Goal: Task Accomplishment & Management: Complete application form

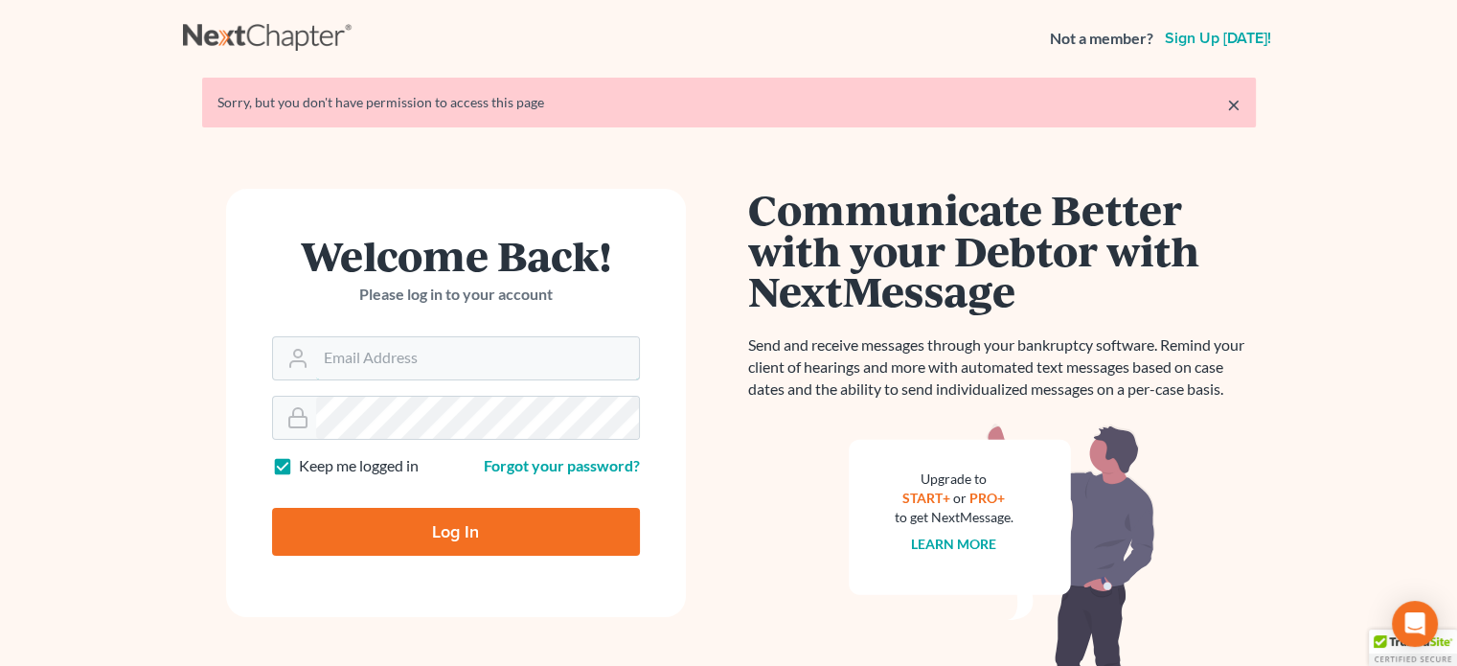
type input "[EMAIL_ADDRESS][DOMAIN_NAME]"
click at [410, 515] on input "Log In" at bounding box center [456, 532] width 368 height 48
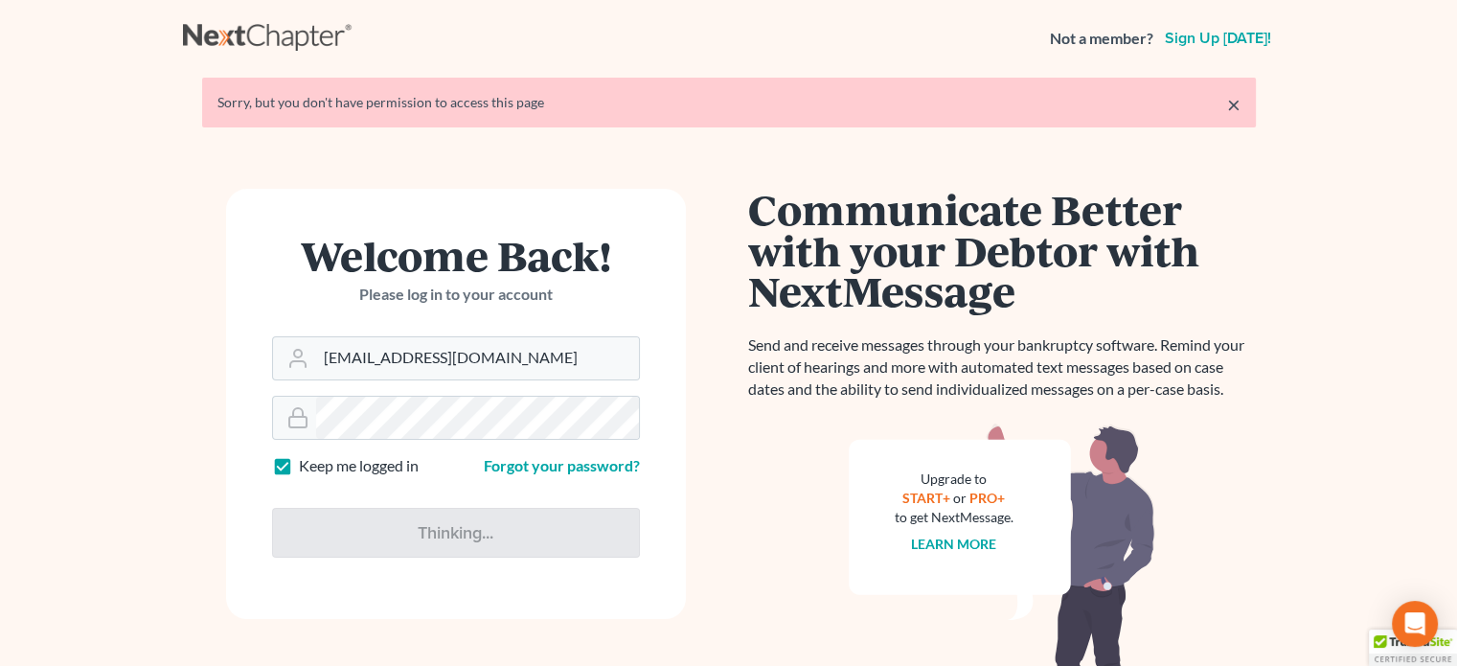
type input "Thinking..."
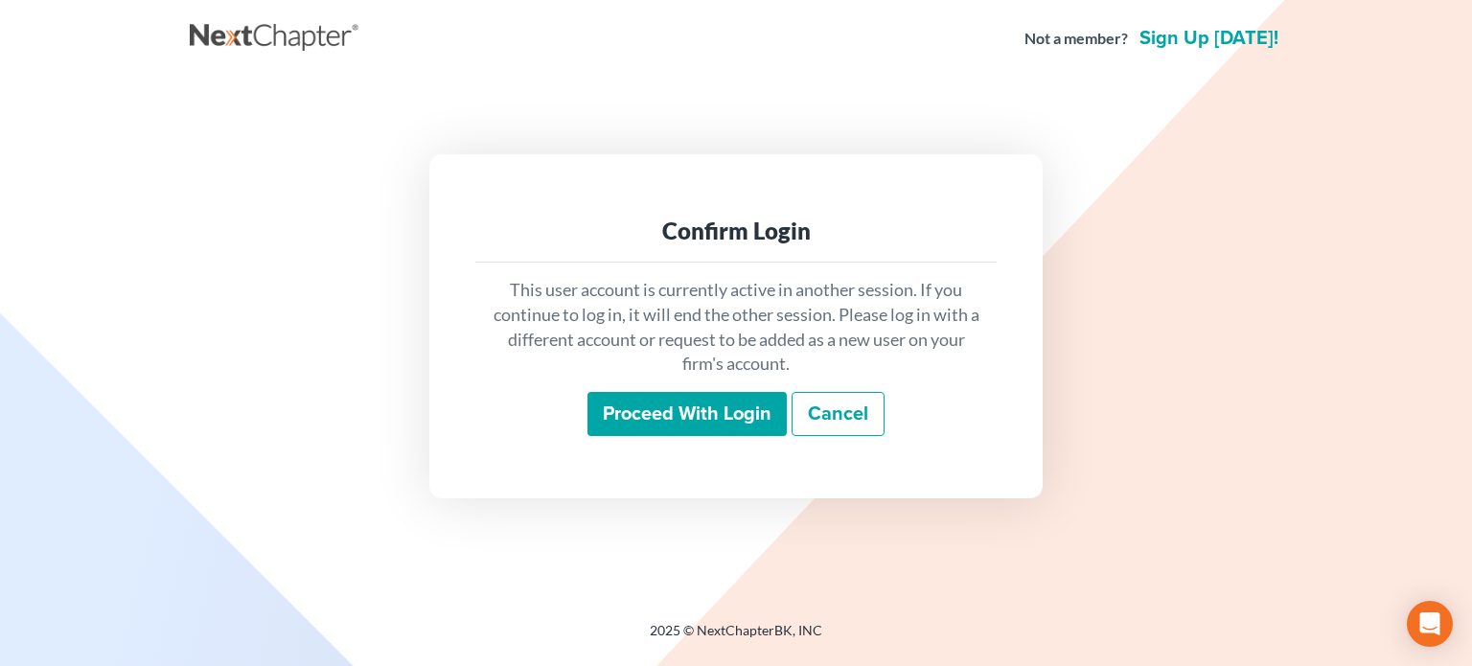
click at [680, 401] on input "Proceed with login" at bounding box center [686, 414] width 199 height 44
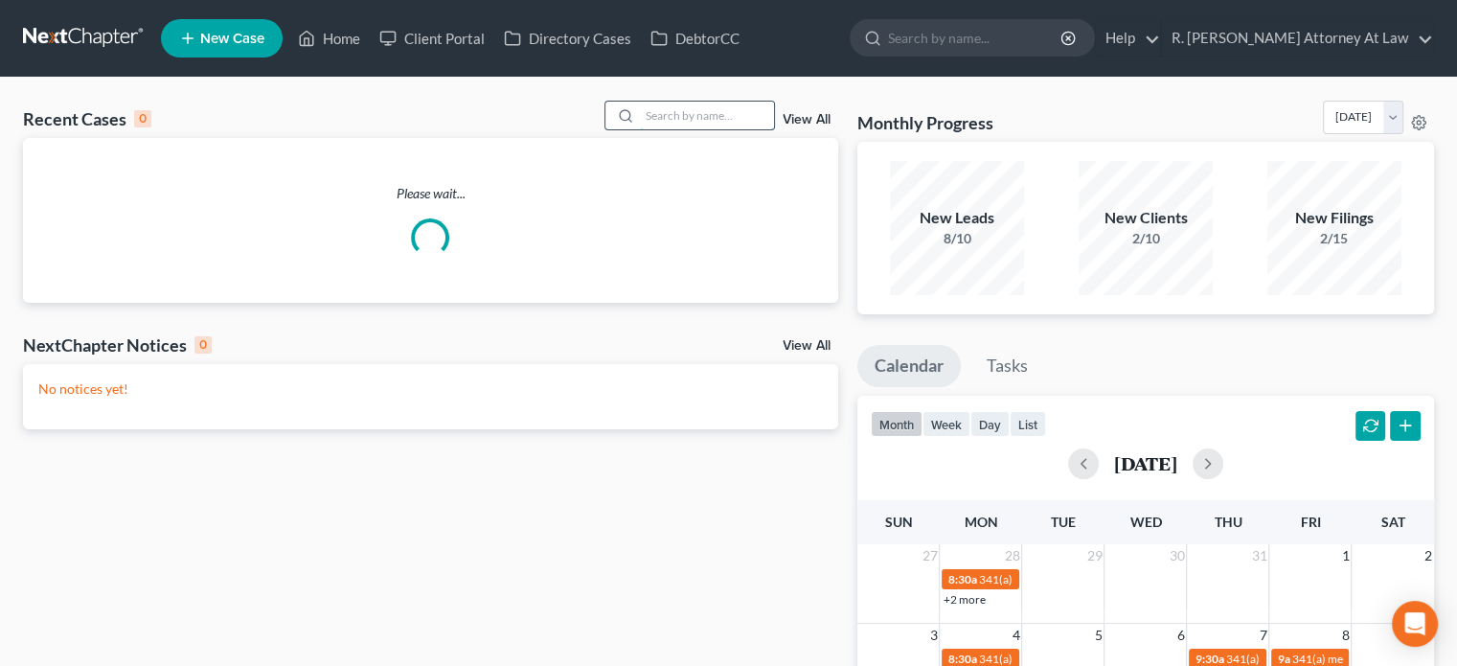
click at [655, 121] on input "search" at bounding box center [707, 116] width 134 height 28
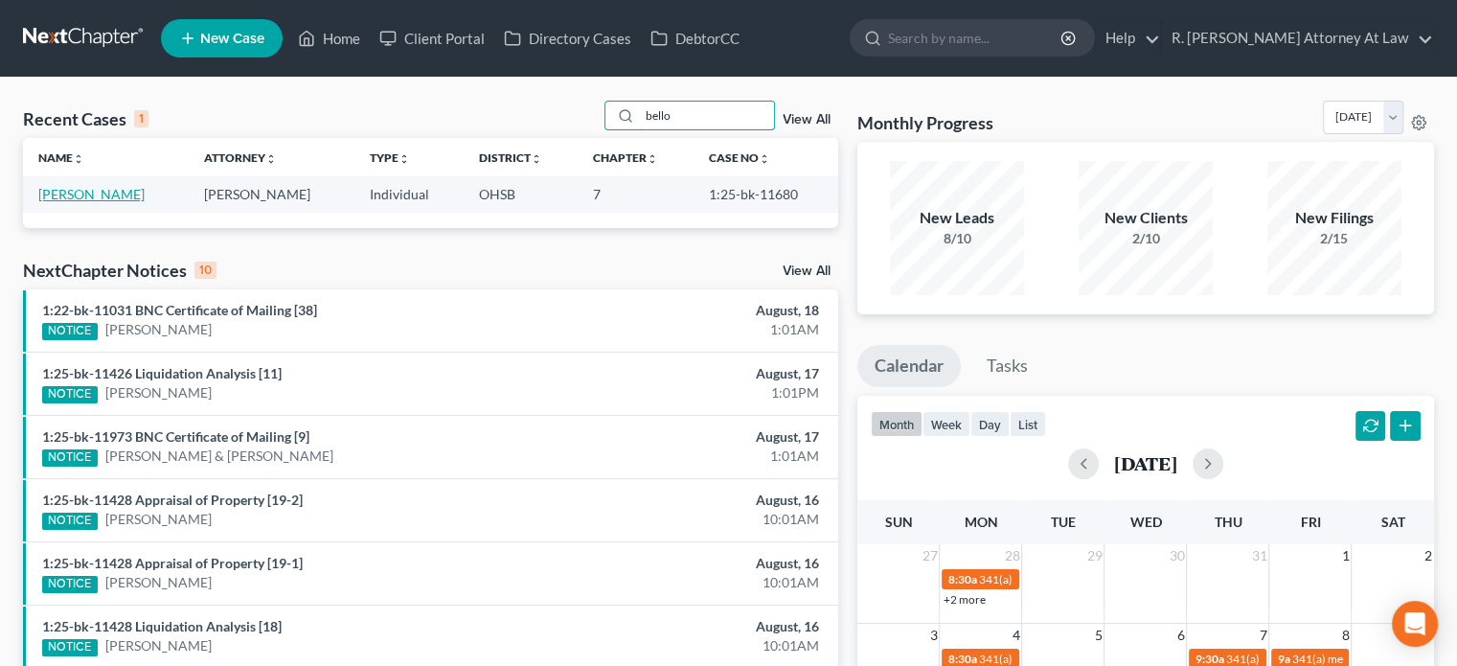
type input "bello"
click at [89, 194] on link "Bello, Jessica" at bounding box center [91, 194] width 106 height 16
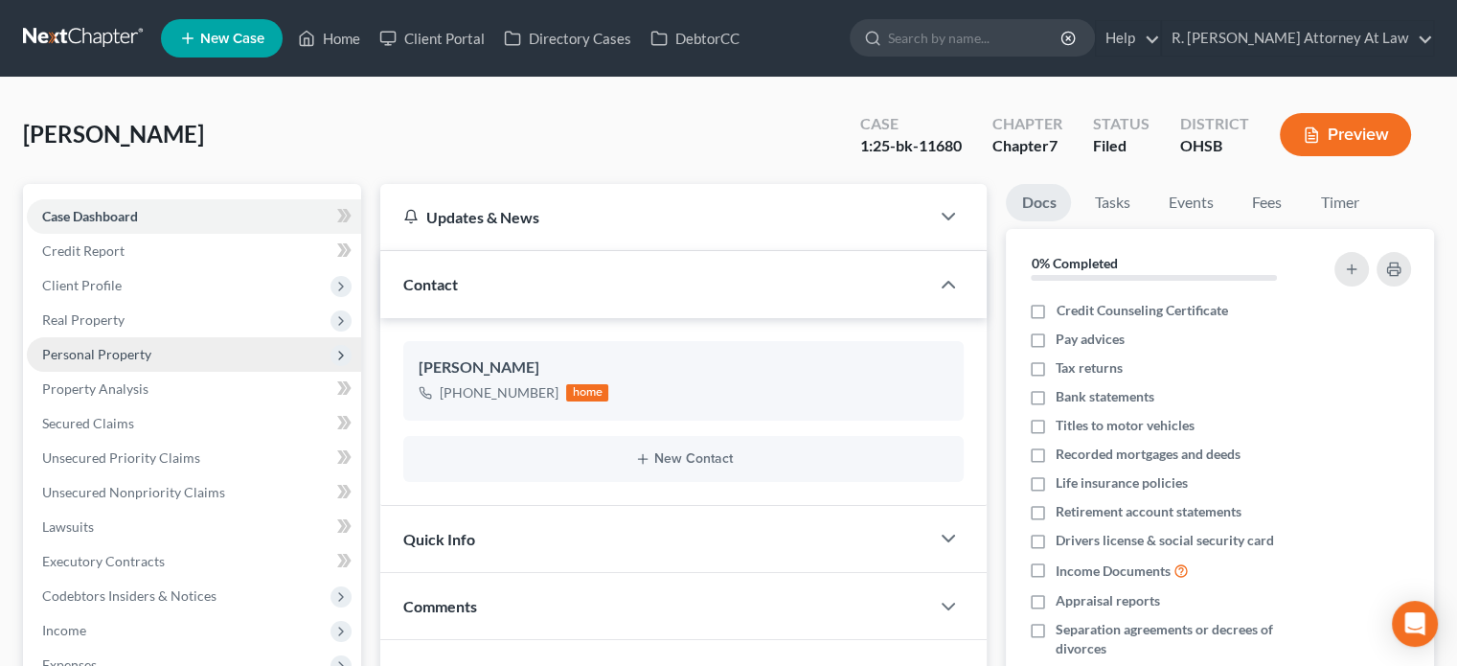
click at [73, 350] on span "Personal Property" at bounding box center [96, 354] width 109 height 16
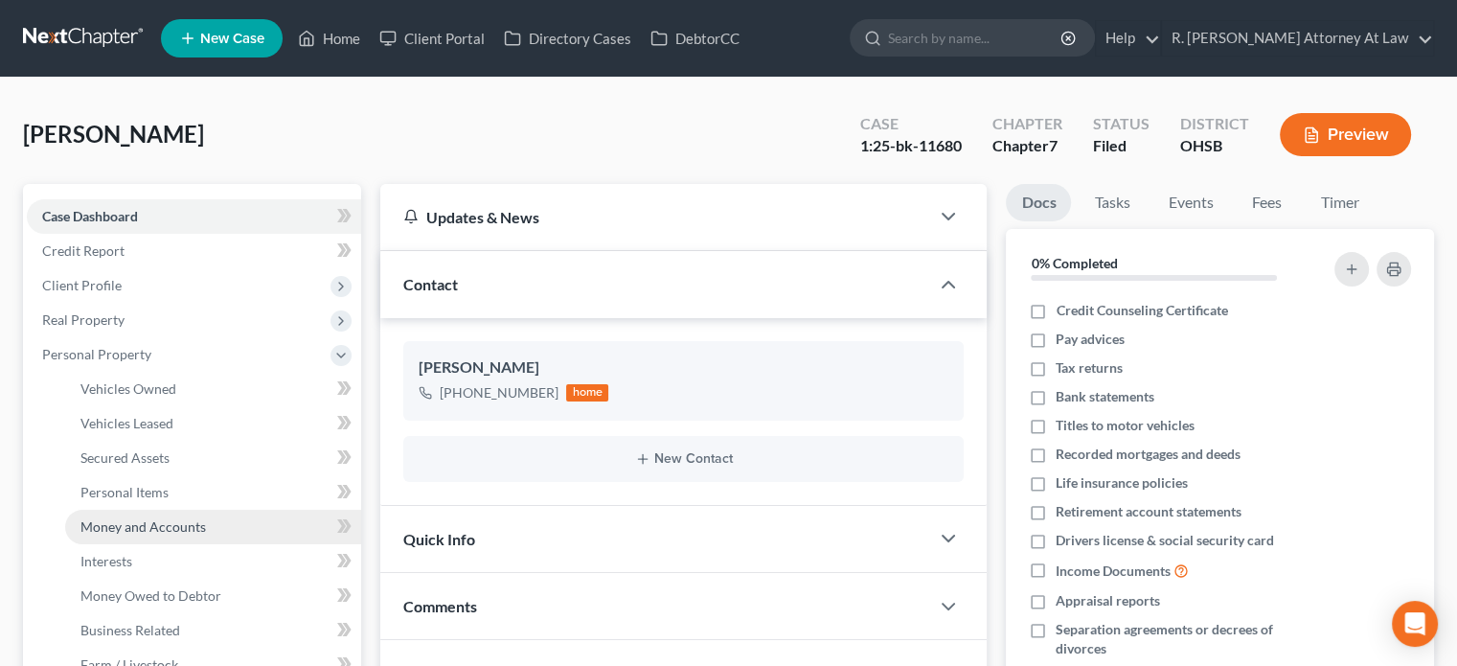
click at [131, 516] on link "Money and Accounts" at bounding box center [213, 527] width 296 height 34
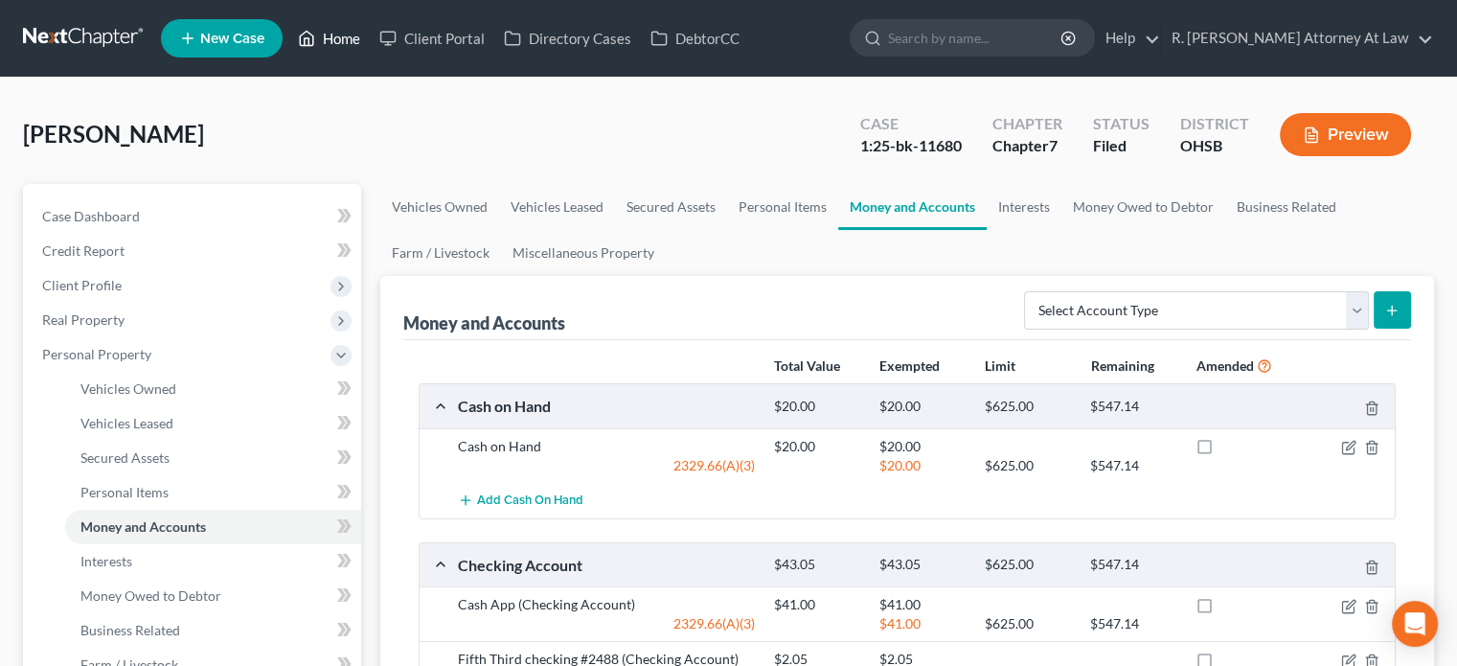
click at [331, 36] on link "Home" at bounding box center [328, 38] width 81 height 34
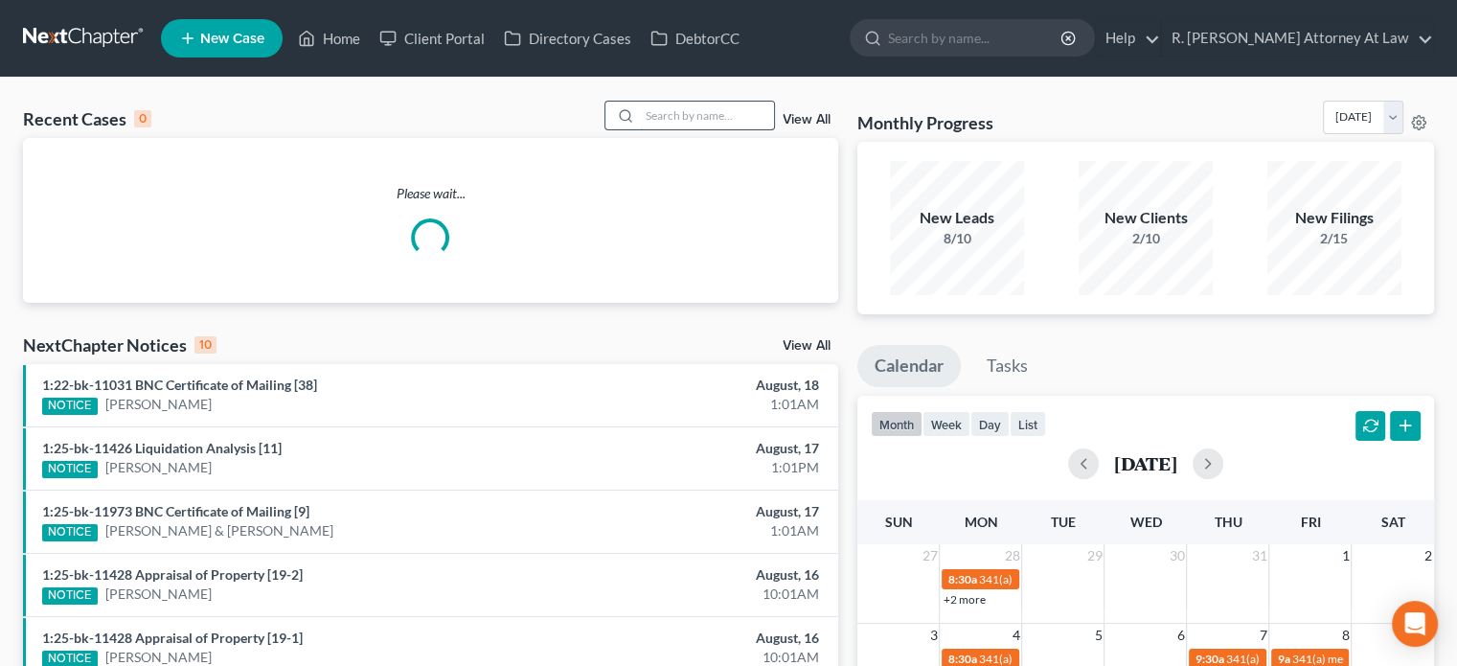
click at [678, 110] on input "search" at bounding box center [707, 116] width 134 height 28
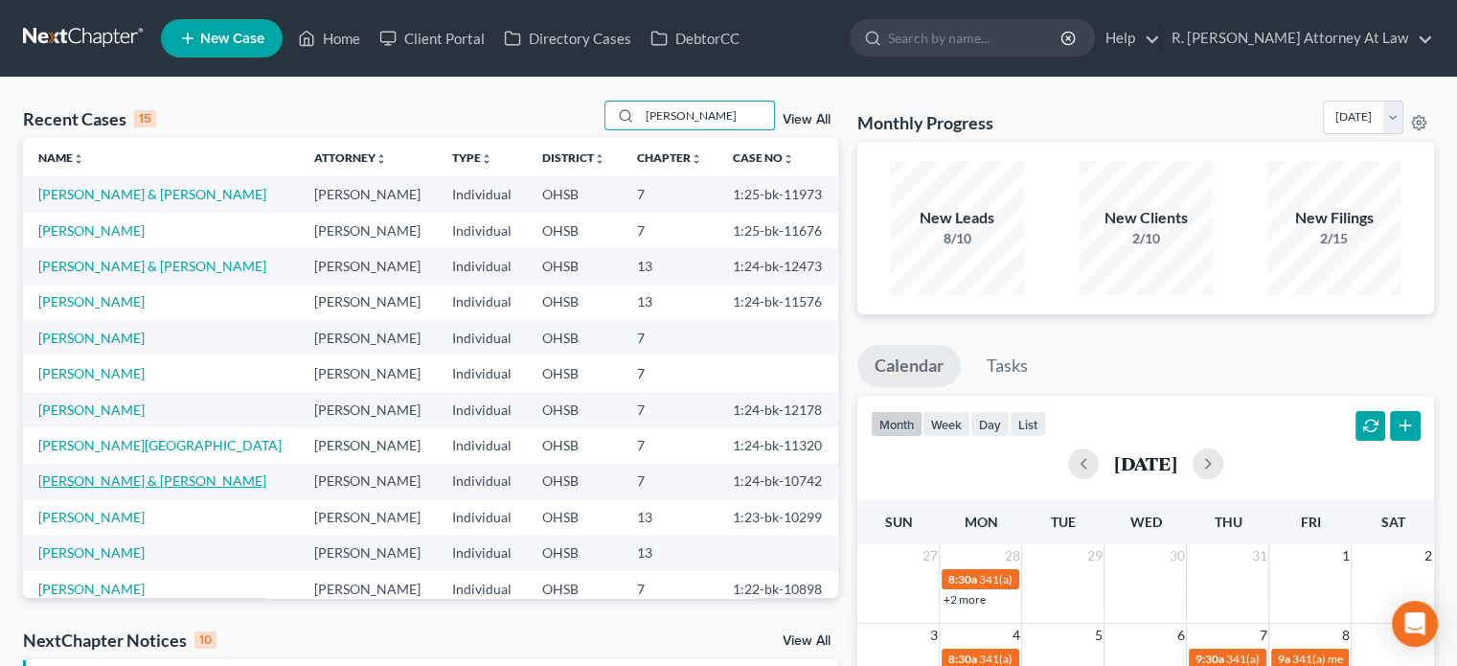
type input "scott"
click at [99, 473] on link "[PERSON_NAME] & [PERSON_NAME]" at bounding box center [152, 480] width 228 height 16
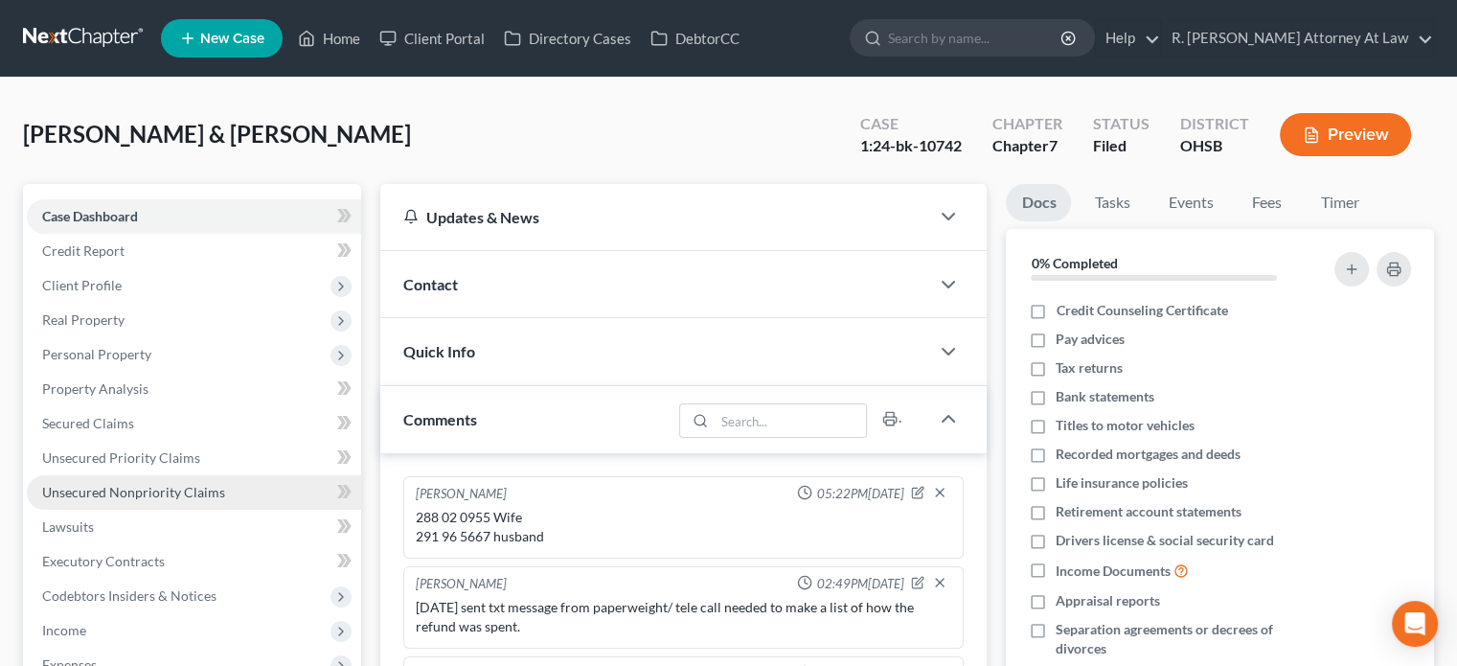
click at [146, 486] on span "Unsecured Nonpriority Claims" at bounding box center [133, 492] width 183 height 16
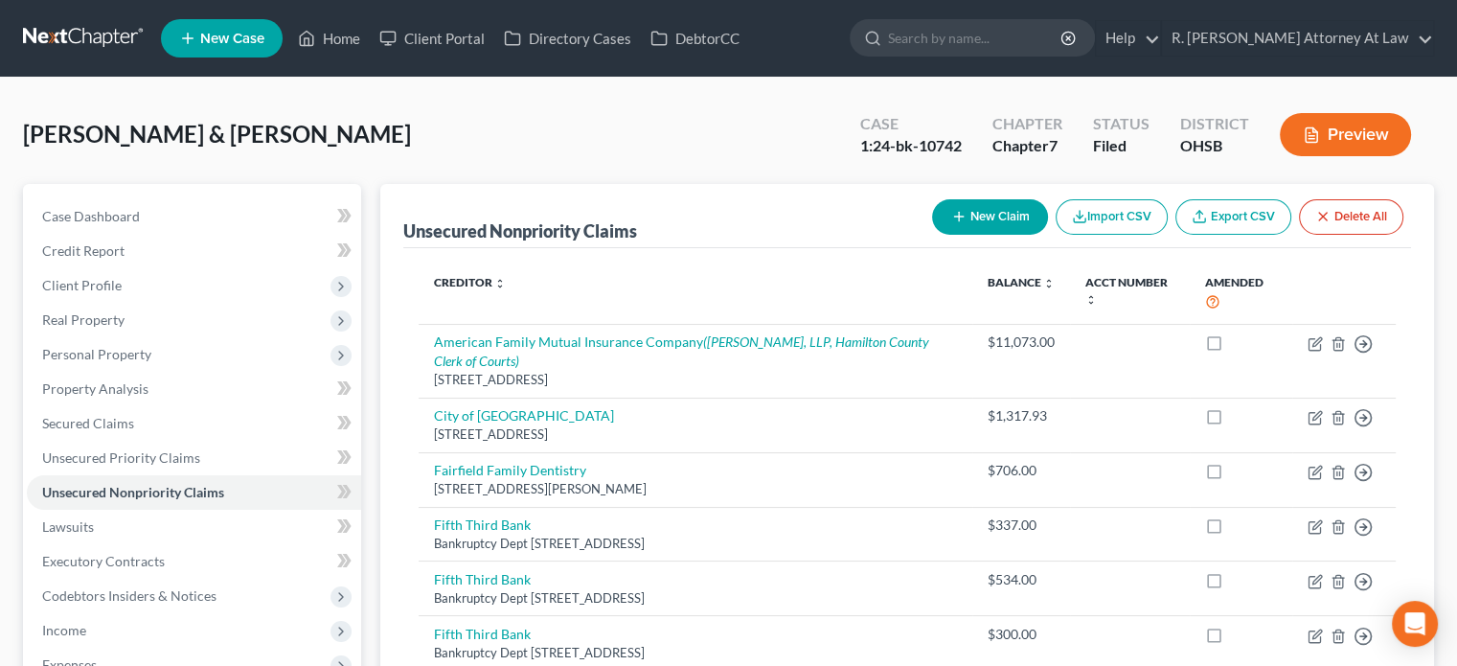
click at [89, 36] on link at bounding box center [84, 38] width 123 height 34
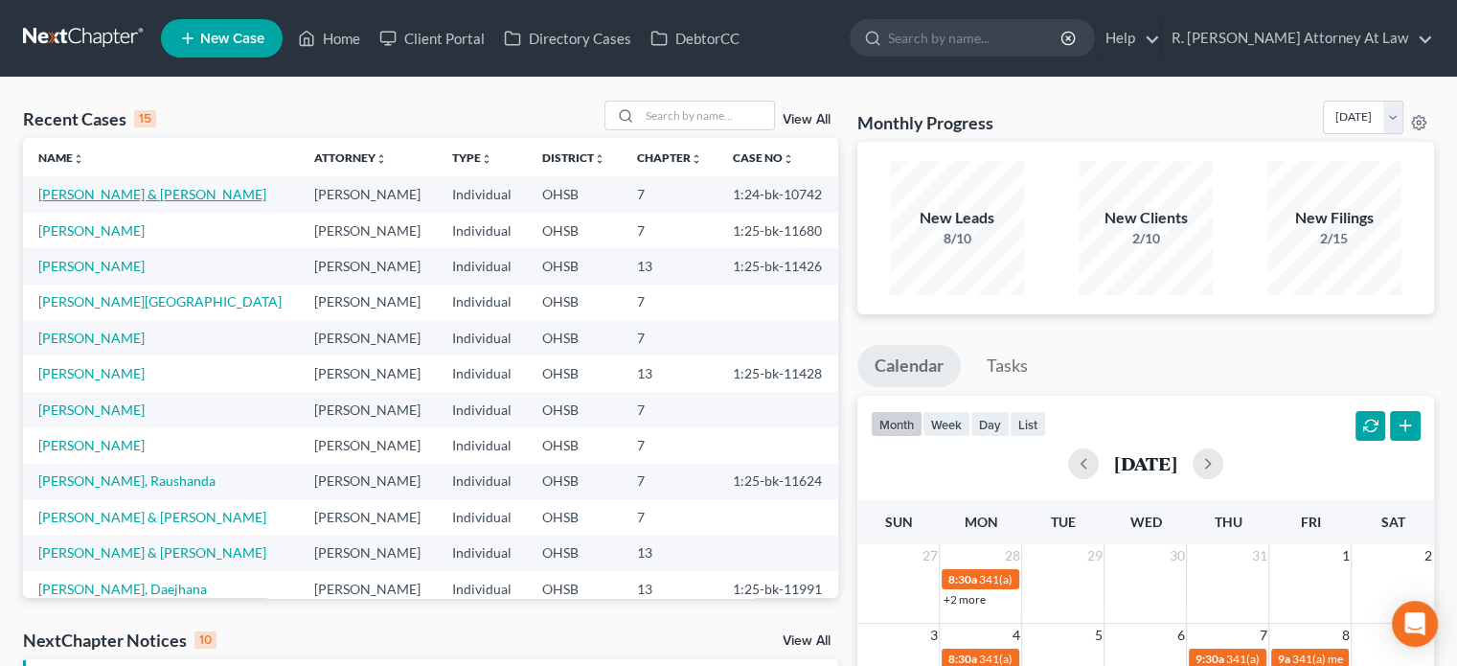
click at [142, 192] on link "Scott, Rashone & Khyla" at bounding box center [152, 194] width 228 height 16
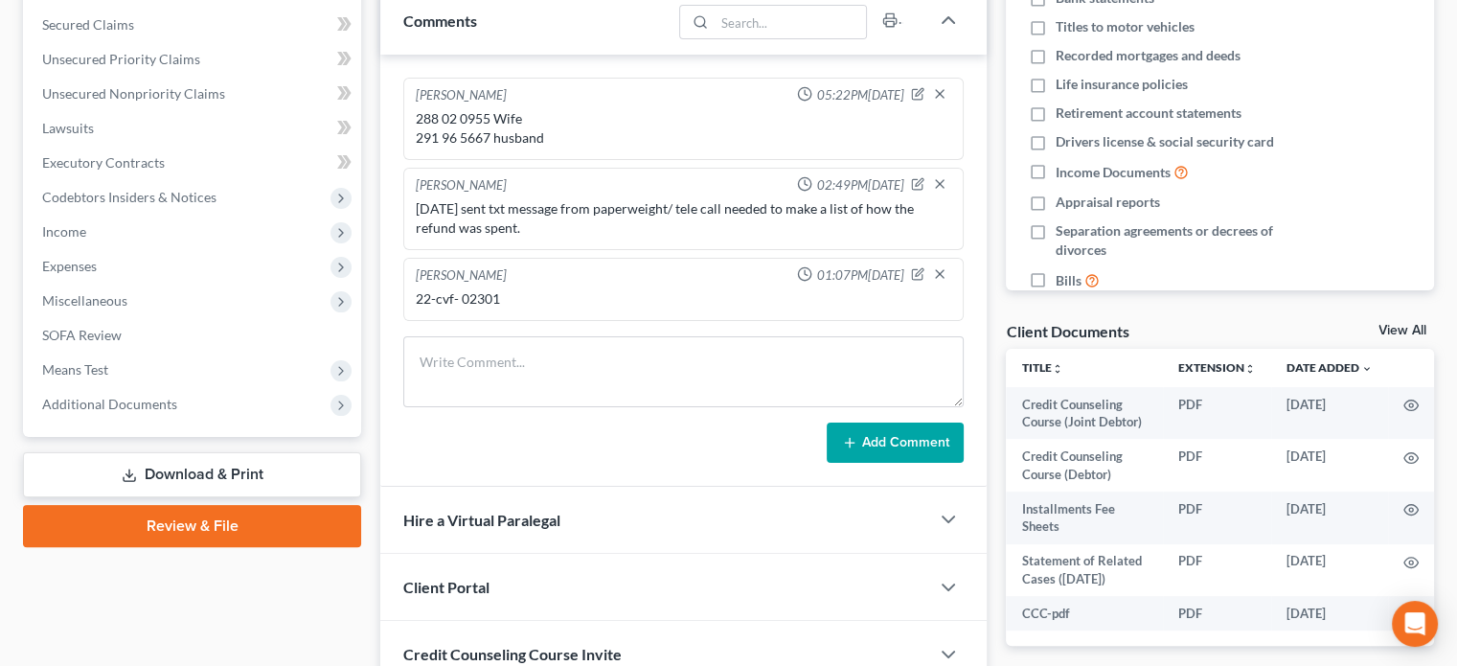
scroll to position [479, 0]
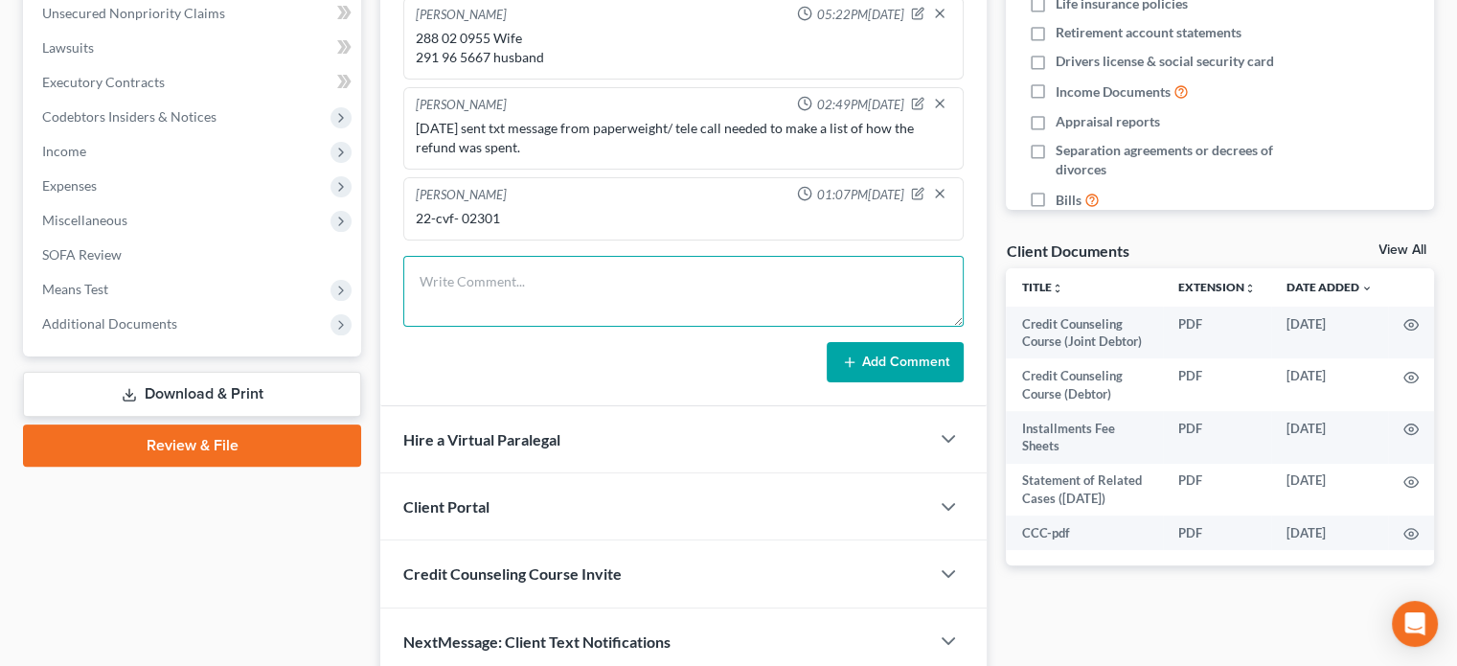
click at [462, 264] on textarea at bounding box center [683, 291] width 560 height 71
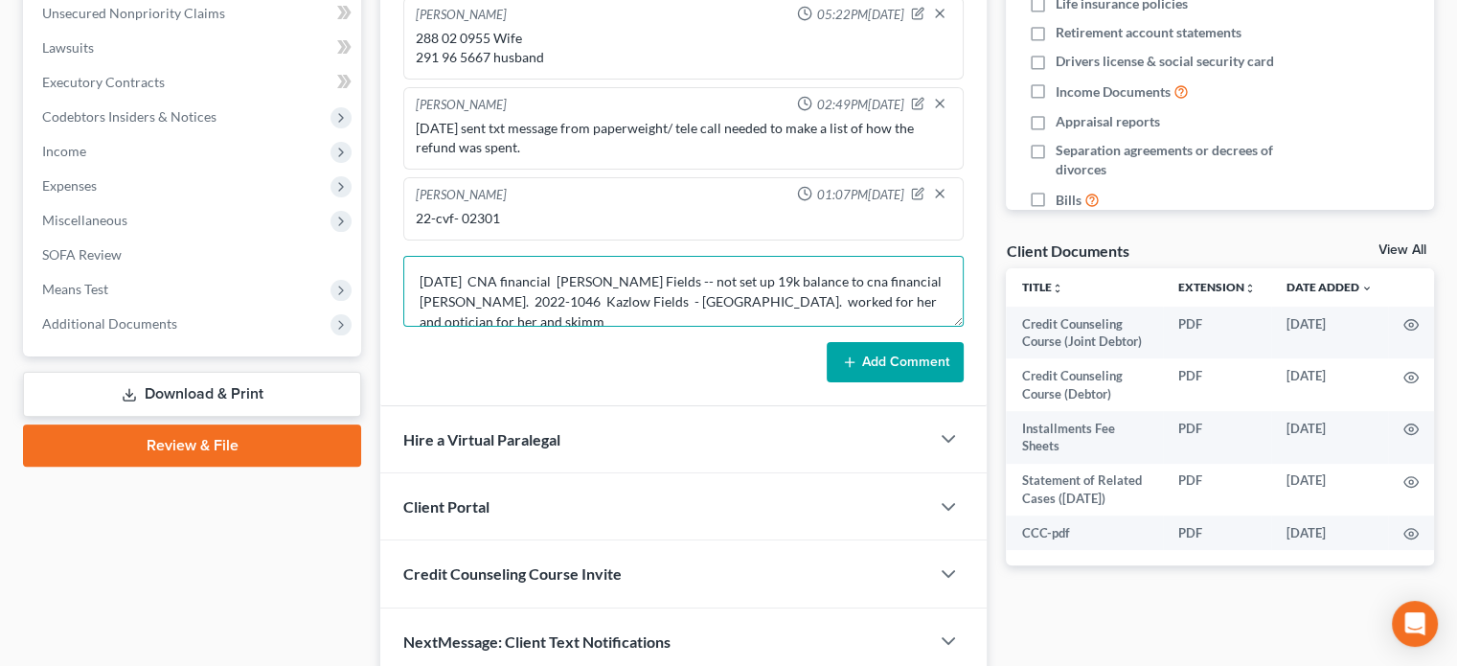
scroll to position [4, 0]
type textarea "8.18.2025 CNA financial Kaslow Fields -- not set up 19k balance to cna financia…"
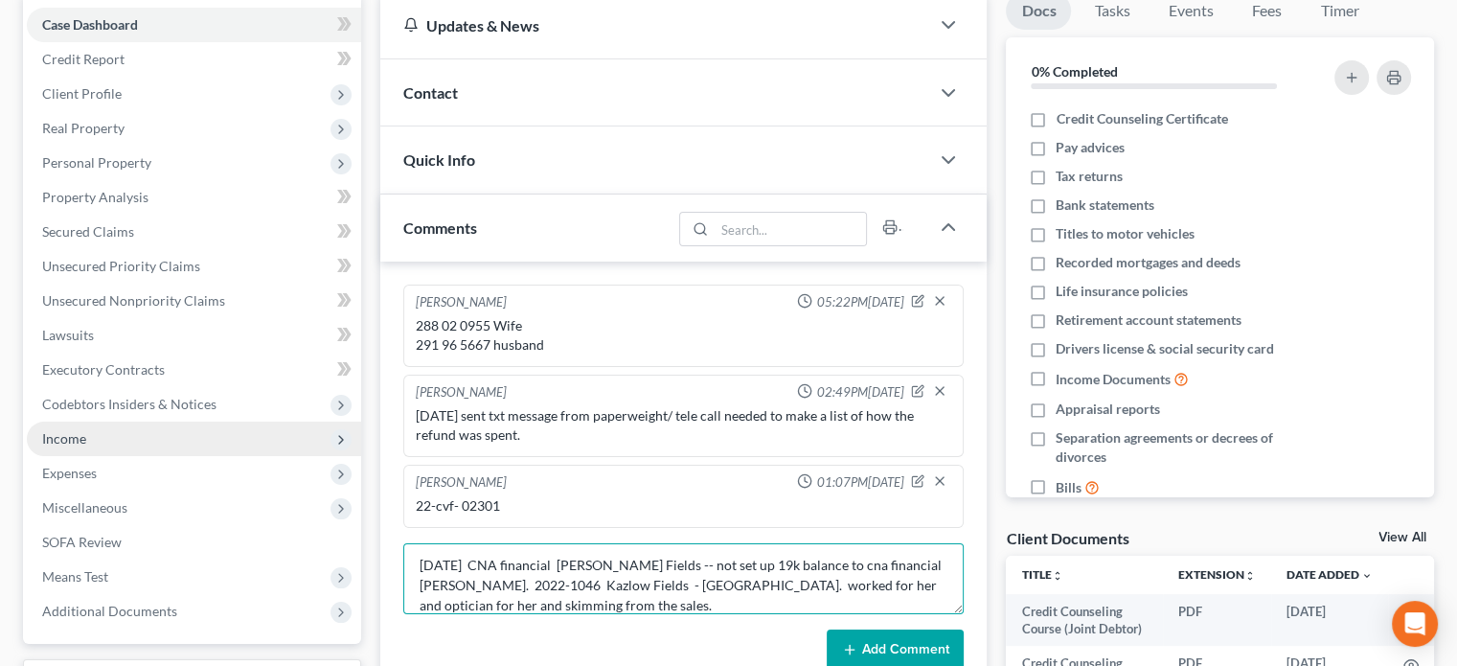
scroll to position [192, 0]
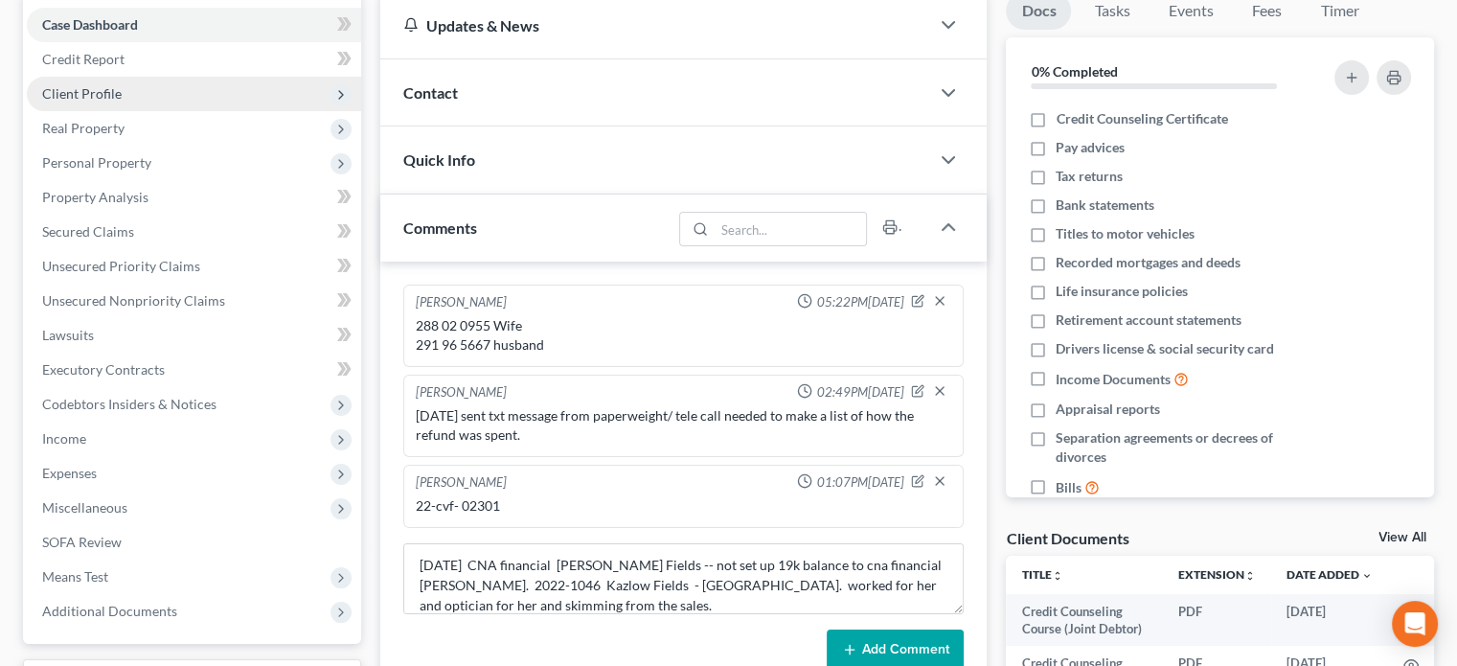
click at [65, 94] on span "Client Profile" at bounding box center [82, 93] width 80 height 16
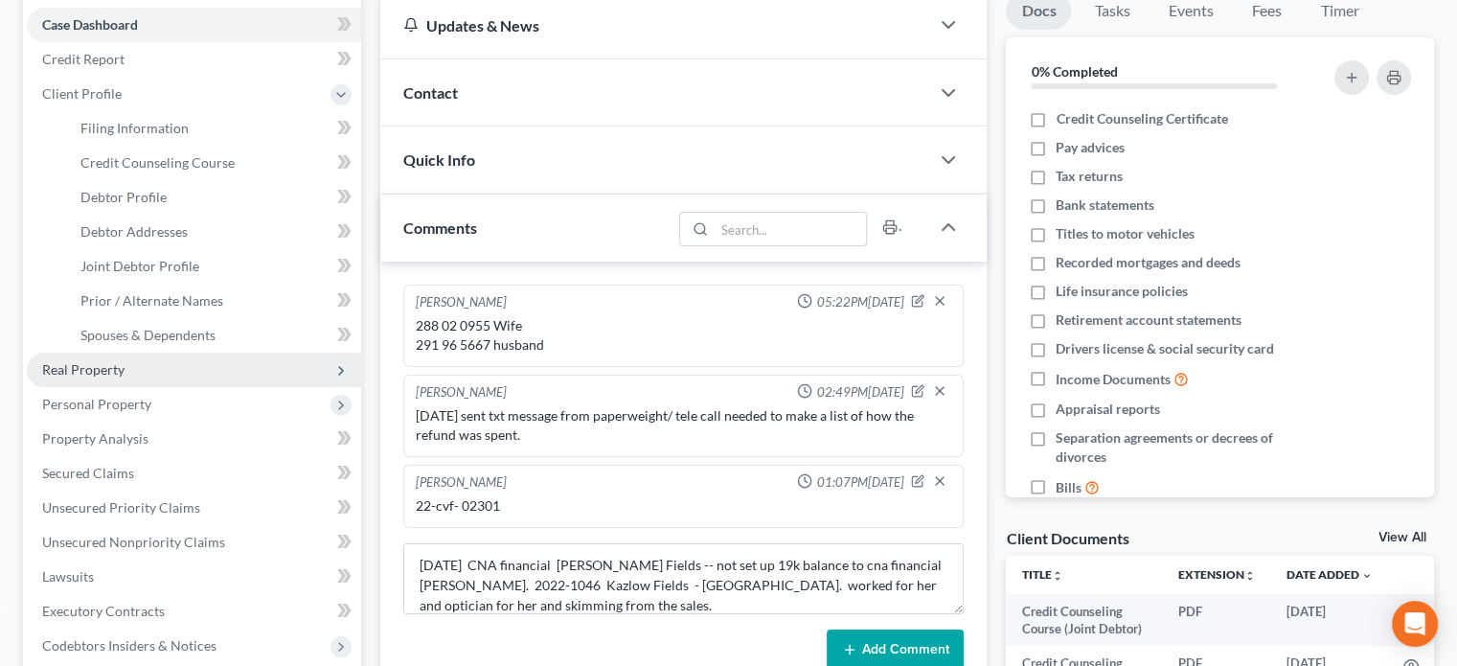
click at [70, 365] on span "Real Property" at bounding box center [83, 369] width 82 height 16
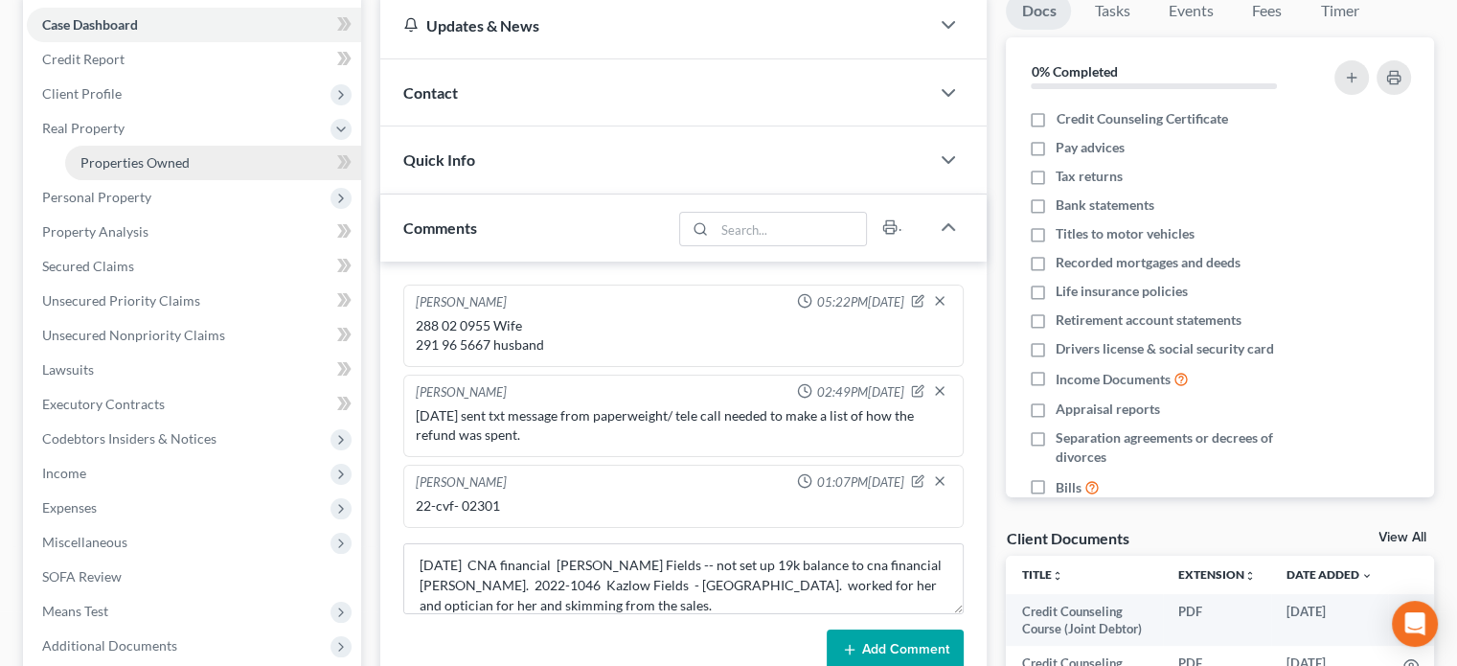
click at [104, 168] on span "Properties Owned" at bounding box center [134, 162] width 109 height 16
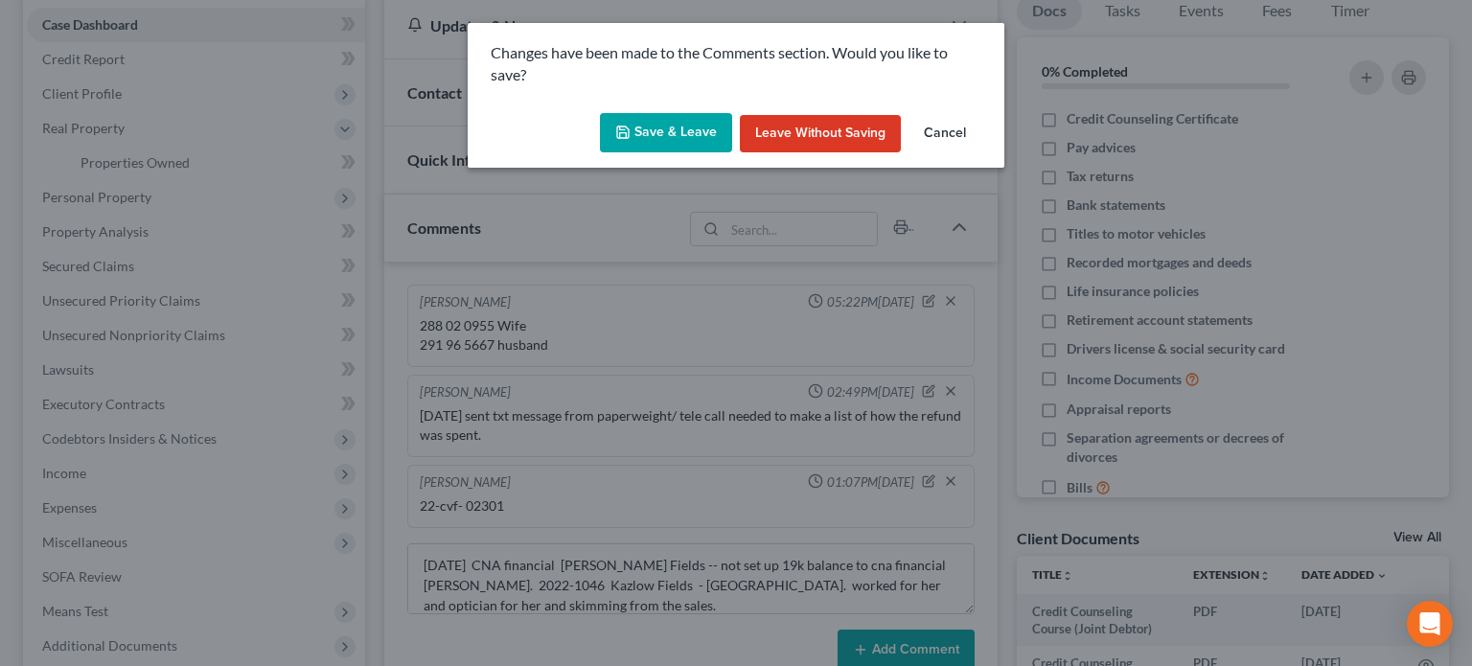
click at [599, 601] on div "Changes have been made to the Comments section. Would you like to save? Save & …" at bounding box center [736, 333] width 1472 height 666
click at [680, 137] on button "Save & Leave" at bounding box center [666, 133] width 132 height 40
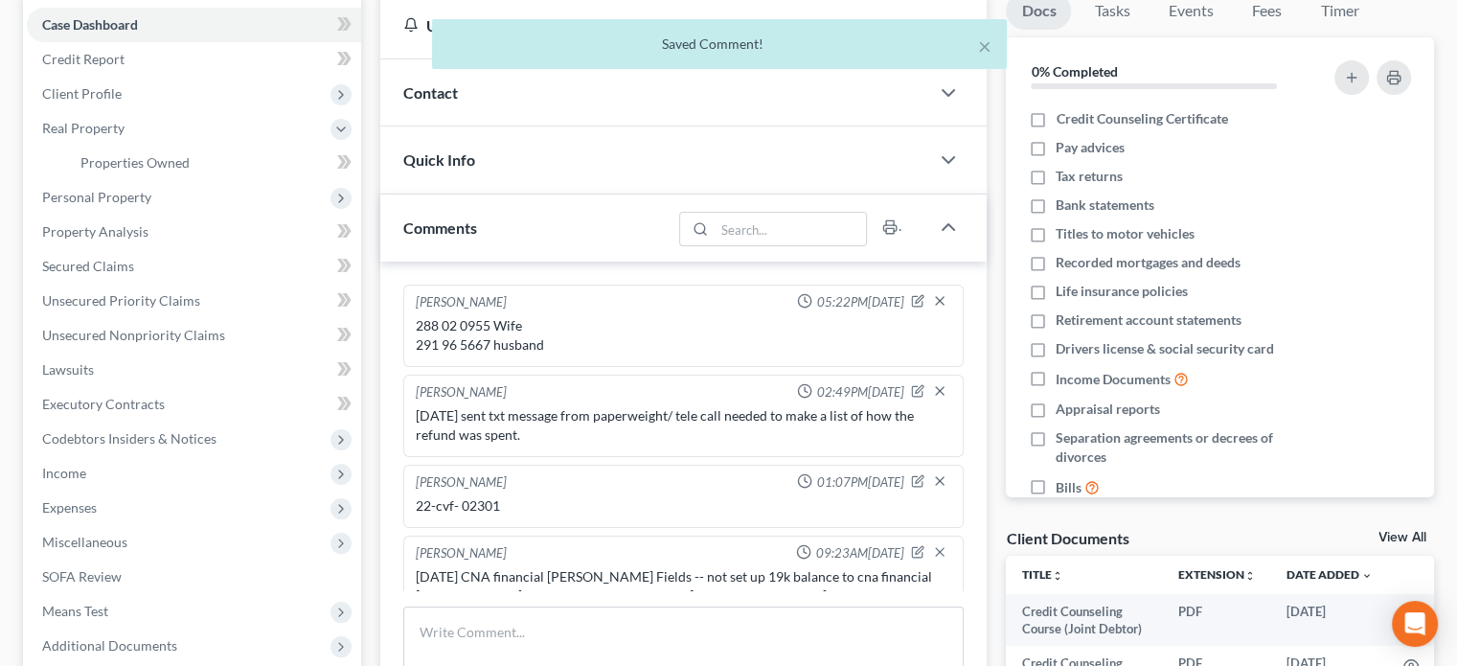
scroll to position [0, 0]
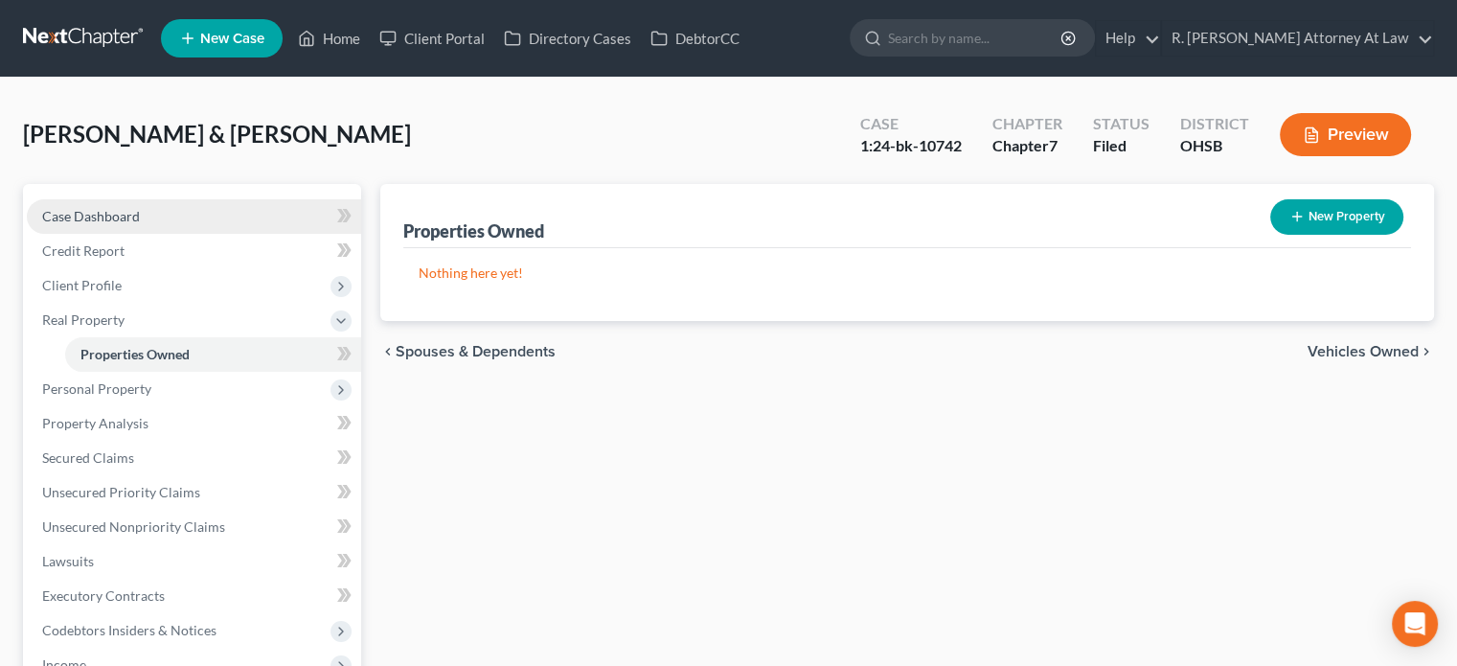
drag, startPoint x: 77, startPoint y: 213, endPoint x: 131, endPoint y: 210, distance: 54.7
click at [77, 213] on span "Case Dashboard" at bounding box center [91, 216] width 98 height 16
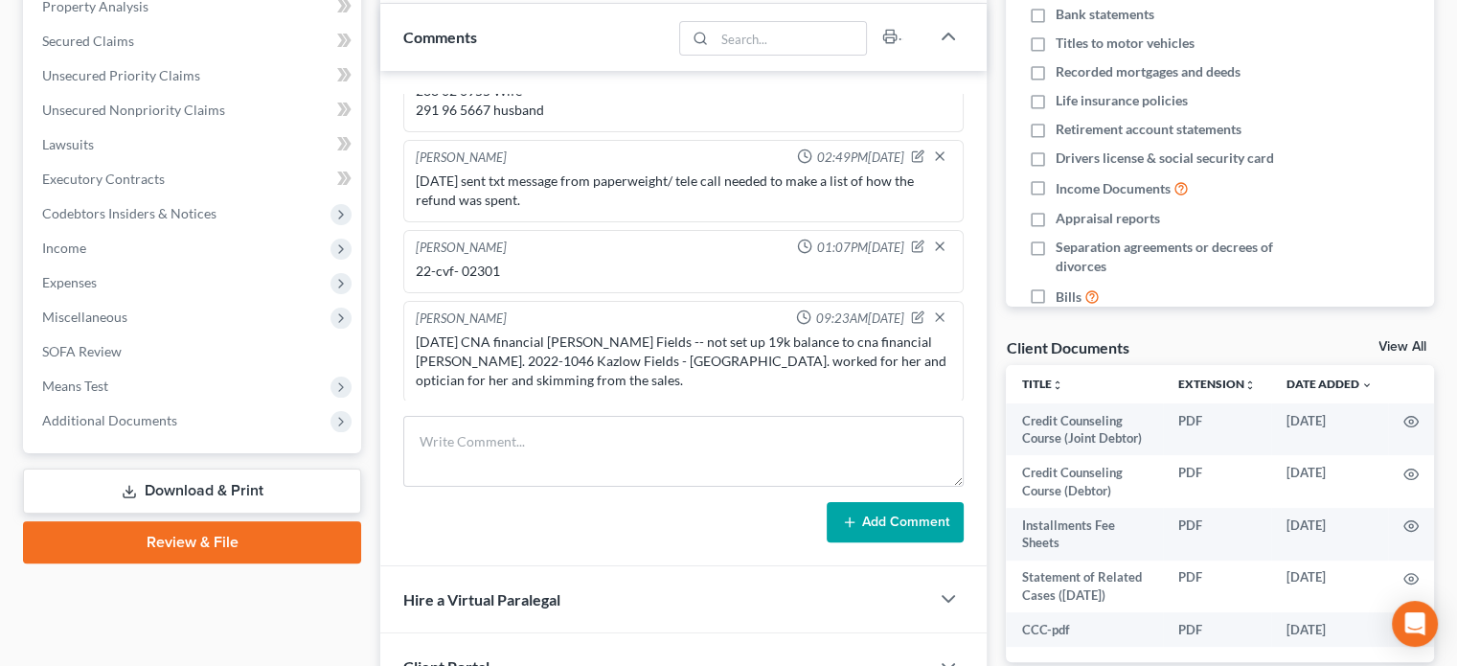
scroll to position [383, 0]
click at [916, 310] on icon "button" at bounding box center [920, 314] width 8 height 8
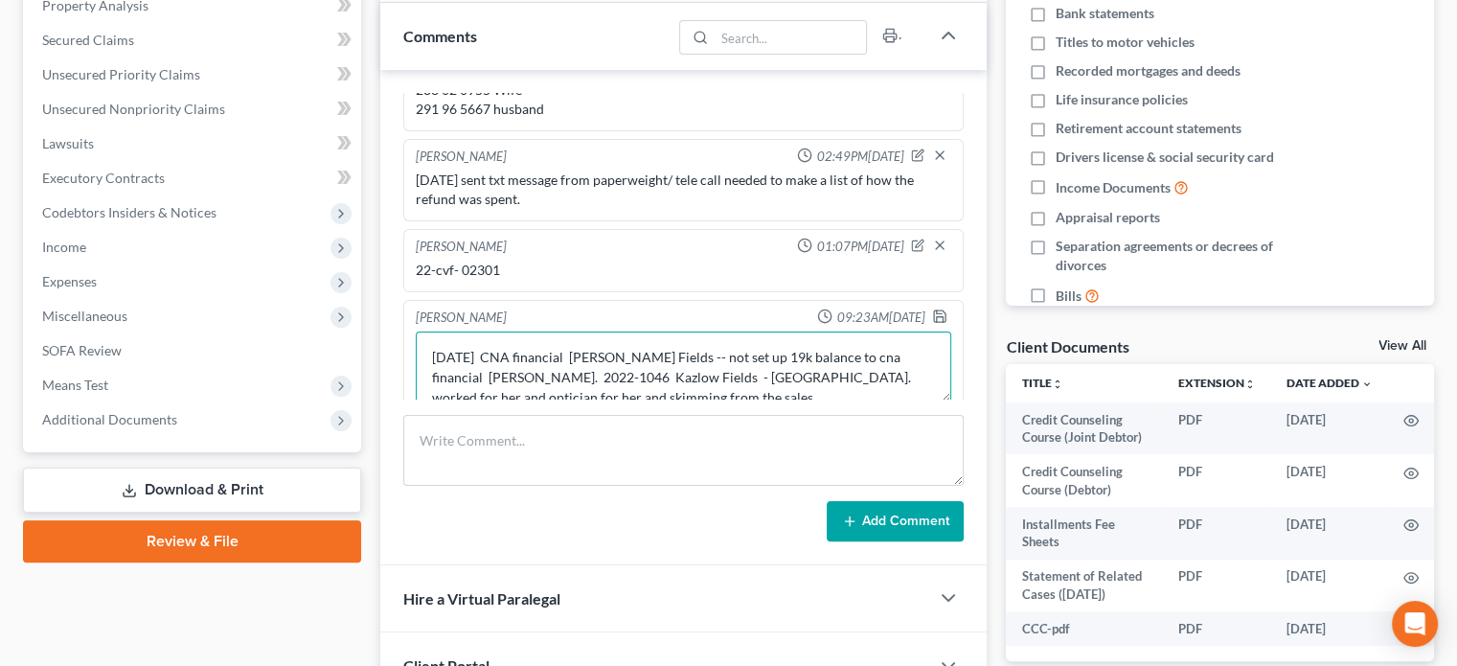
click at [704, 394] on textarea "8.18.2025 CNA financial Kaslow Fields -- not set up 19k balance to cna financia…" at bounding box center [684, 366] width 536 height 71
type textarea "8.18.2025 CNA financial Kaslow Fields -- not set up 19k balance to cna financia…"
click at [937, 310] on polyline "button" at bounding box center [939, 311] width 5 height 3
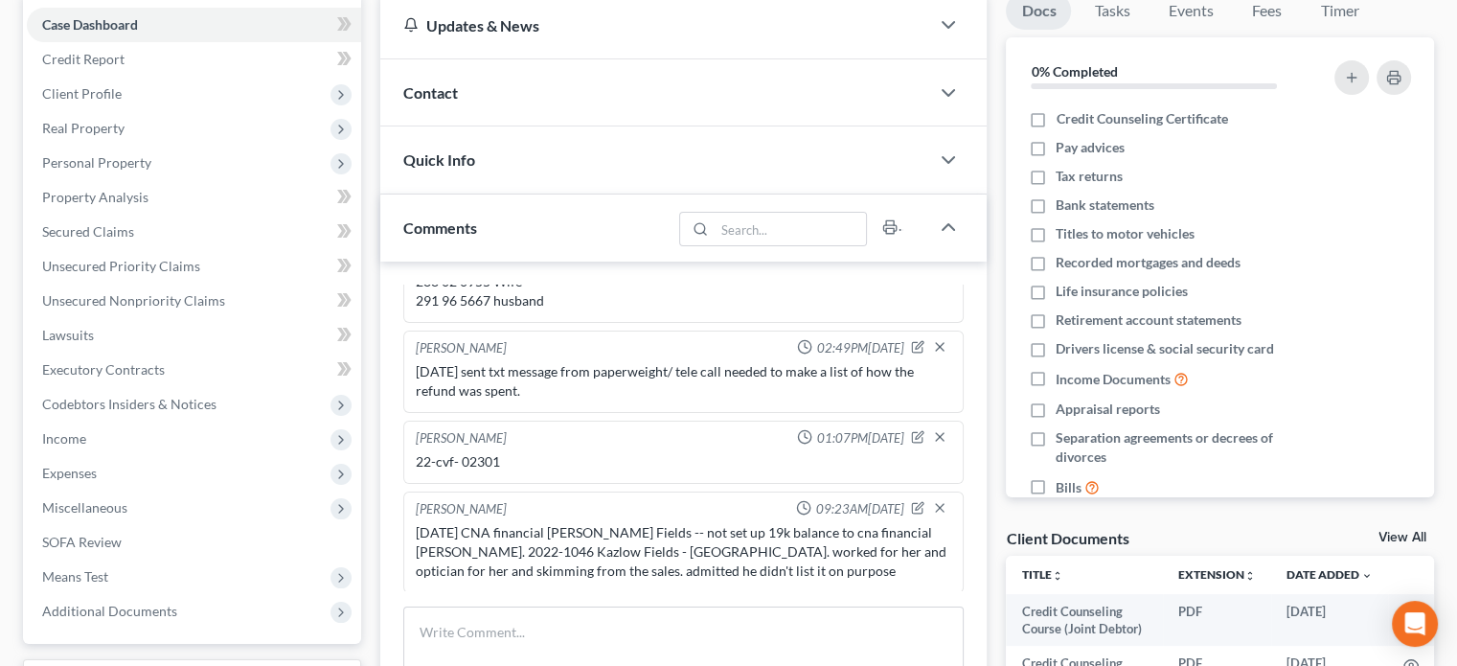
scroll to position [0, 0]
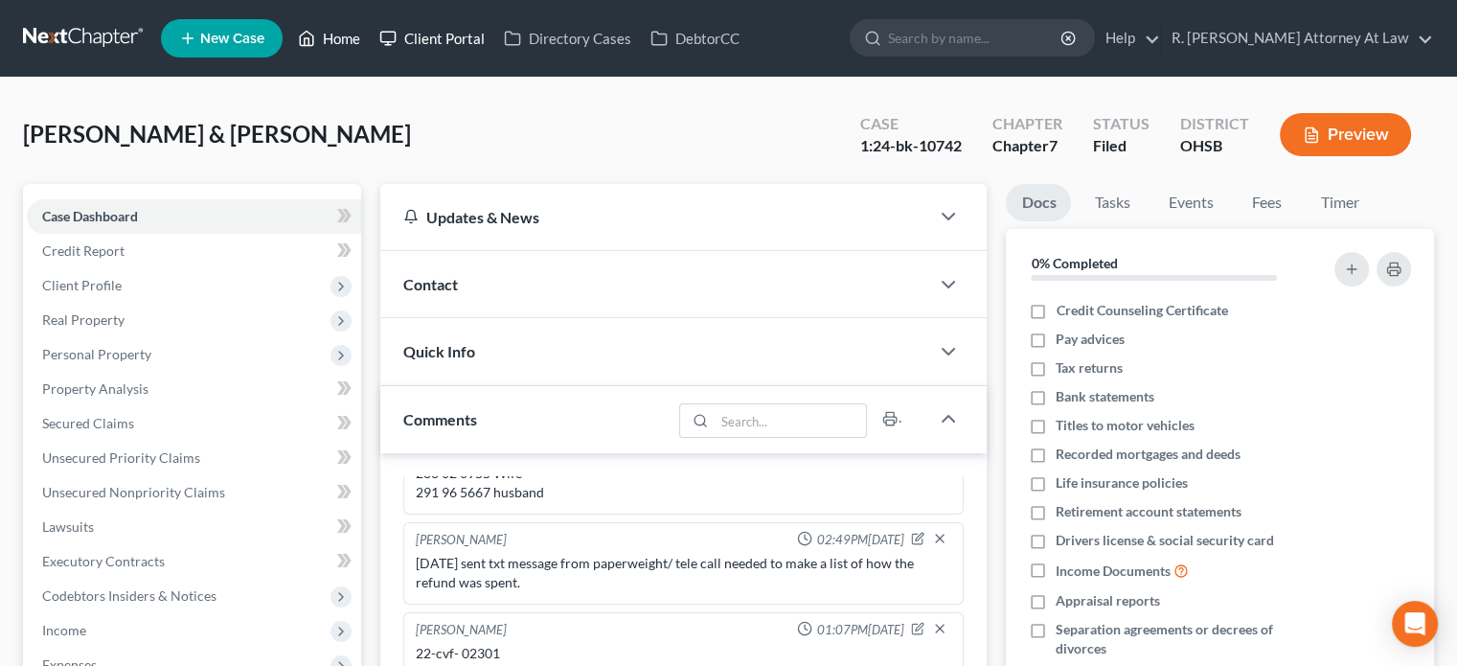
drag, startPoint x: 330, startPoint y: 37, endPoint x: 380, endPoint y: 42, distance: 51.0
click at [330, 37] on link "Home" at bounding box center [328, 38] width 81 height 34
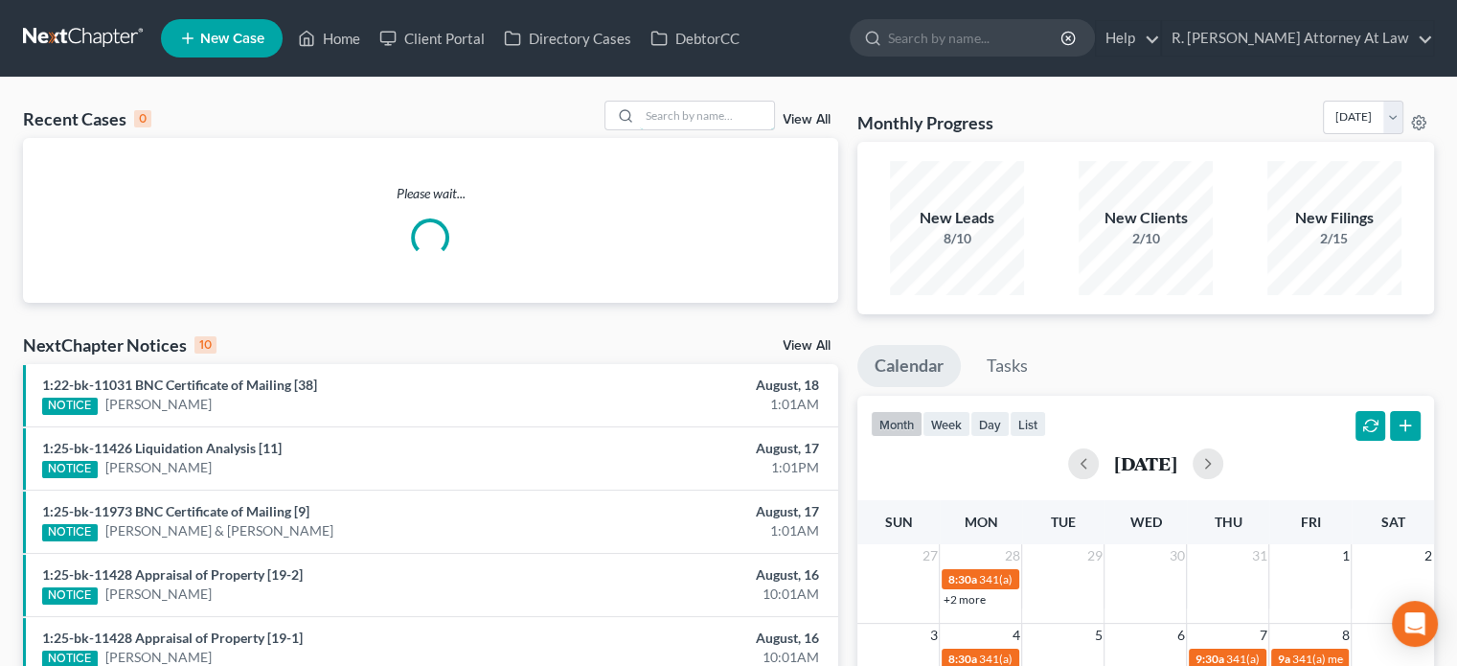
drag, startPoint x: 724, startPoint y: 118, endPoint x: 711, endPoint y: 99, distance: 23.4
click at [718, 110] on input "search" at bounding box center [707, 116] width 134 height 28
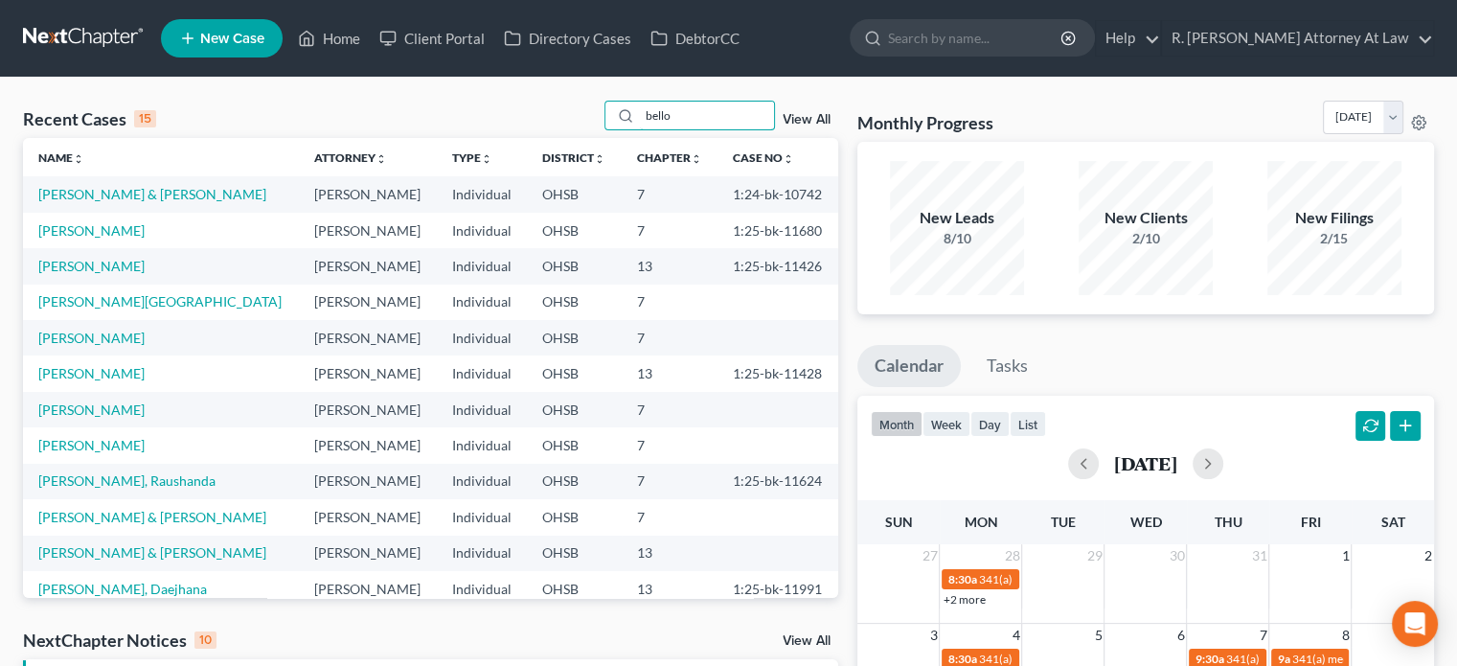
type input "bello"
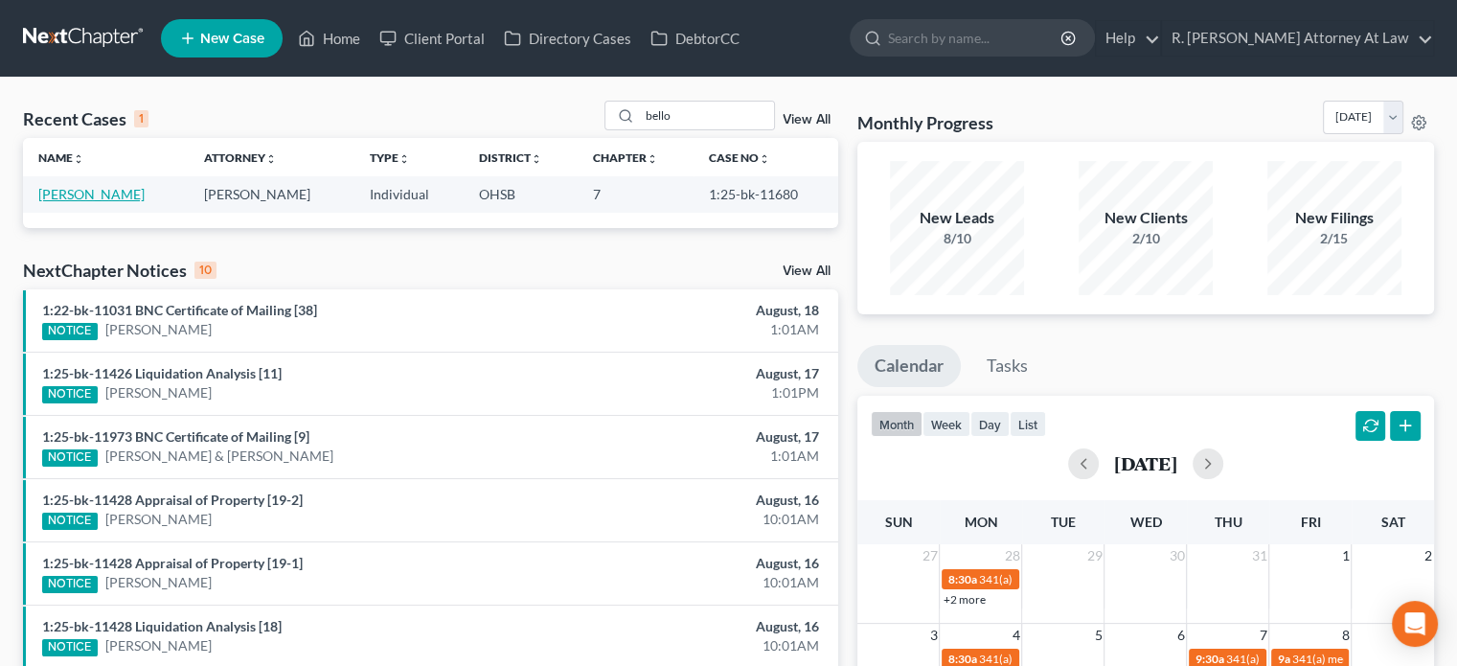
click at [103, 194] on link "[PERSON_NAME]" at bounding box center [91, 194] width 106 height 16
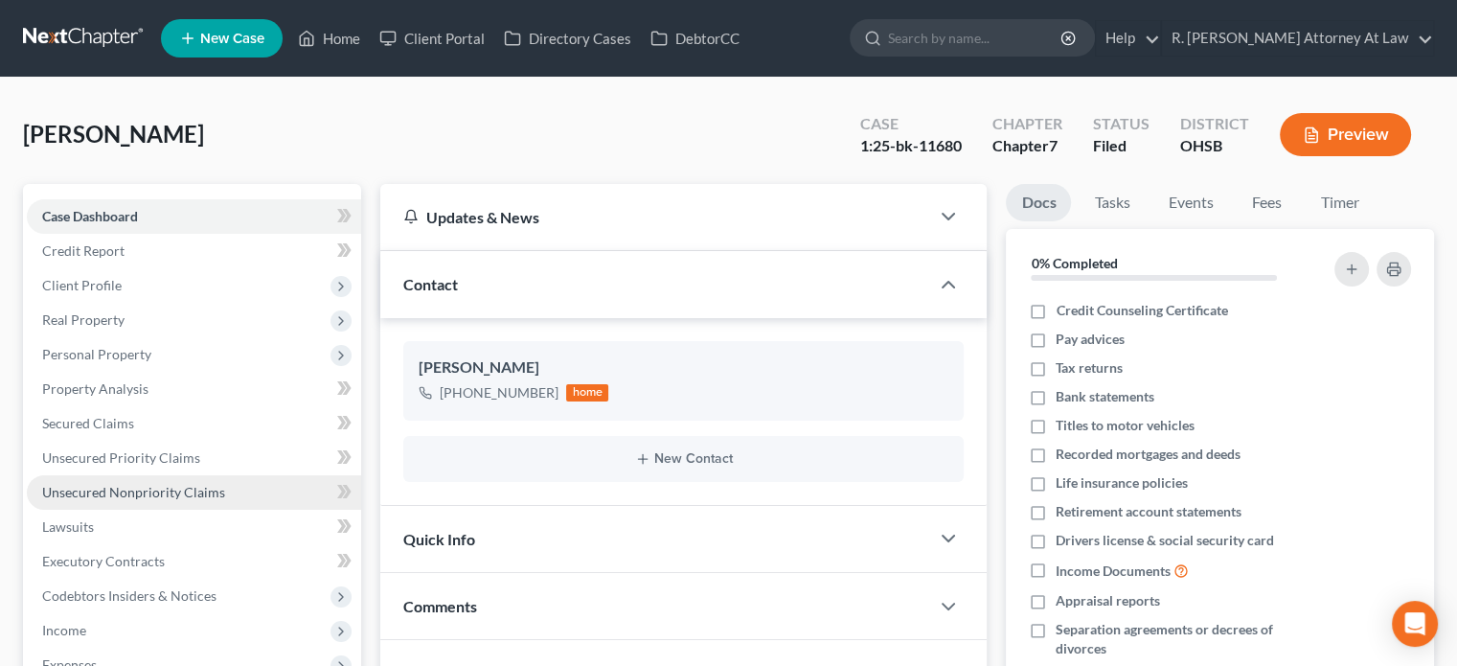
click at [92, 484] on span "Unsecured Nonpriority Claims" at bounding box center [133, 492] width 183 height 16
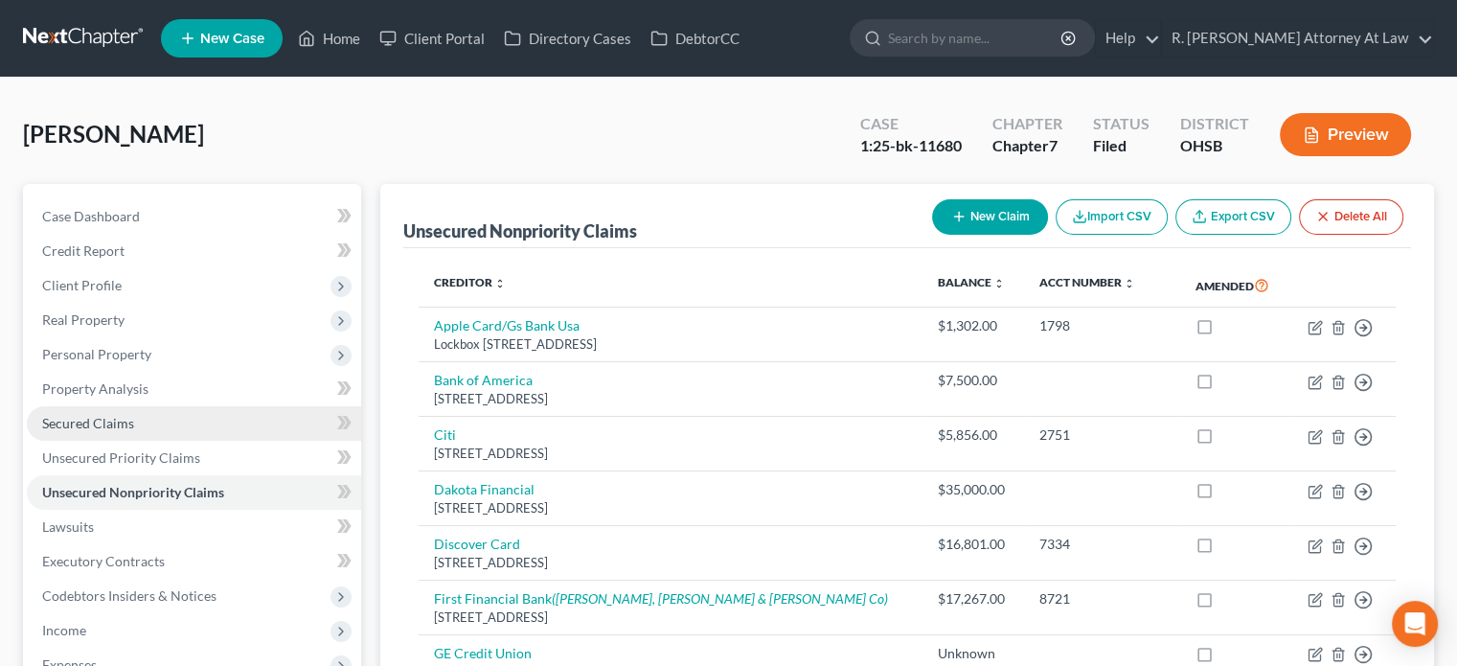
click at [90, 423] on span "Secured Claims" at bounding box center [88, 423] width 92 height 16
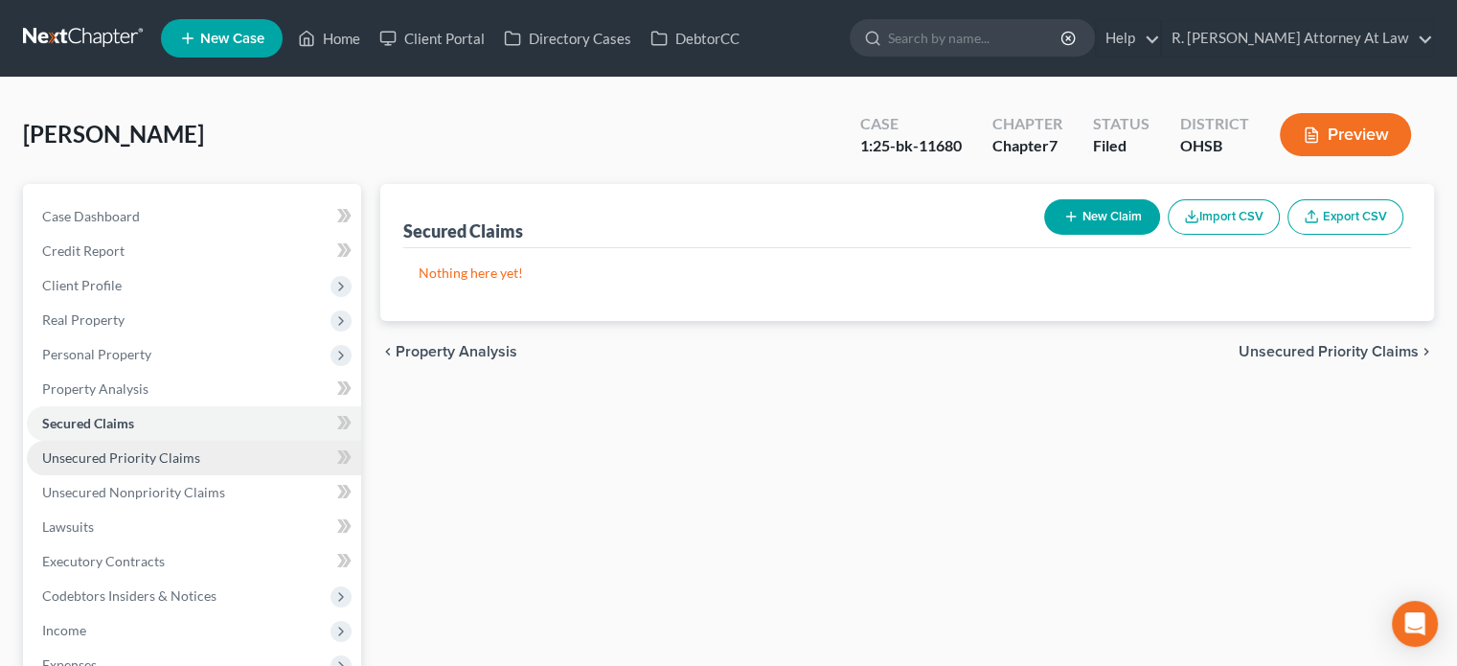
click at [89, 455] on span "Unsecured Priority Claims" at bounding box center [121, 457] width 158 height 16
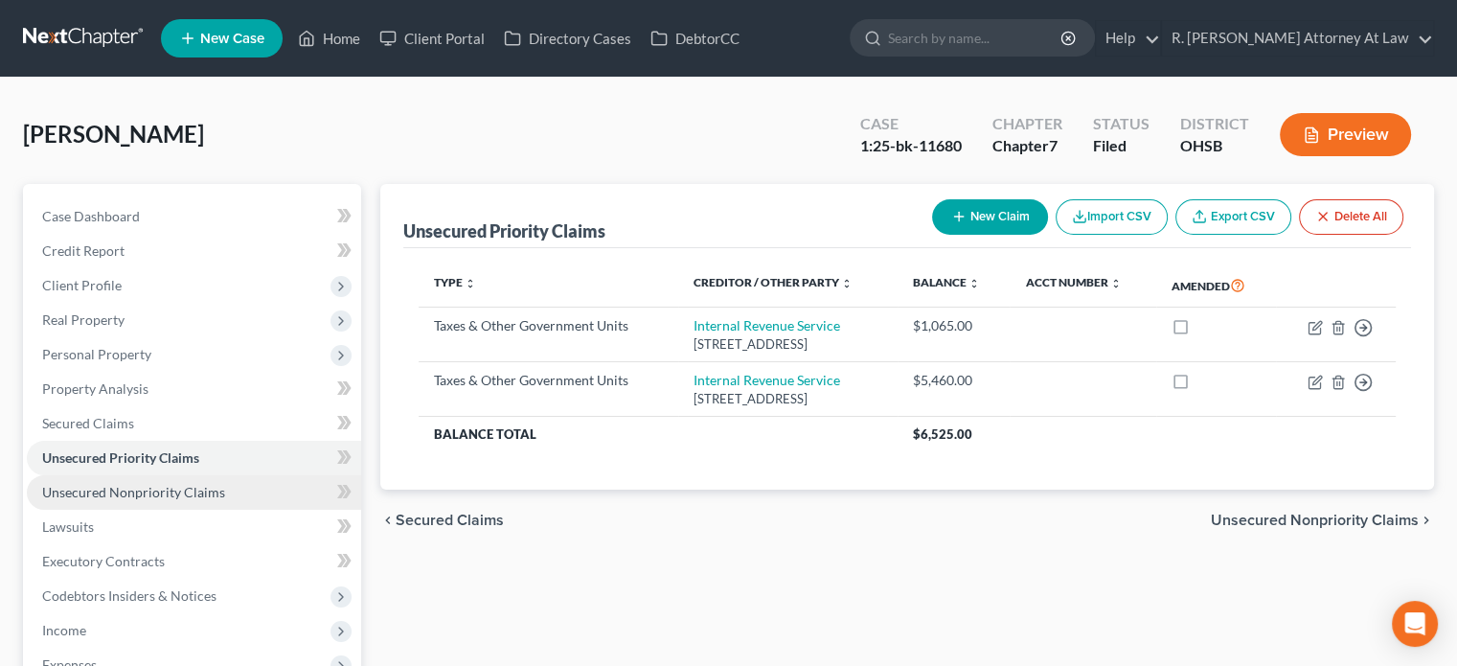
click at [98, 486] on span "Unsecured Nonpriority Claims" at bounding box center [133, 492] width 183 height 16
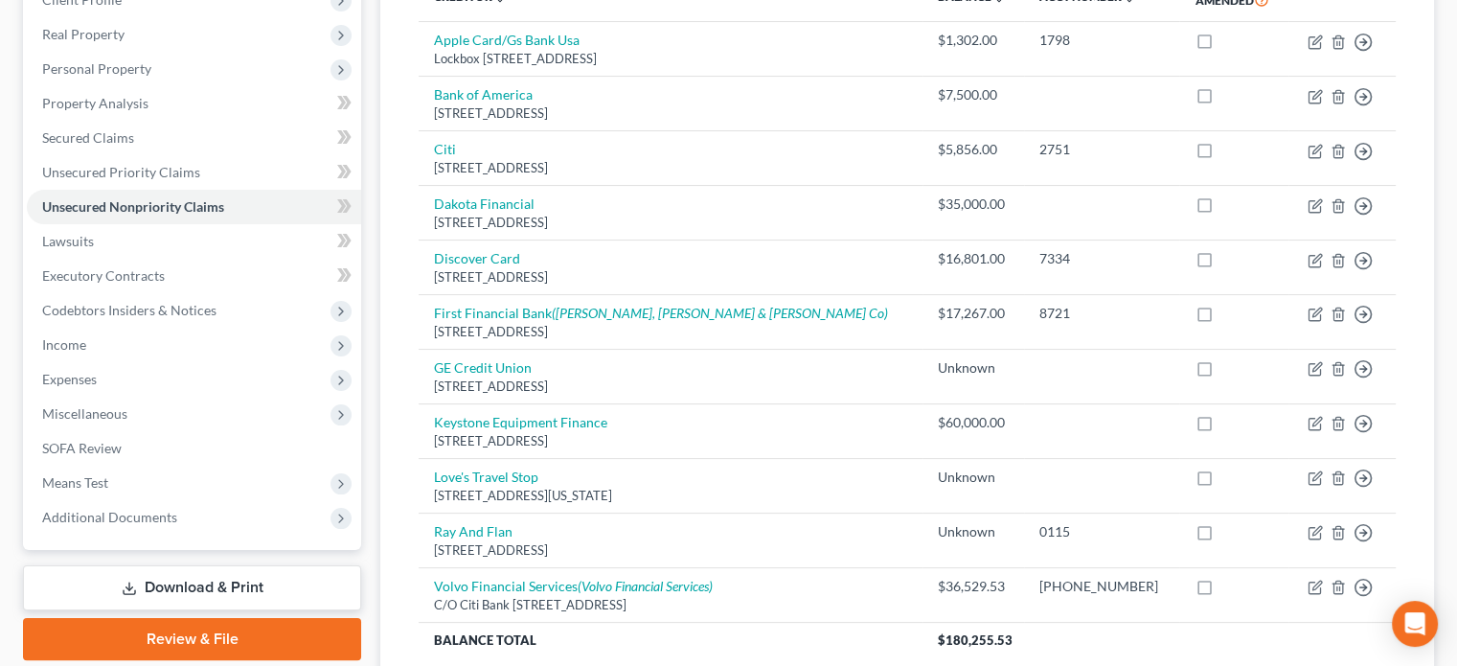
scroll to position [287, 0]
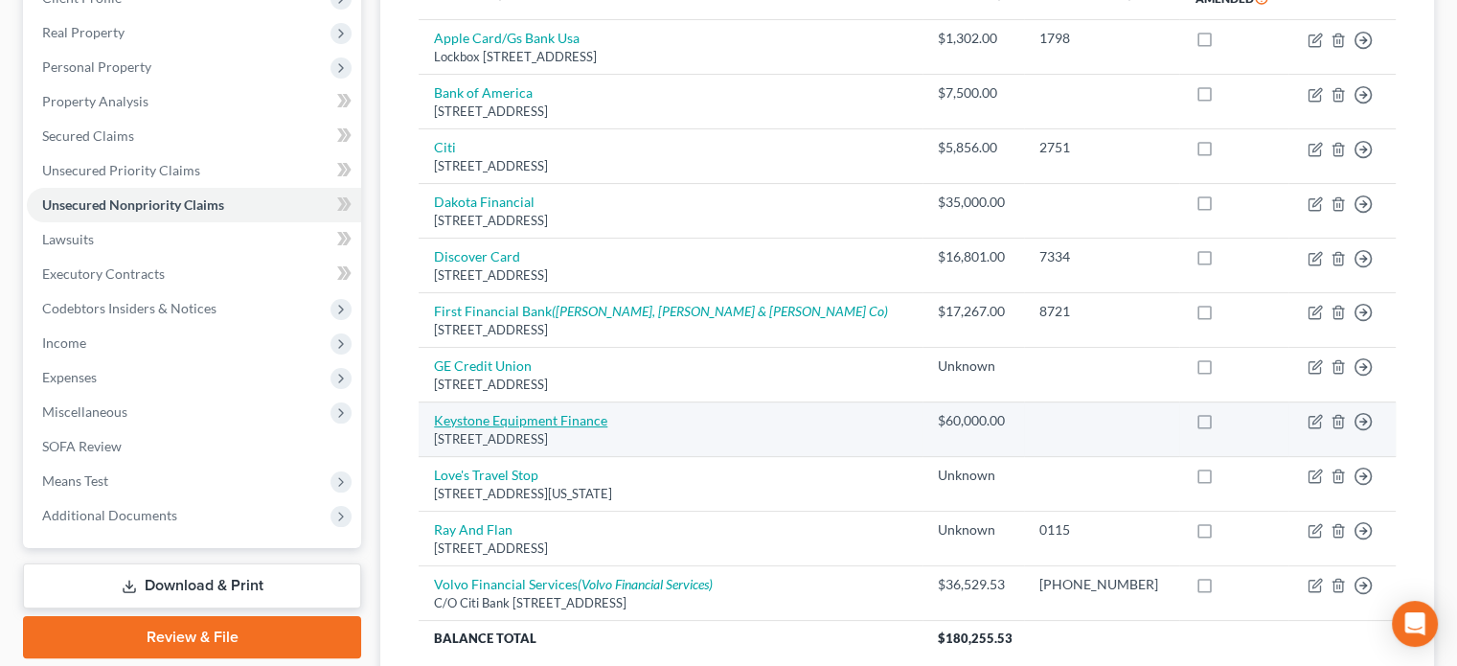
click at [522, 421] on link "Keystone Equipment Finance" at bounding box center [520, 420] width 173 height 16
select select "6"
select select "14"
select select "0"
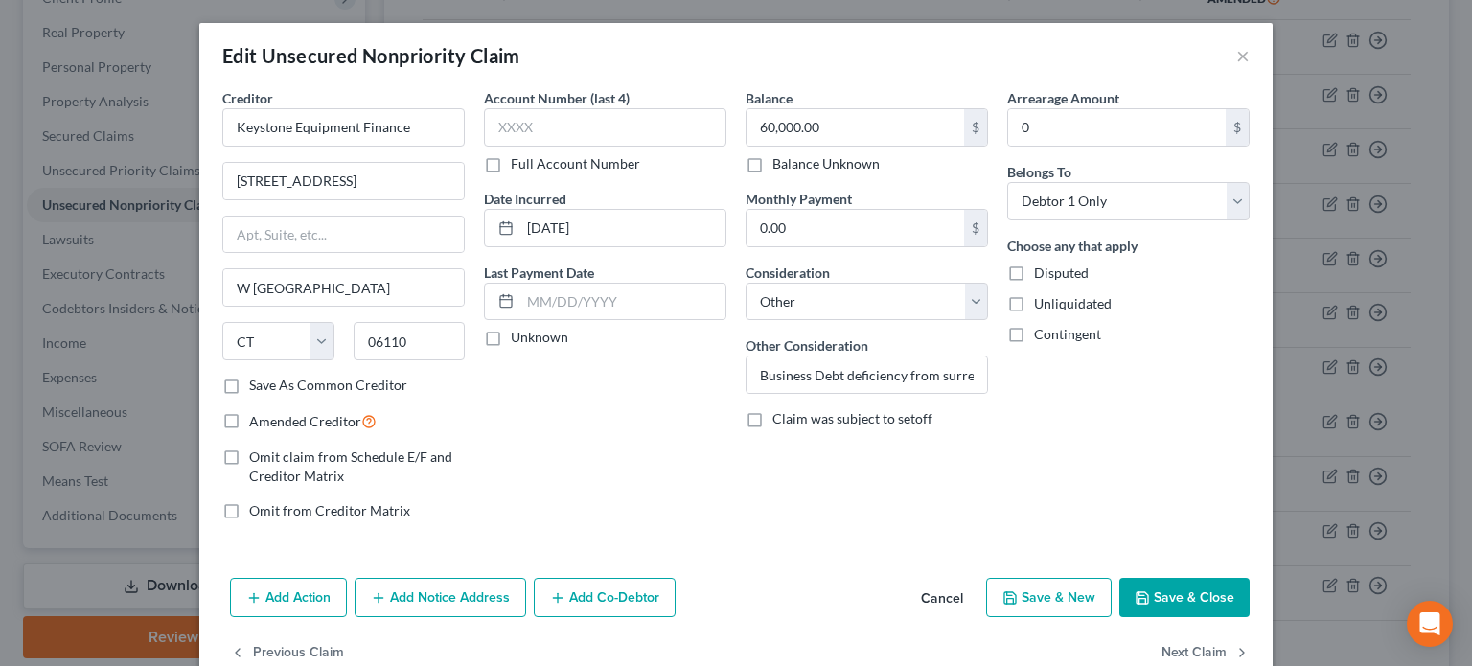
click at [1159, 589] on button "Save & Close" at bounding box center [1184, 598] width 130 height 40
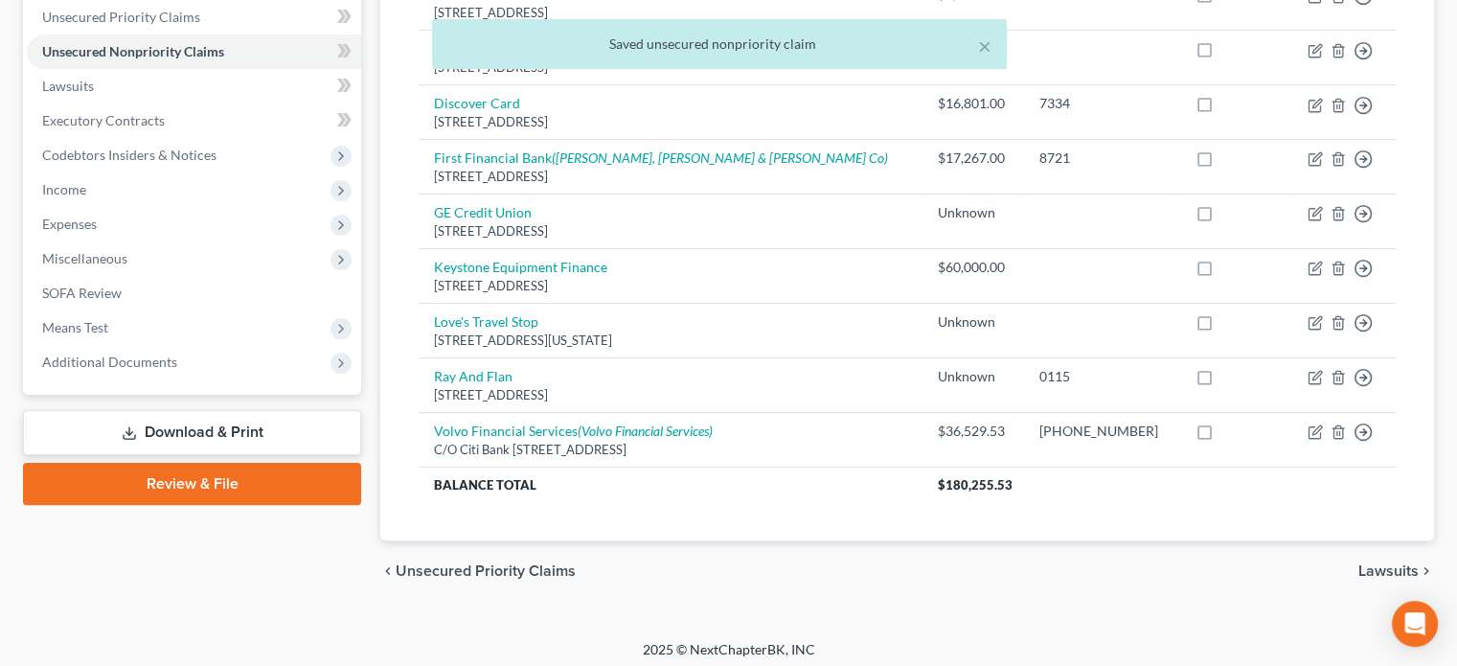
scroll to position [446, 0]
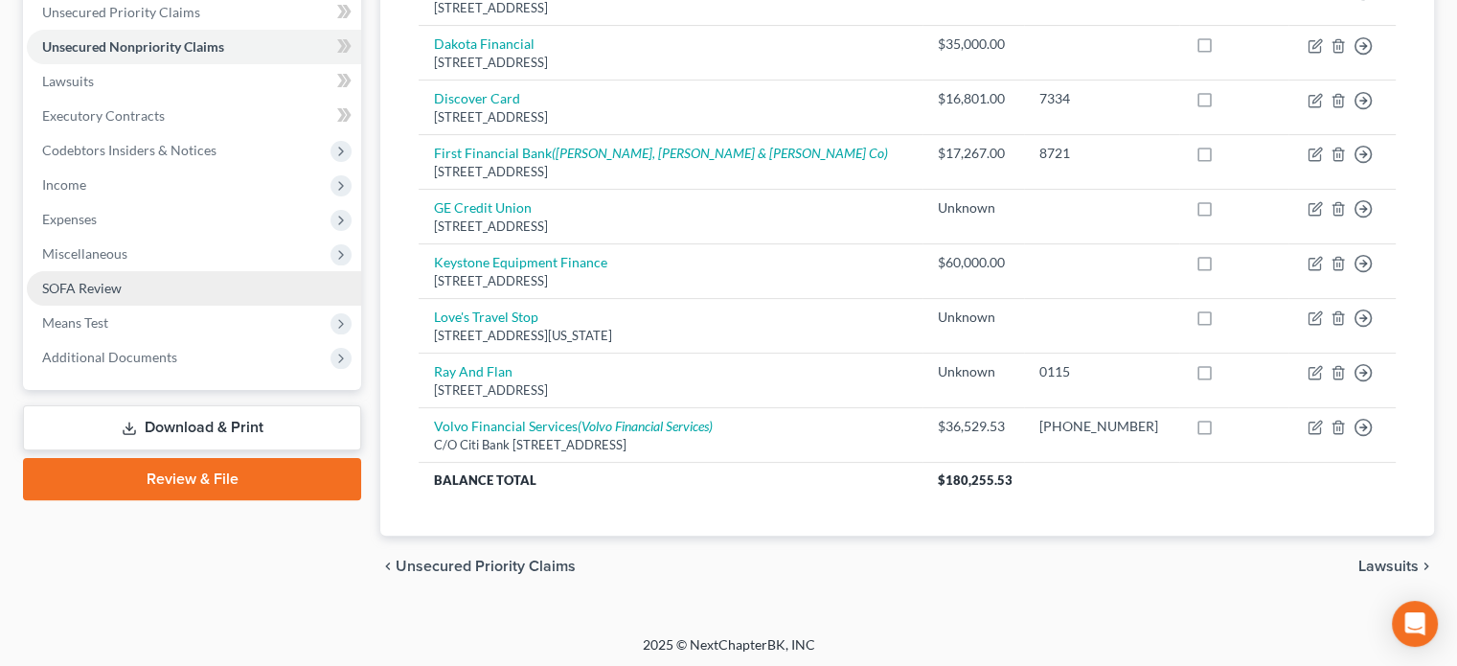
click at [80, 282] on span "SOFA Review" at bounding box center [82, 288] width 80 height 16
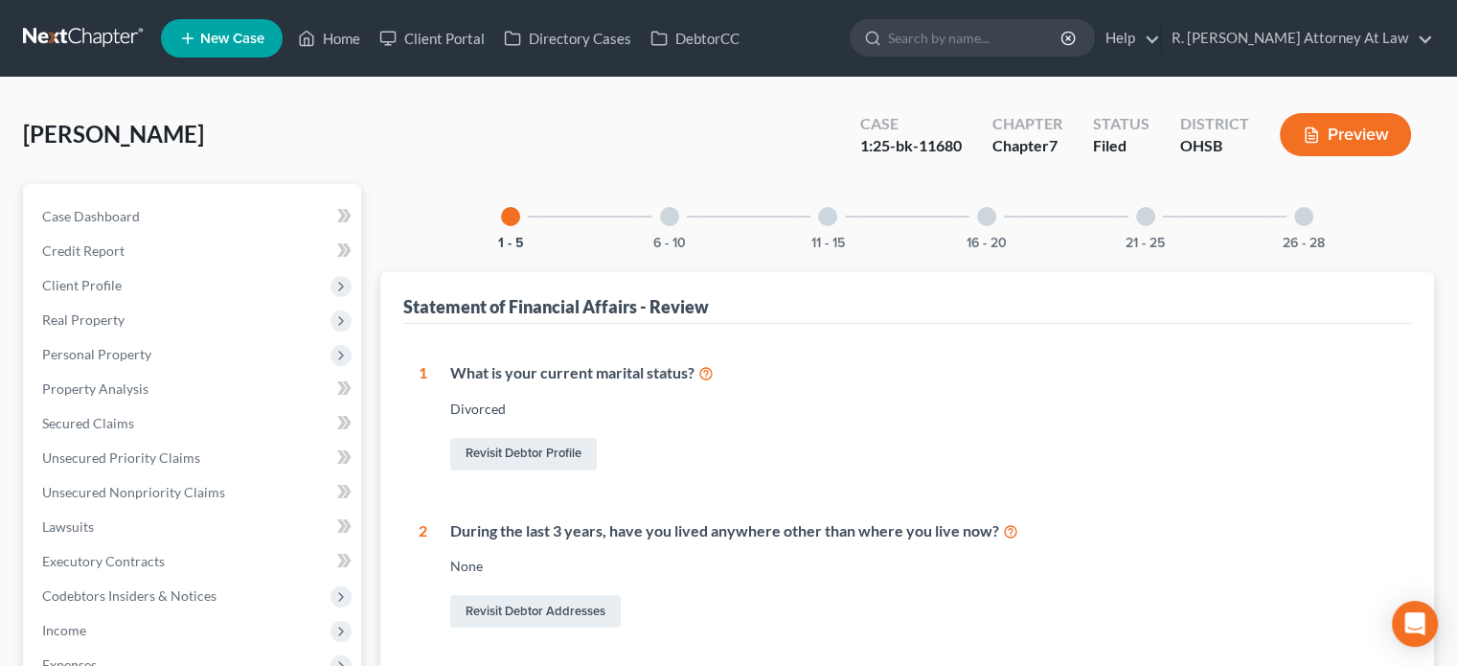
click at [986, 216] on div at bounding box center [986, 216] width 19 height 19
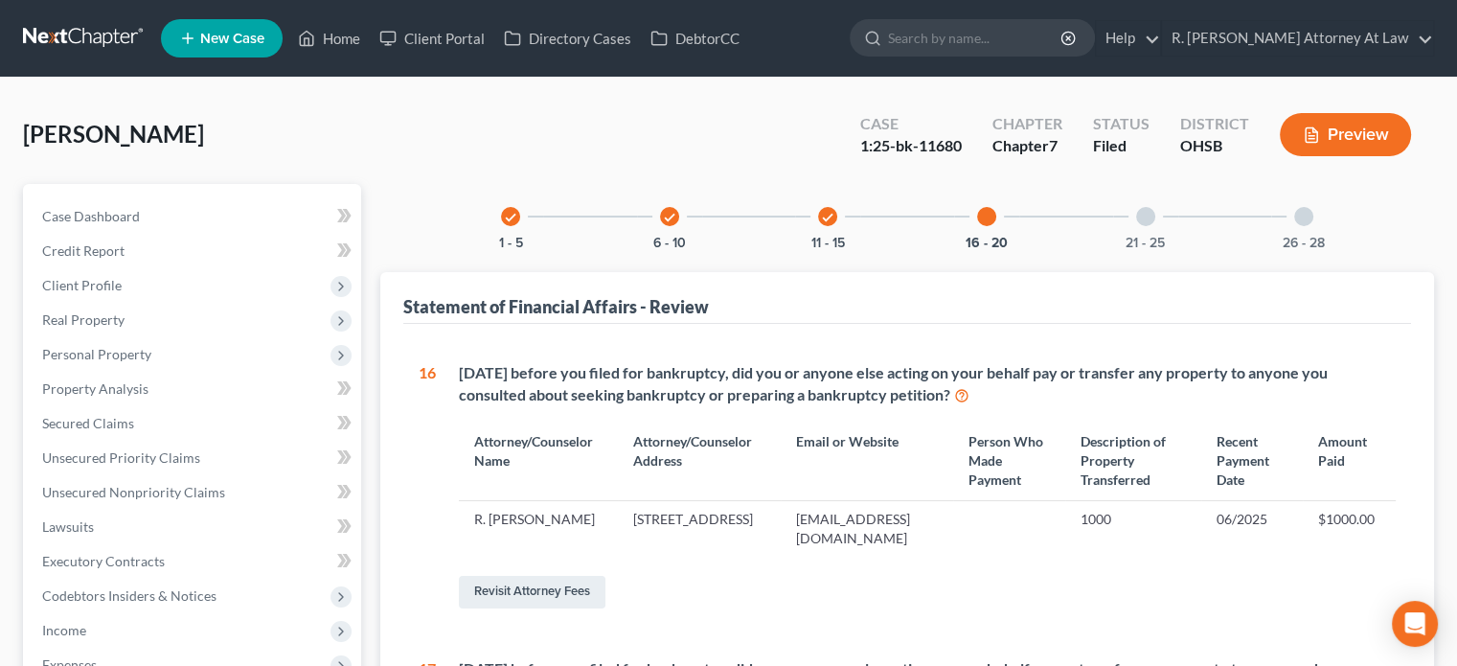
click at [510, 208] on div "check" at bounding box center [510, 216] width 19 height 19
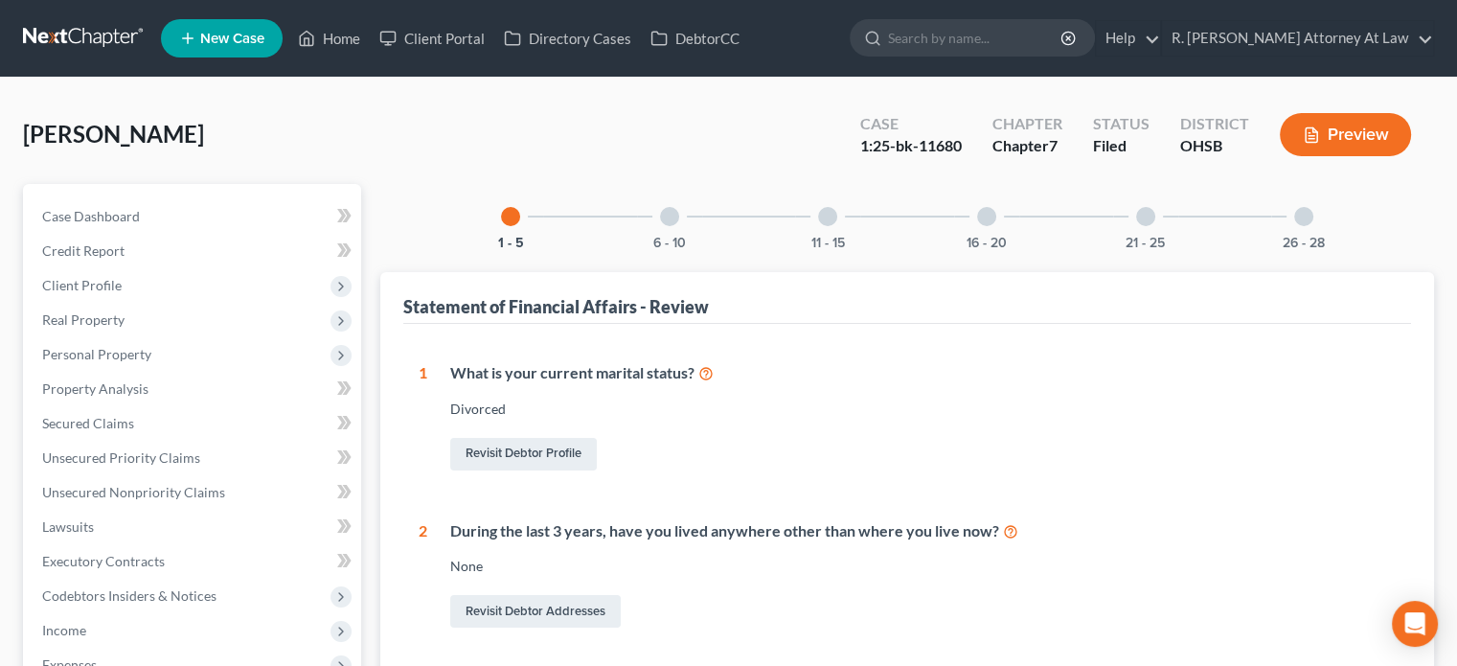
click at [663, 219] on div at bounding box center [669, 216] width 19 height 19
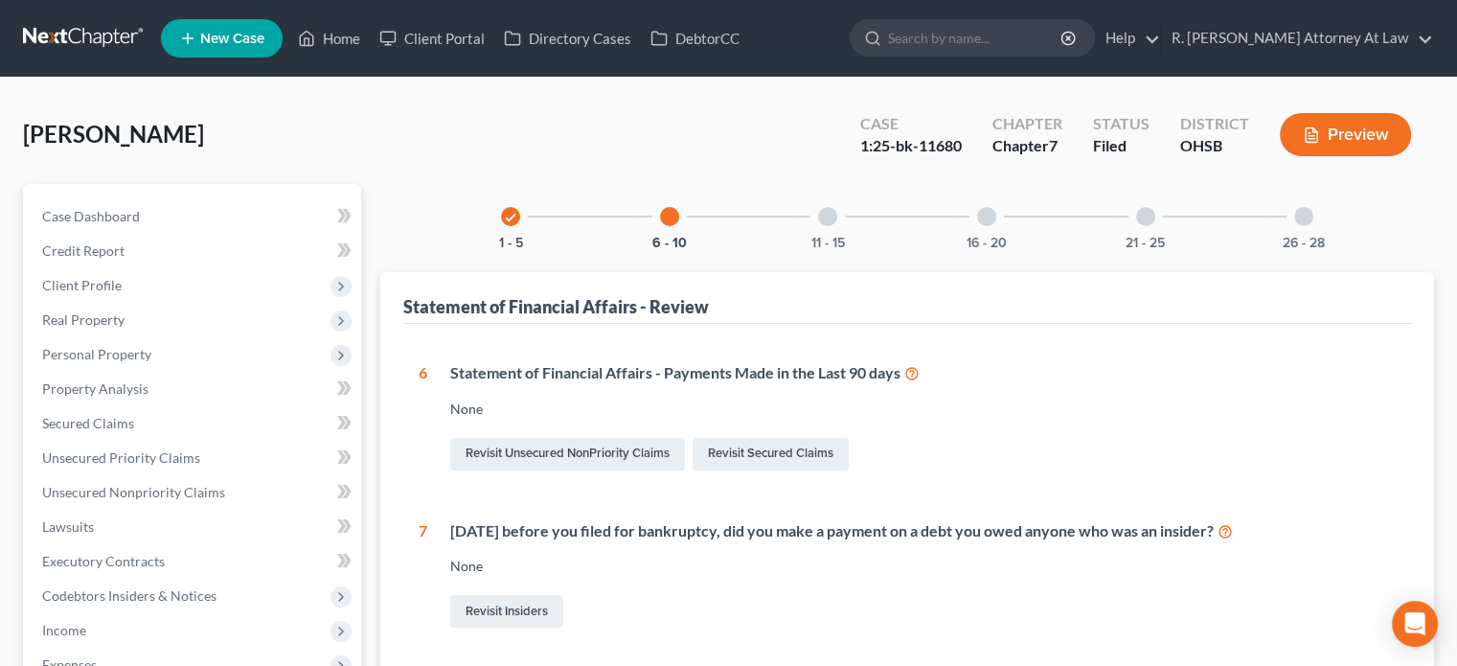
click at [828, 214] on div at bounding box center [827, 216] width 19 height 19
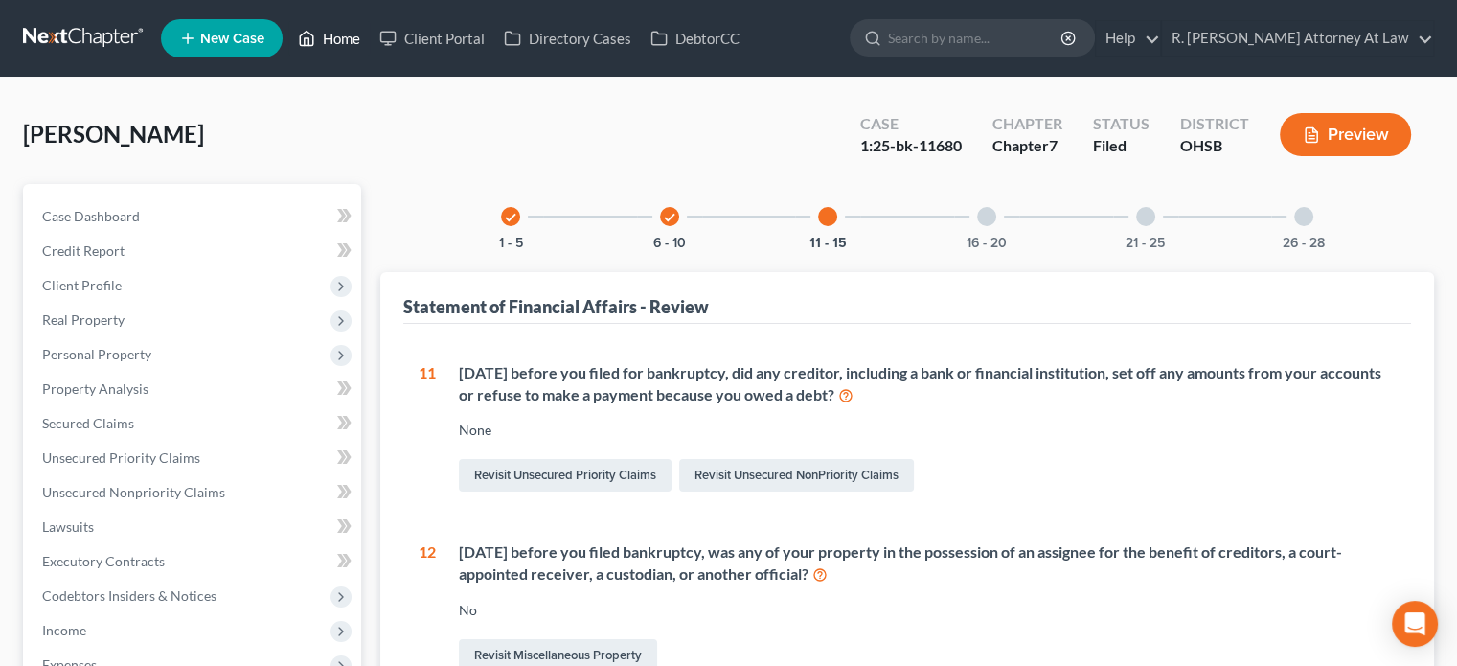
click at [337, 40] on link "Home" at bounding box center [328, 38] width 81 height 34
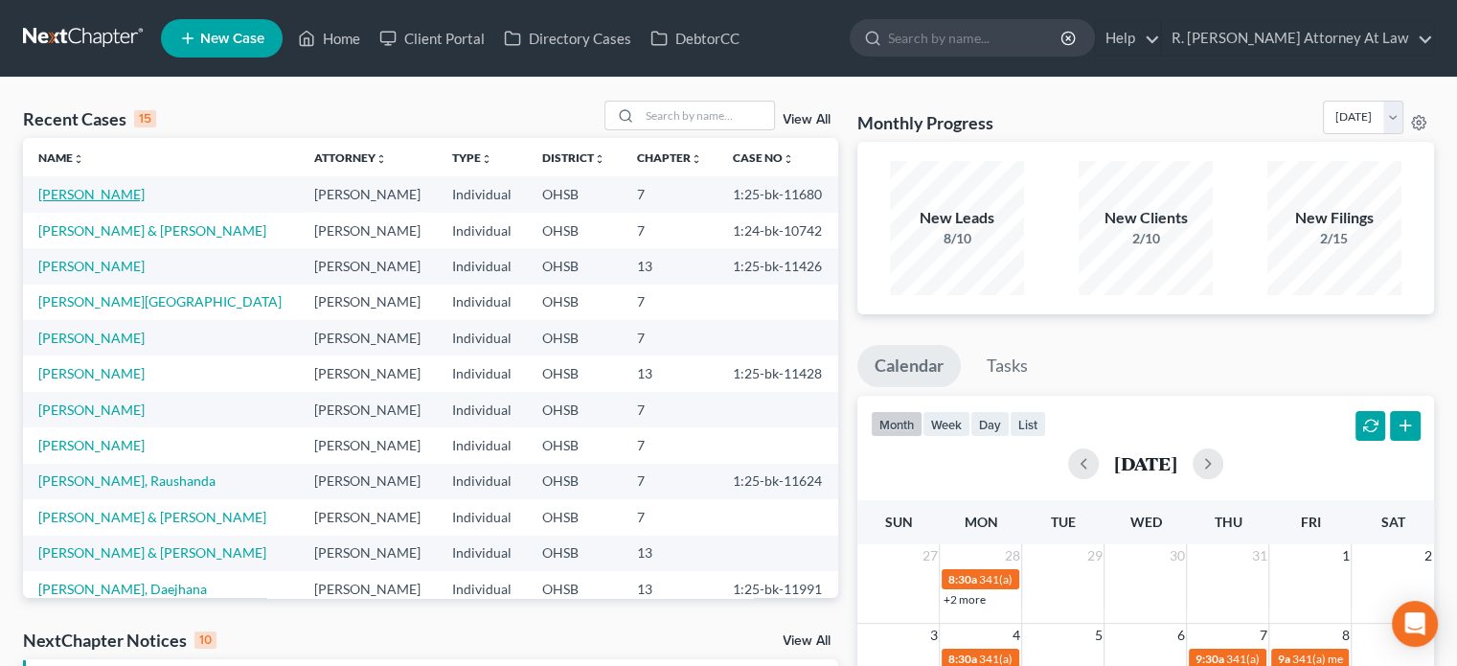
click at [78, 194] on link "[PERSON_NAME]" at bounding box center [91, 194] width 106 height 16
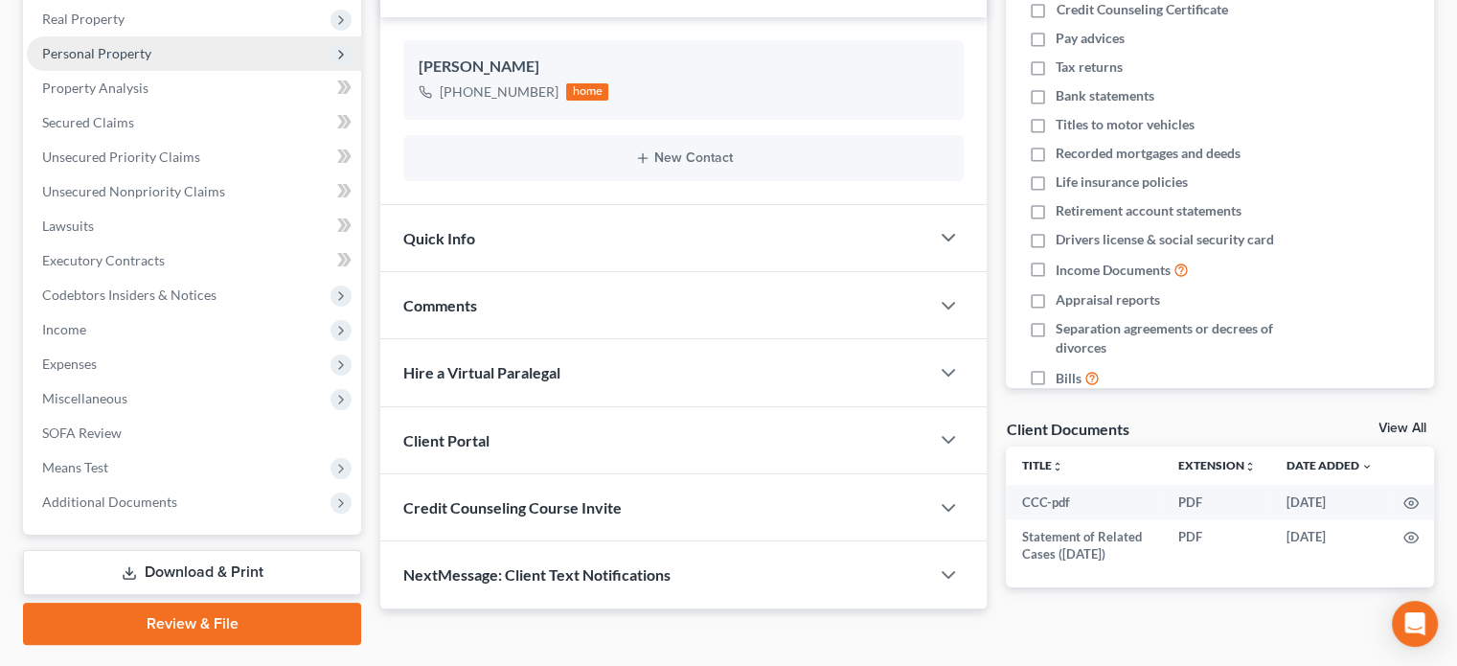
scroll to position [351, 0]
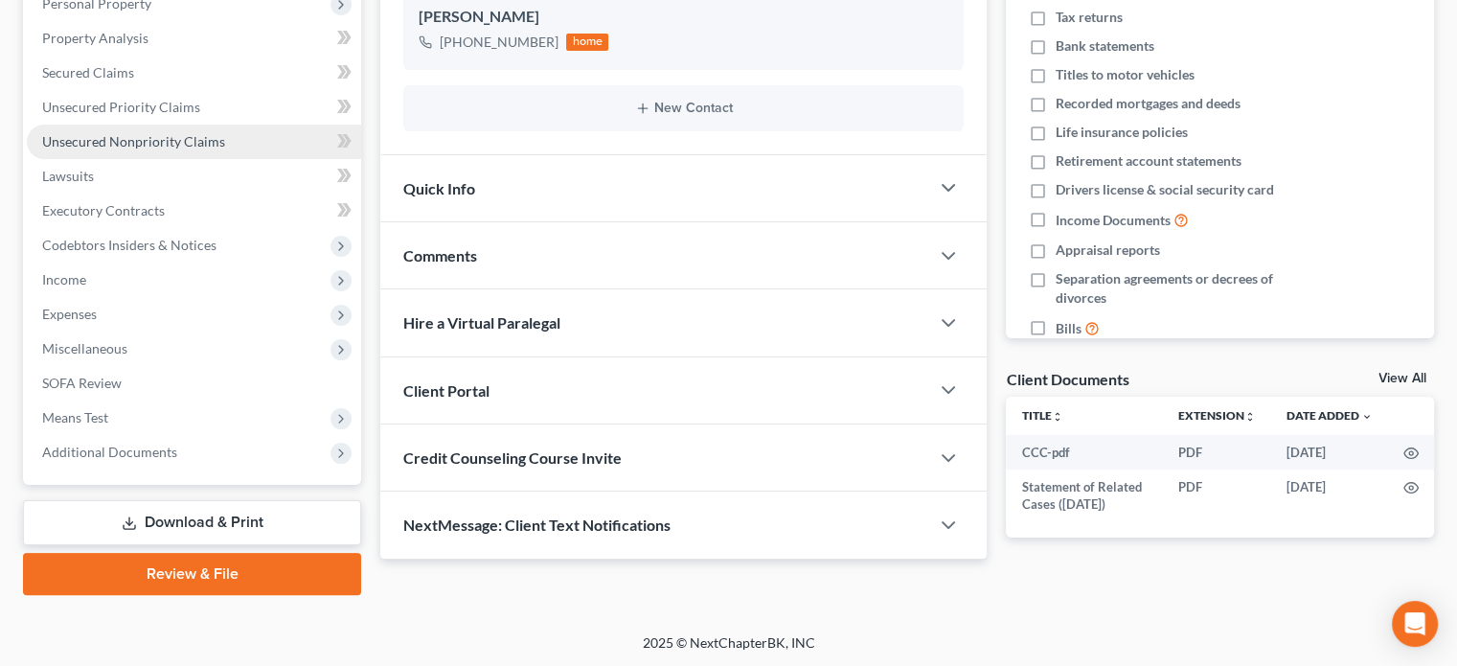
click at [139, 142] on span "Unsecured Nonpriority Claims" at bounding box center [133, 141] width 183 height 16
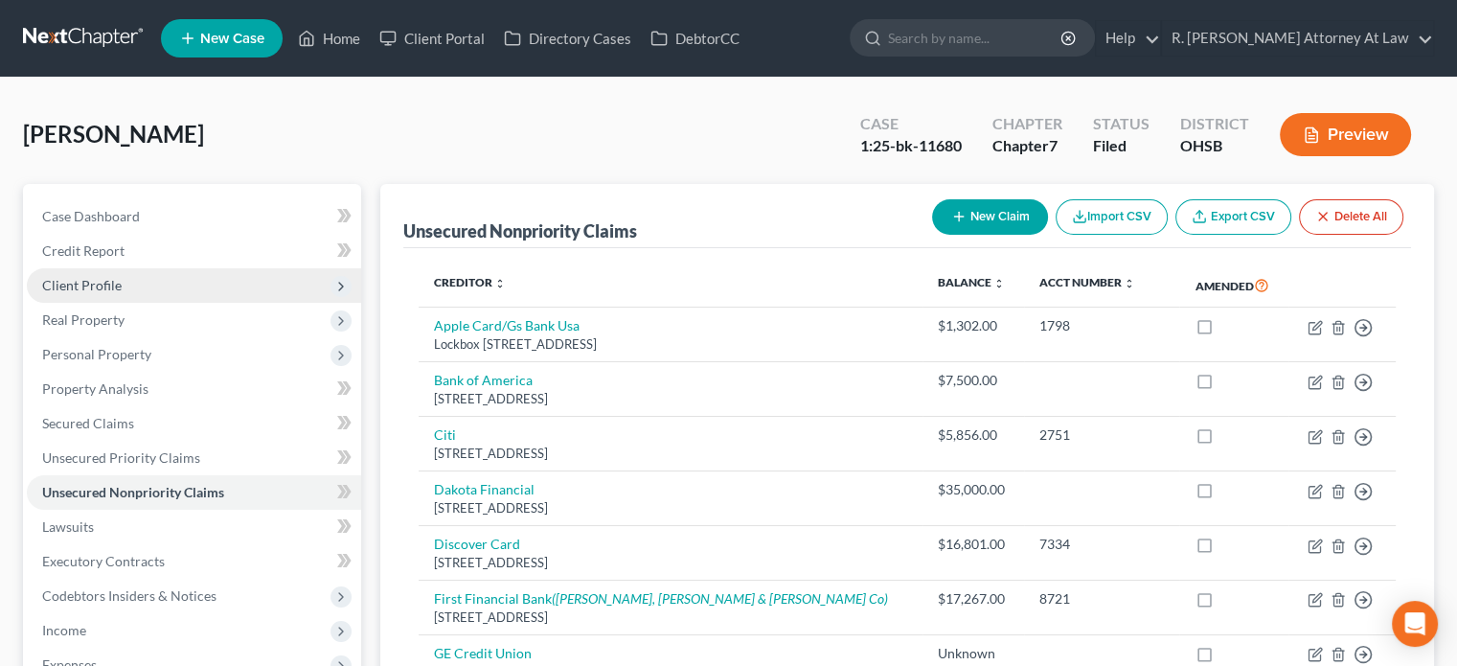
click at [98, 287] on span "Client Profile" at bounding box center [82, 285] width 80 height 16
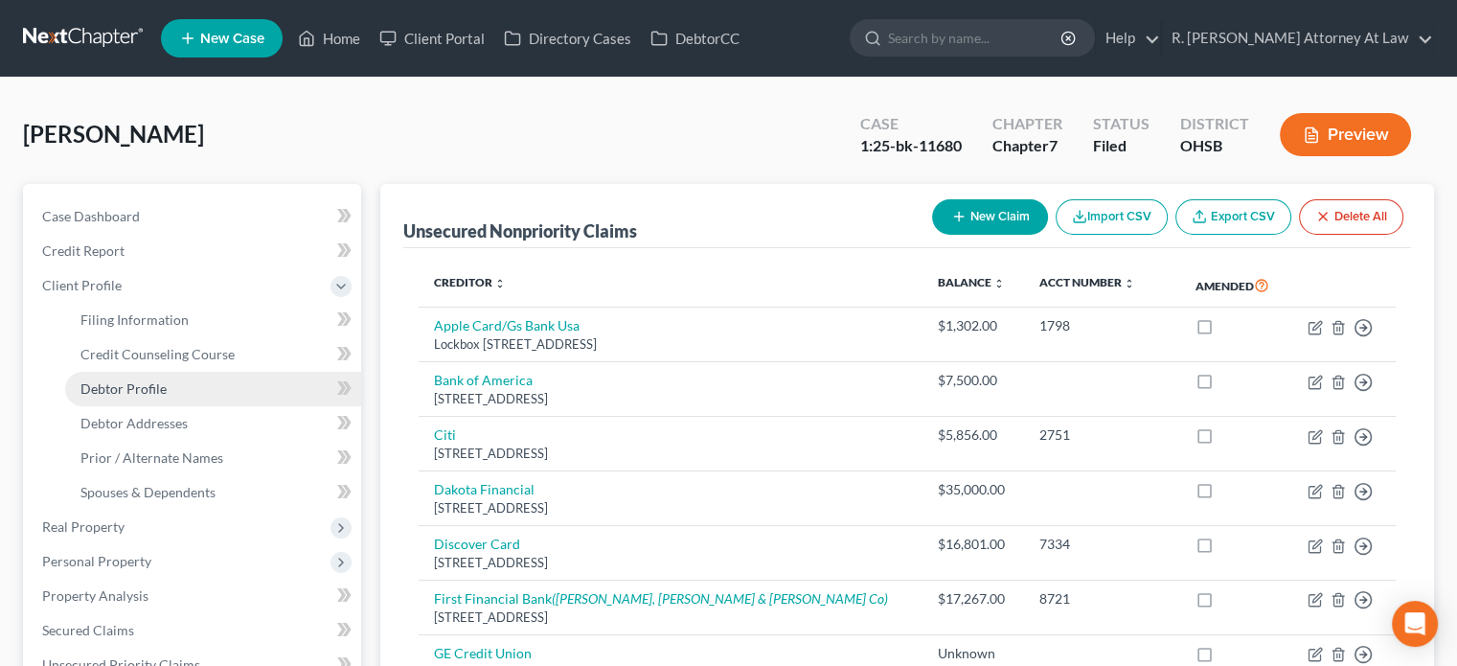
click at [123, 386] on span "Debtor Profile" at bounding box center [123, 388] width 86 height 16
select select "3"
select select "2"
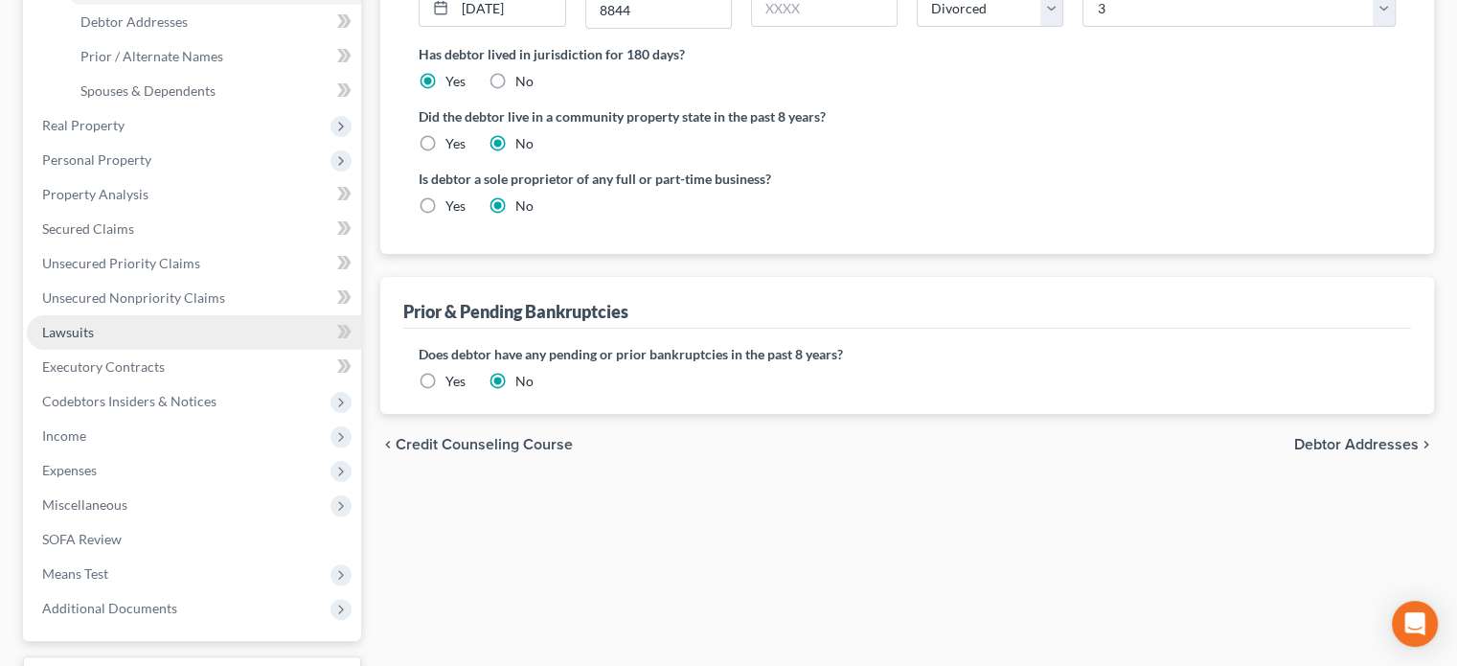
scroll to position [479, 0]
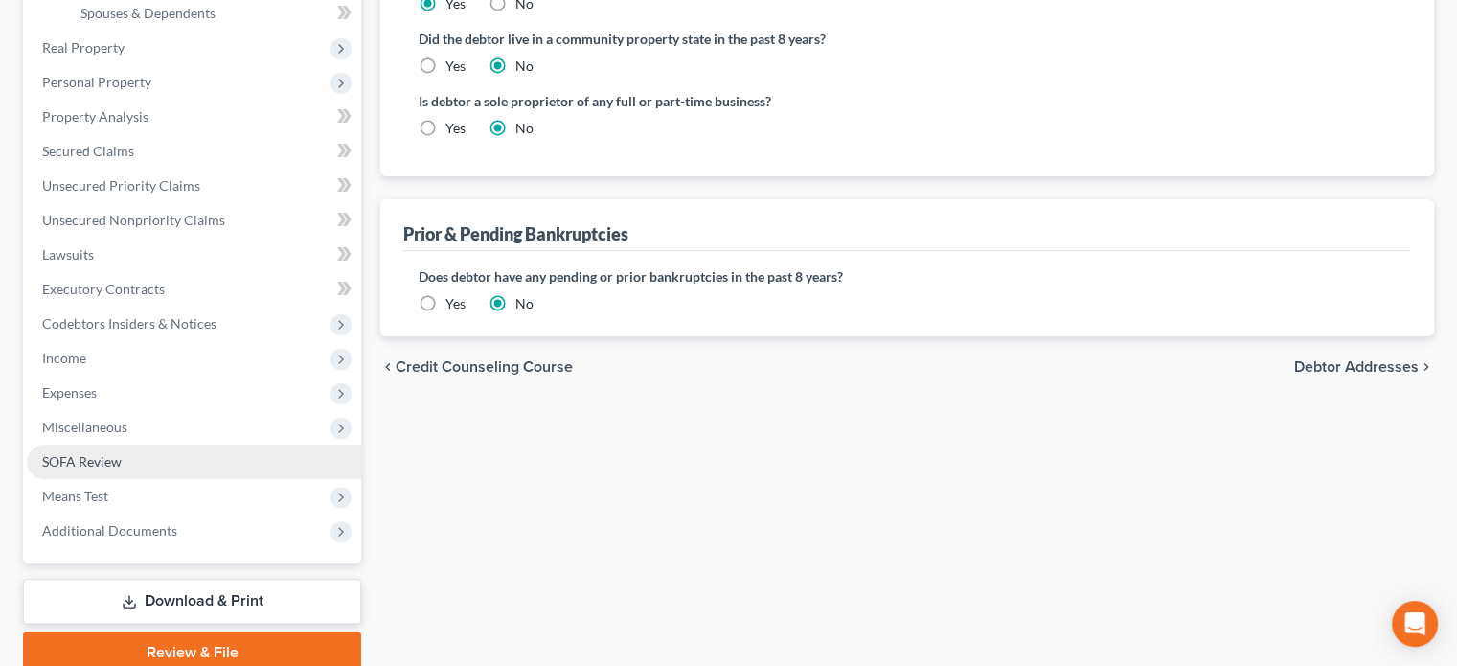
click at [63, 462] on span "SOFA Review" at bounding box center [82, 461] width 80 height 16
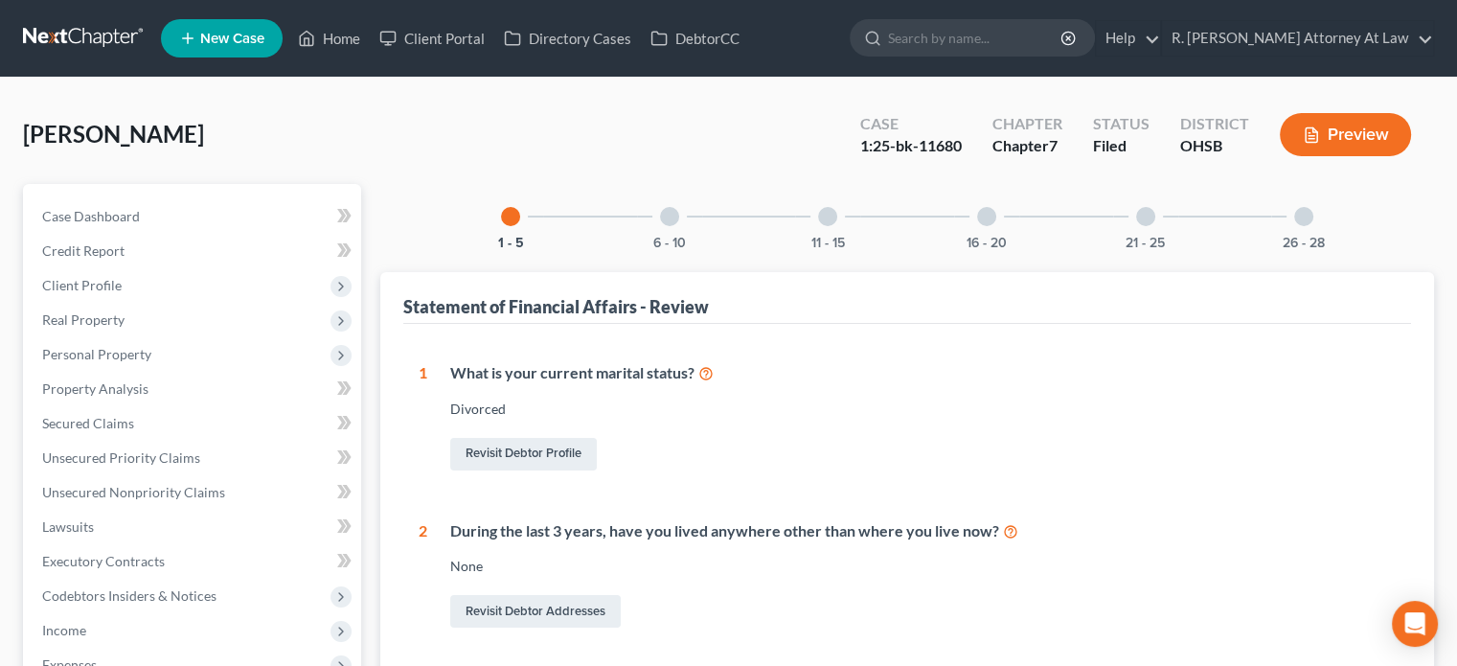
click at [1309, 214] on div at bounding box center [1303, 216] width 19 height 19
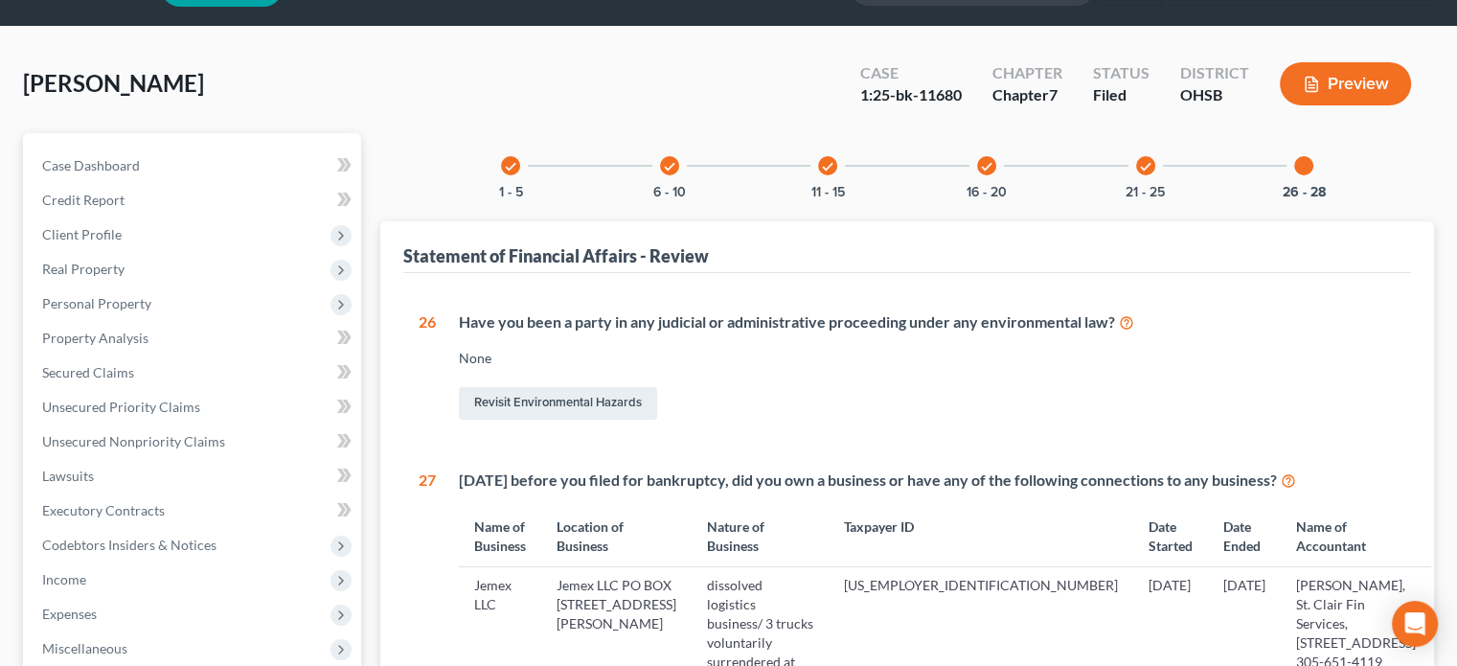
scroll to position [287, 0]
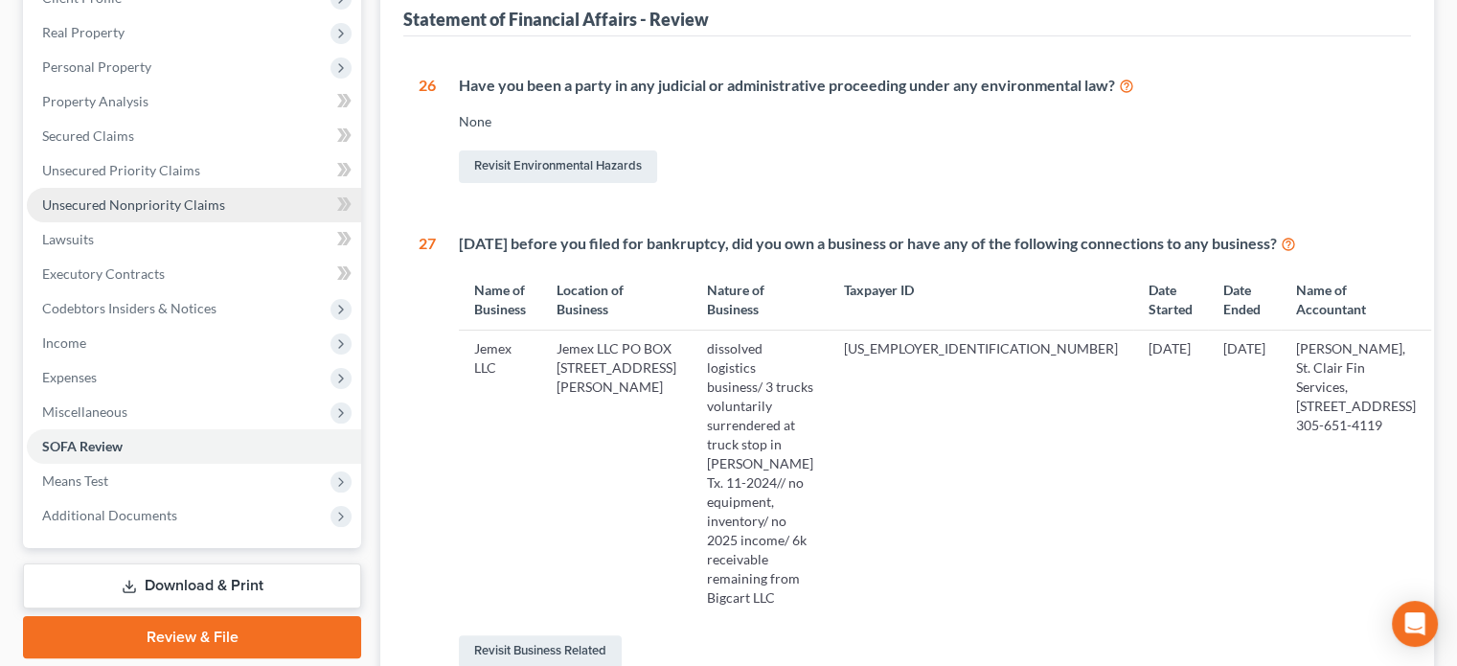
click at [111, 199] on span "Unsecured Nonpriority Claims" at bounding box center [133, 204] width 183 height 16
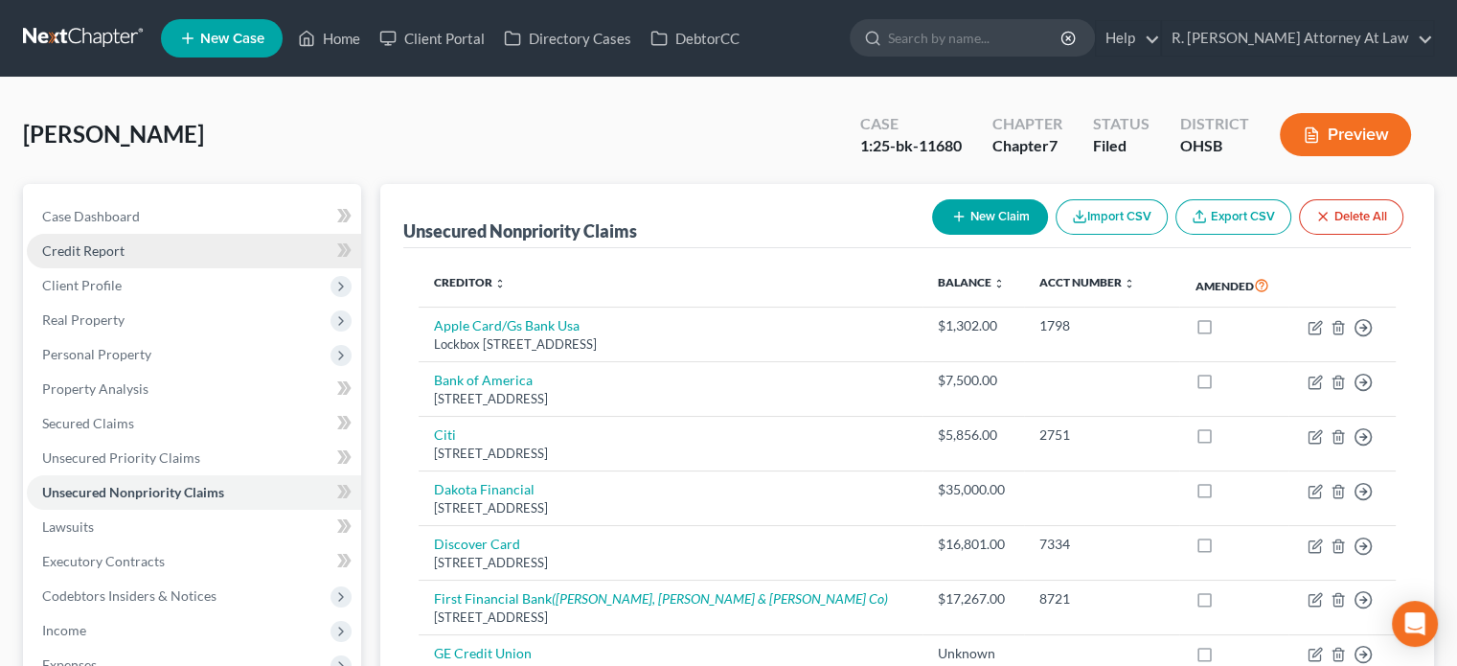
click at [79, 242] on span "Credit Report" at bounding box center [83, 250] width 82 height 16
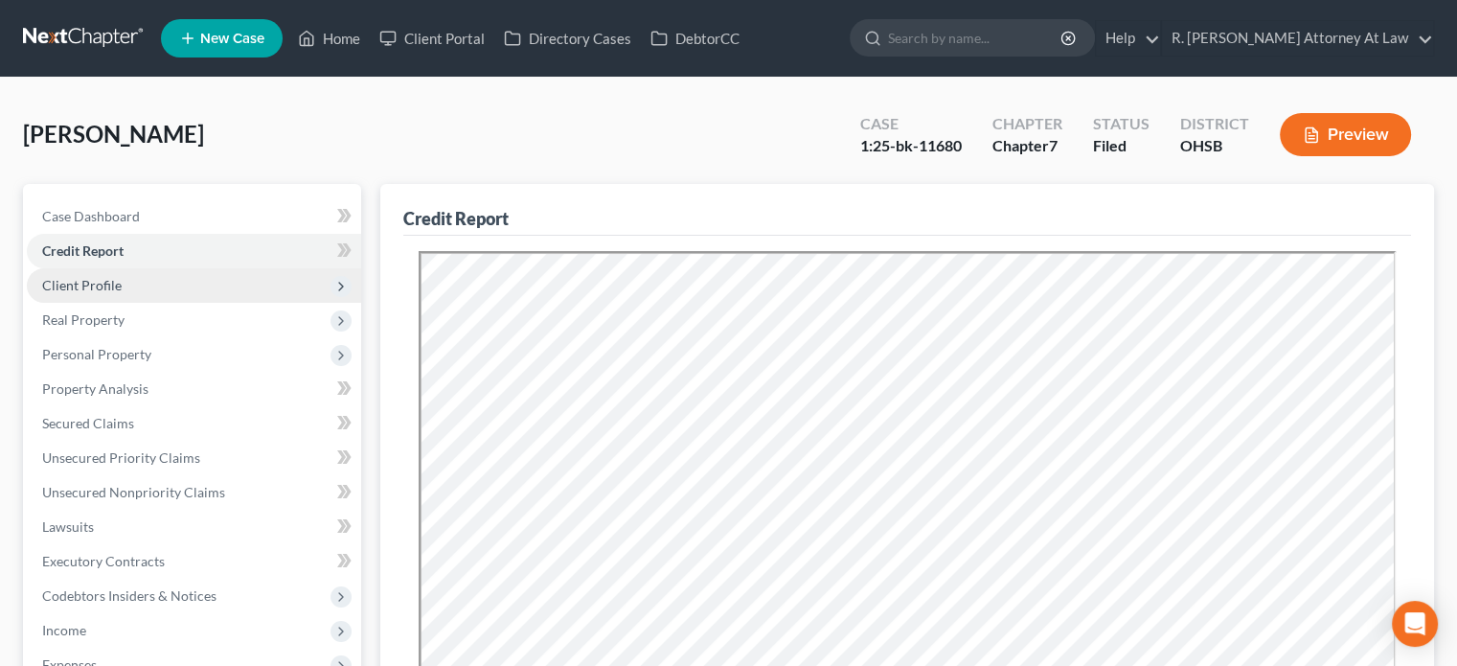
click at [57, 285] on span "Client Profile" at bounding box center [82, 285] width 80 height 16
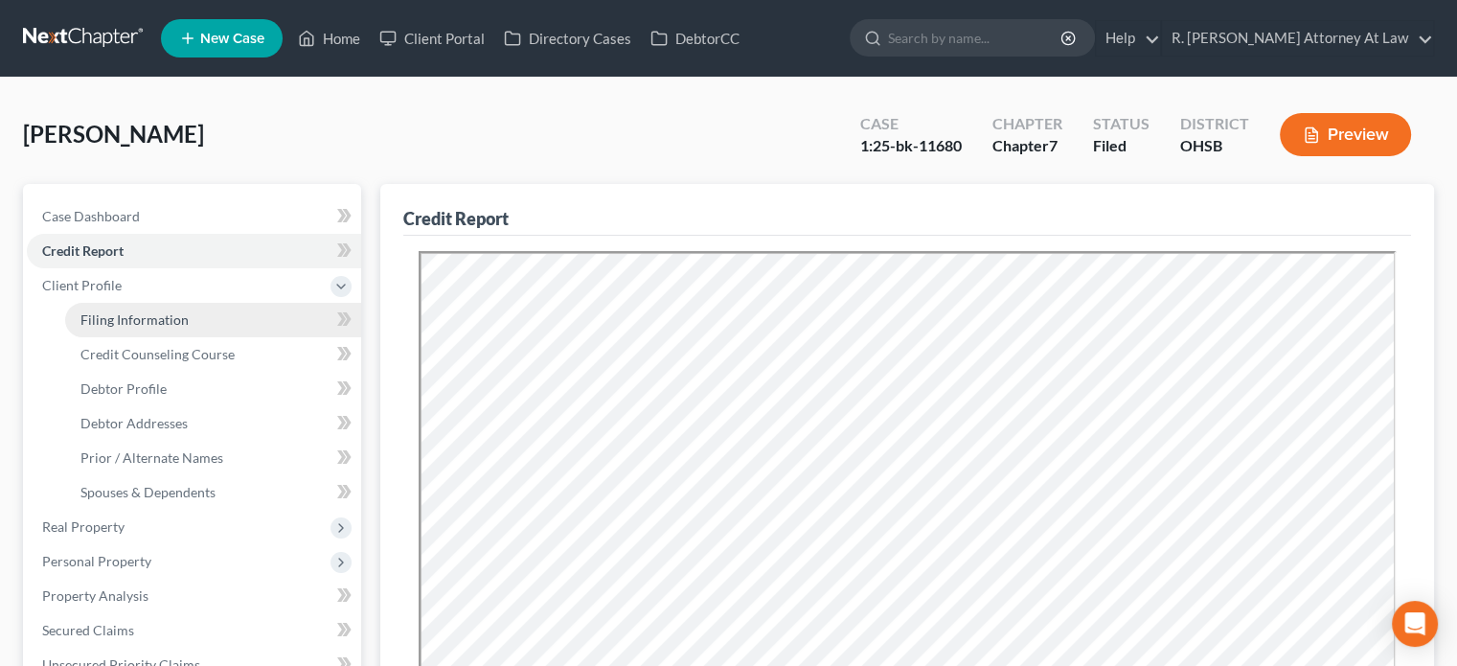
click at [103, 313] on span "Filing Information" at bounding box center [134, 319] width 108 height 16
select select "0"
select select "3"
select select "0"
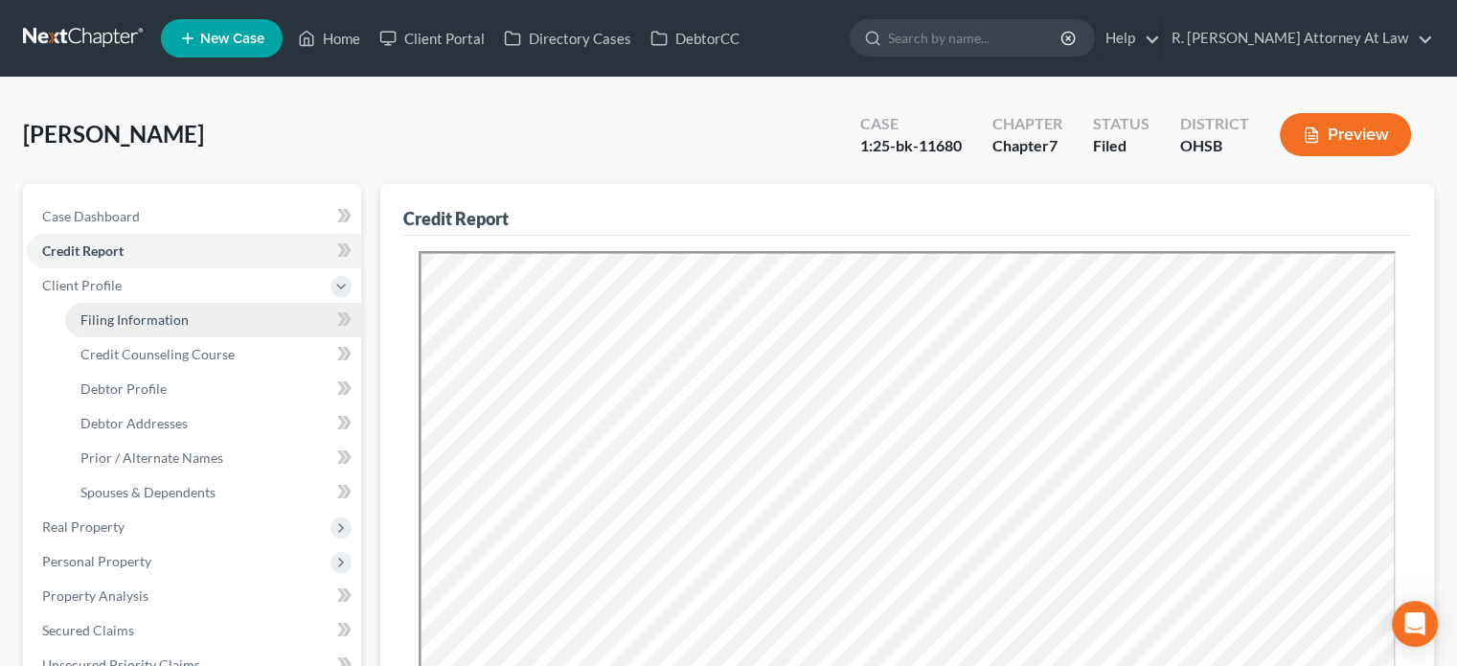
select select "36"
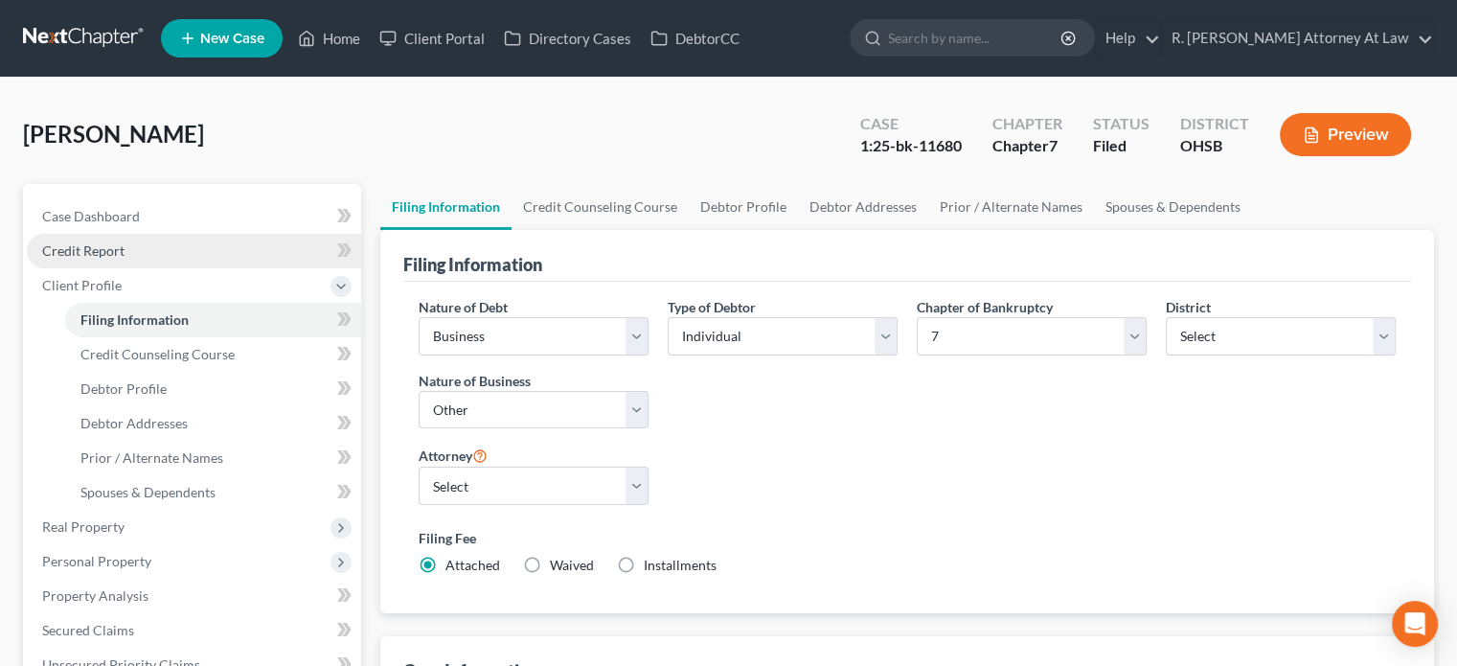
click at [85, 244] on span "Credit Report" at bounding box center [83, 250] width 82 height 16
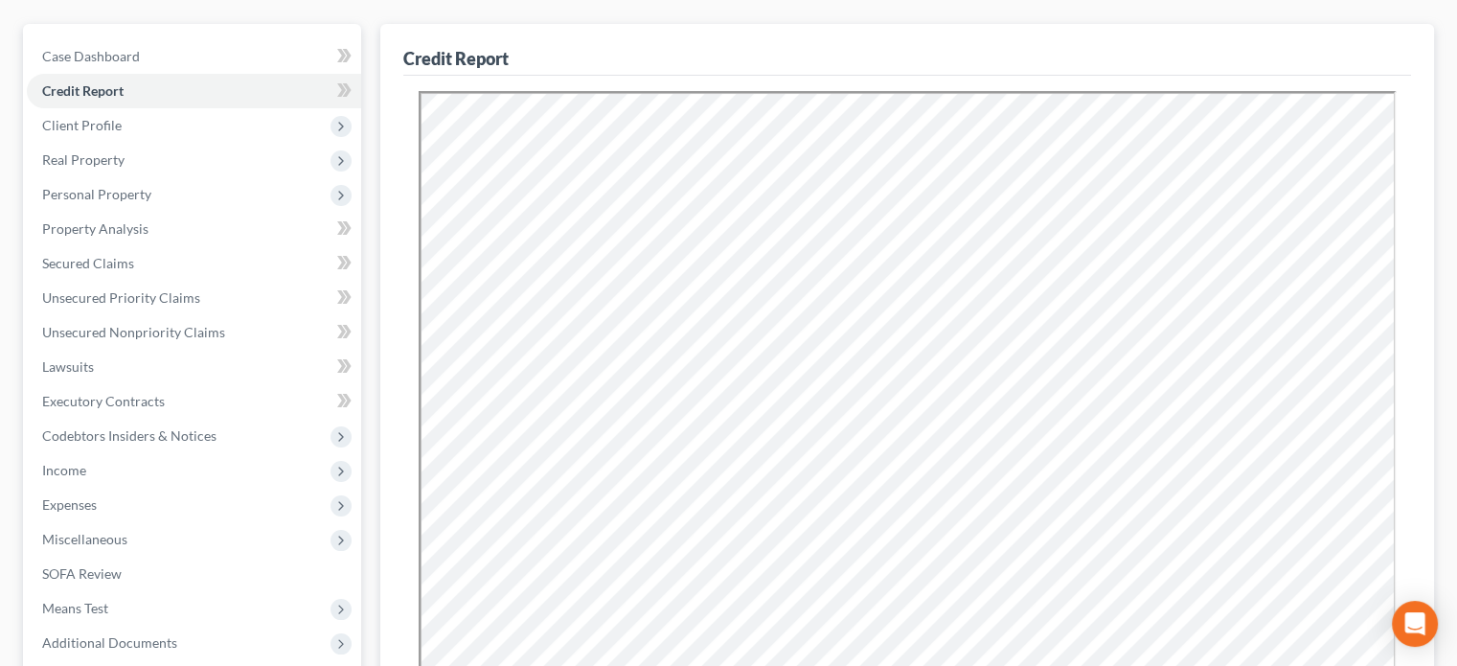
scroll to position [192, 0]
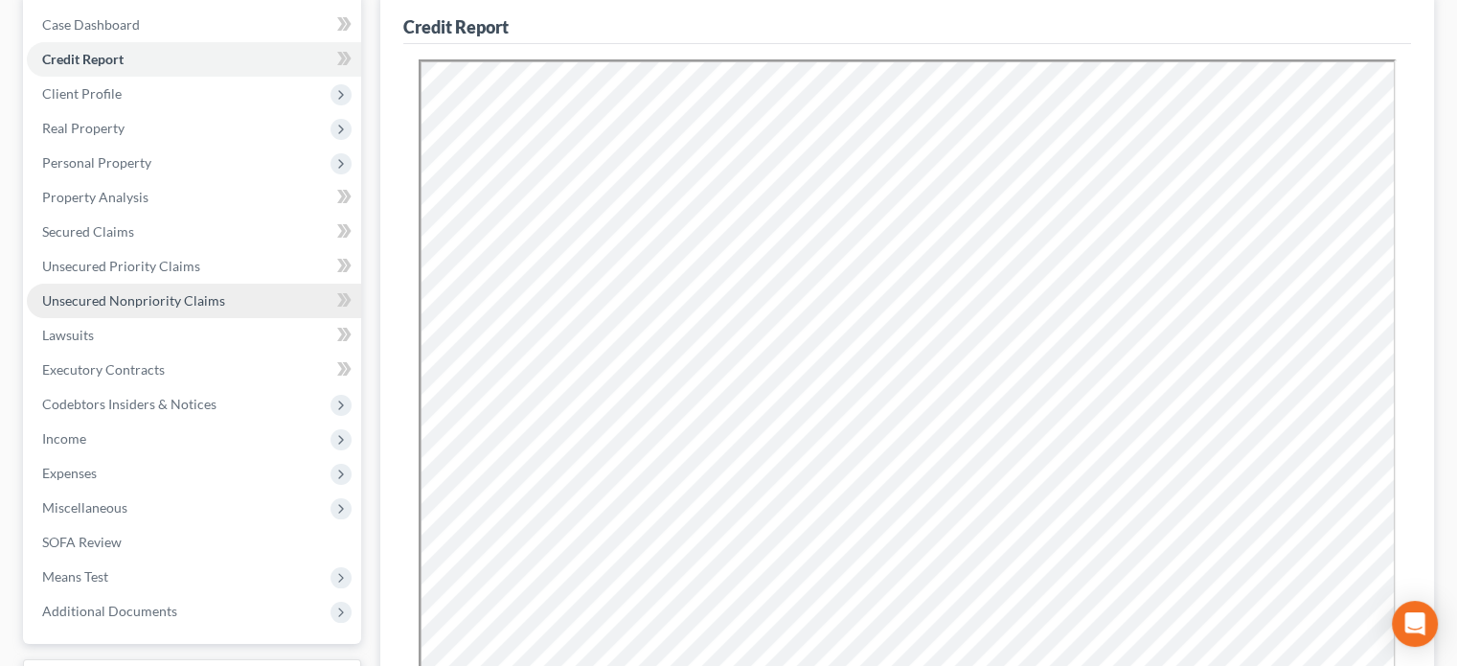
click at [142, 286] on link "Unsecured Nonpriority Claims" at bounding box center [194, 301] width 334 height 34
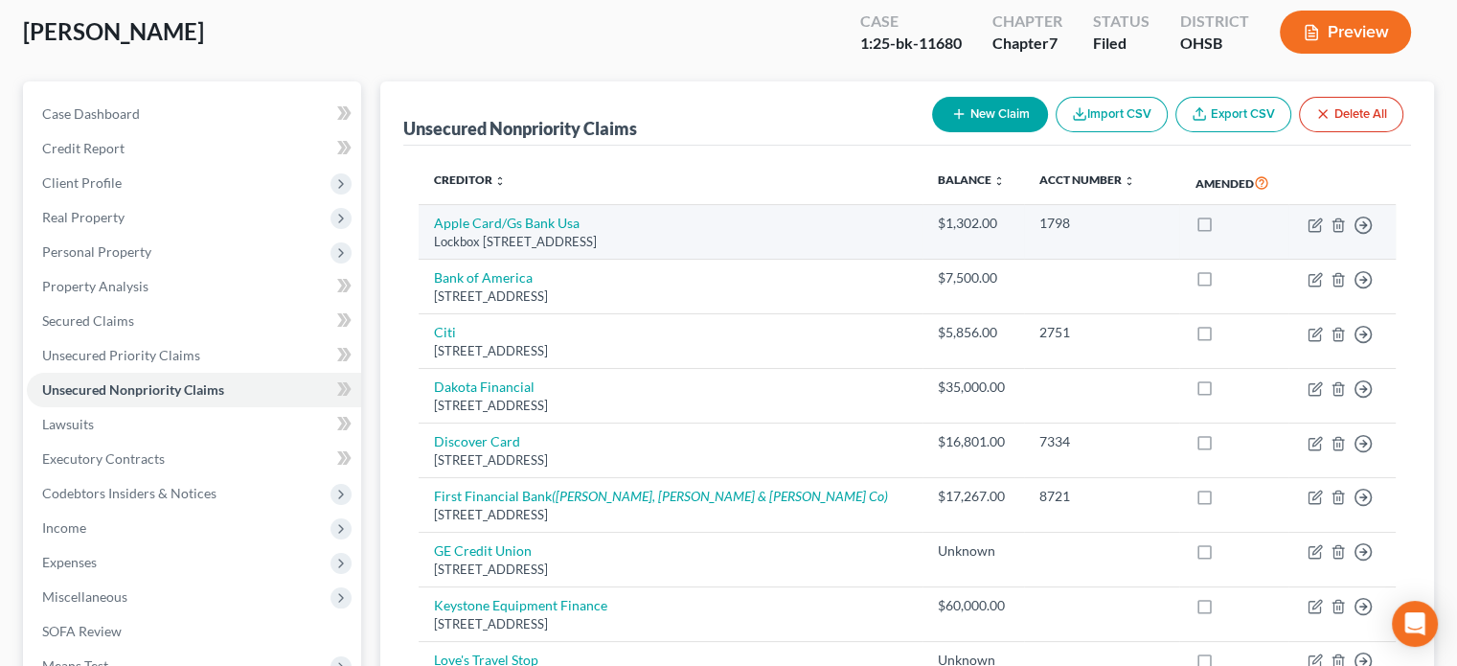
scroll to position [192, 0]
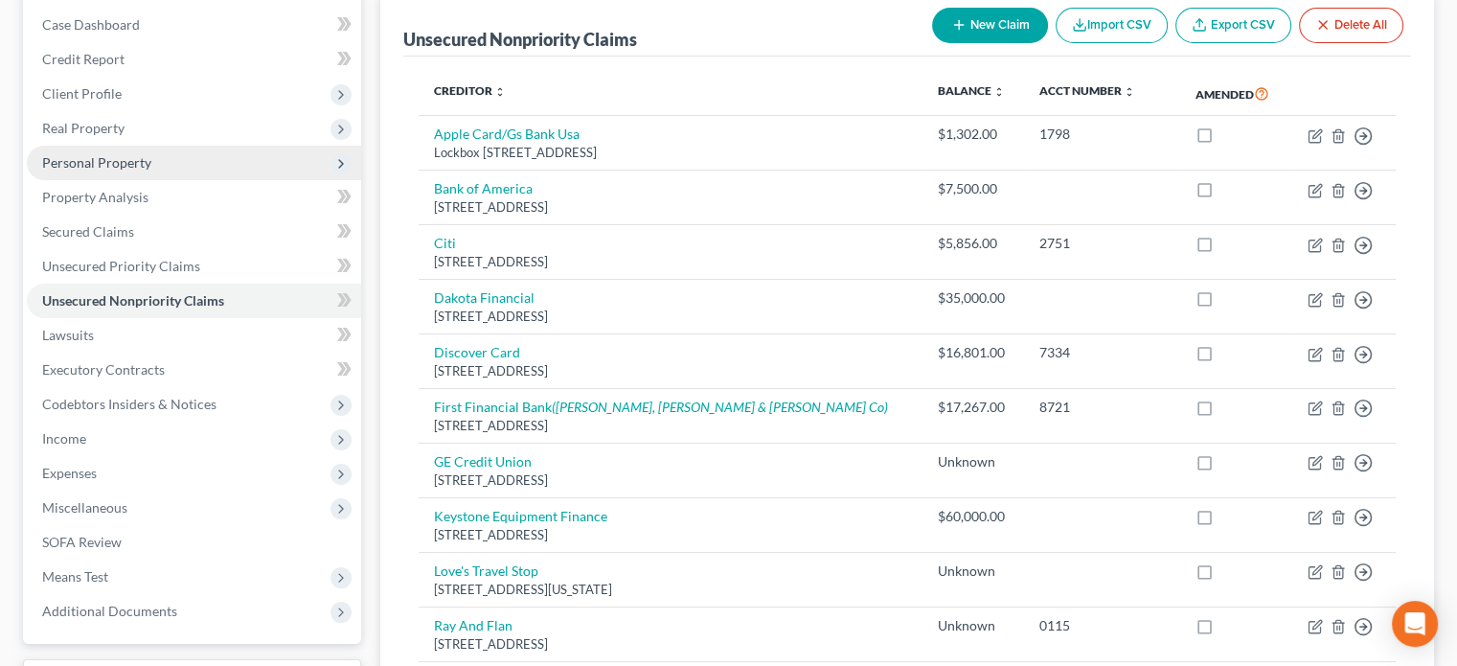
click at [84, 160] on span "Personal Property" at bounding box center [96, 162] width 109 height 16
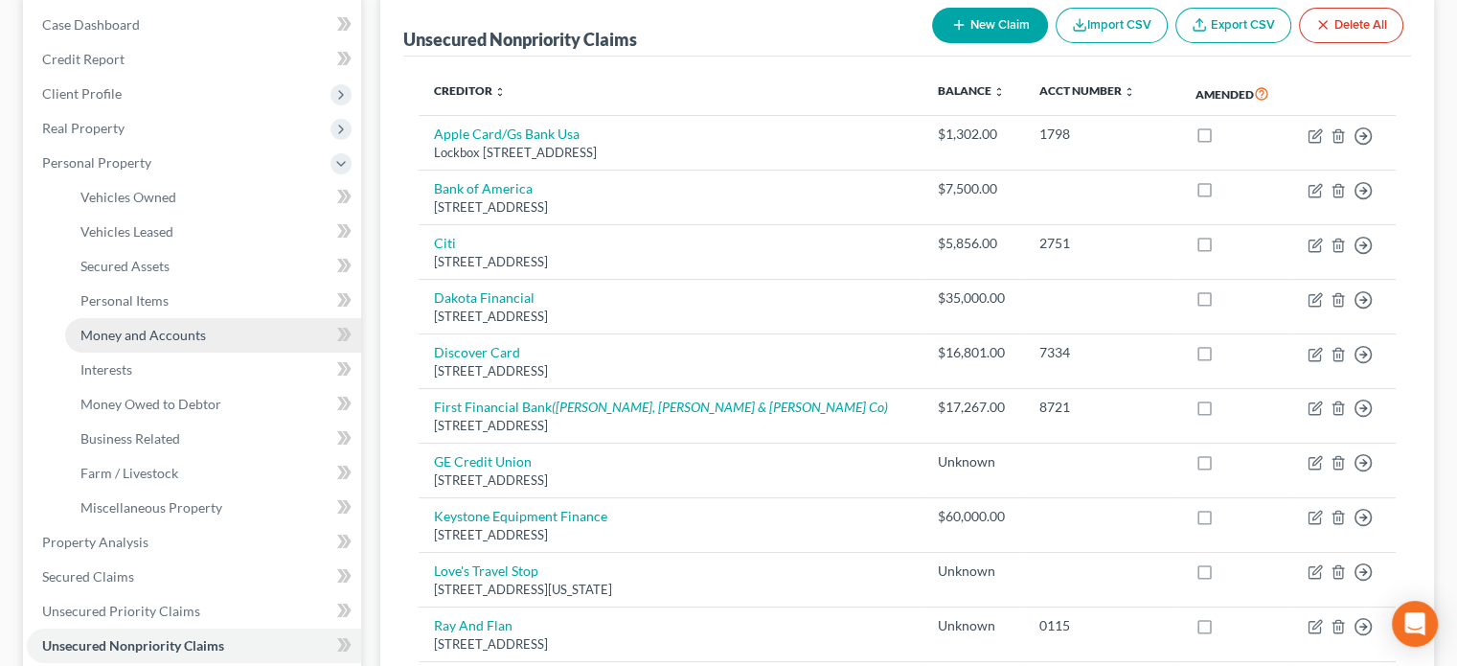
click at [101, 328] on span "Money and Accounts" at bounding box center [143, 335] width 126 height 16
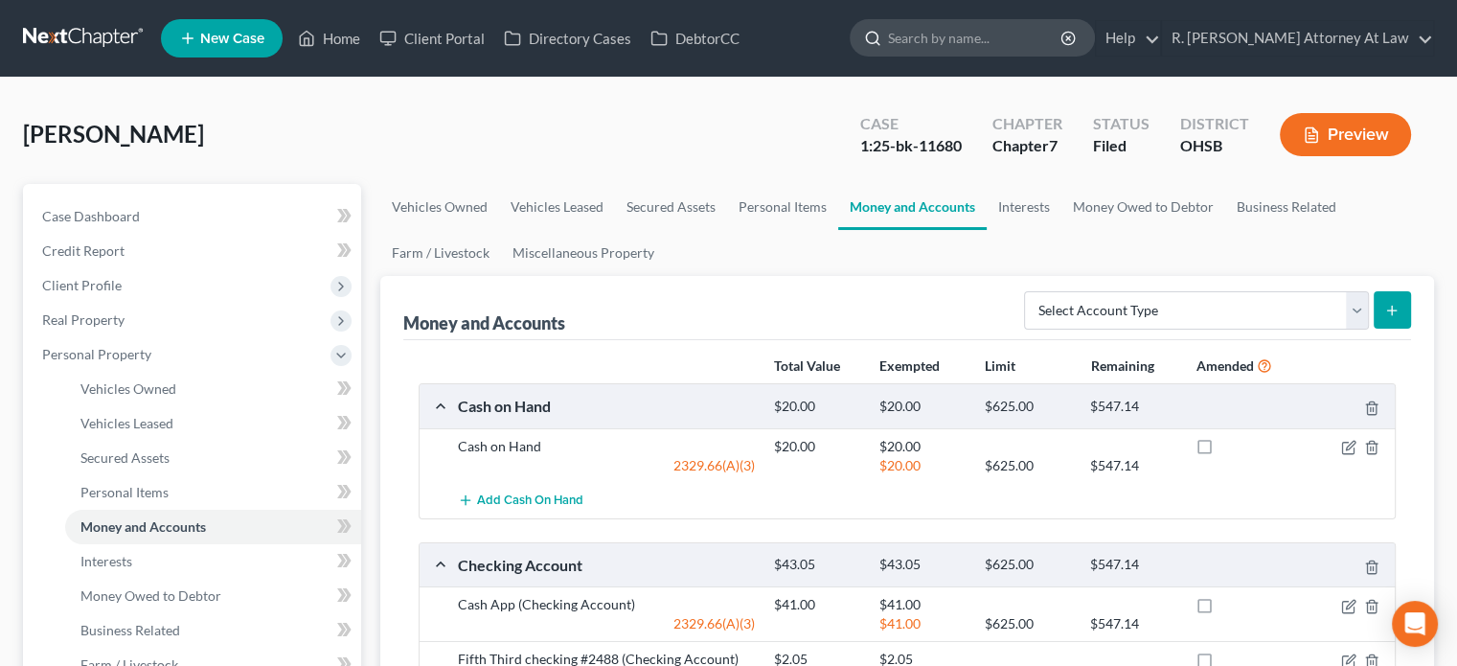
click at [950, 34] on input "search" at bounding box center [975, 37] width 175 height 35
type input "hutchinson"
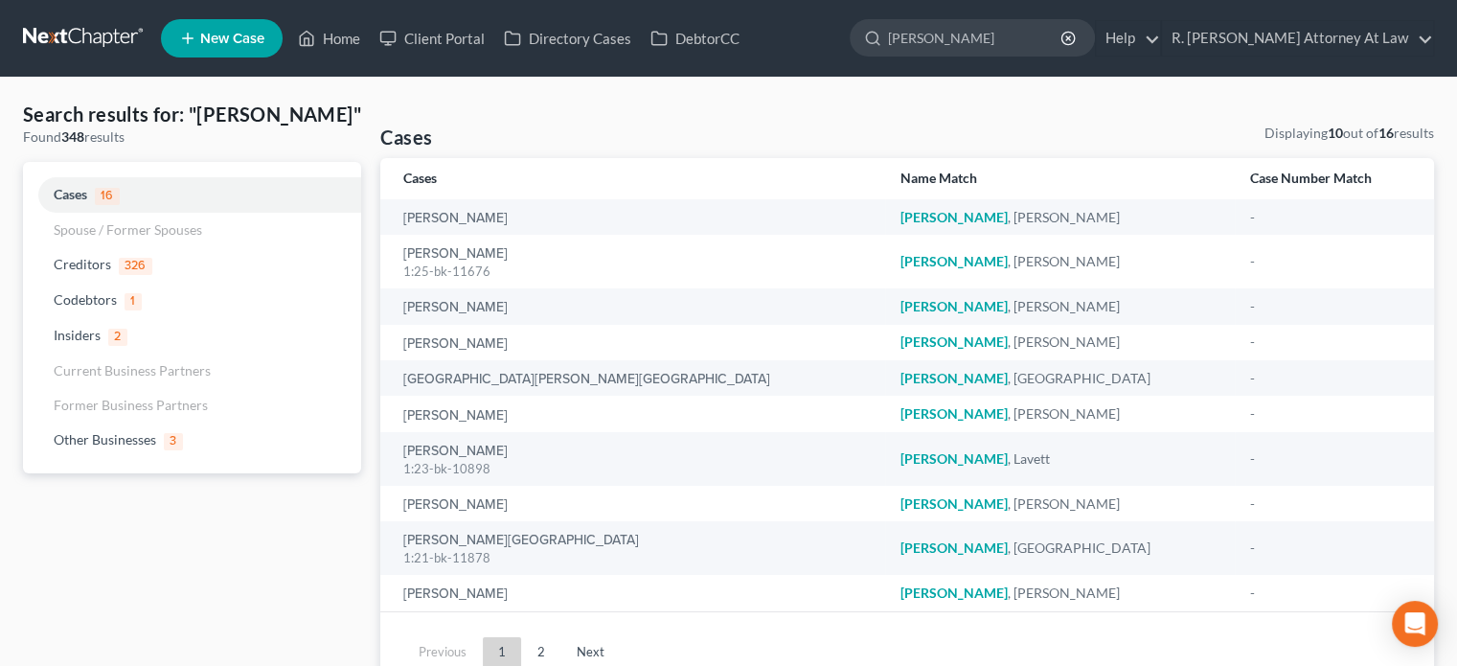
click at [222, 40] on span "New Case" at bounding box center [232, 39] width 64 height 14
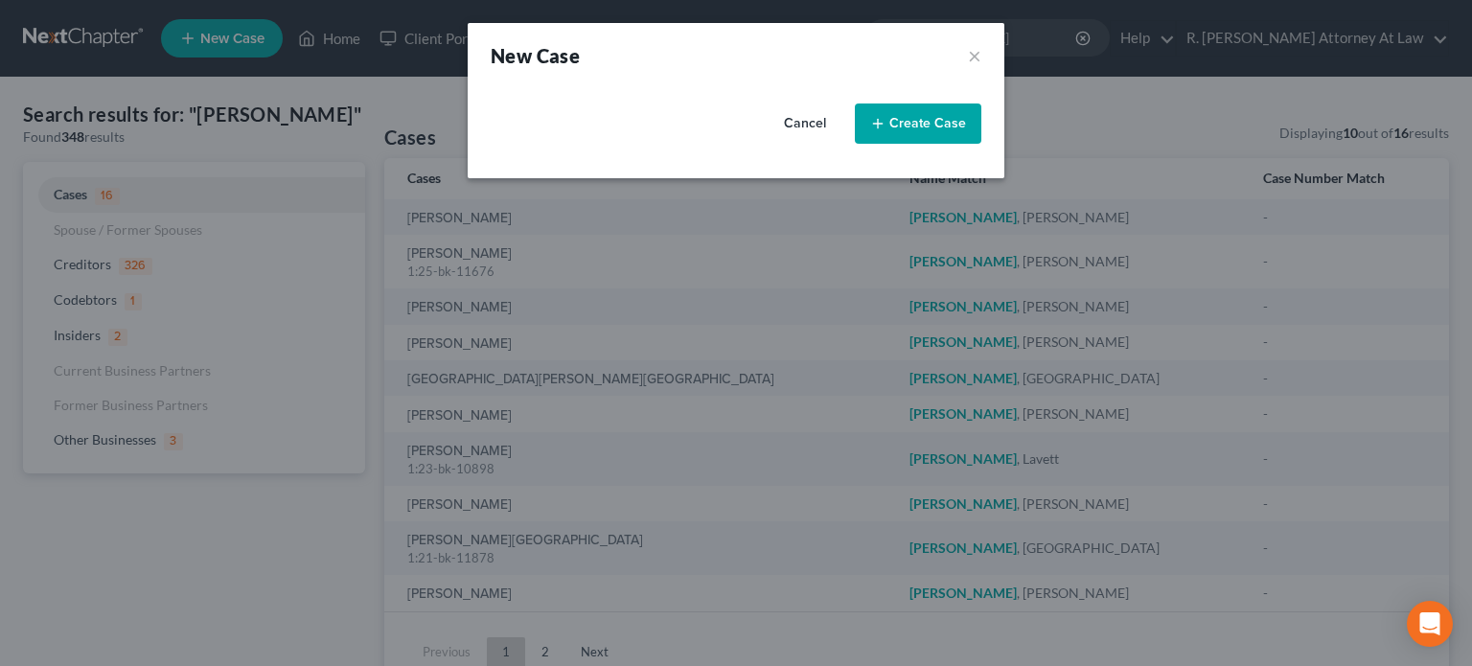
select select "62"
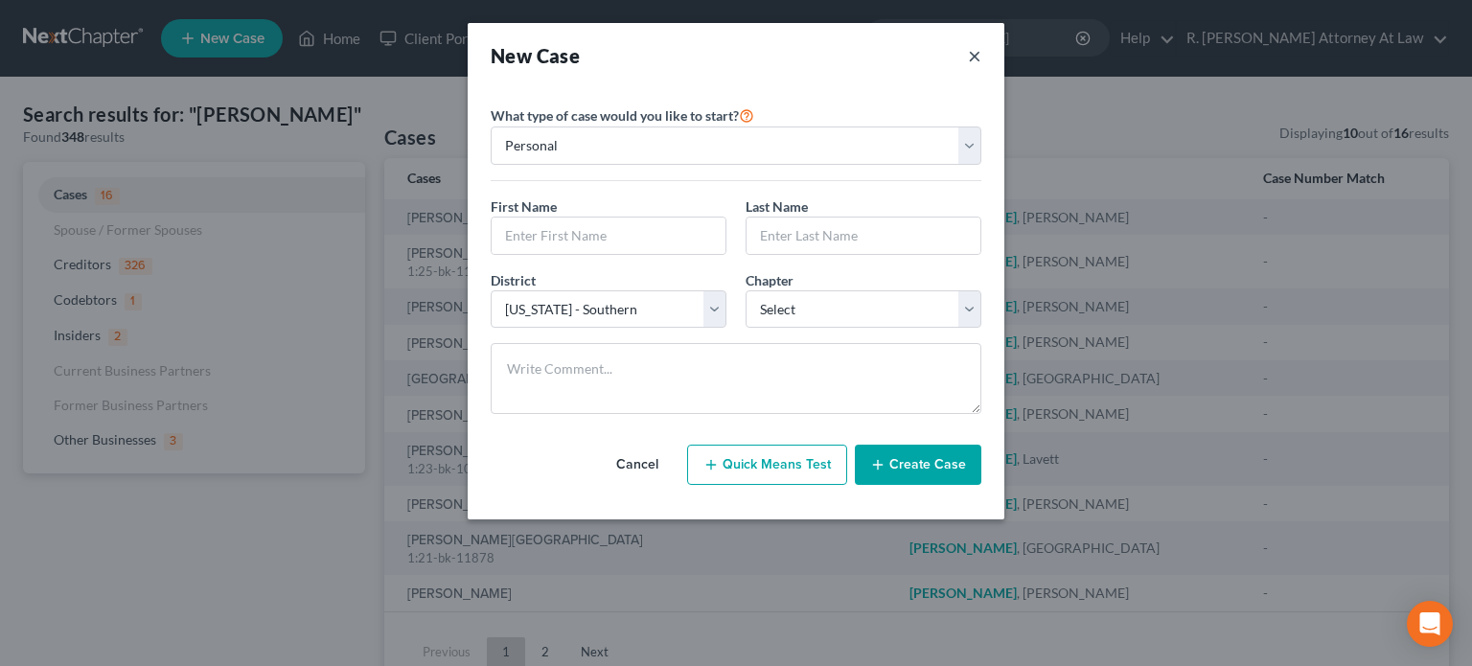
click at [971, 57] on button "×" at bounding box center [974, 55] width 13 height 27
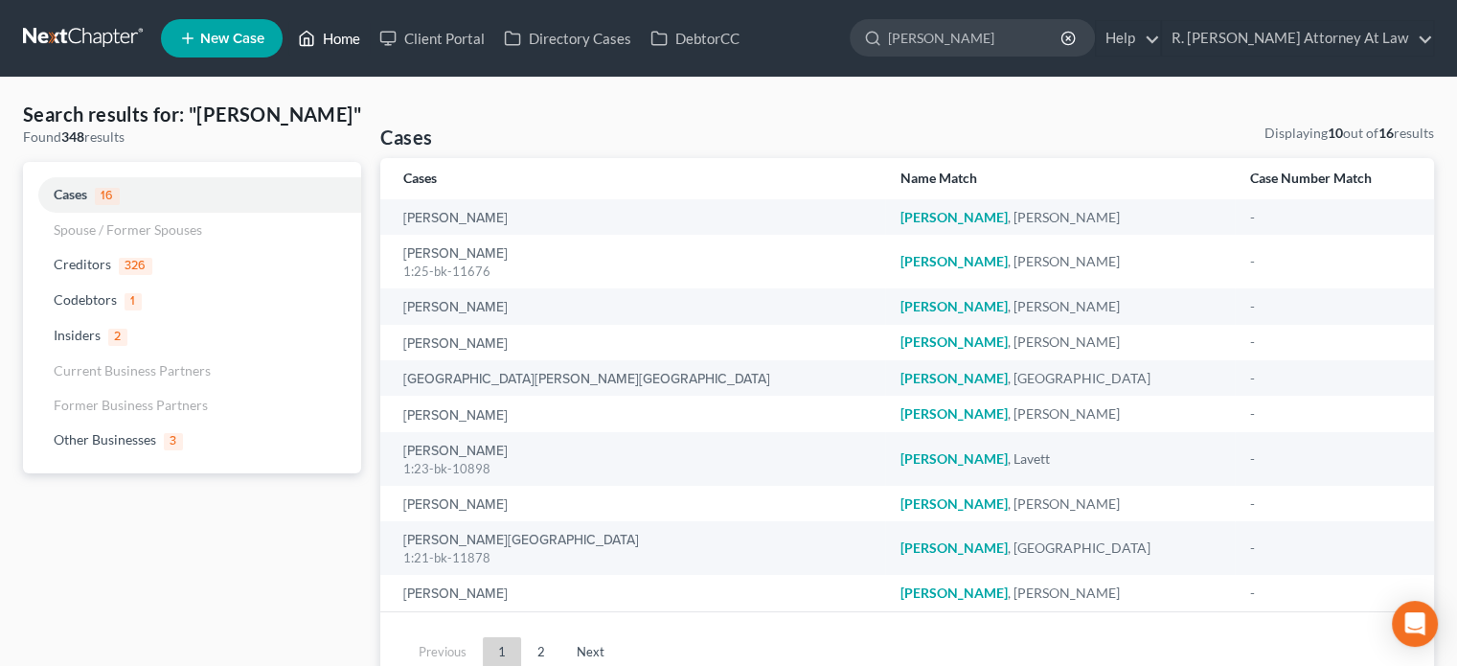
click at [339, 39] on link "Home" at bounding box center [328, 38] width 81 height 34
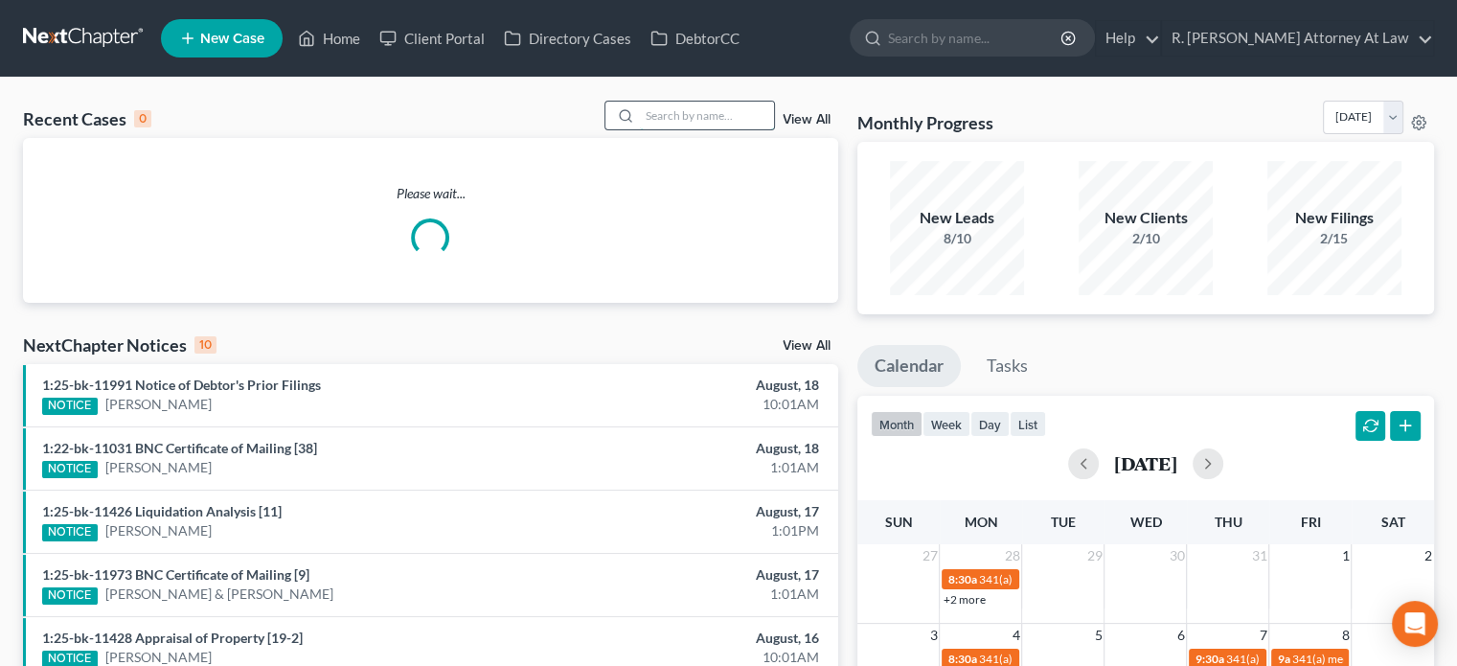
click at [644, 110] on input "search" at bounding box center [707, 116] width 134 height 28
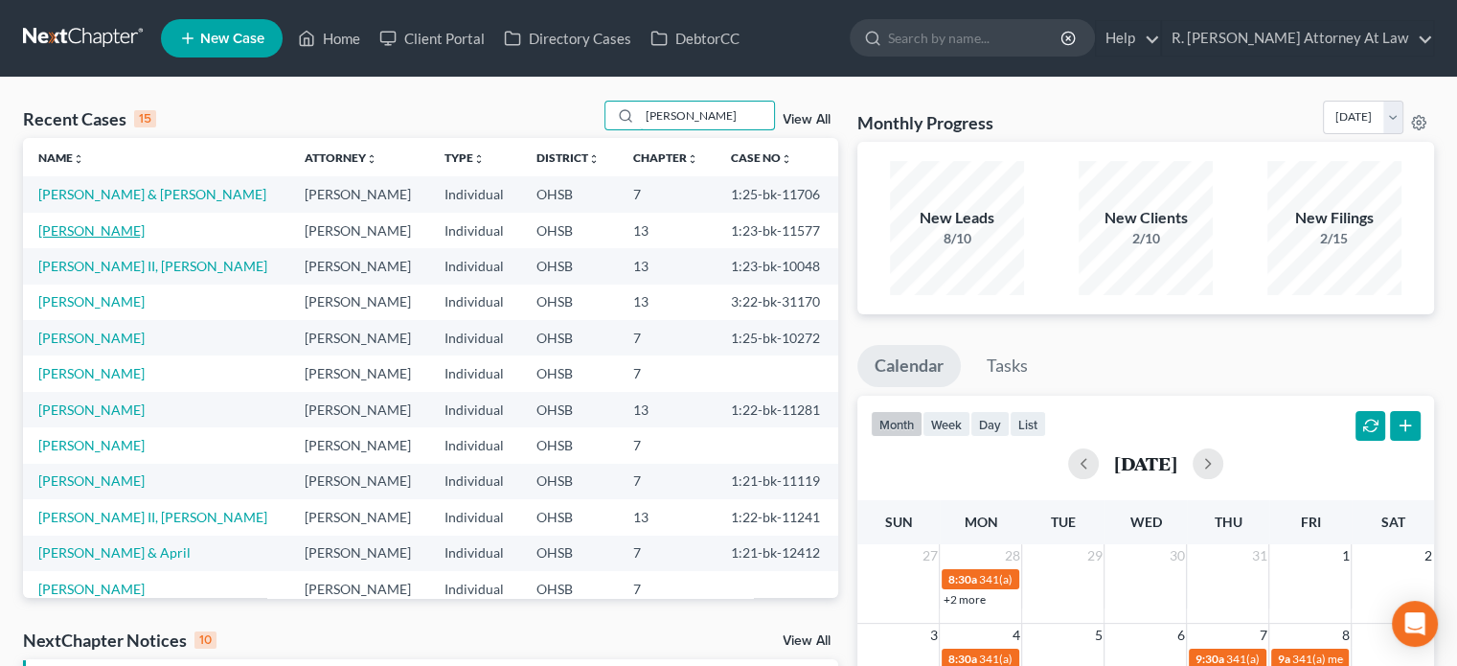
type input "johnson"
click at [78, 229] on link "[PERSON_NAME]" at bounding box center [91, 230] width 106 height 16
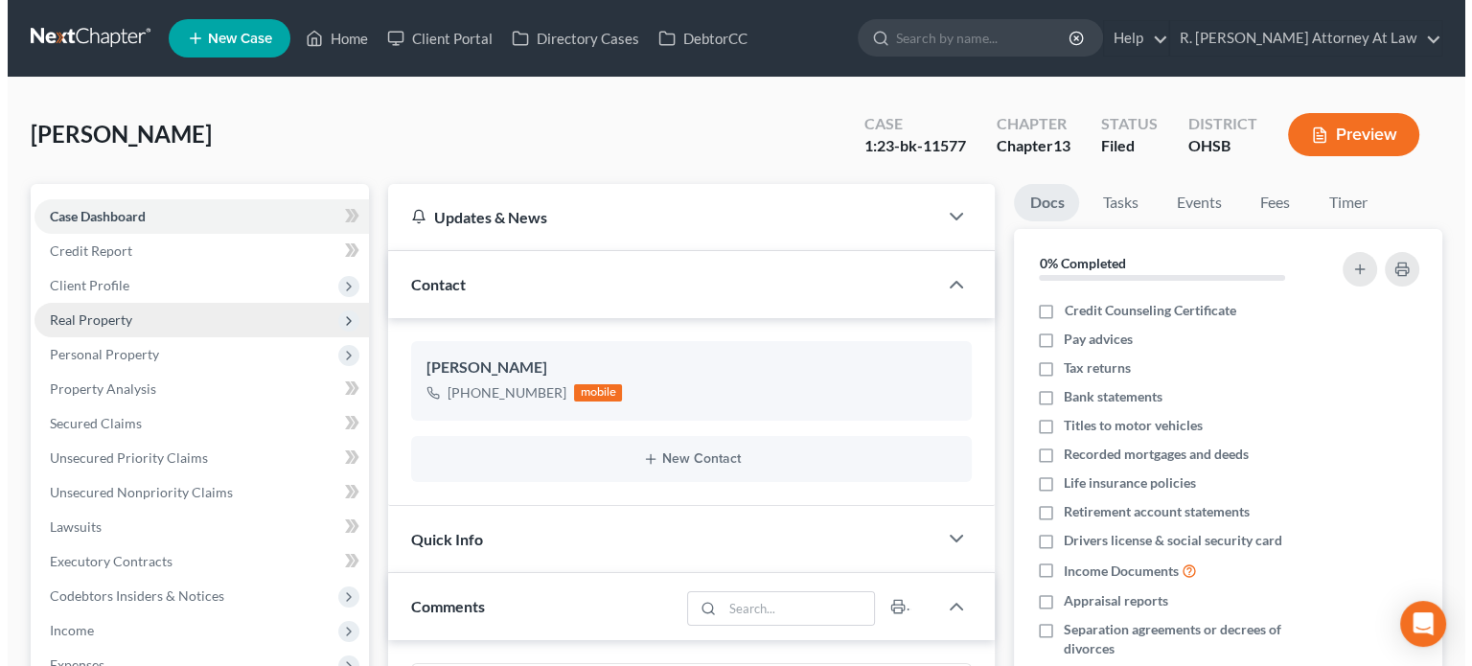
scroll to position [23, 0]
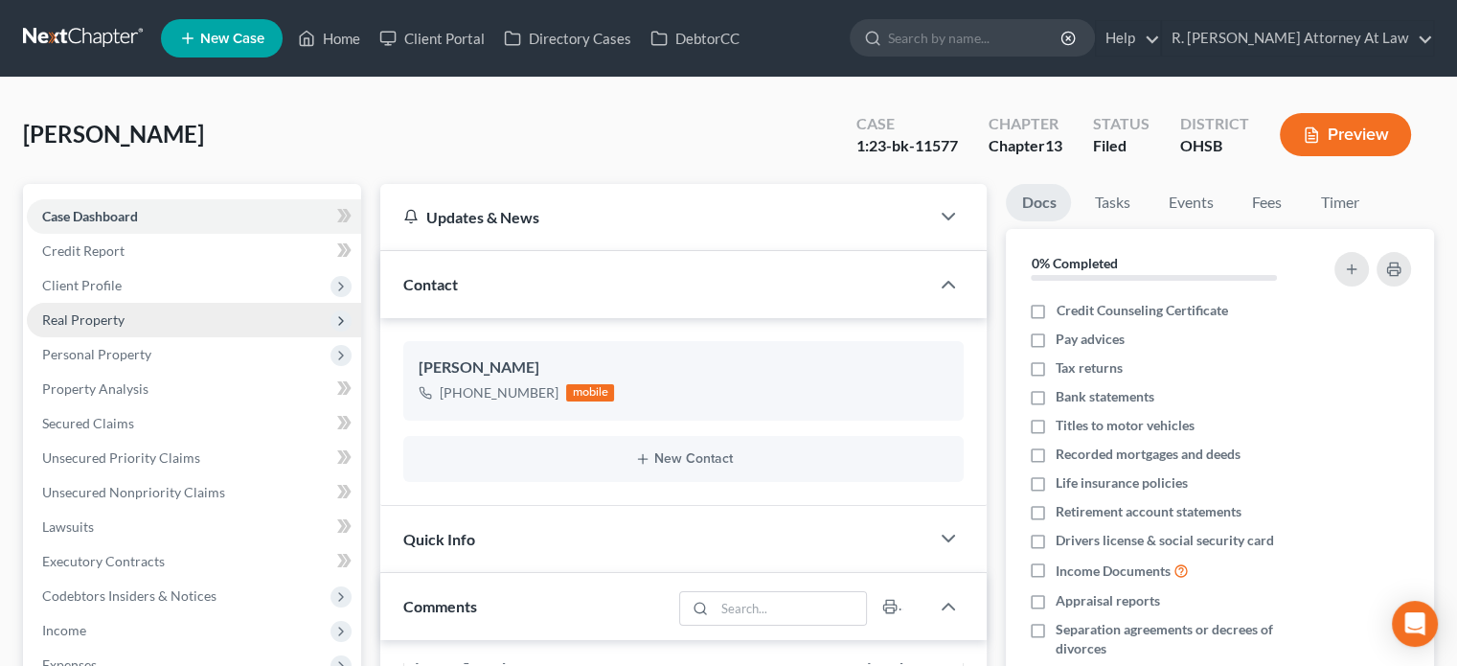
click at [73, 311] on span "Real Property" at bounding box center [83, 319] width 82 height 16
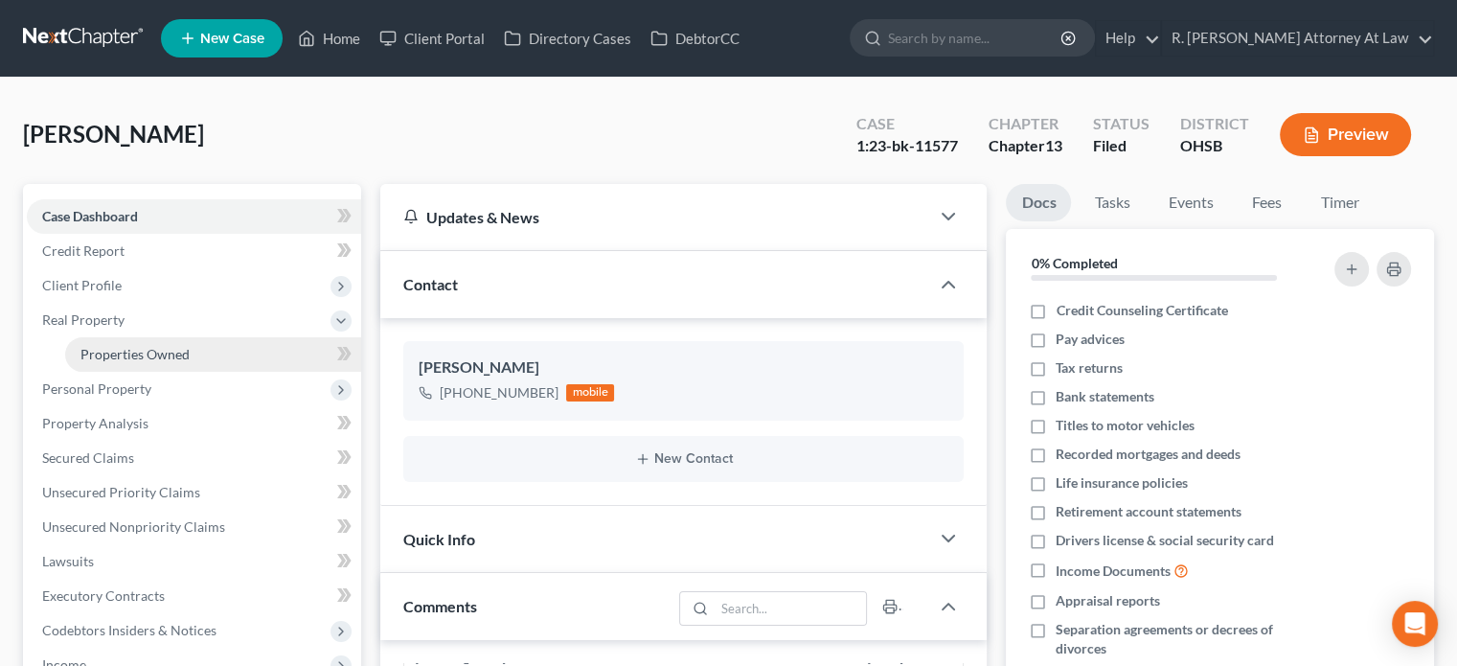
click at [96, 356] on span "Properties Owned" at bounding box center [134, 354] width 109 height 16
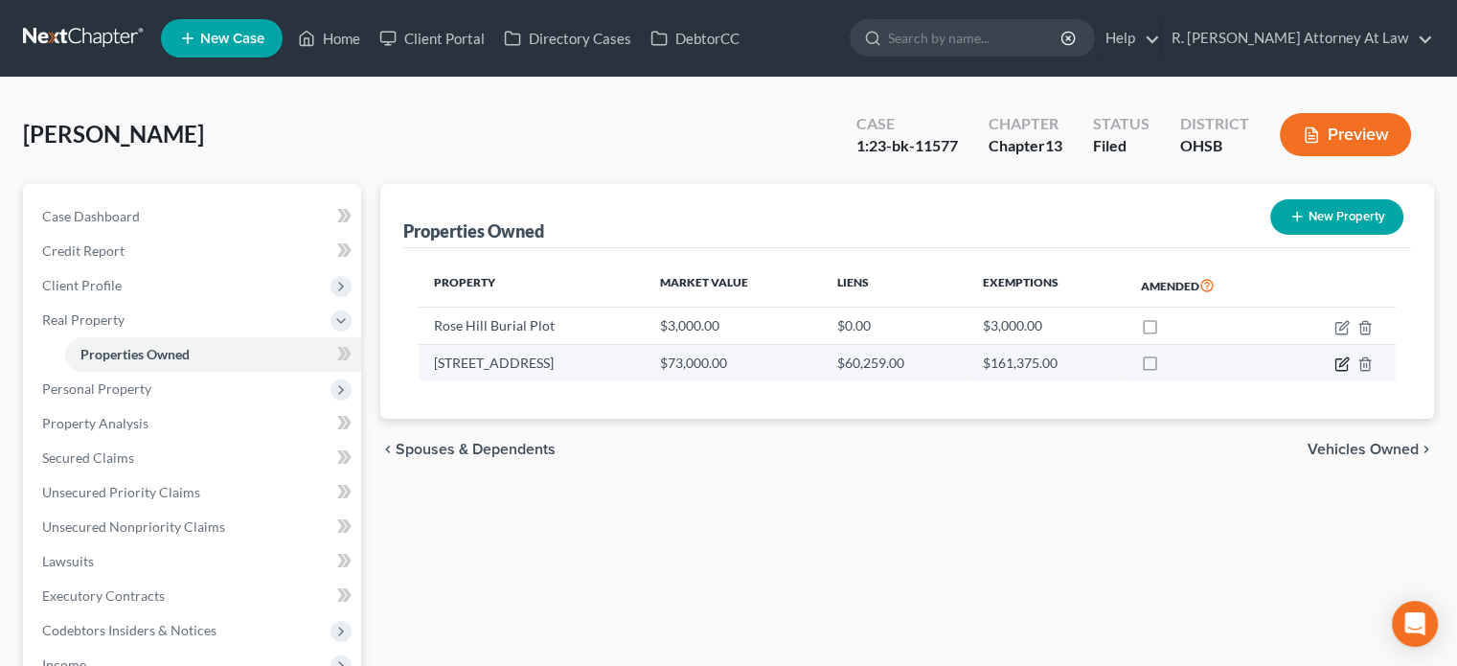
click at [1342, 363] on icon "button" at bounding box center [1342, 363] width 15 height 15
select select "36"
select select "0"
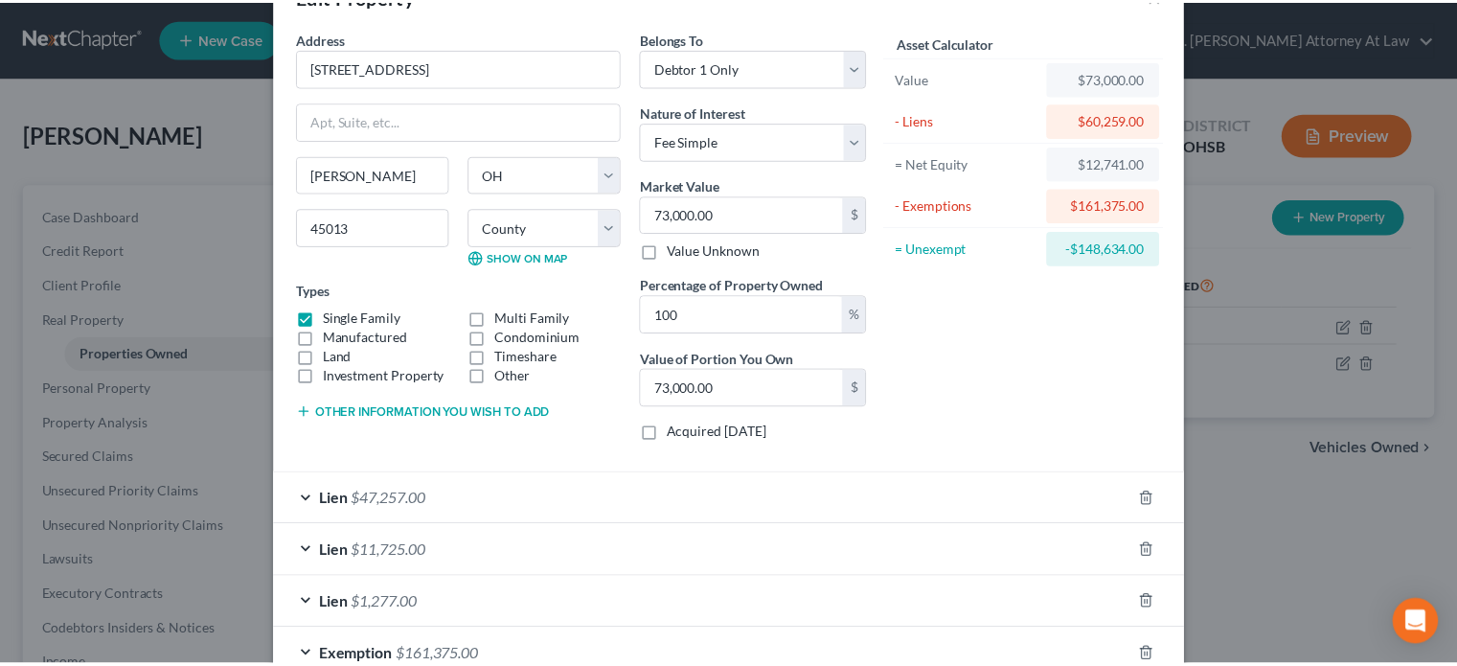
scroll to position [177, 0]
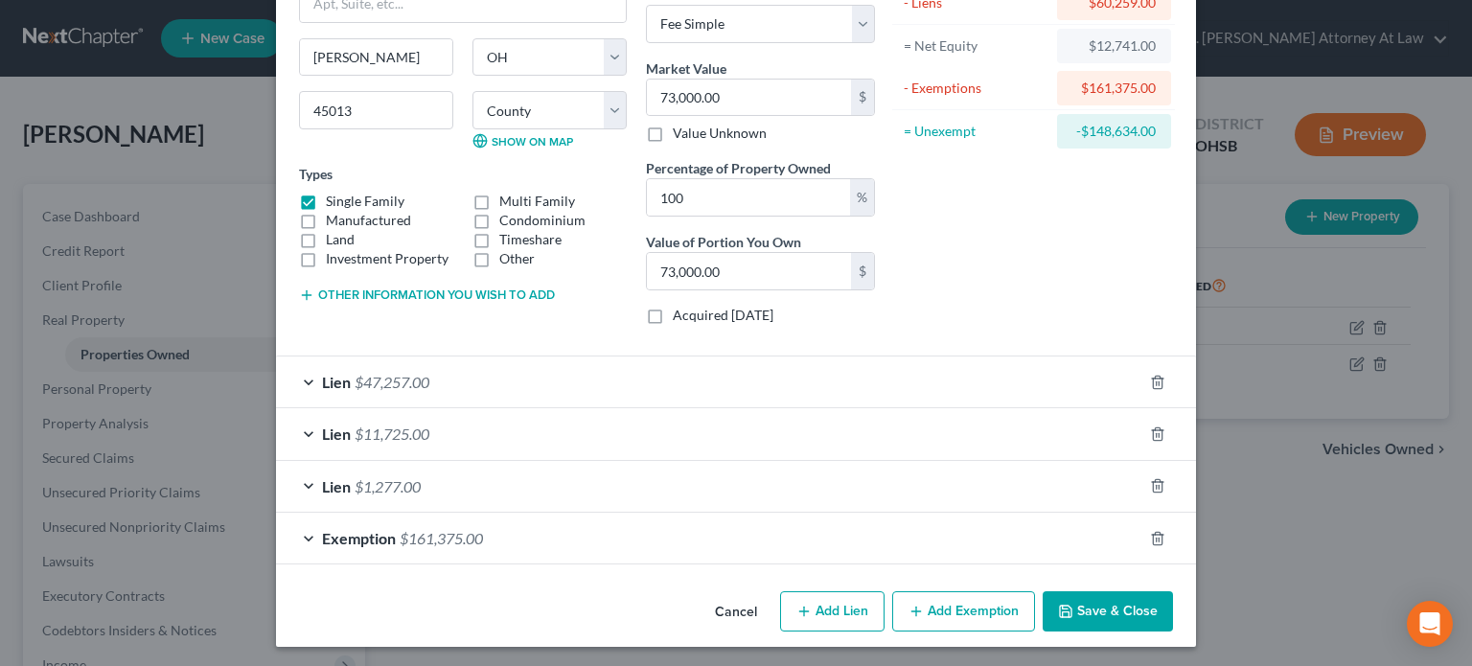
click at [1059, 606] on icon "button" at bounding box center [1065, 611] width 15 height 15
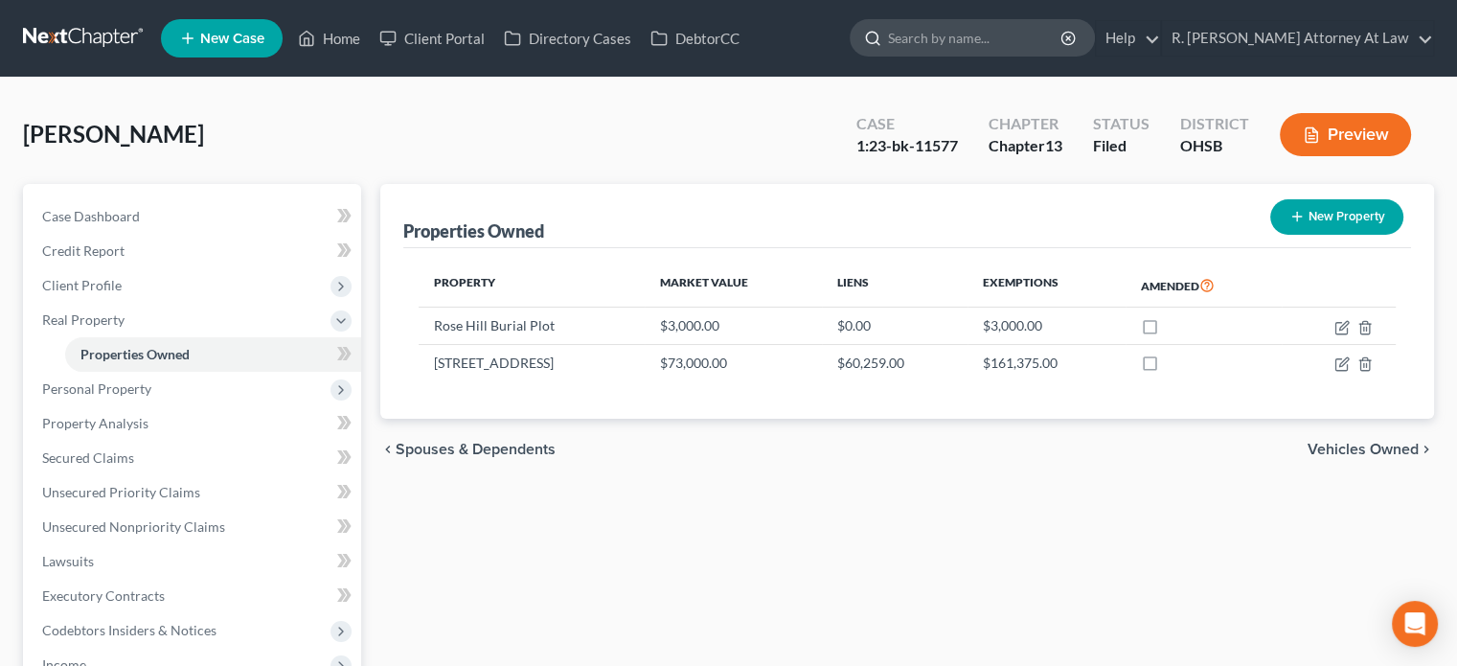
click at [954, 44] on input "search" at bounding box center [975, 37] width 175 height 35
type input "white"
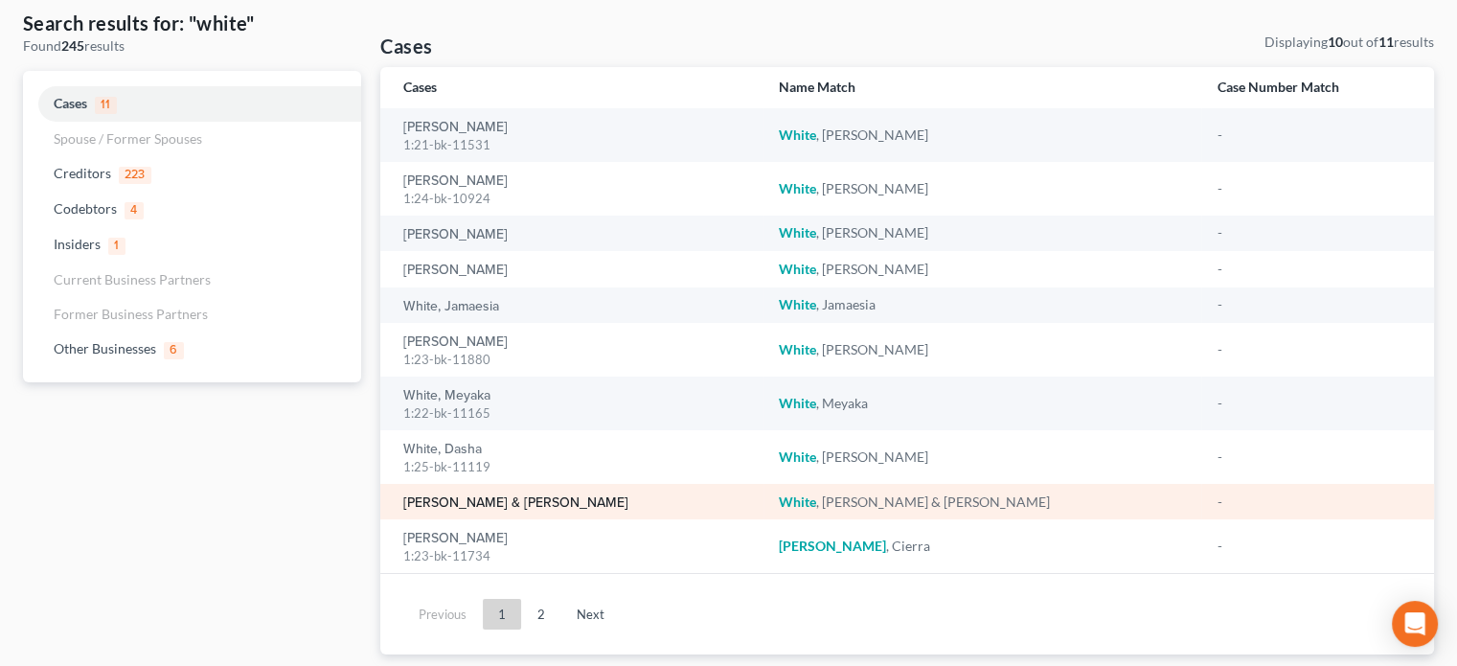
scroll to position [96, 0]
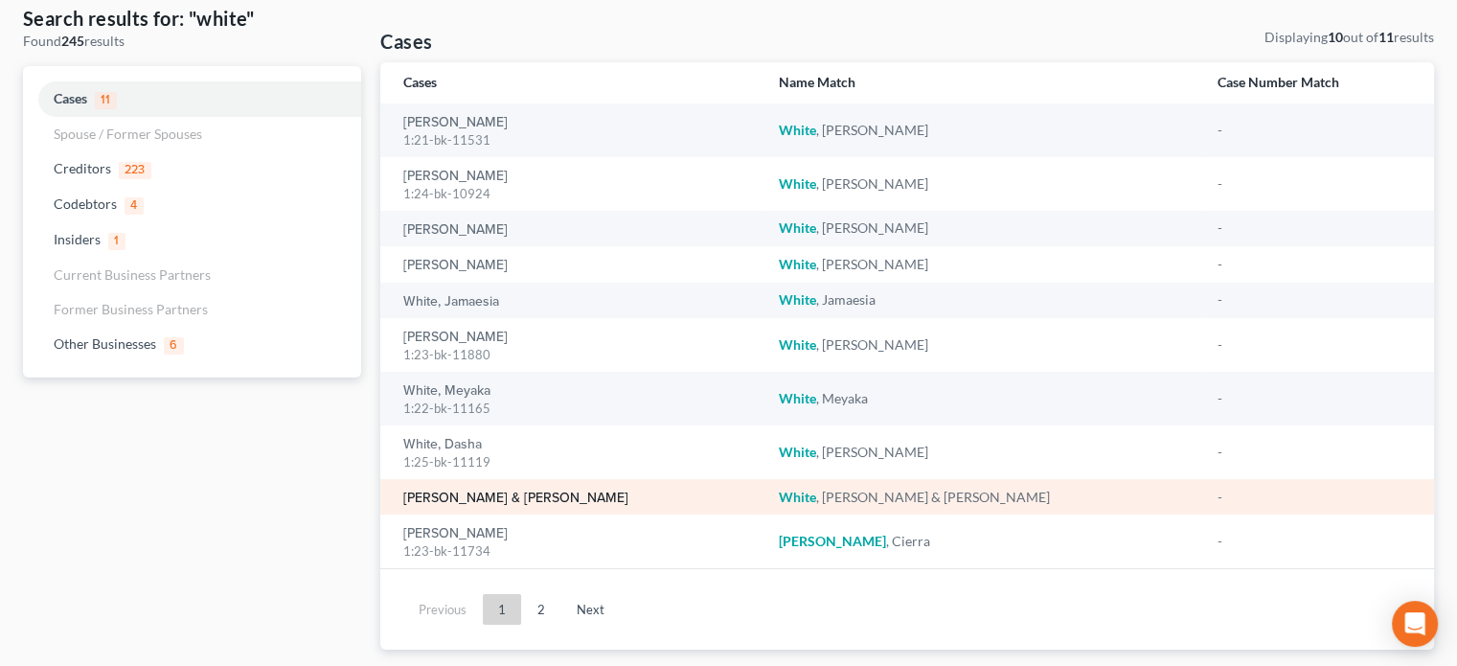
click at [457, 497] on link "[PERSON_NAME] & [PERSON_NAME]" at bounding box center [515, 497] width 225 height 13
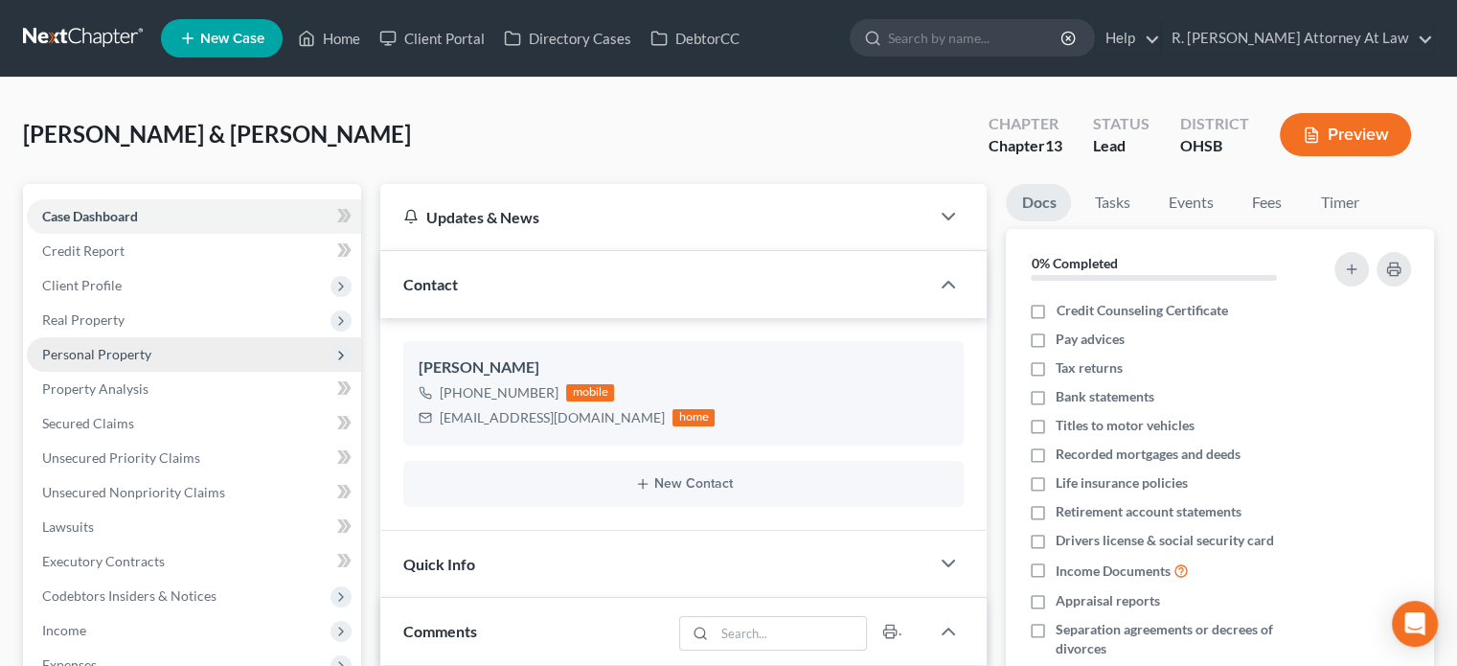
click at [92, 352] on span "Personal Property" at bounding box center [96, 354] width 109 height 16
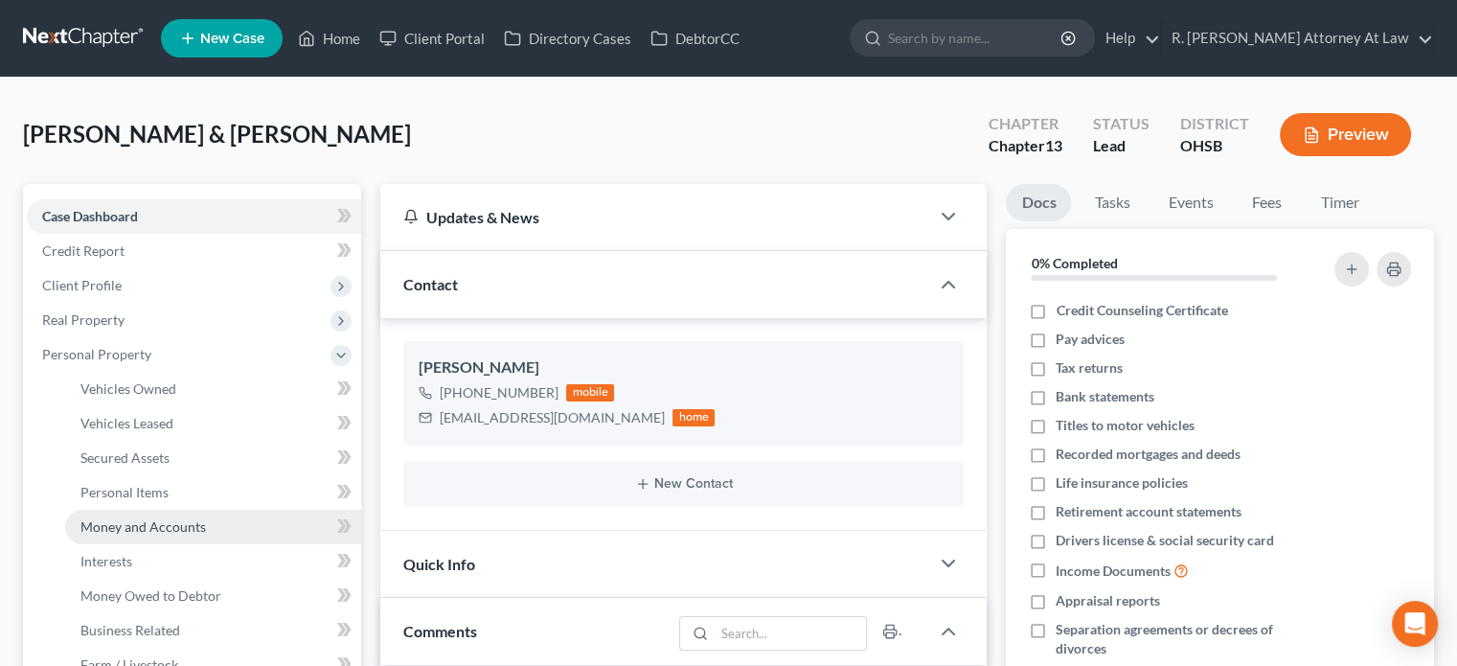
click at [127, 523] on span "Money and Accounts" at bounding box center [143, 526] width 126 height 16
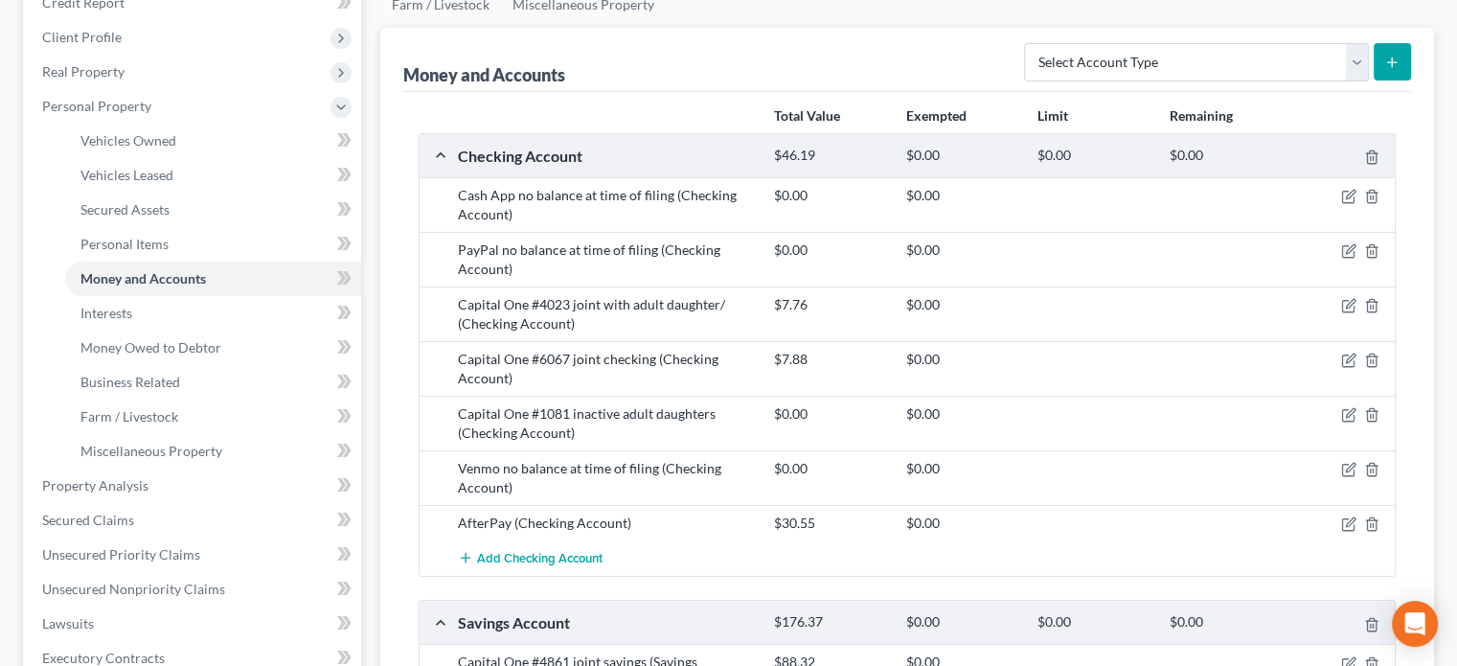
scroll to position [287, 0]
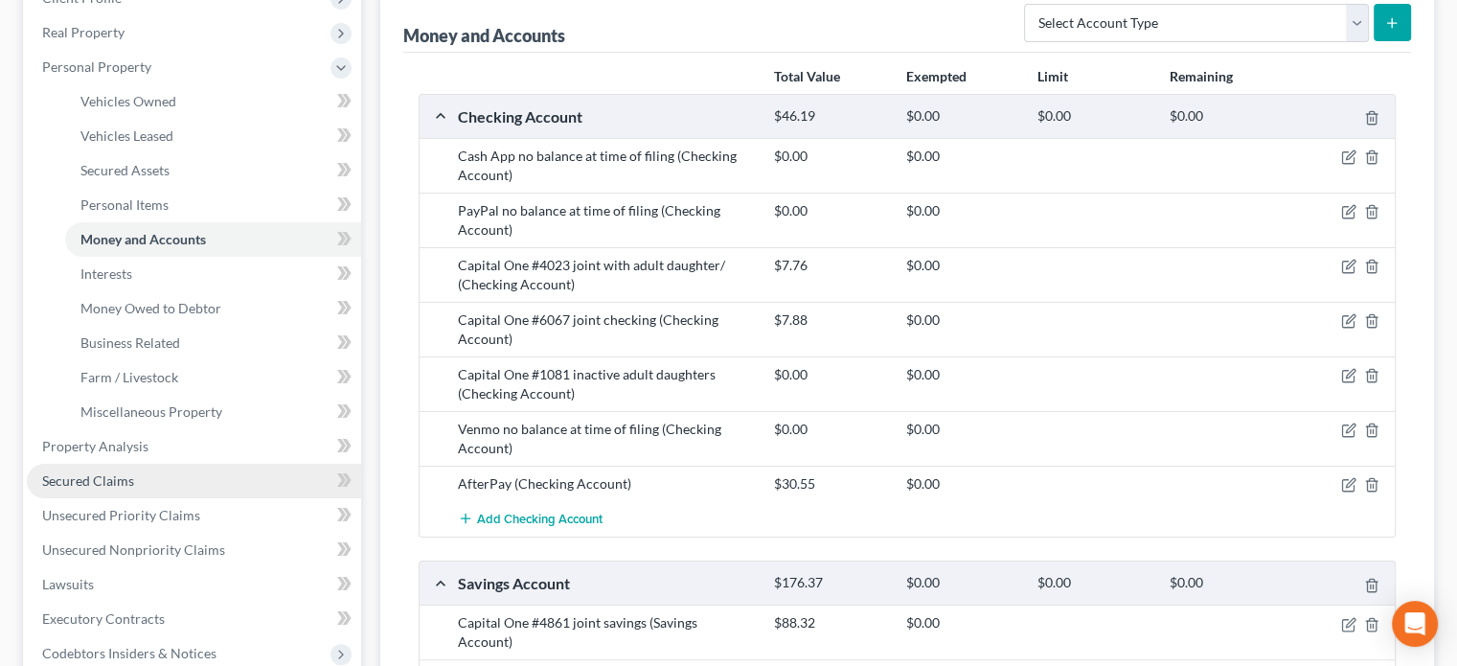
click at [83, 482] on span "Secured Claims" at bounding box center [88, 480] width 92 height 16
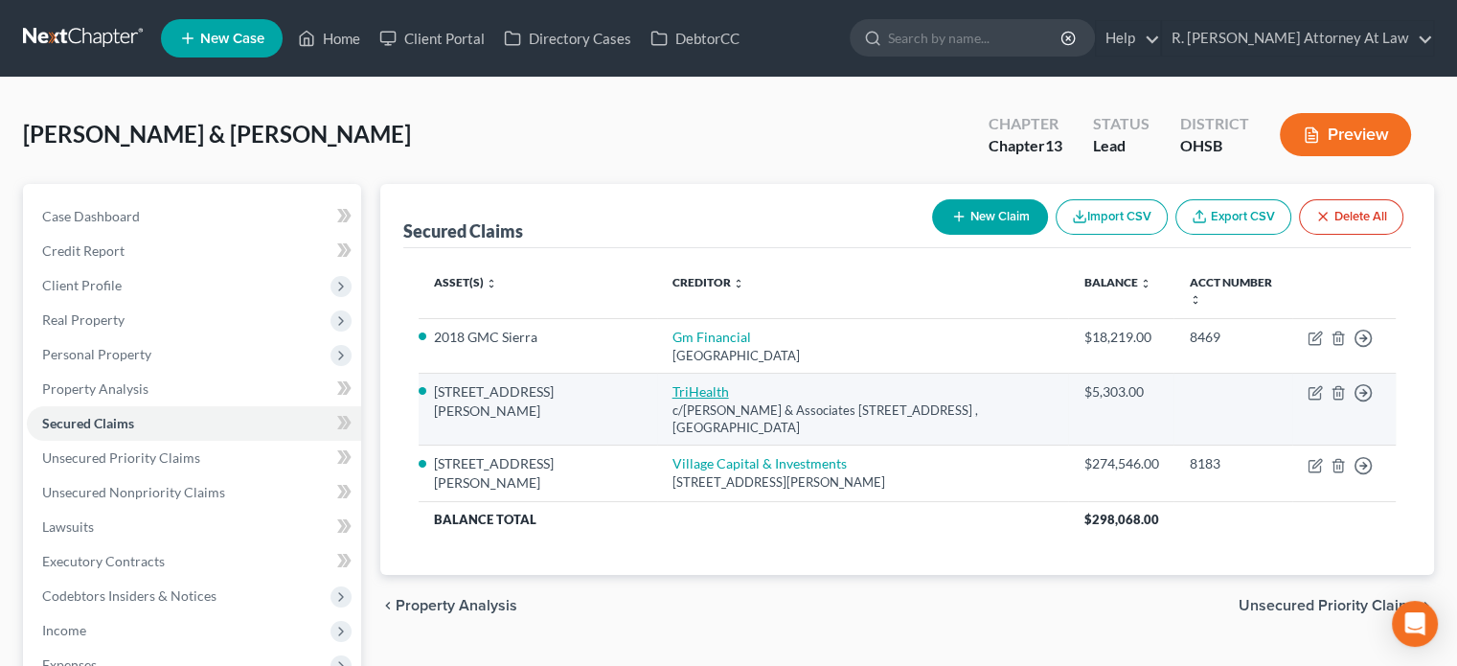
click at [673, 383] on link "TriHealth" at bounding box center [701, 391] width 57 height 16
select select "36"
select select "22"
select select "4"
select select "2"
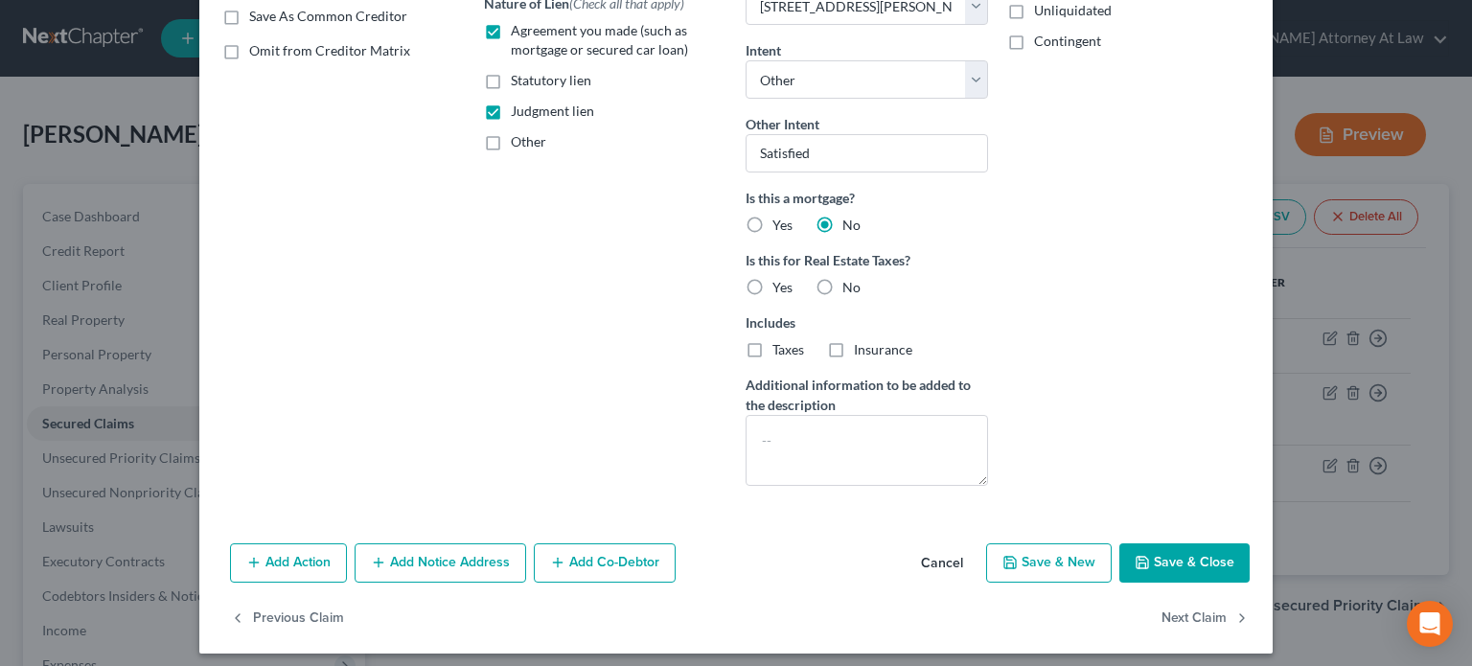
scroll to position [376, 0]
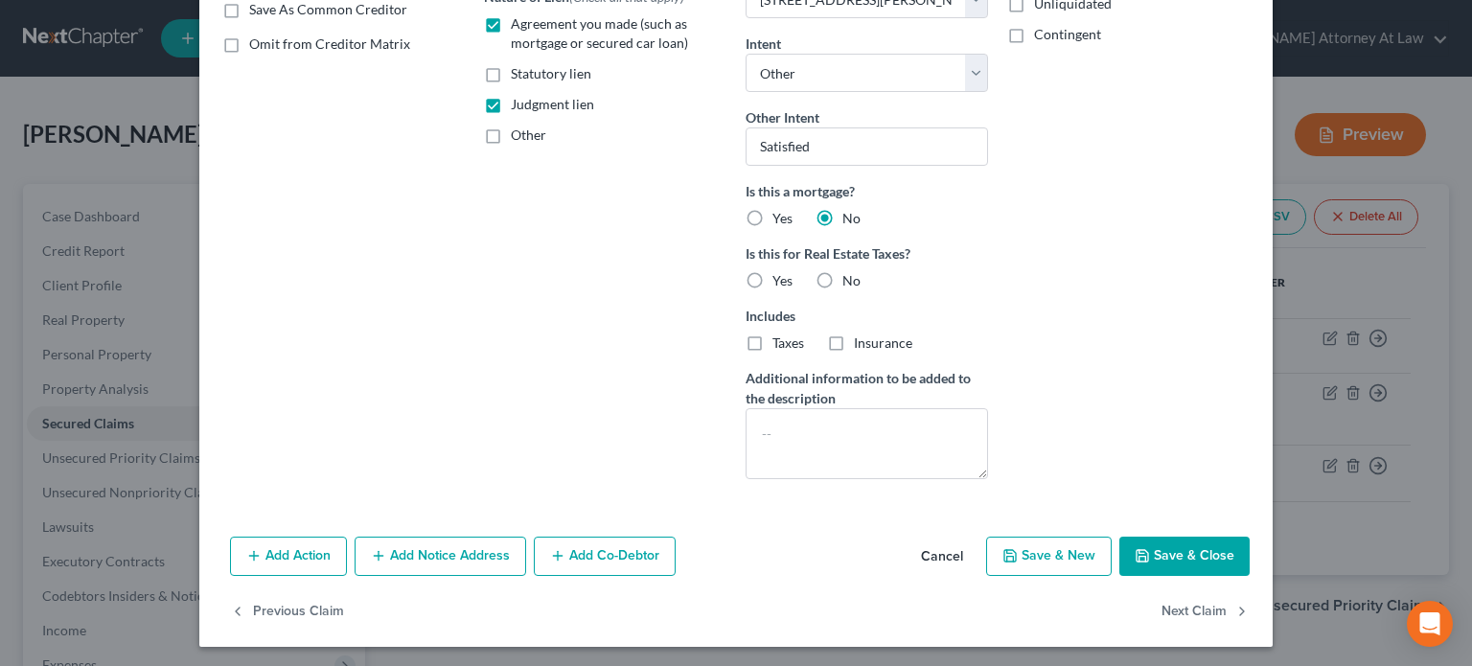
click at [1152, 547] on button "Save & Close" at bounding box center [1184, 557] width 130 height 40
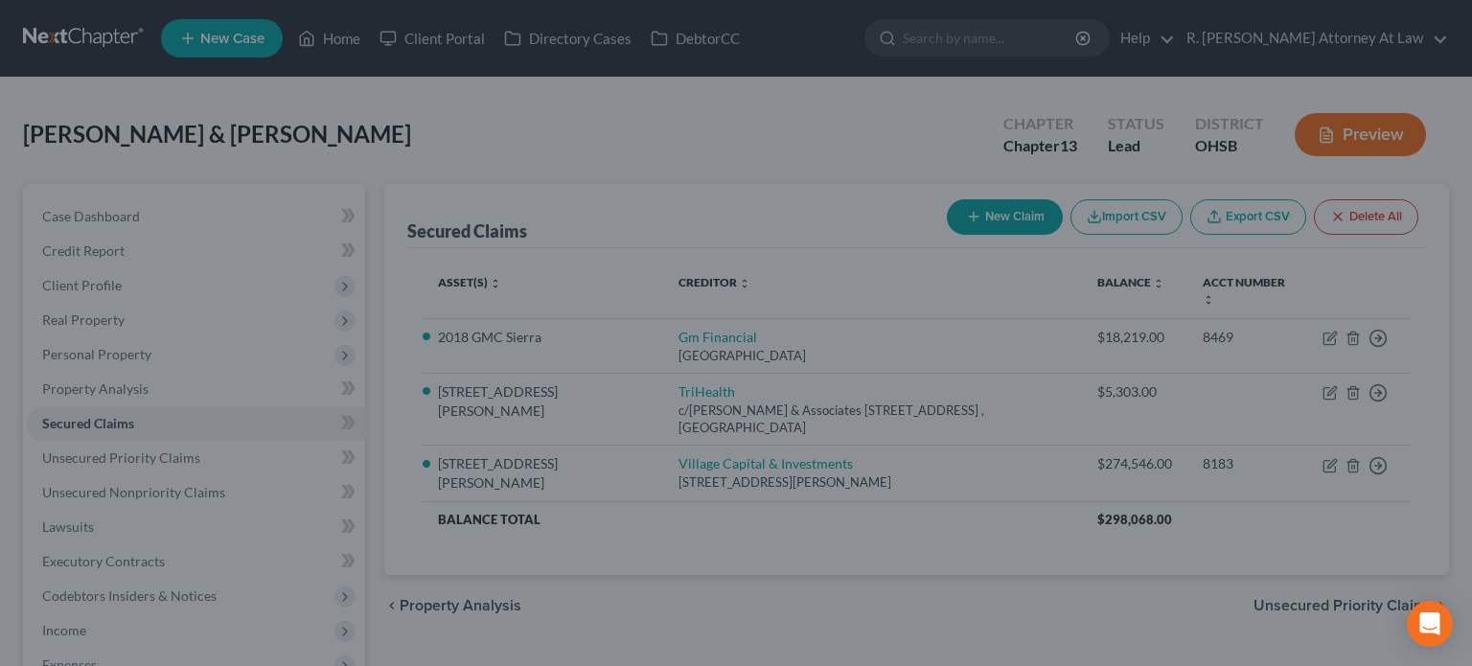
select select "22"
type input "0"
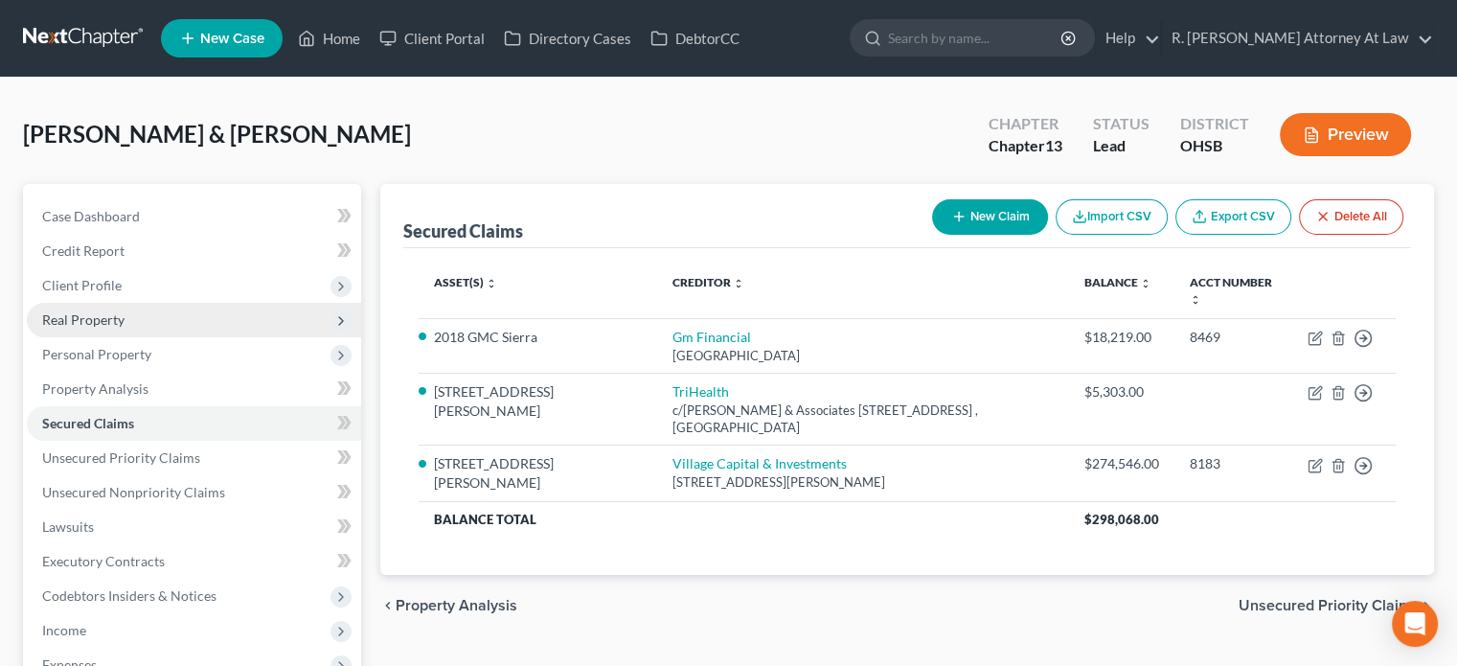
click at [84, 308] on span "Real Property" at bounding box center [194, 320] width 334 height 34
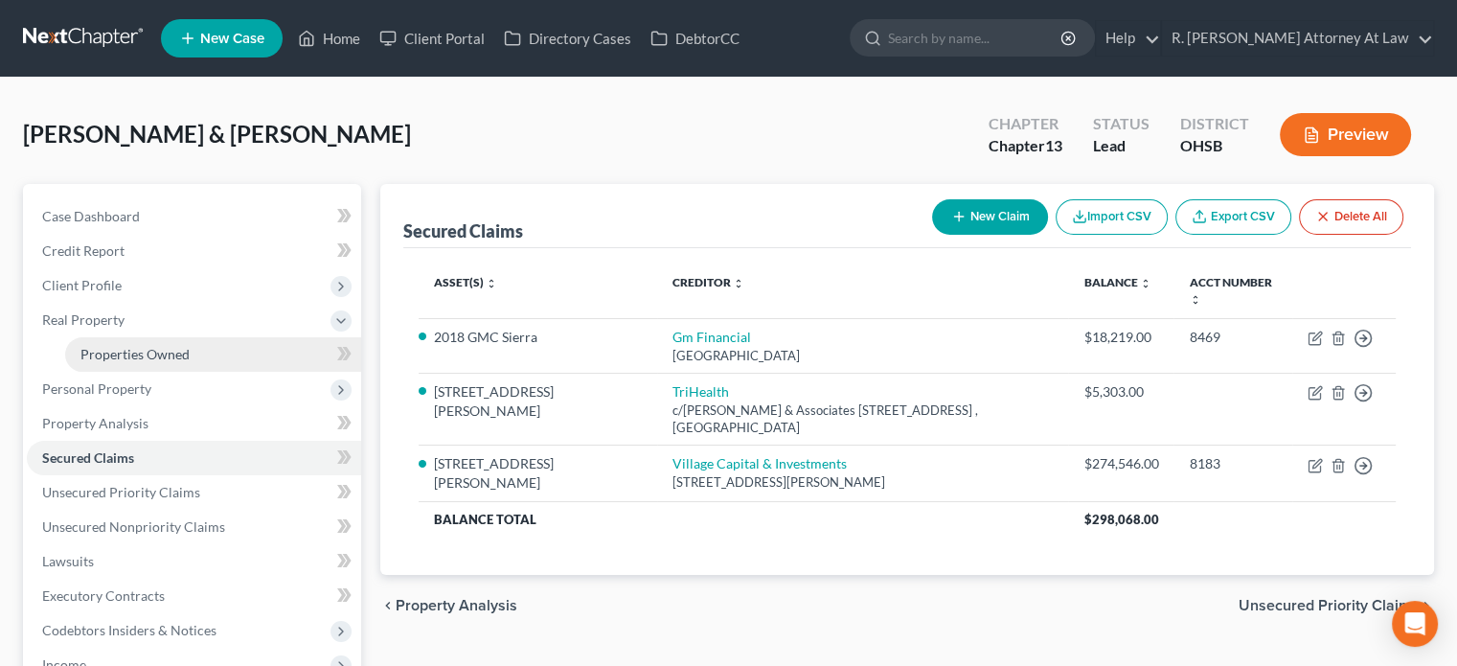
click at [132, 353] on span "Properties Owned" at bounding box center [134, 354] width 109 height 16
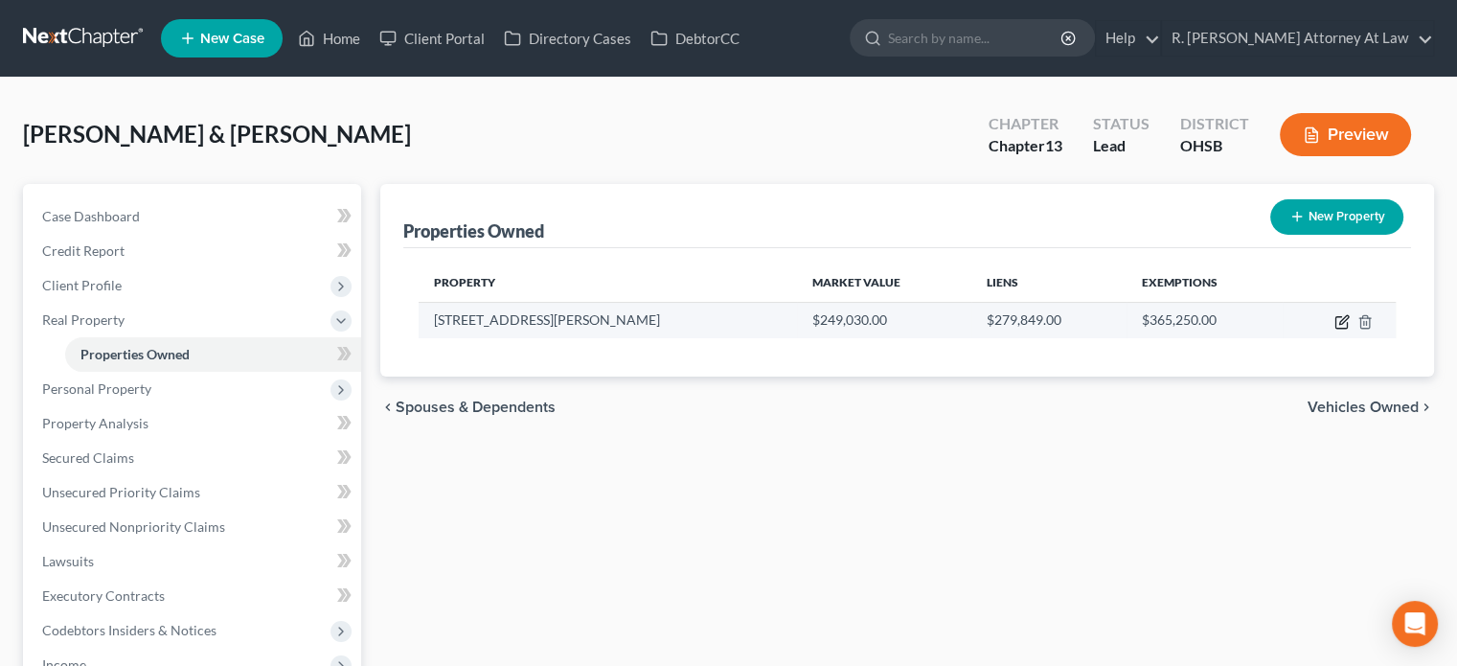
click at [1342, 321] on icon "button" at bounding box center [1342, 321] width 15 height 15
select select "36"
select select "8"
select select "1"
select select "0"
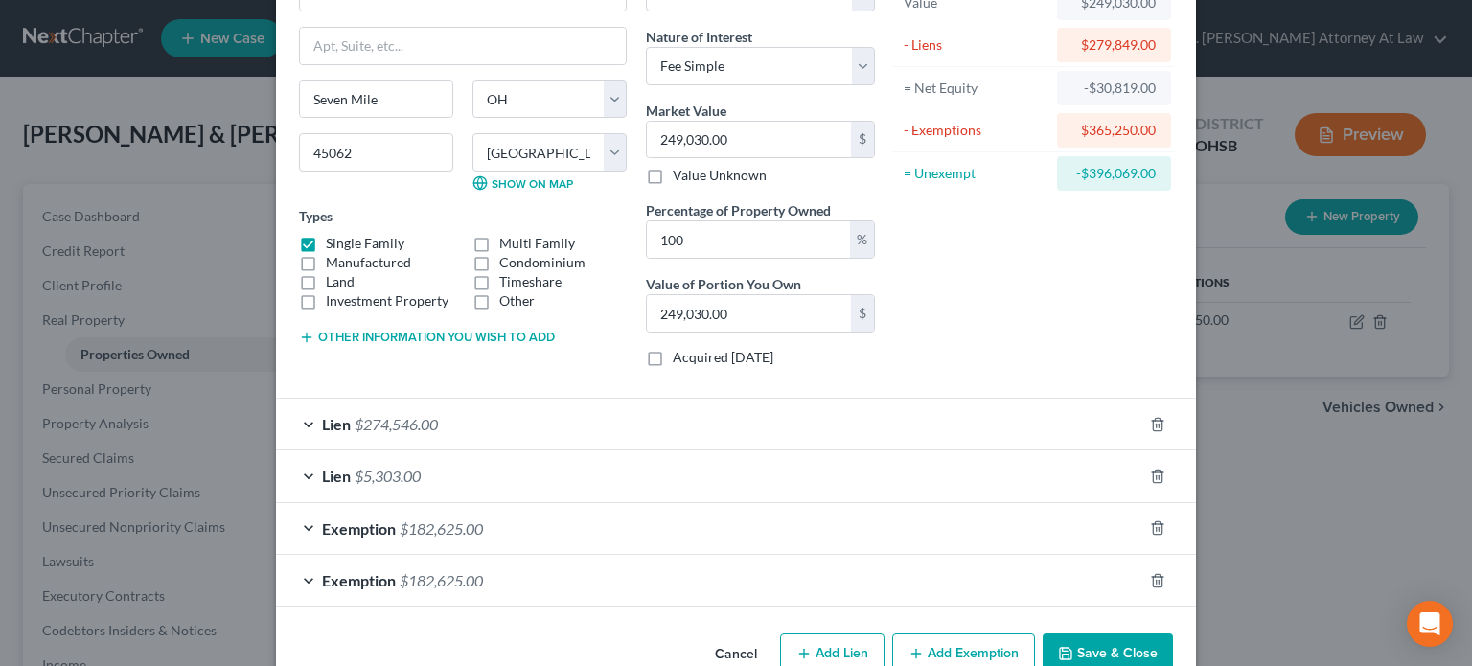
scroll to position [177, 0]
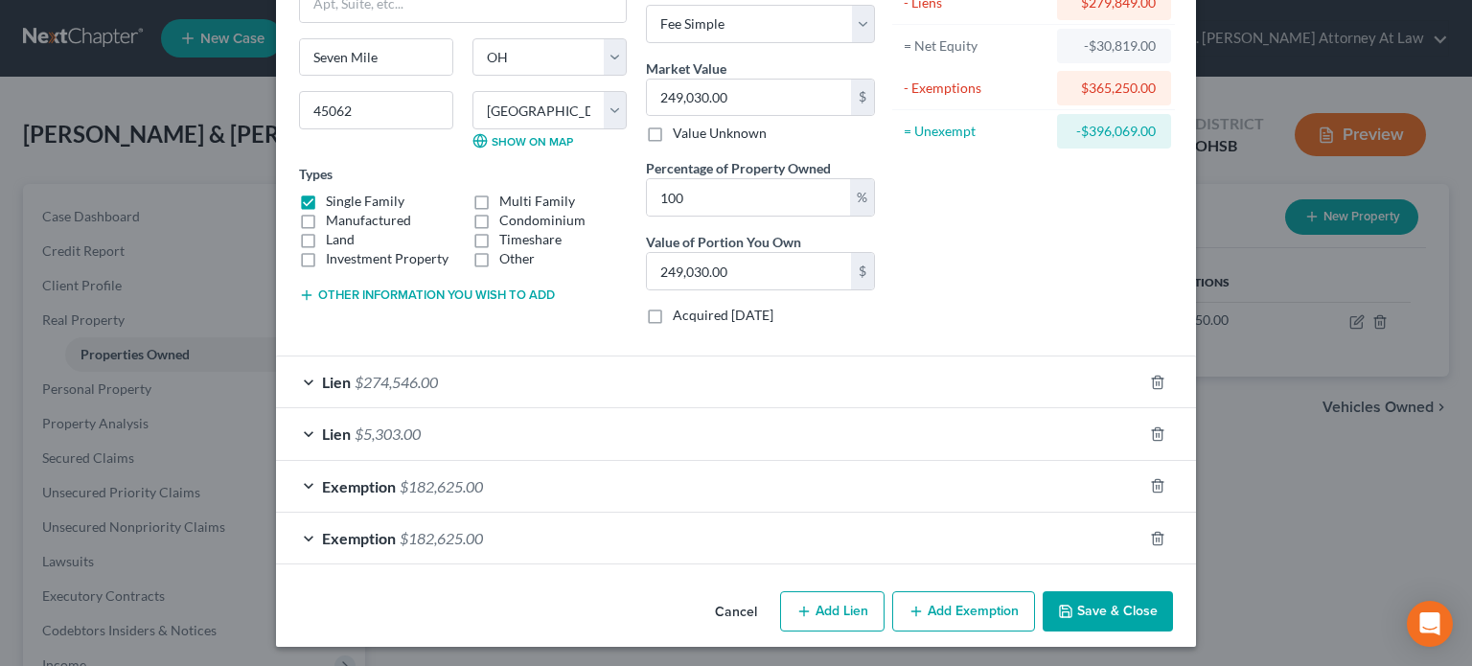
click at [661, 363] on div "Lien $274,546.00" at bounding box center [709, 381] width 866 height 51
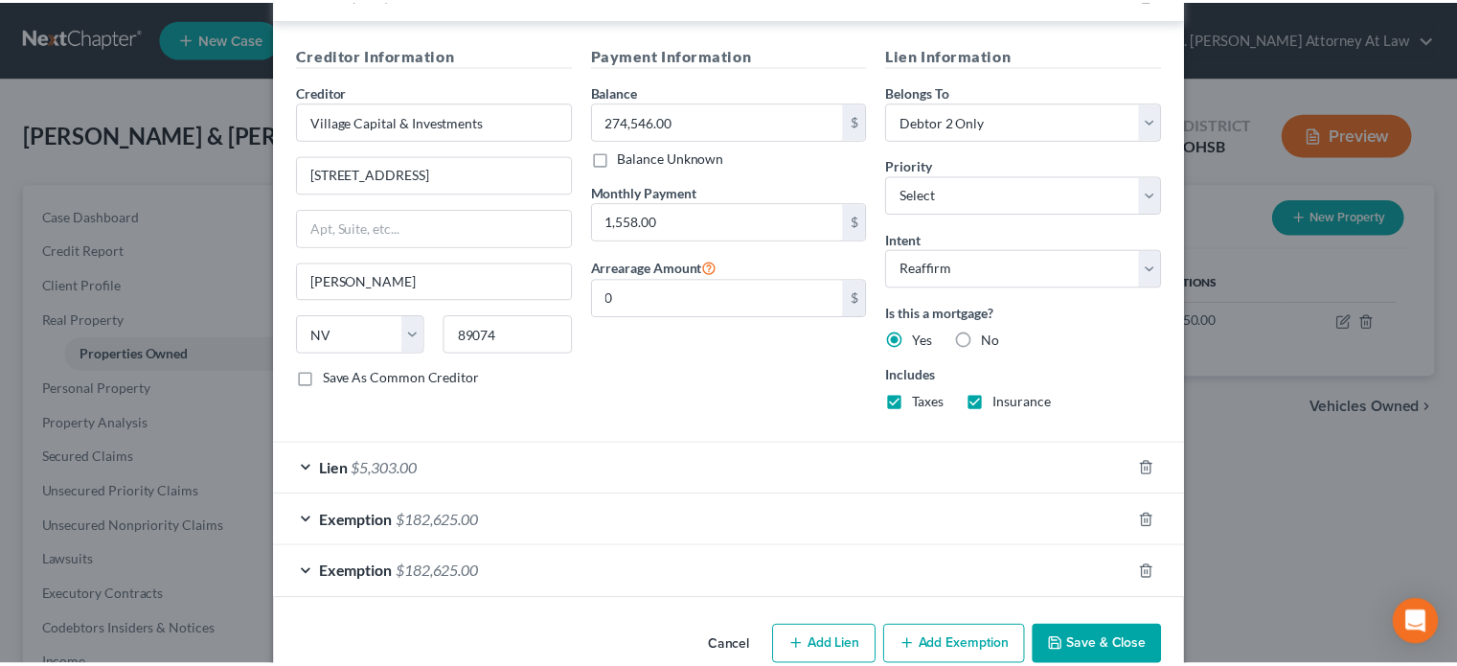
scroll to position [575, 0]
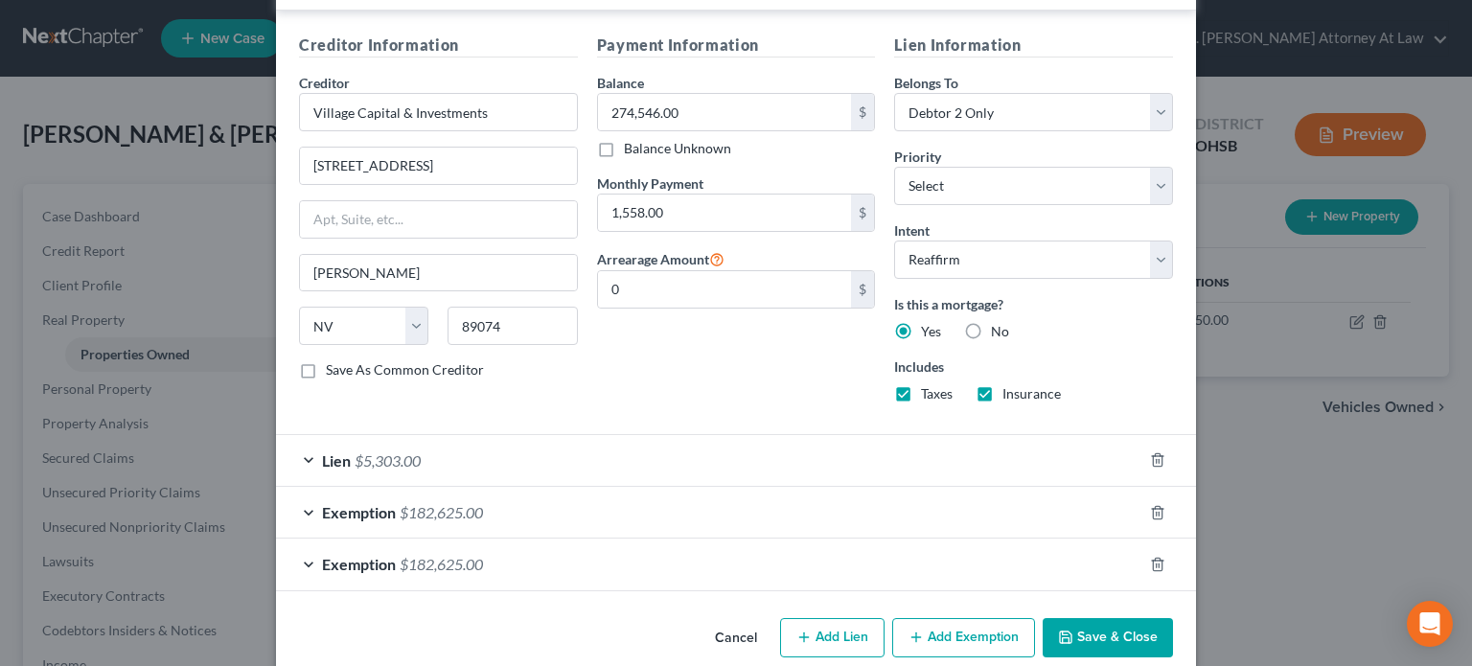
click at [1077, 620] on button "Save & Close" at bounding box center [1107, 638] width 130 height 40
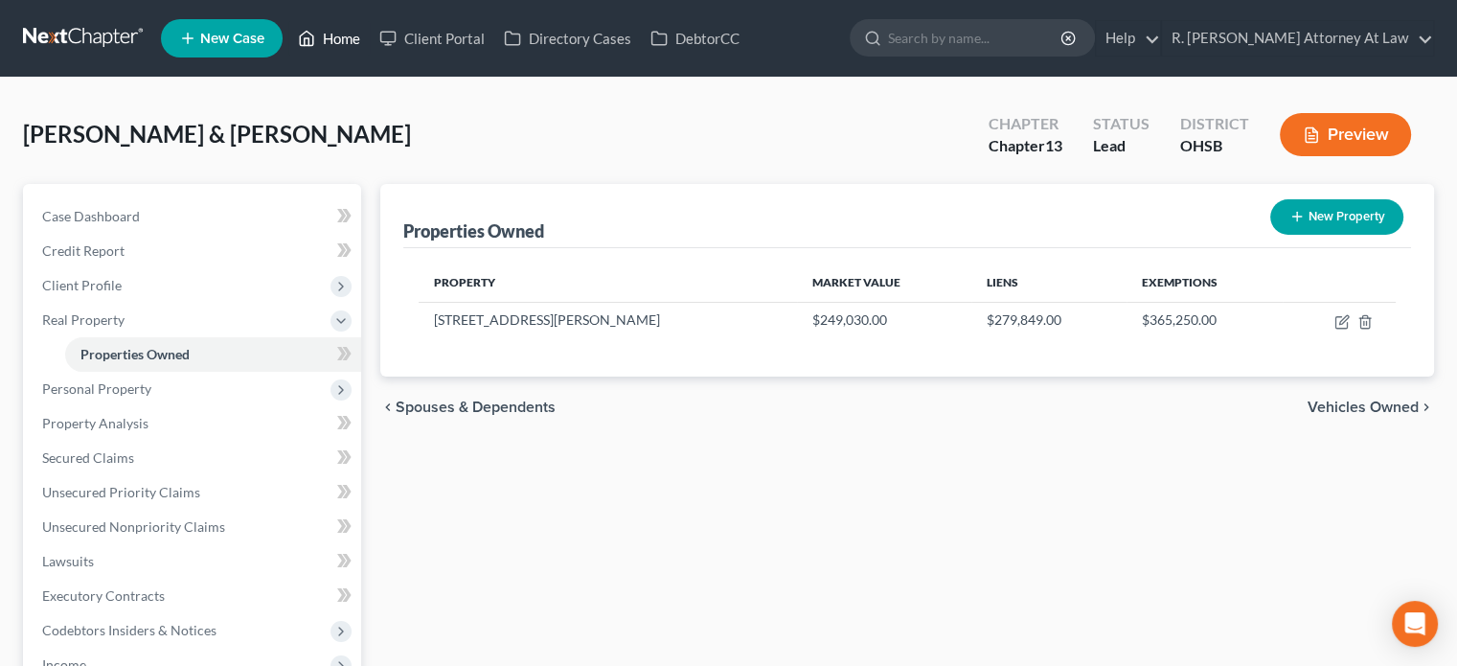
click at [327, 37] on link "Home" at bounding box center [328, 38] width 81 height 34
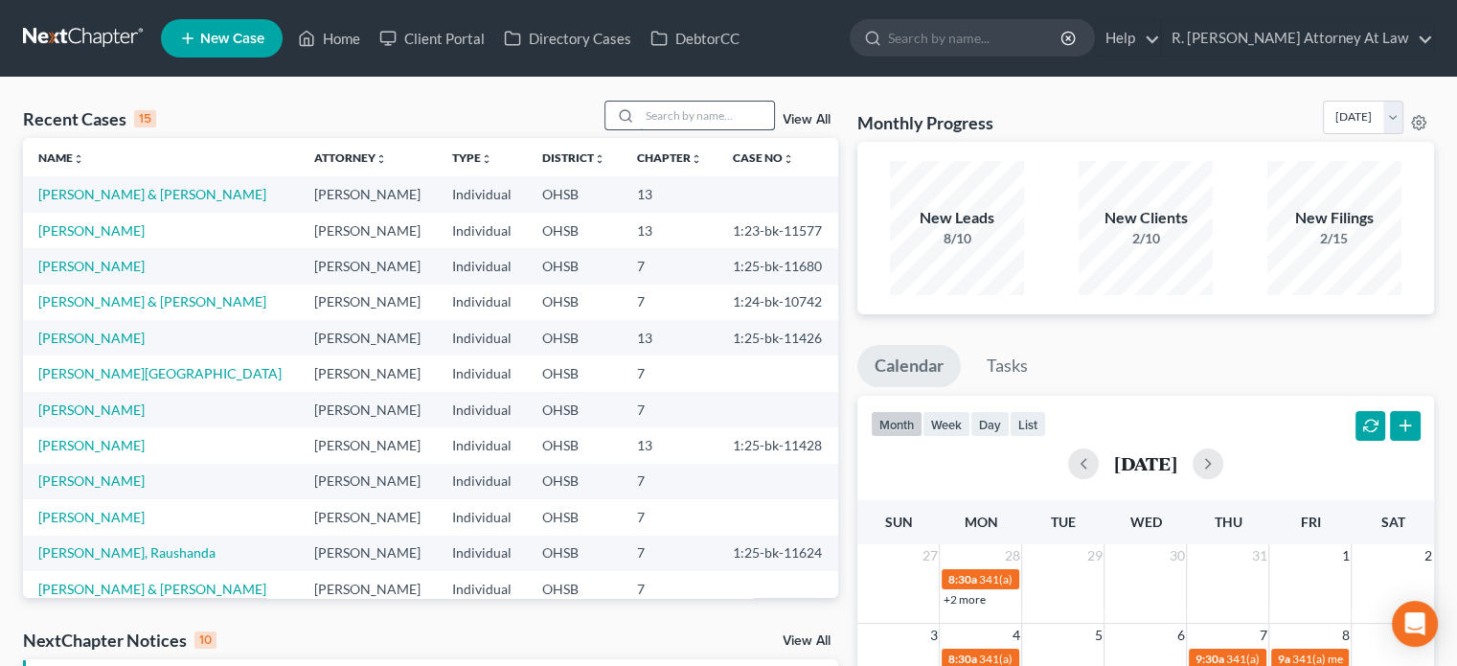
click at [721, 110] on input "search" at bounding box center [707, 116] width 134 height 28
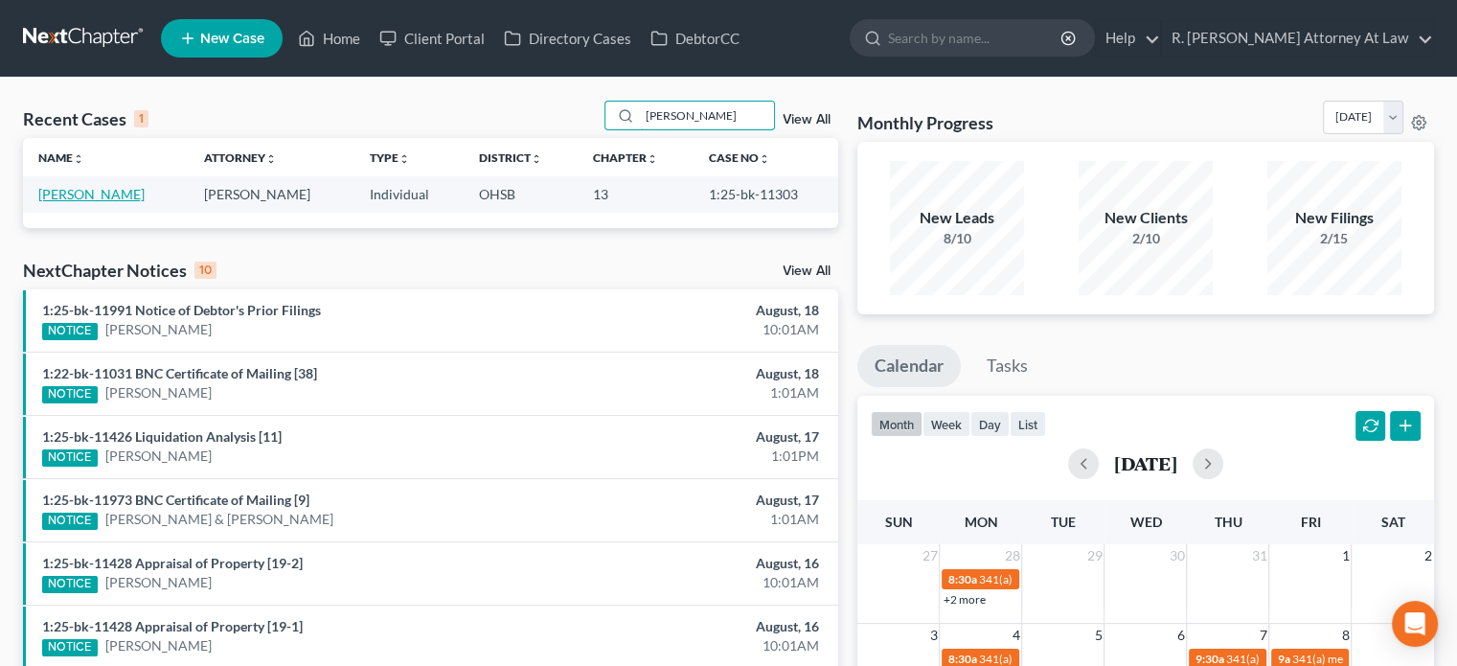
type input "maxfield"
click at [72, 194] on link "[PERSON_NAME]" at bounding box center [91, 194] width 106 height 16
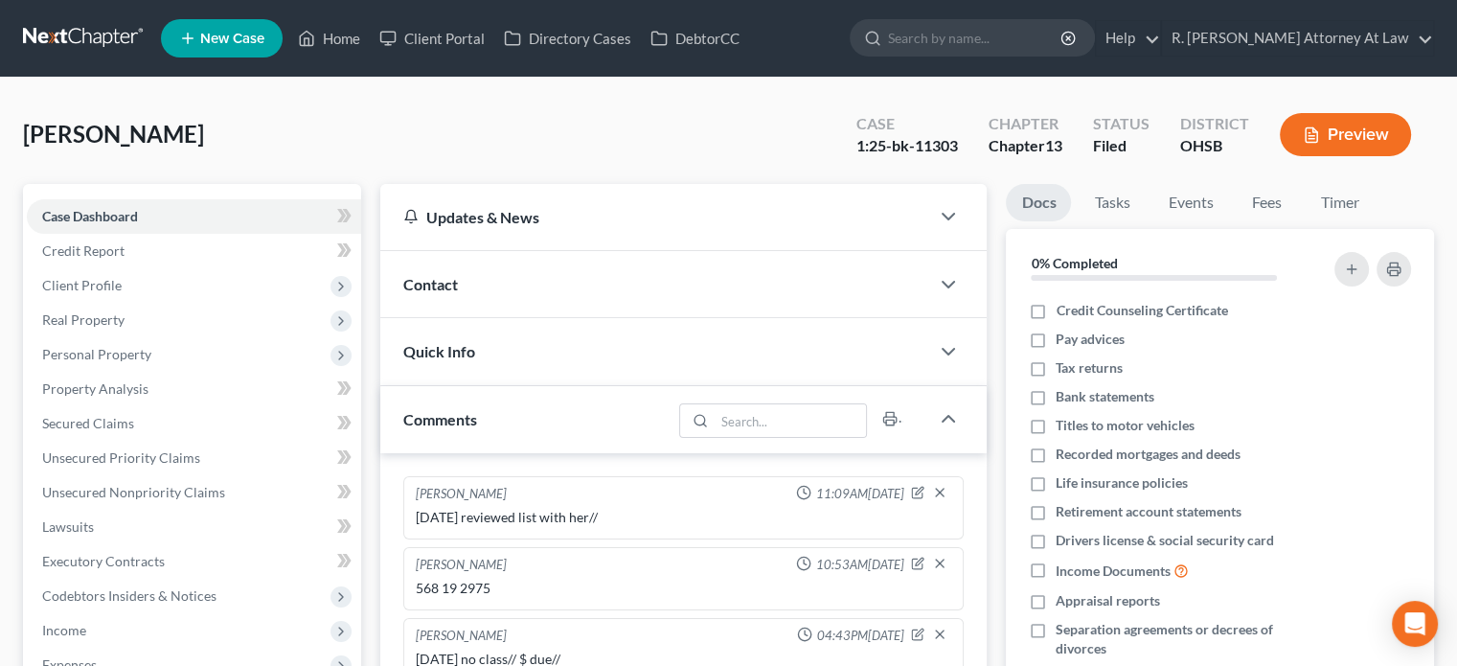
scroll to position [267, 0]
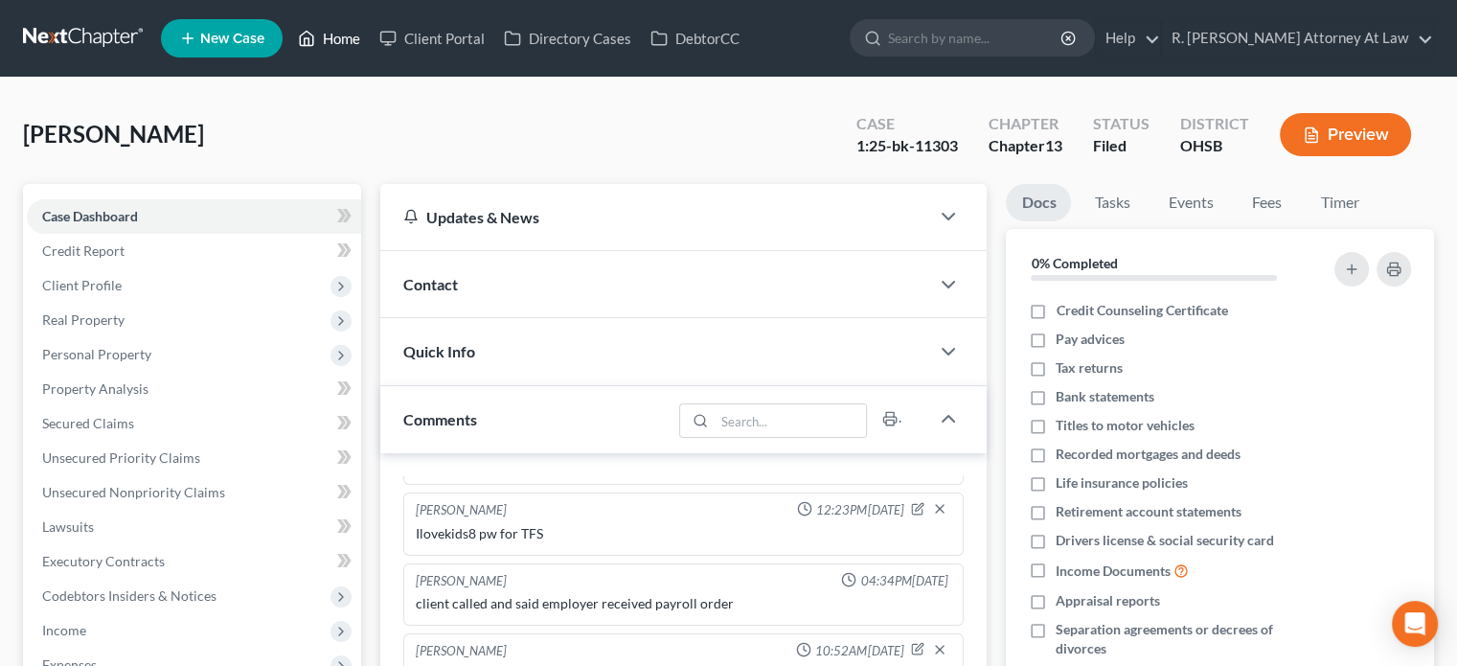
click at [340, 41] on link "Home" at bounding box center [328, 38] width 81 height 34
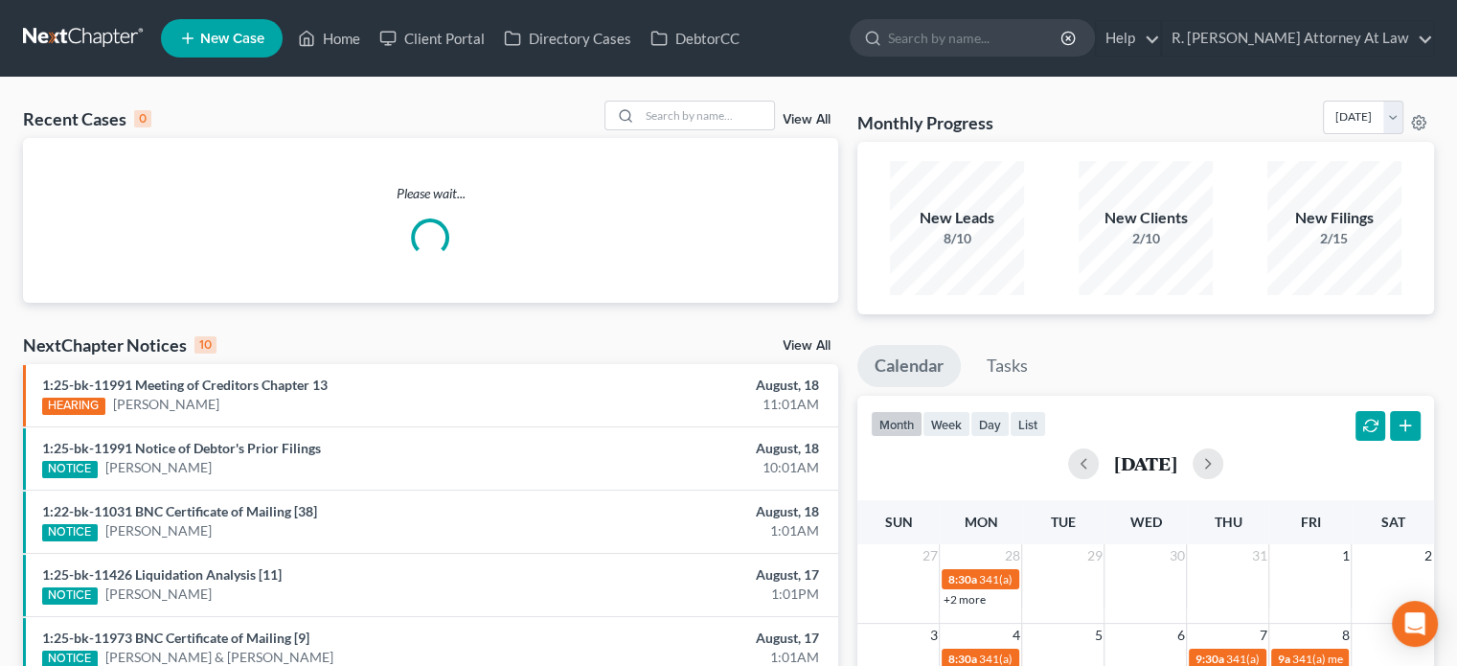
click at [215, 40] on span "New Case" at bounding box center [232, 39] width 64 height 14
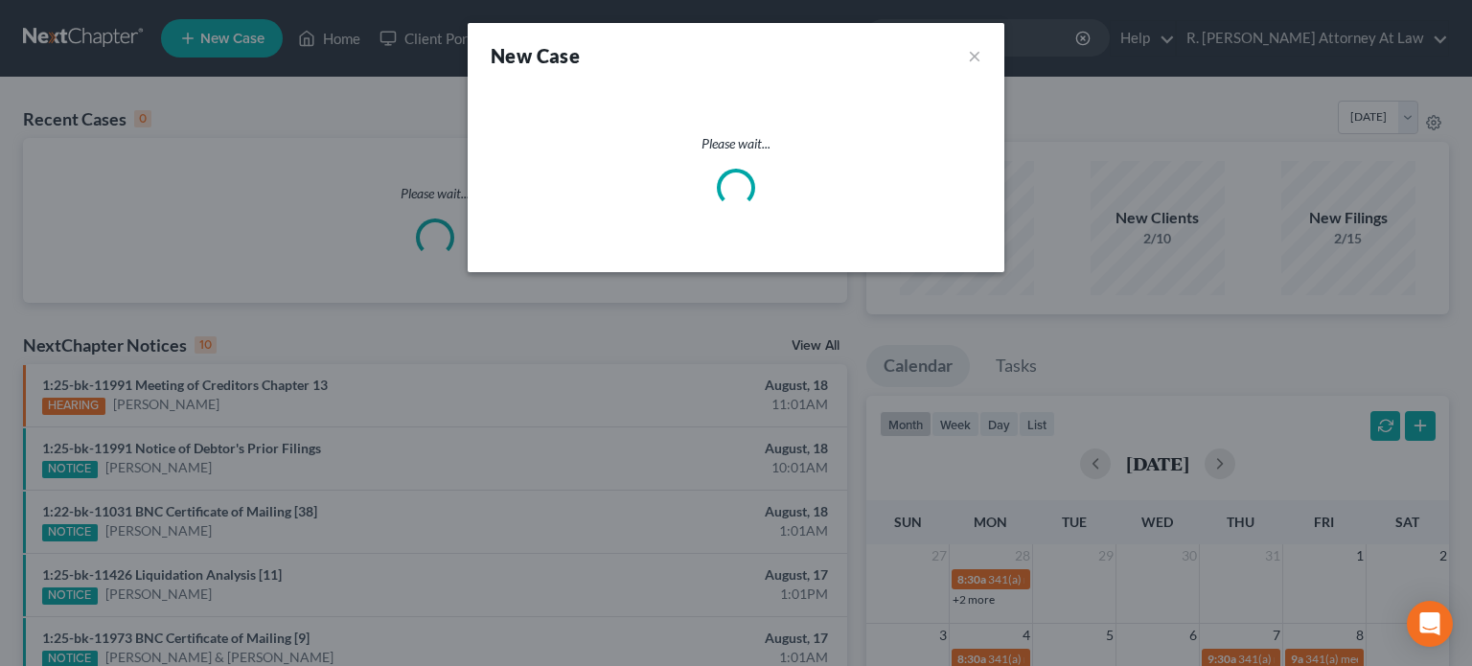
select select "62"
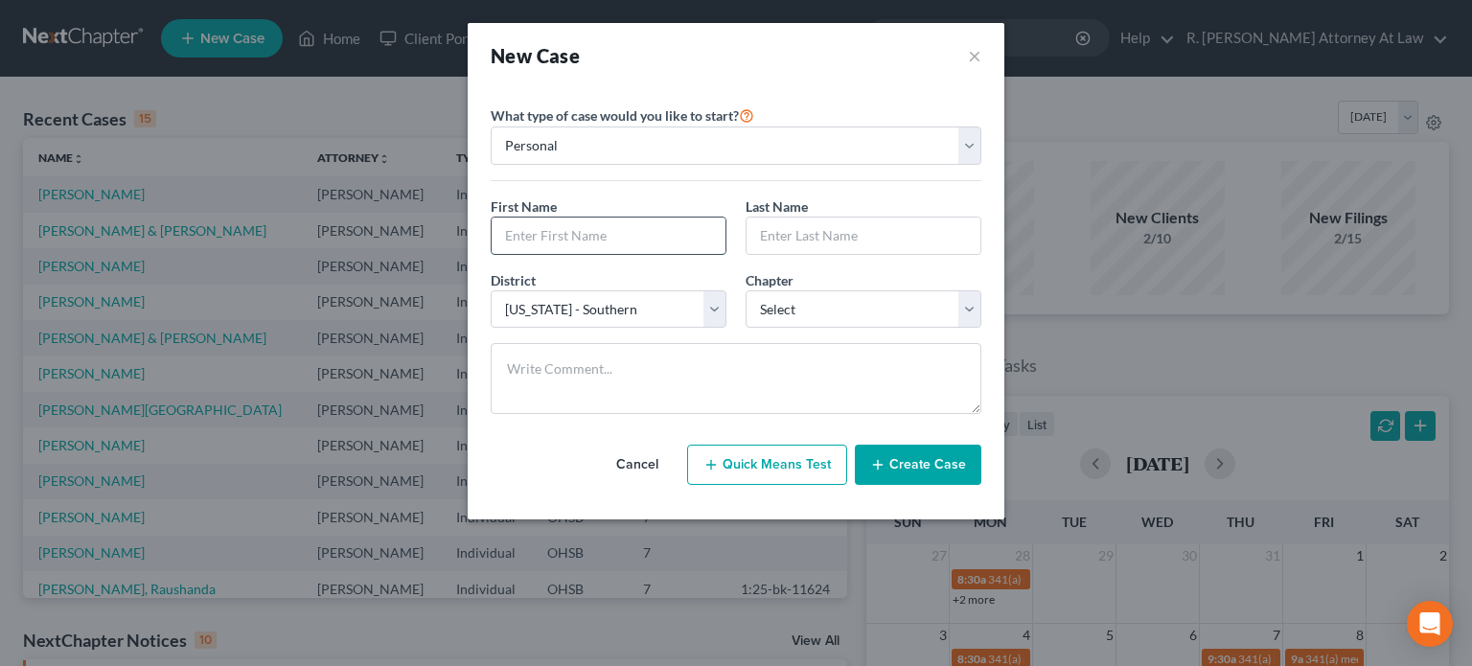
click at [571, 228] on input "text" at bounding box center [608, 235] width 234 height 36
type input "William"
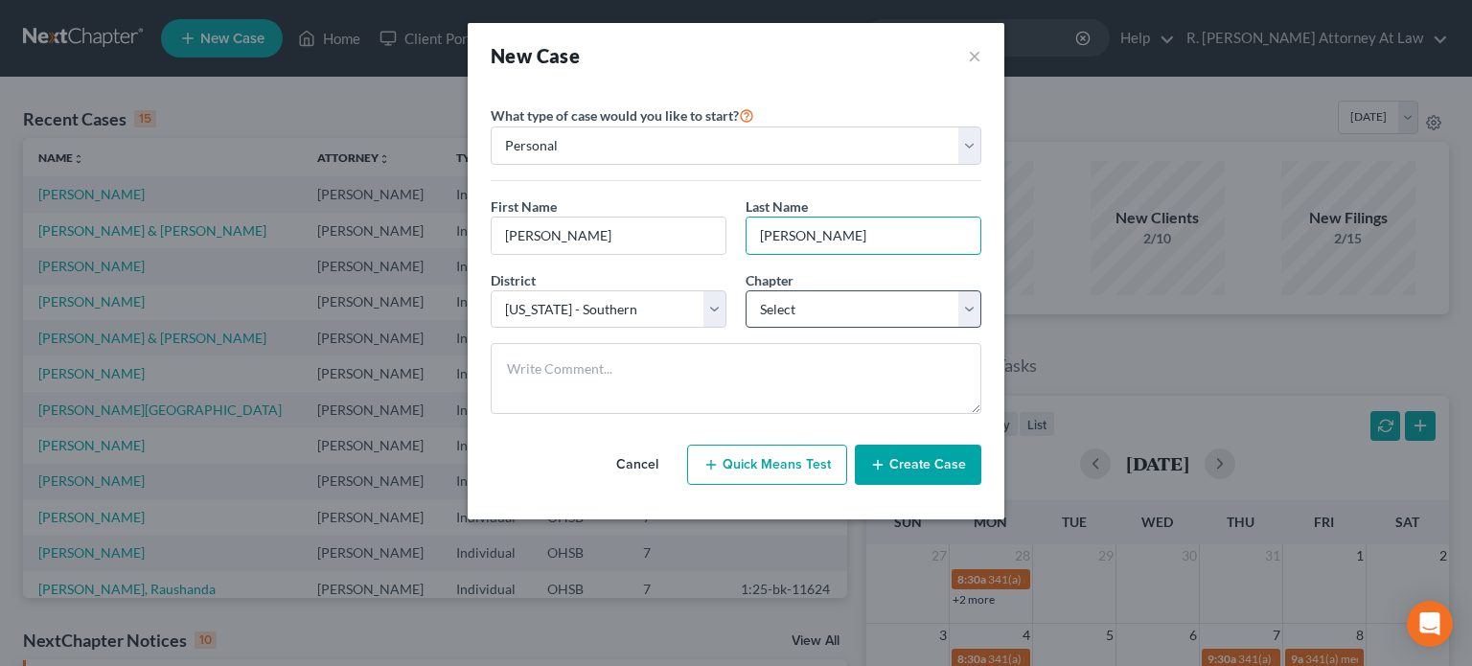
type input "Phipps"
click at [771, 294] on select "Select 7 11 12 13" at bounding box center [863, 309] width 236 height 38
select select "0"
click at [745, 290] on select "Select 7 11 12 13" at bounding box center [863, 309] width 236 height 38
click at [888, 467] on button "Create Case" at bounding box center [918, 465] width 126 height 40
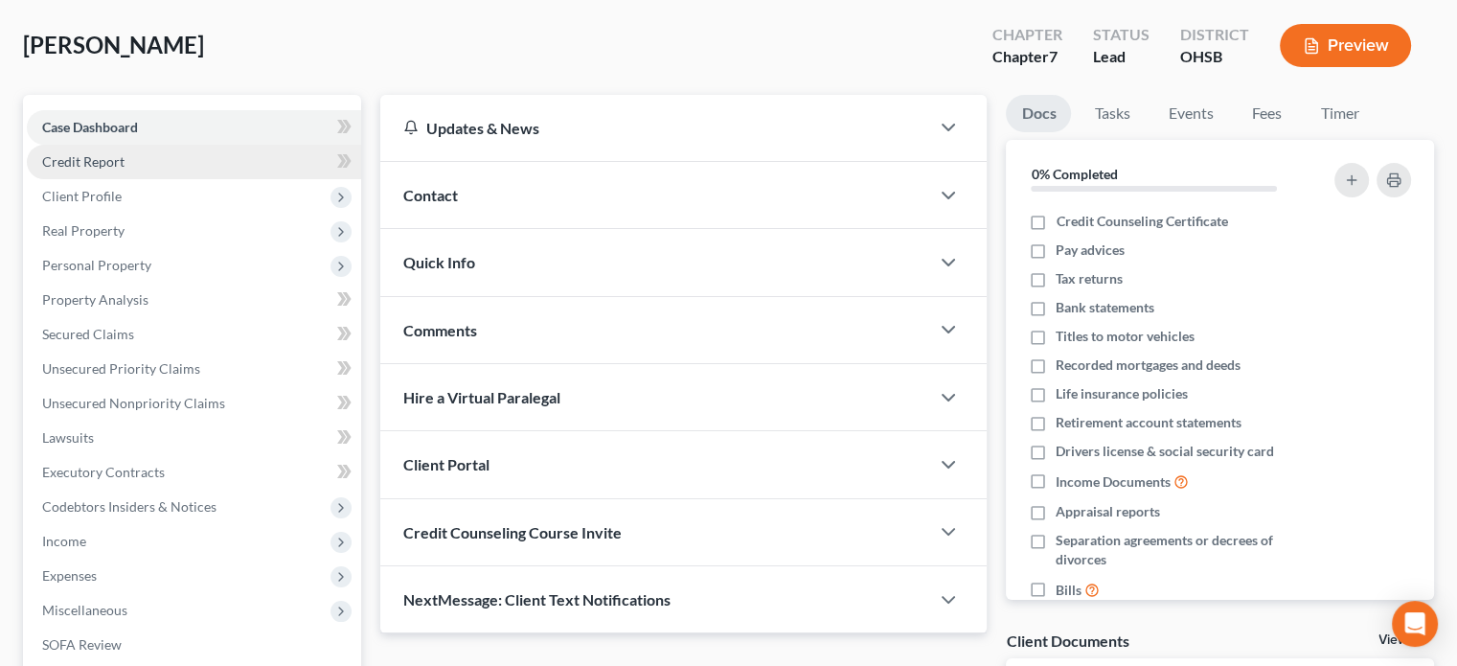
scroll to position [96, 0]
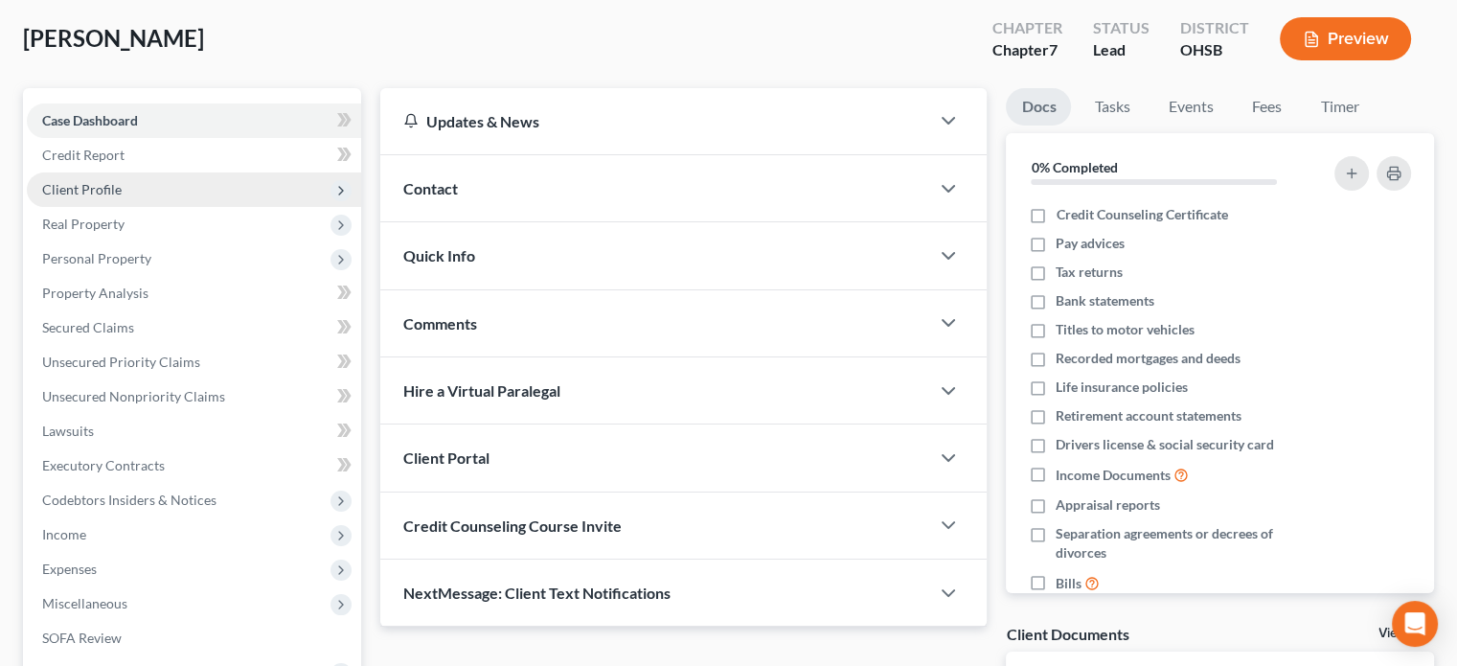
click at [74, 193] on span "Client Profile" at bounding box center [82, 189] width 80 height 16
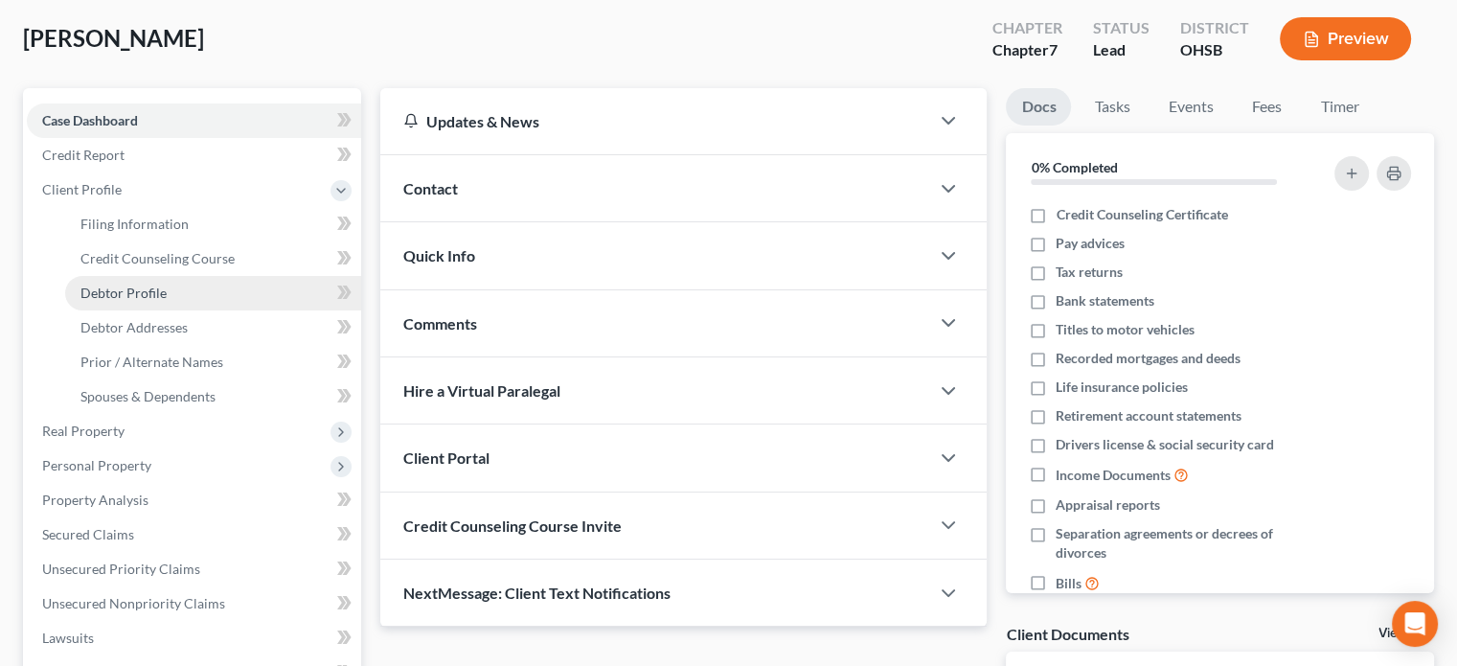
click at [130, 285] on span "Debtor Profile" at bounding box center [123, 293] width 86 height 16
select select "0"
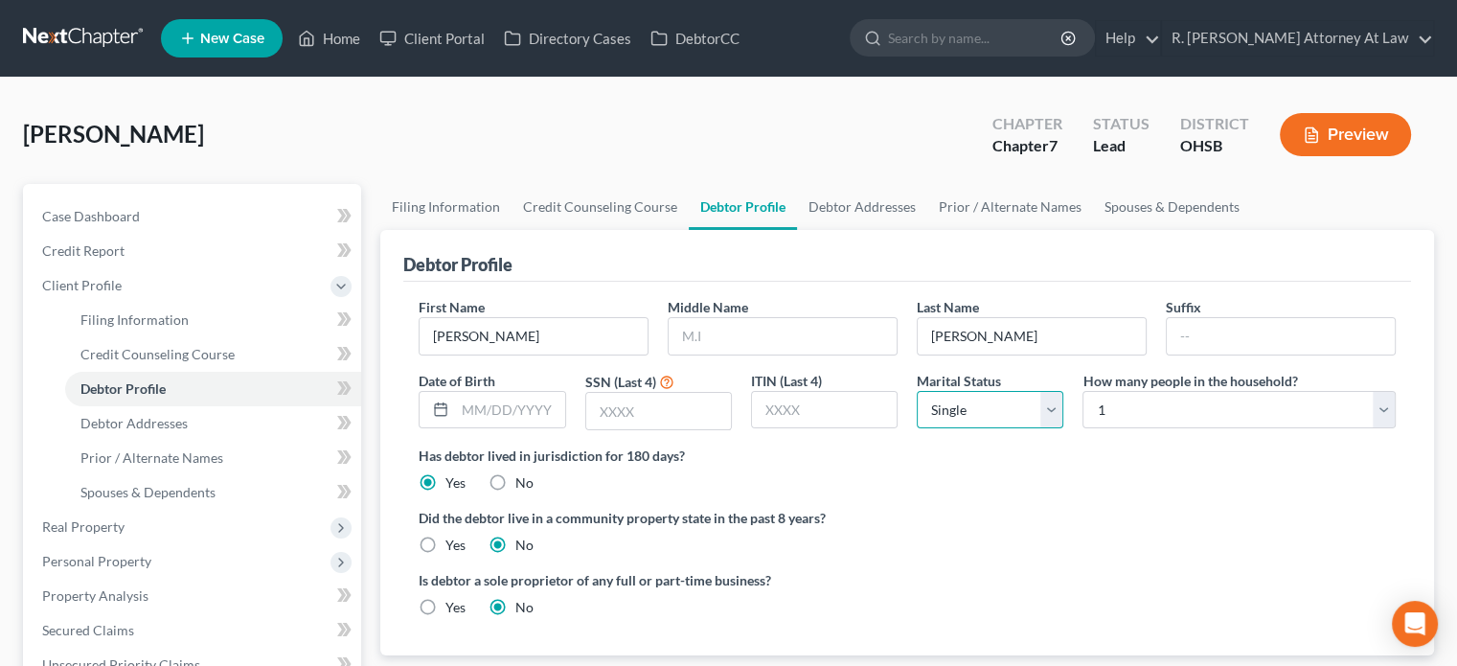
click at [1048, 403] on select "Select Single Married Separated Divorced Widowed" at bounding box center [990, 410] width 147 height 38
click at [1047, 403] on select "Select Single Married Separated Divorced Widowed" at bounding box center [990, 410] width 147 height 38
select select "1"
click at [917, 391] on select "Select Single Married Separated Divorced Widowed" at bounding box center [990, 410] width 147 height 38
click at [825, 204] on link "Debtor Addresses" at bounding box center [862, 207] width 130 height 46
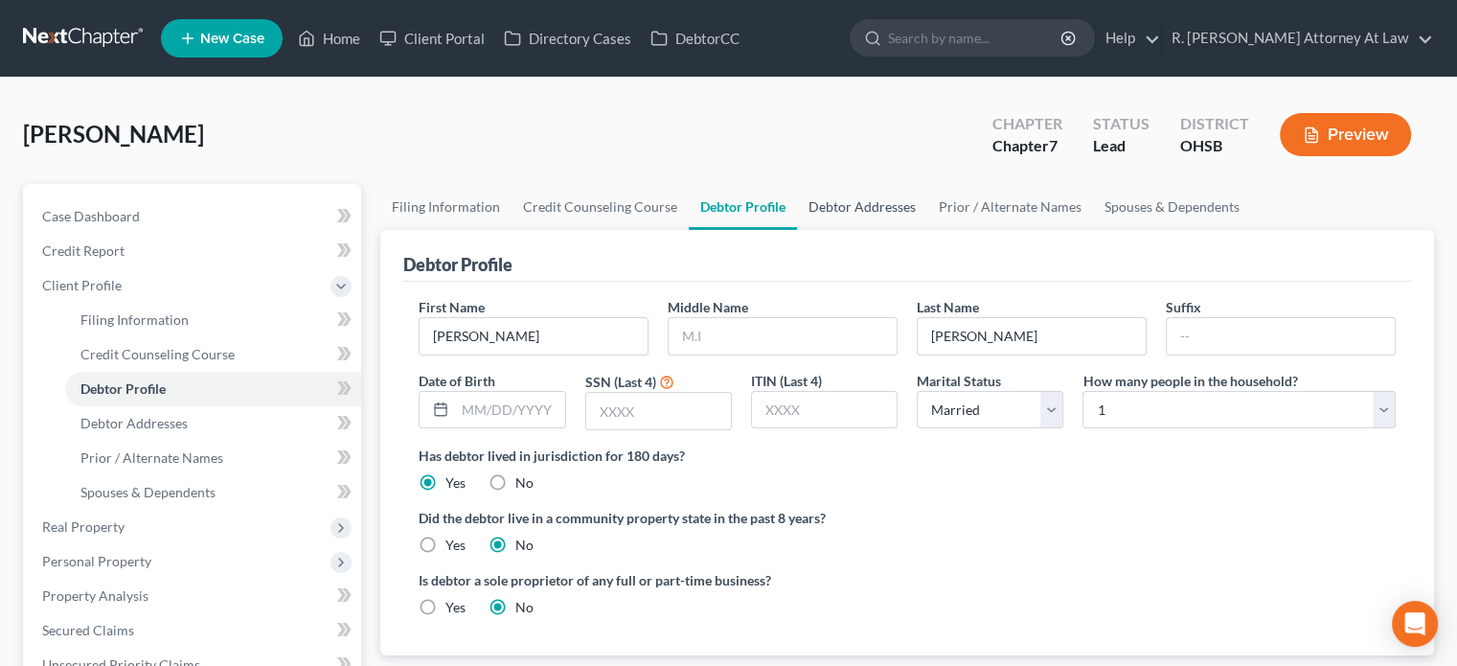
select select "0"
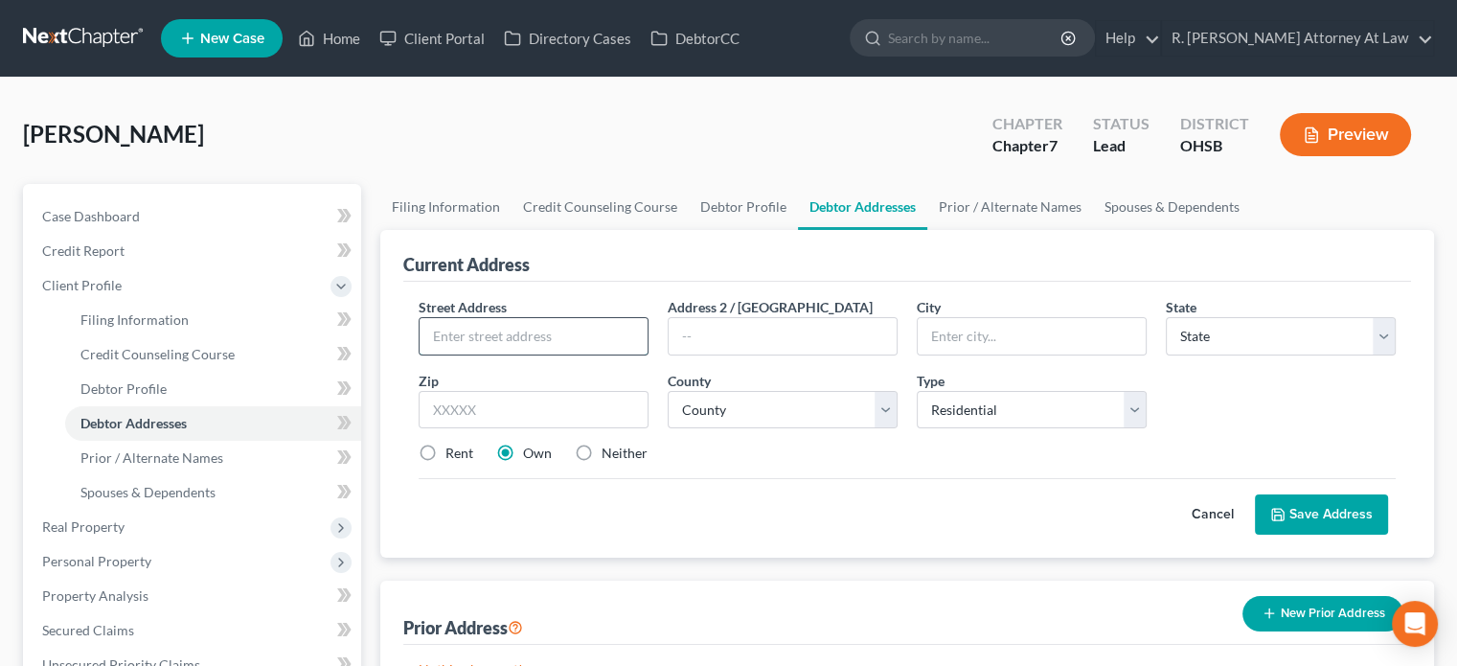
click at [525, 321] on input "text" at bounding box center [534, 336] width 228 height 36
type input "6576 Silver Skate Drive"
type input "45044"
type input "Middletown"
select select "36"
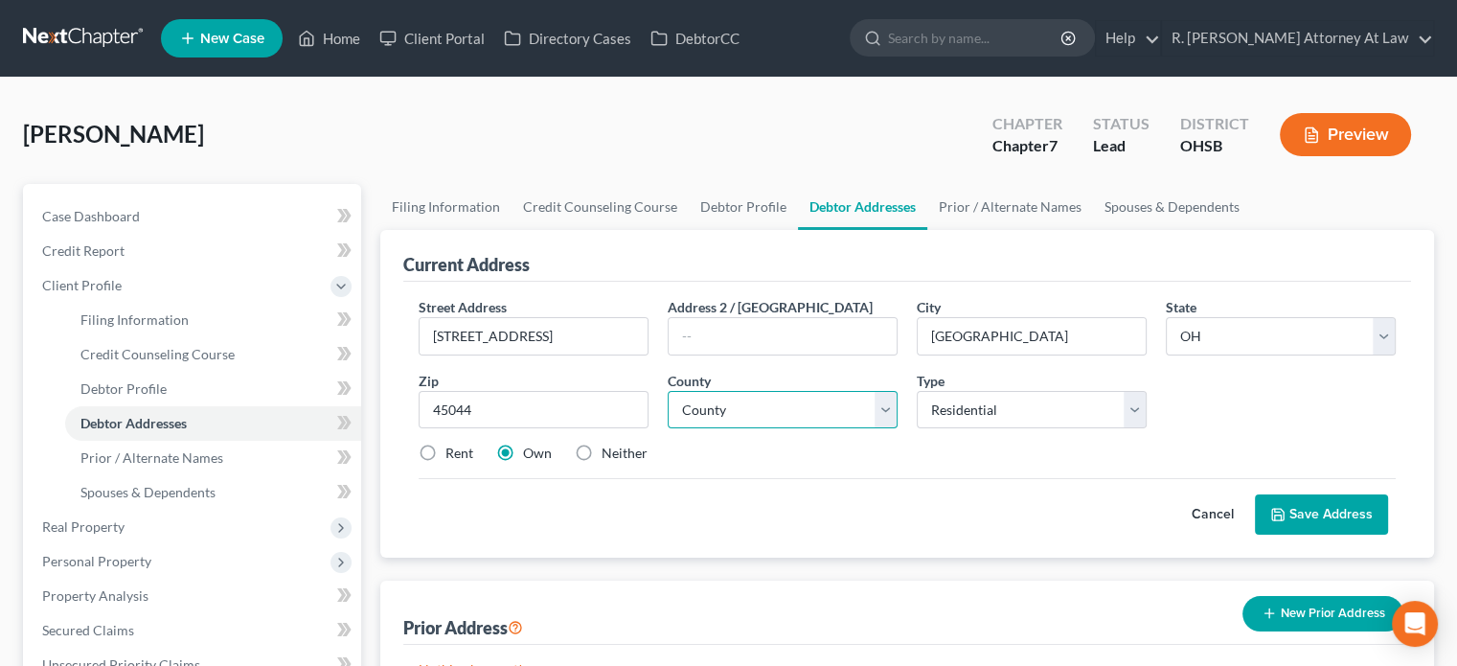
click at [723, 408] on select "County Adams County Allen County Ashland County Ashtabula County Athens County …" at bounding box center [783, 410] width 230 height 38
select select "8"
click at [668, 391] on select "County Adams County Allen County Ashland County Ashtabula County Athens County …" at bounding box center [783, 410] width 230 height 38
click at [1291, 511] on button "Save Address" at bounding box center [1321, 514] width 133 height 40
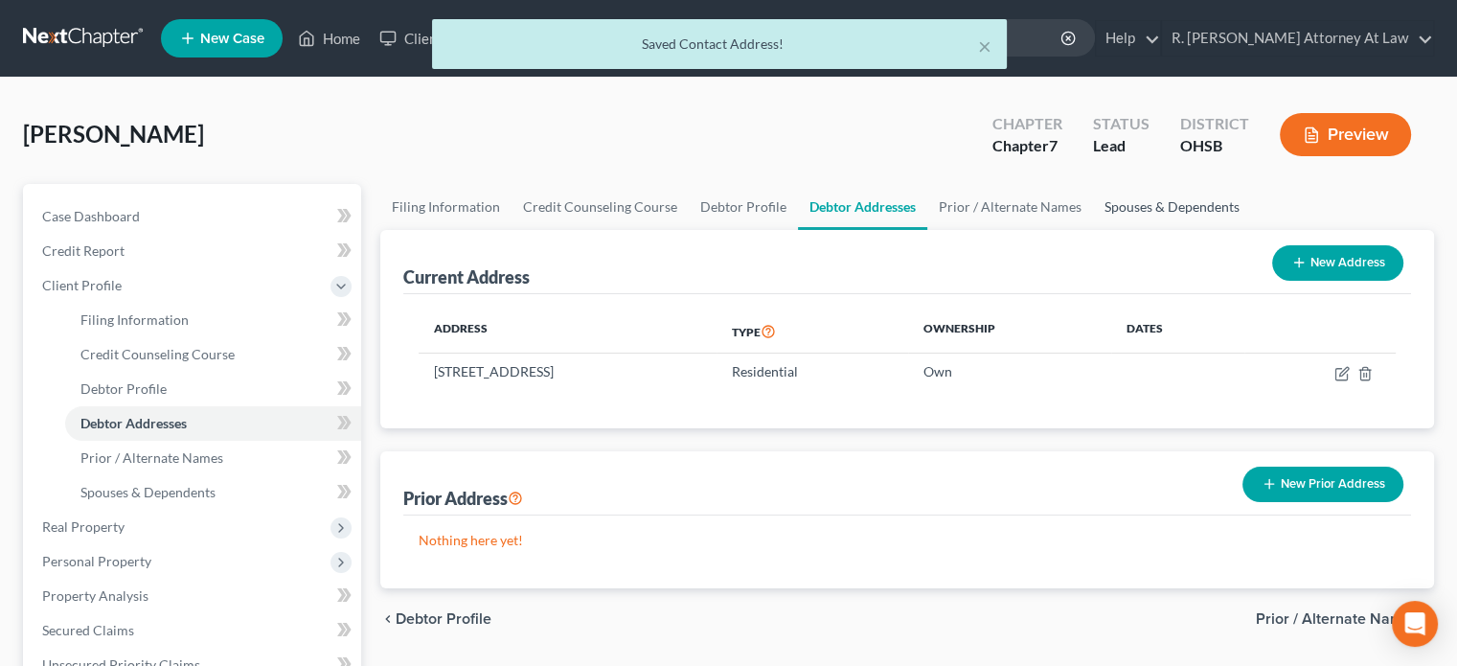
click at [1120, 203] on link "Spouses & Dependents" at bounding box center [1172, 207] width 158 height 46
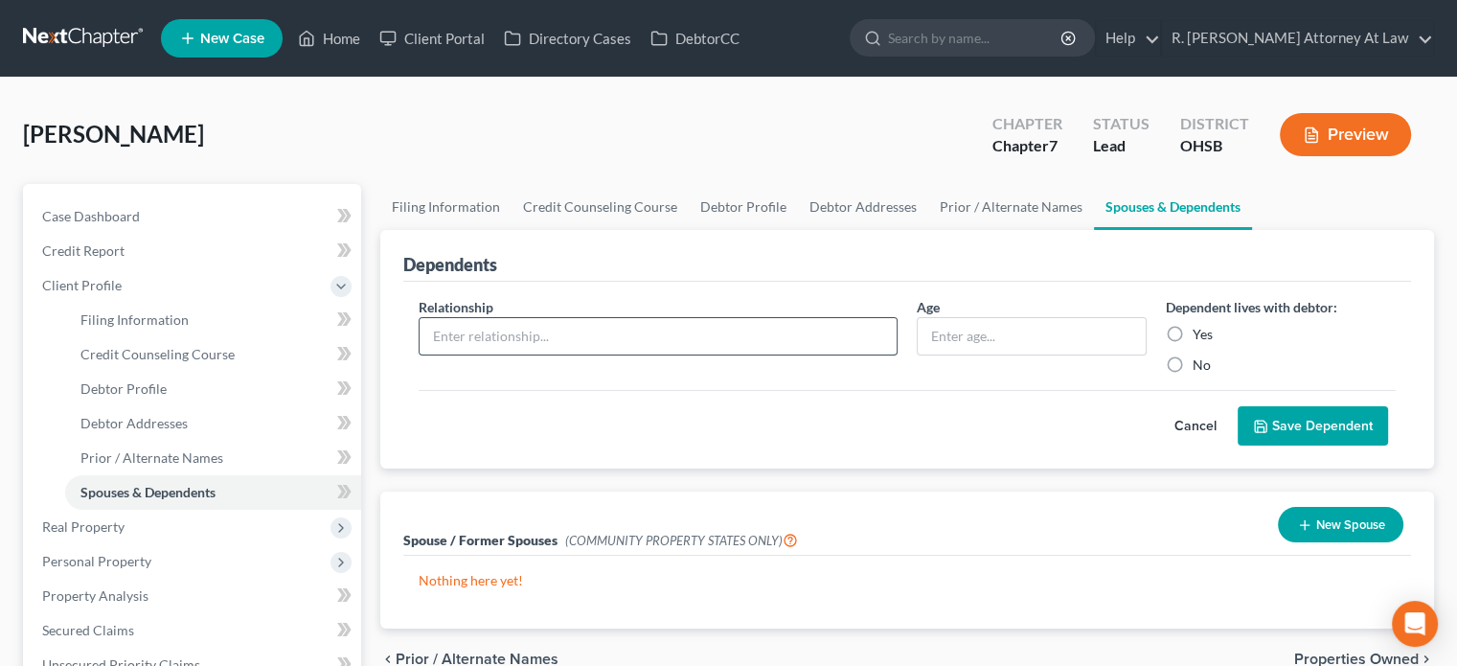
click at [473, 339] on input "text" at bounding box center [658, 336] width 477 height 36
type input "Son"
type input "16"
click at [1193, 330] on label "Yes" at bounding box center [1203, 334] width 20 height 19
click at [1200, 330] on input "Yes" at bounding box center [1206, 331] width 12 height 12
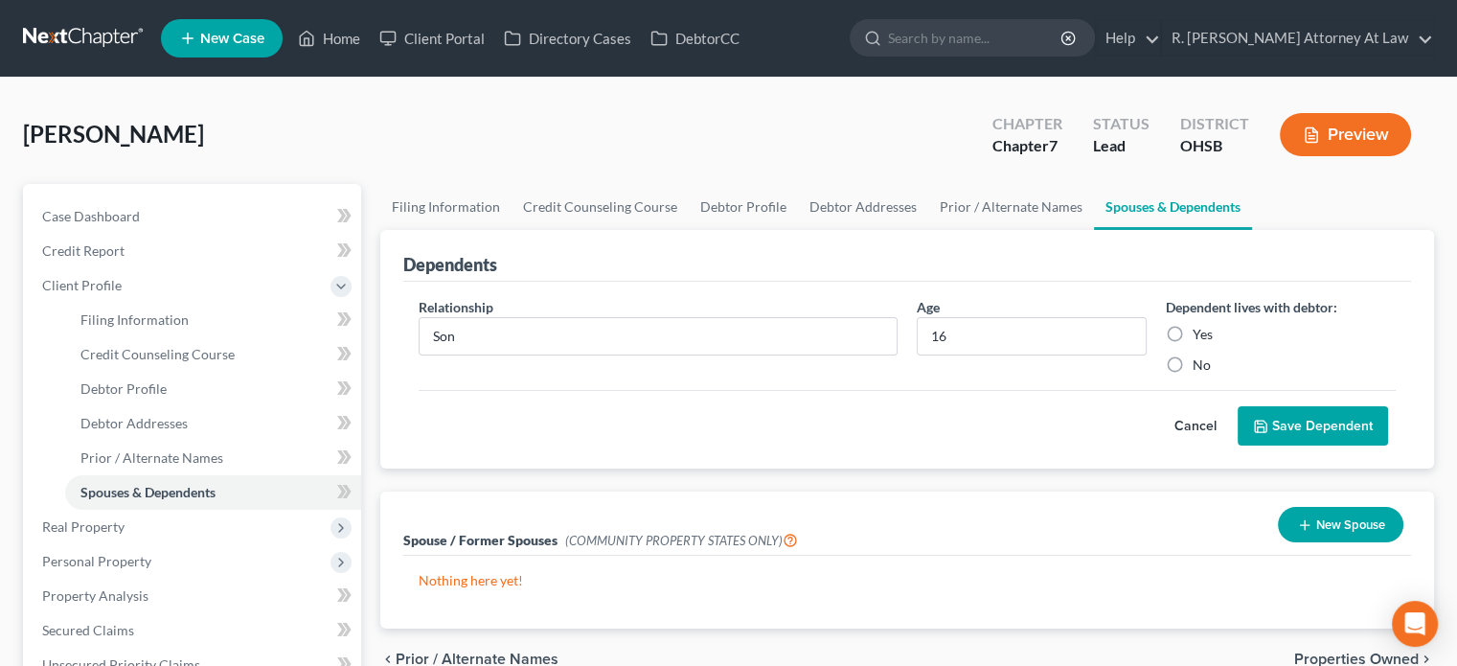
radio input "true"
click at [1293, 421] on button "Save Dependent" at bounding box center [1313, 426] width 150 height 40
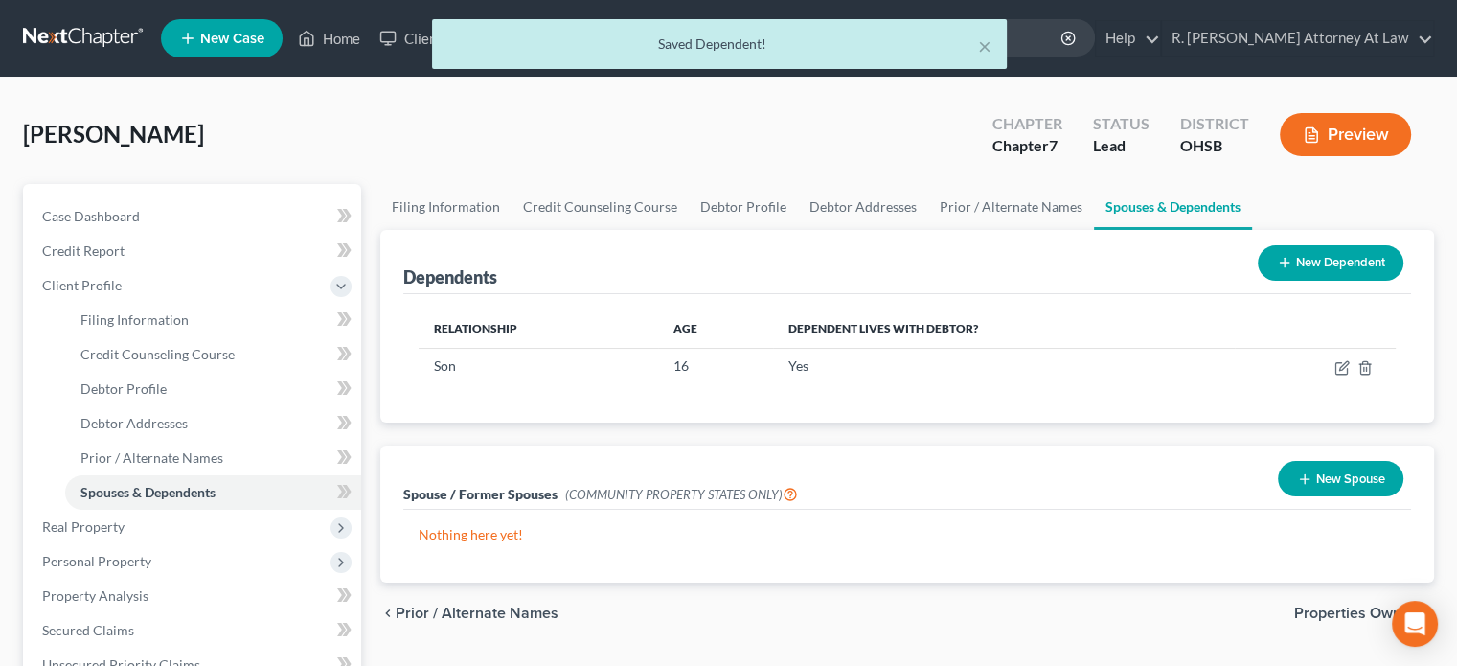
click at [1277, 267] on icon at bounding box center [1284, 262] width 15 height 15
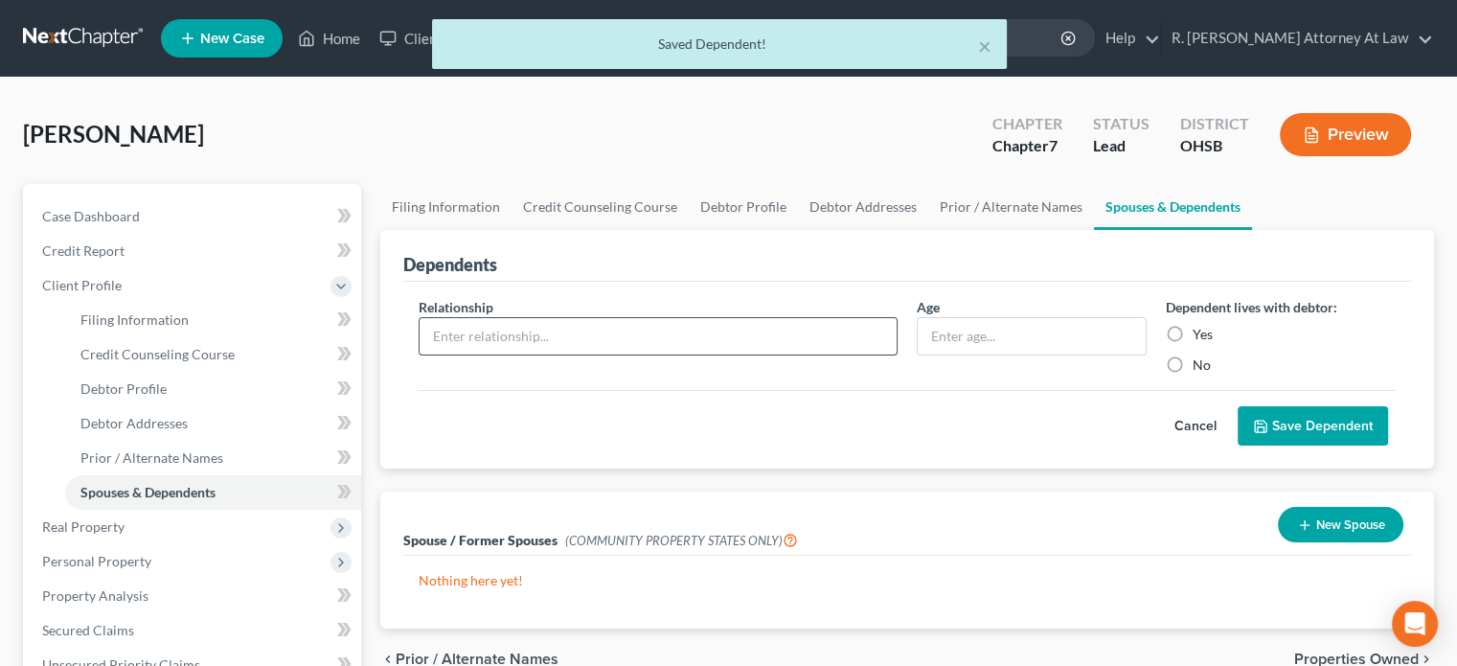
click at [477, 332] on input "text" at bounding box center [658, 336] width 477 height 36
type input "Son"
type input "8"
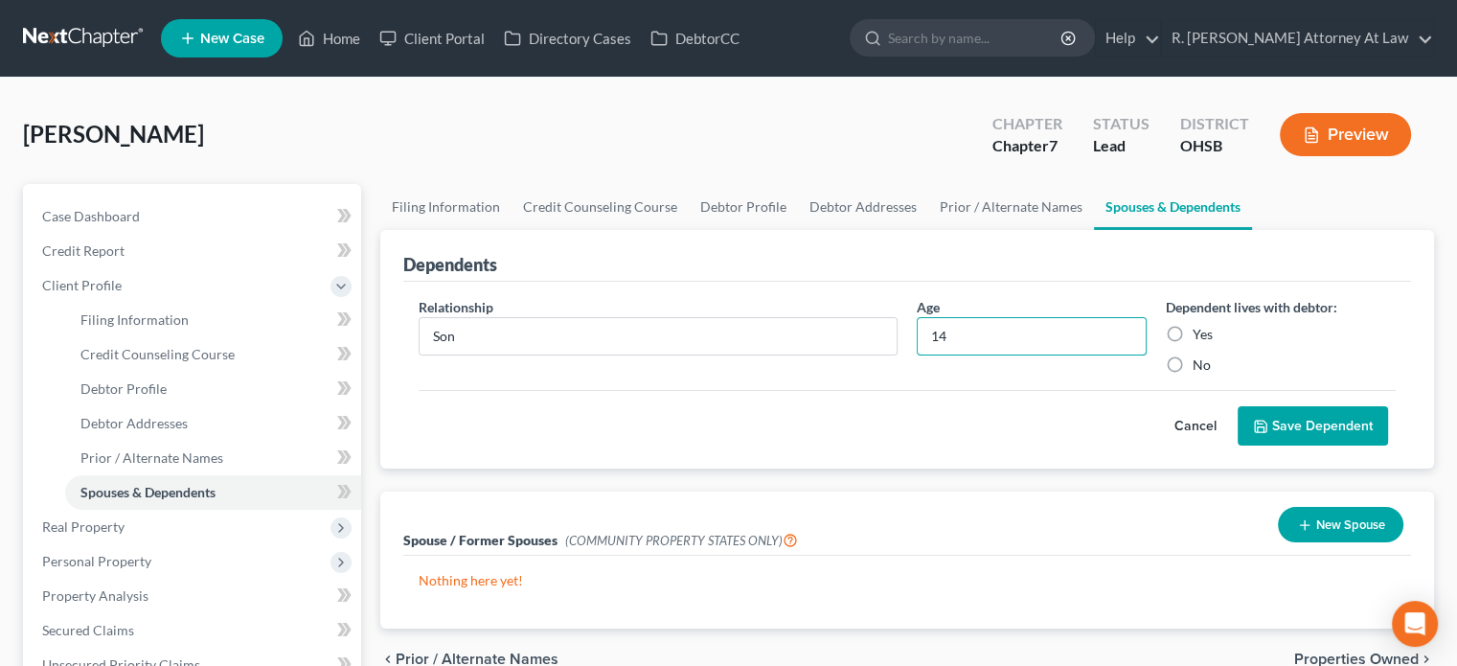
type input "14"
click at [1193, 330] on label "Yes" at bounding box center [1203, 334] width 20 height 19
click at [1200, 330] on input "Yes" at bounding box center [1206, 331] width 12 height 12
radio input "true"
click at [1305, 424] on button "Save Dependent" at bounding box center [1313, 426] width 150 height 40
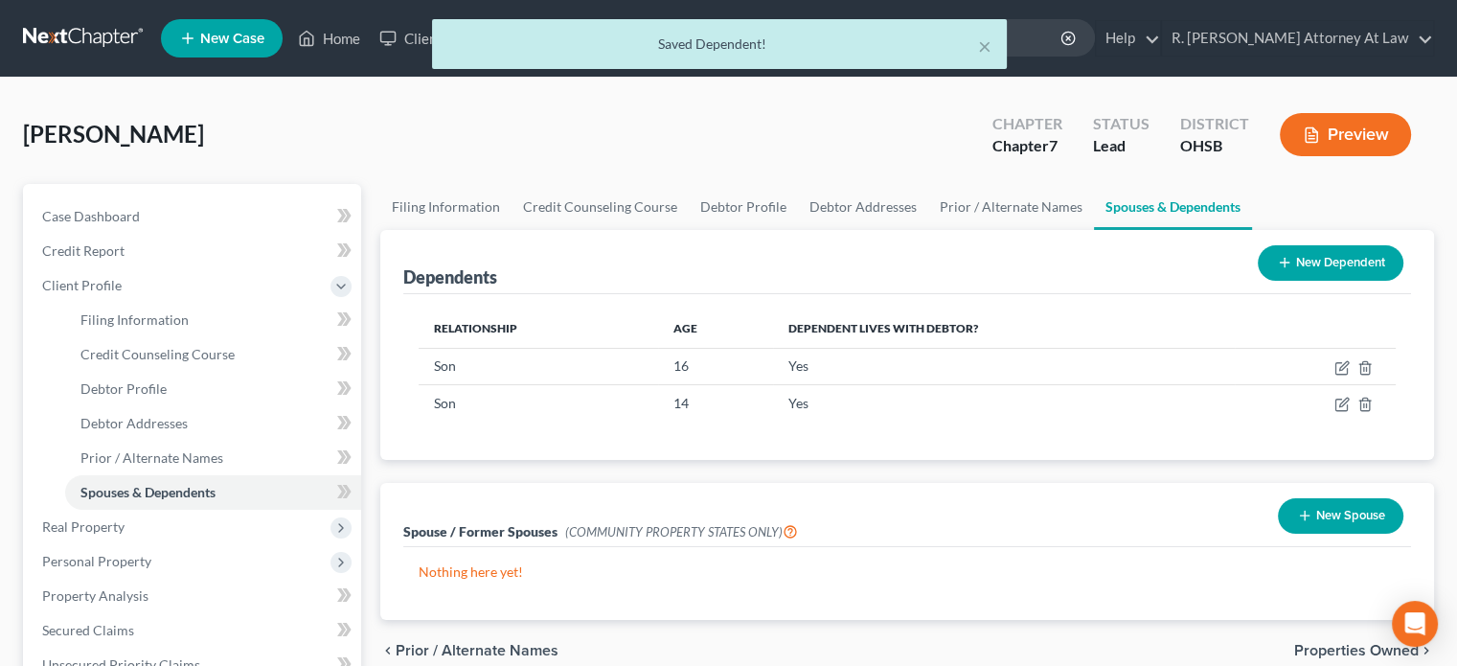
click at [1290, 263] on icon at bounding box center [1284, 262] width 15 height 15
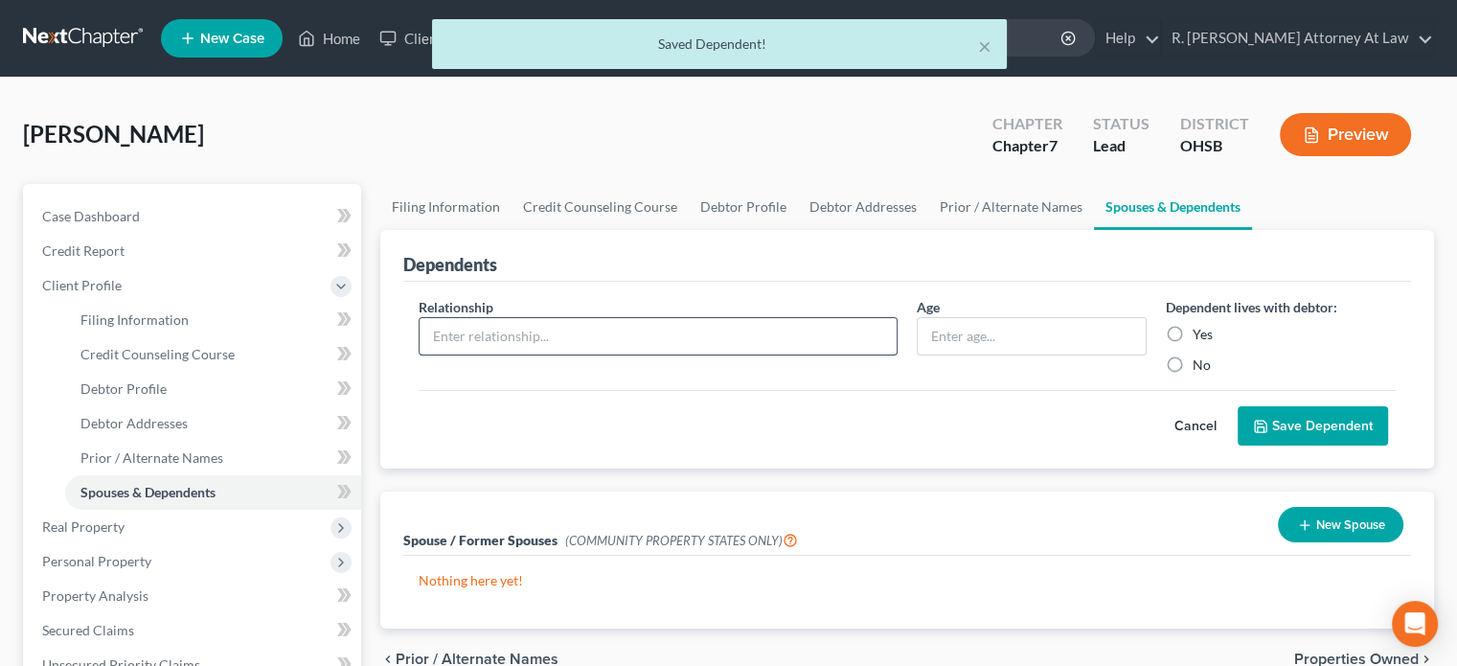
click at [462, 330] on input "text" at bounding box center [658, 336] width 477 height 36
type input "Daughter"
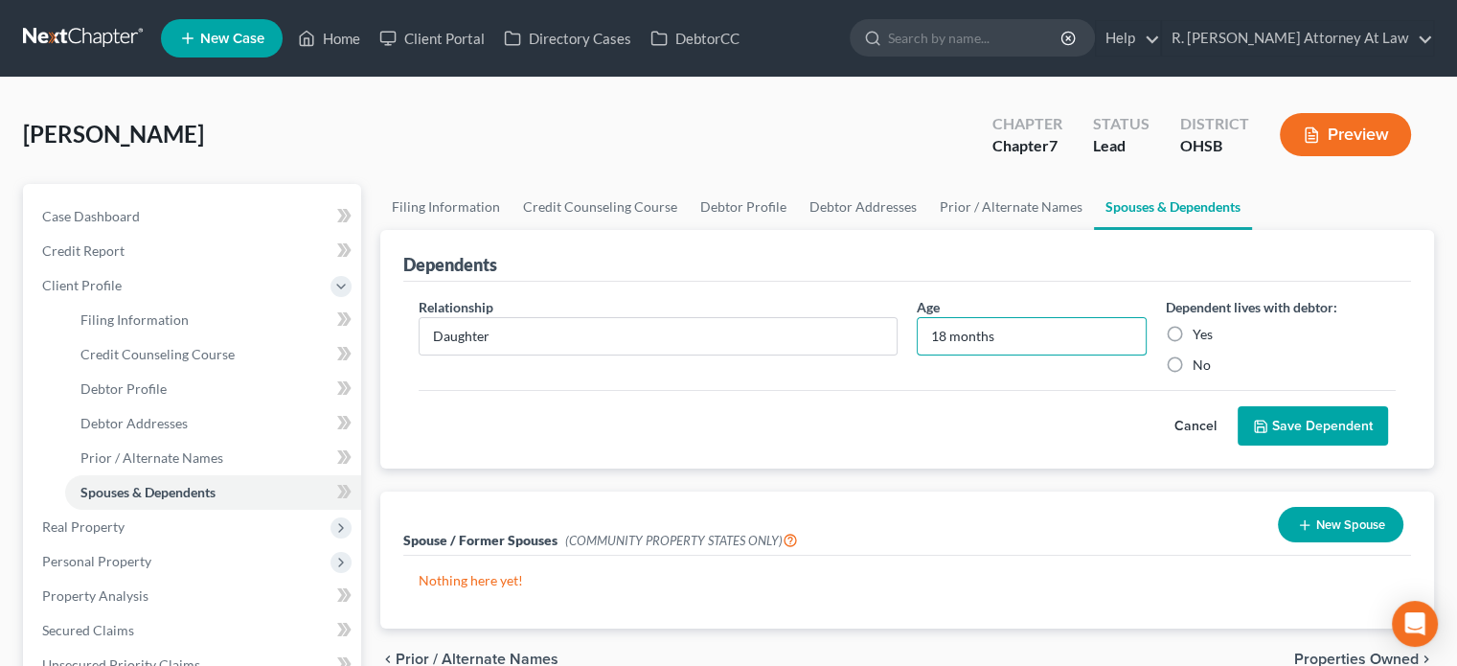
type input "18 months"
click at [1193, 331] on label "Yes" at bounding box center [1203, 334] width 20 height 19
click at [1200, 331] on input "Yes" at bounding box center [1206, 331] width 12 height 12
radio input "true"
click at [1284, 422] on button "Save Dependent" at bounding box center [1313, 426] width 150 height 40
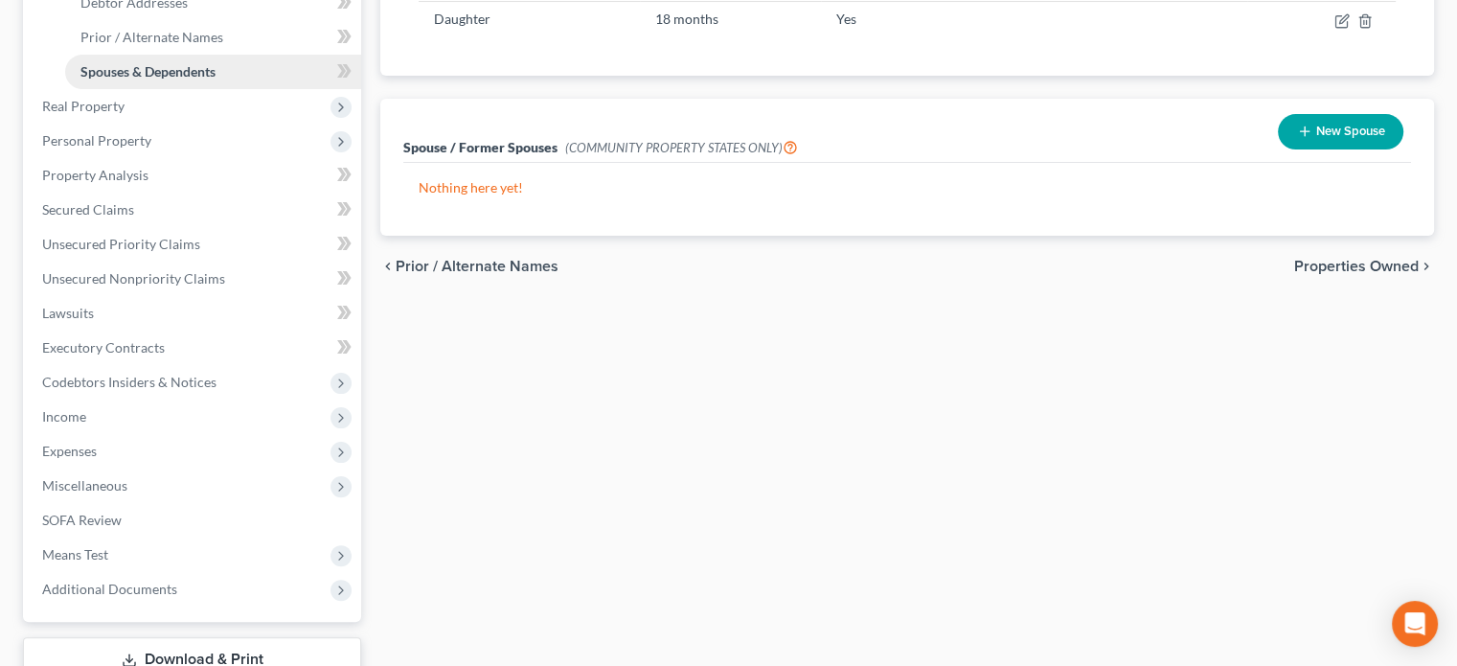
scroll to position [479, 0]
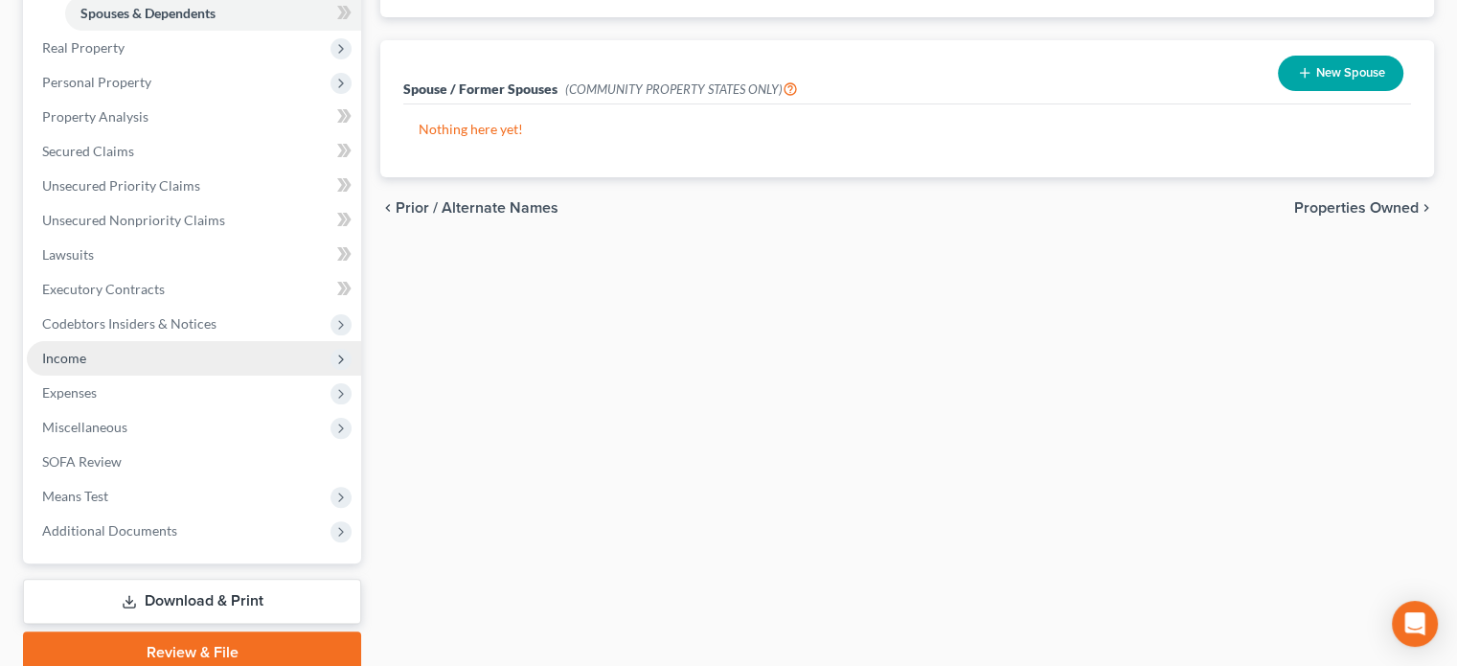
click at [62, 355] on span "Income" at bounding box center [64, 358] width 44 height 16
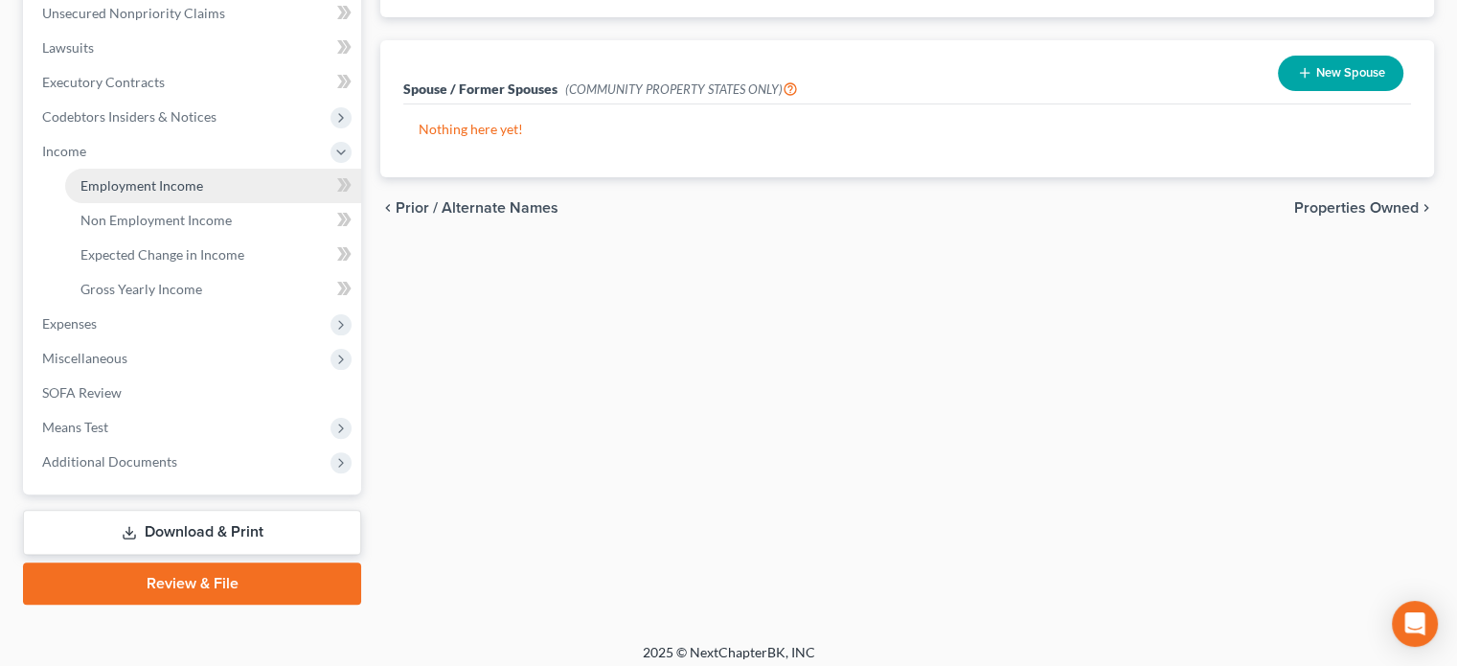
click at [118, 187] on span "Employment Income" at bounding box center [141, 185] width 123 height 16
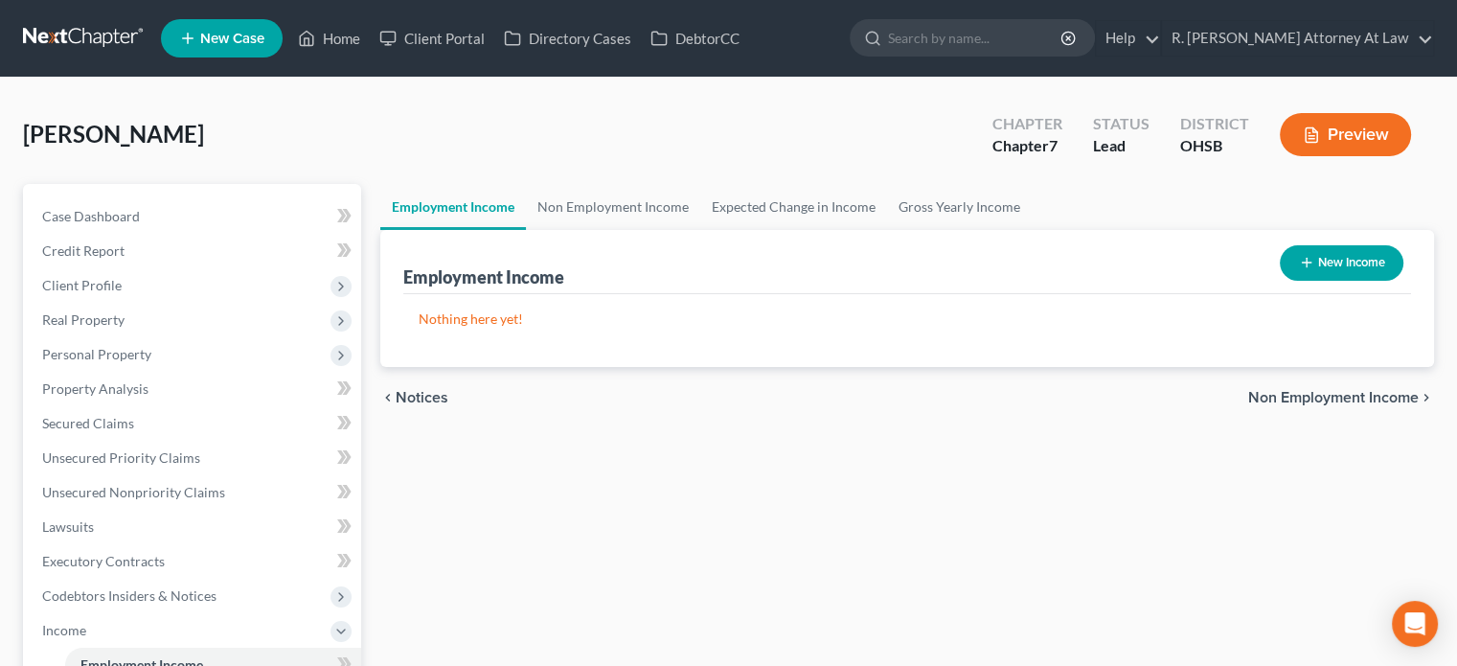
click at [1288, 252] on button "New Income" at bounding box center [1342, 262] width 124 height 35
select select "0"
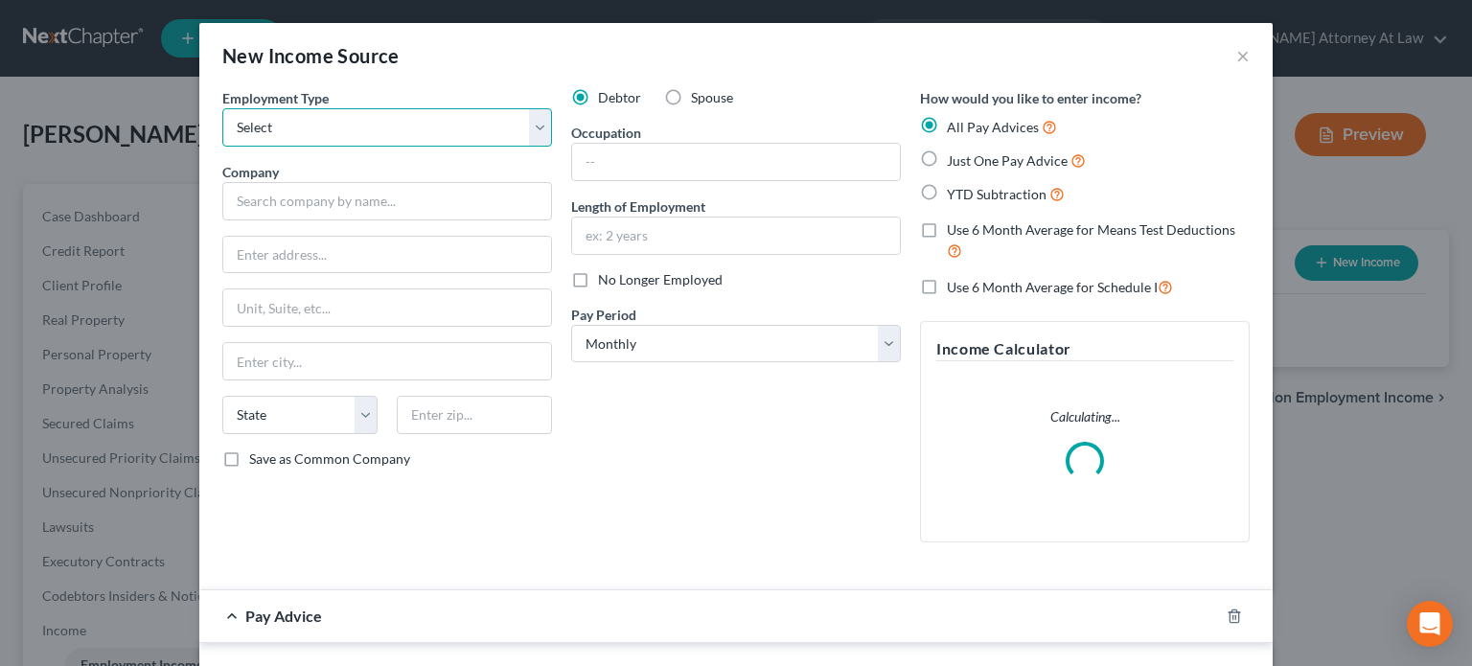
click at [307, 130] on select "Select Full or Part Time Employment Self Employment" at bounding box center [387, 127] width 330 height 38
select select "0"
click at [222, 108] on select "Select Full or Part Time Employment Self Employment" at bounding box center [387, 127] width 330 height 38
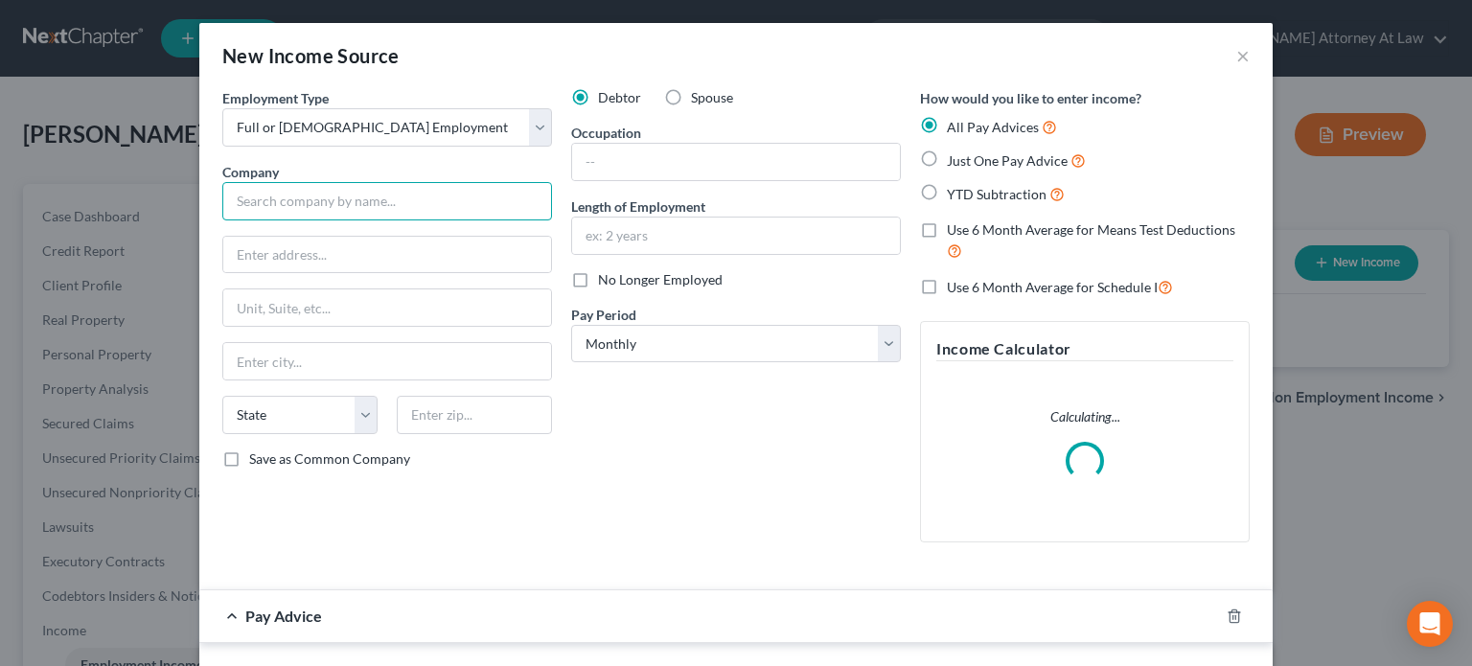
click at [280, 207] on input "text" at bounding box center [387, 201] width 330 height 38
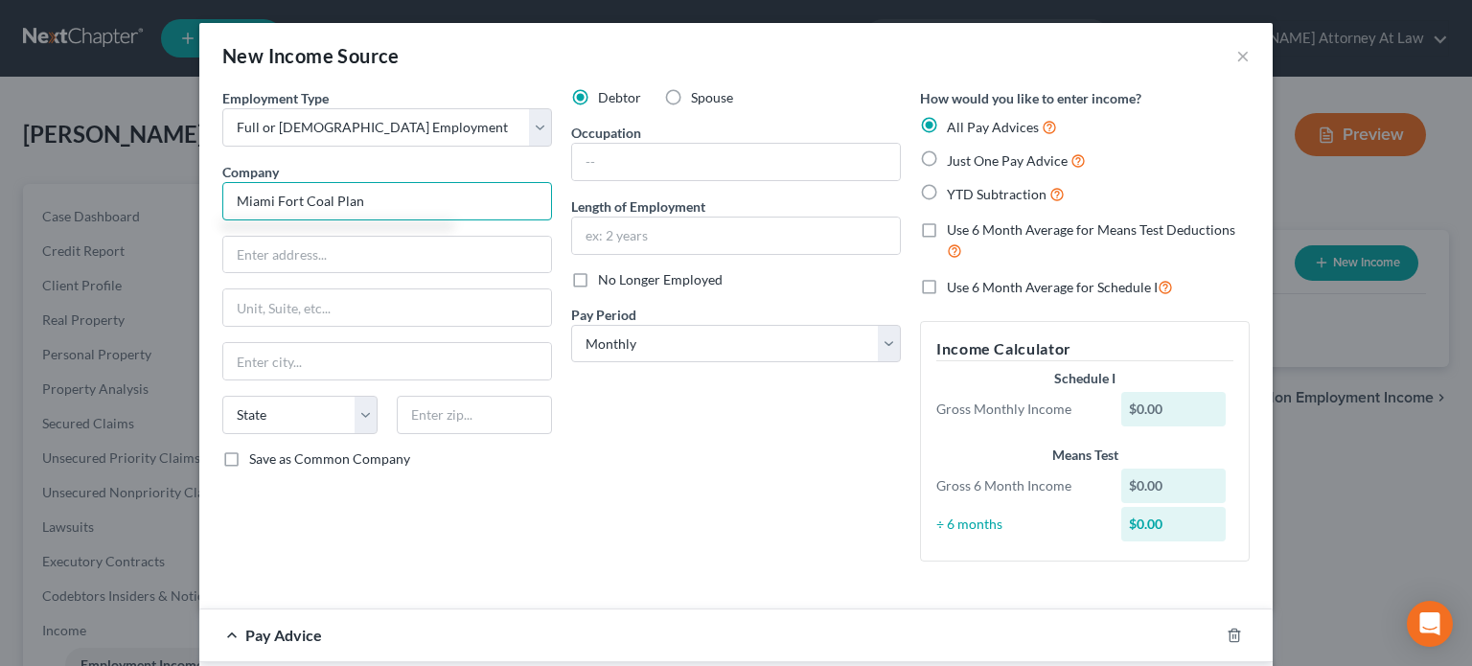
type input "Miami Fort Coal Plan"
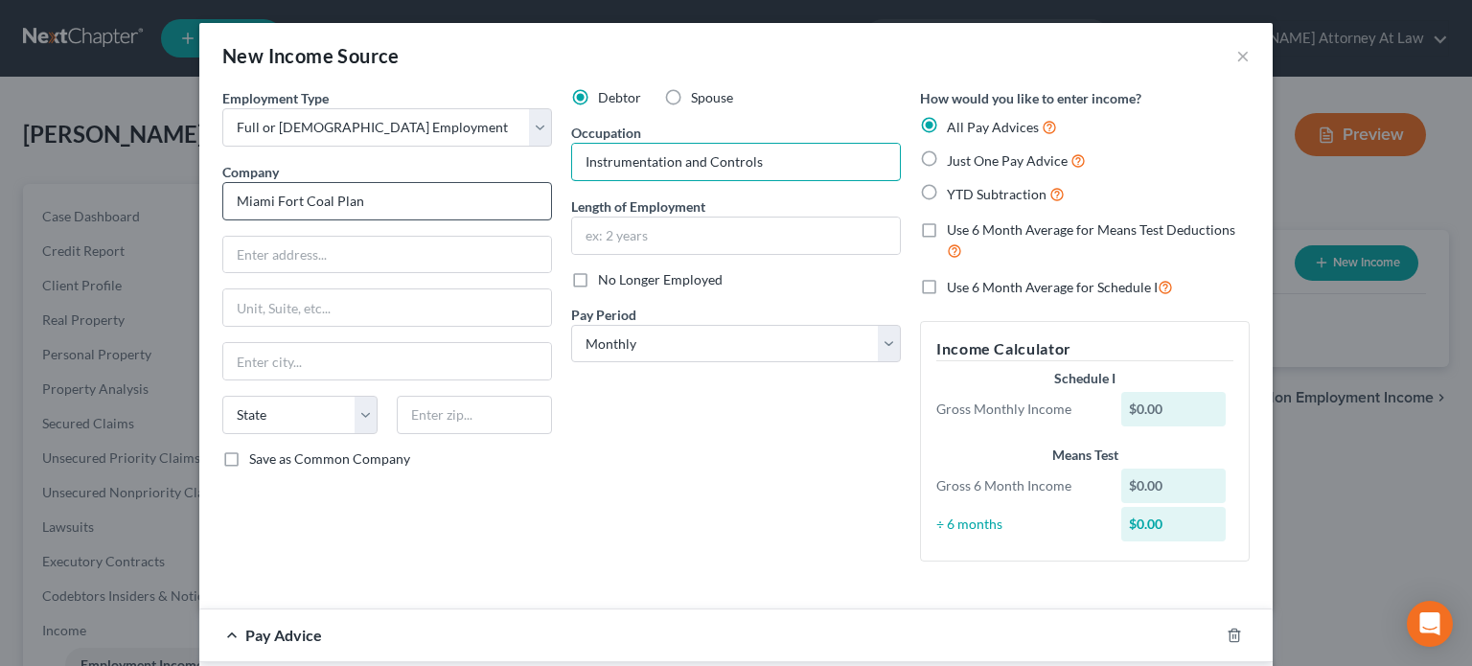
type input "Instrumentation and Controls"
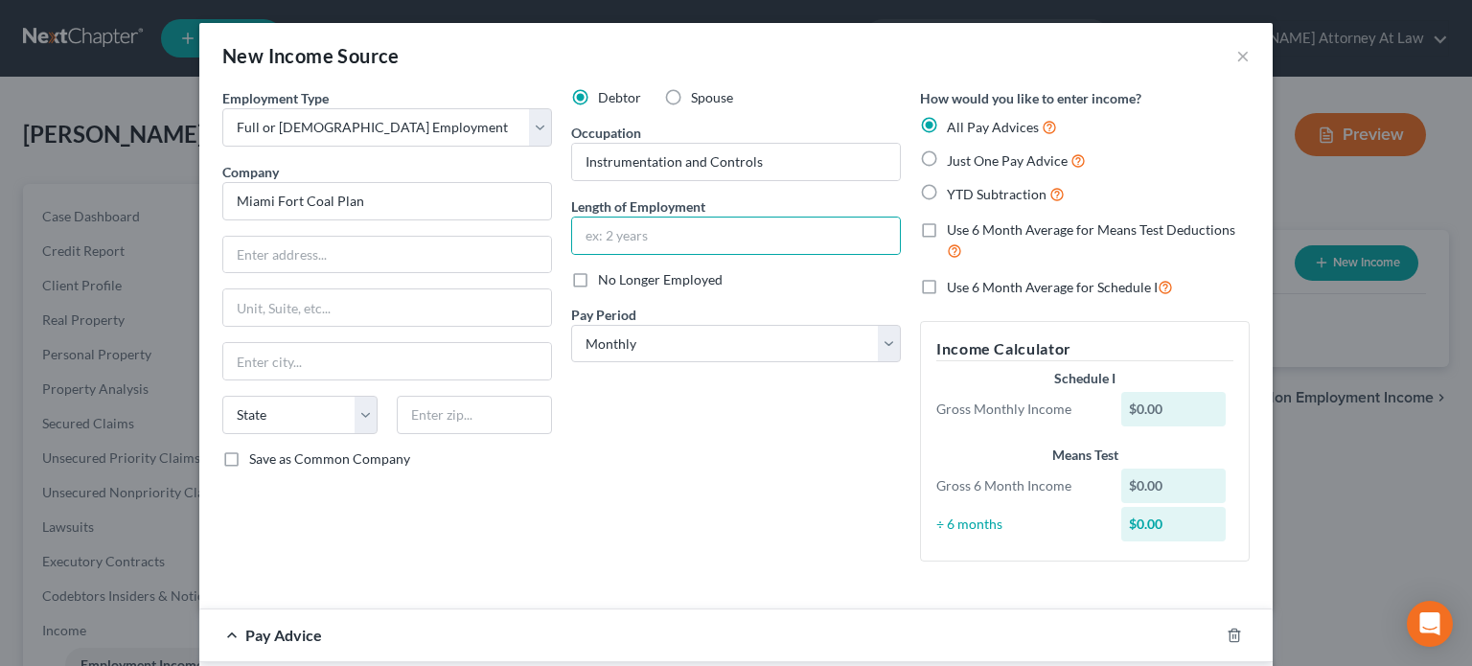
drag, startPoint x: 922, startPoint y: 162, endPoint x: 774, endPoint y: 213, distance: 156.0
click at [947, 161] on label "Just One Pay Advice" at bounding box center [1016, 160] width 139 height 22
click at [954, 161] on input "Just One Pay Advice" at bounding box center [960, 155] width 12 height 12
radio input "true"
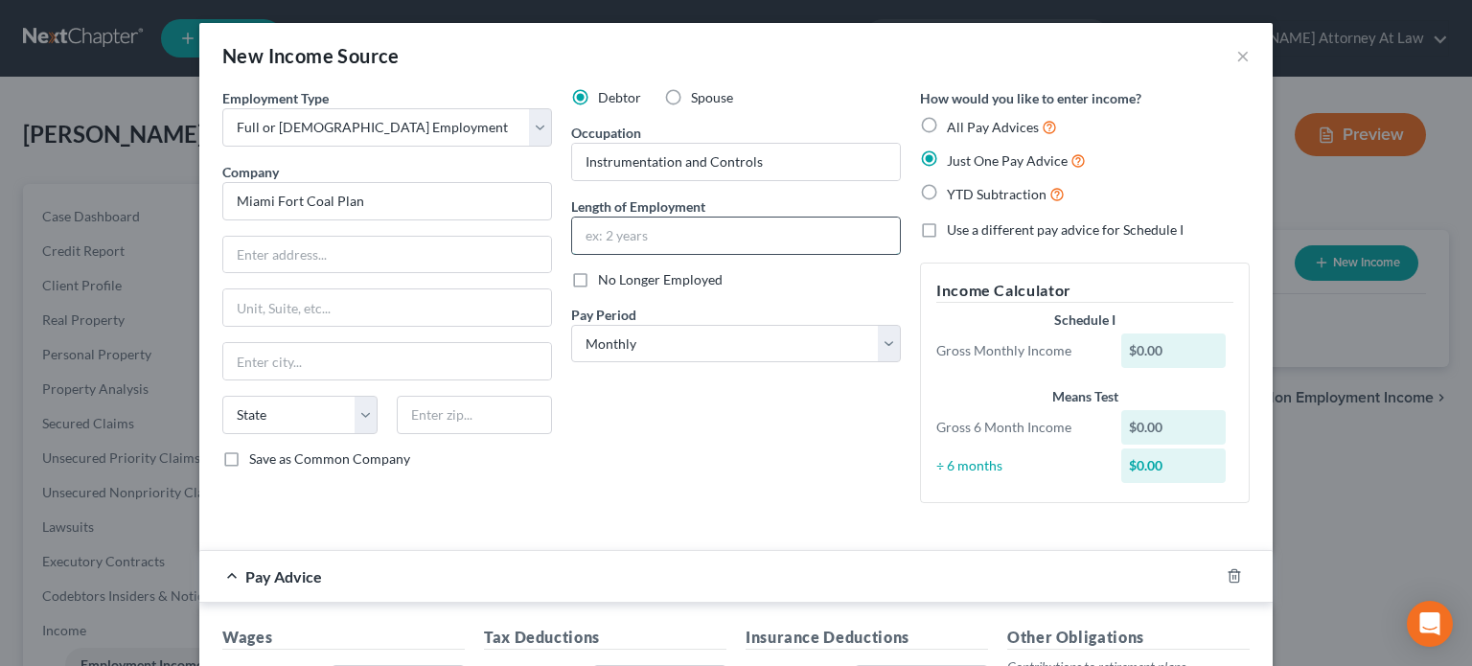
click at [618, 233] on input "text" at bounding box center [736, 235] width 328 height 36
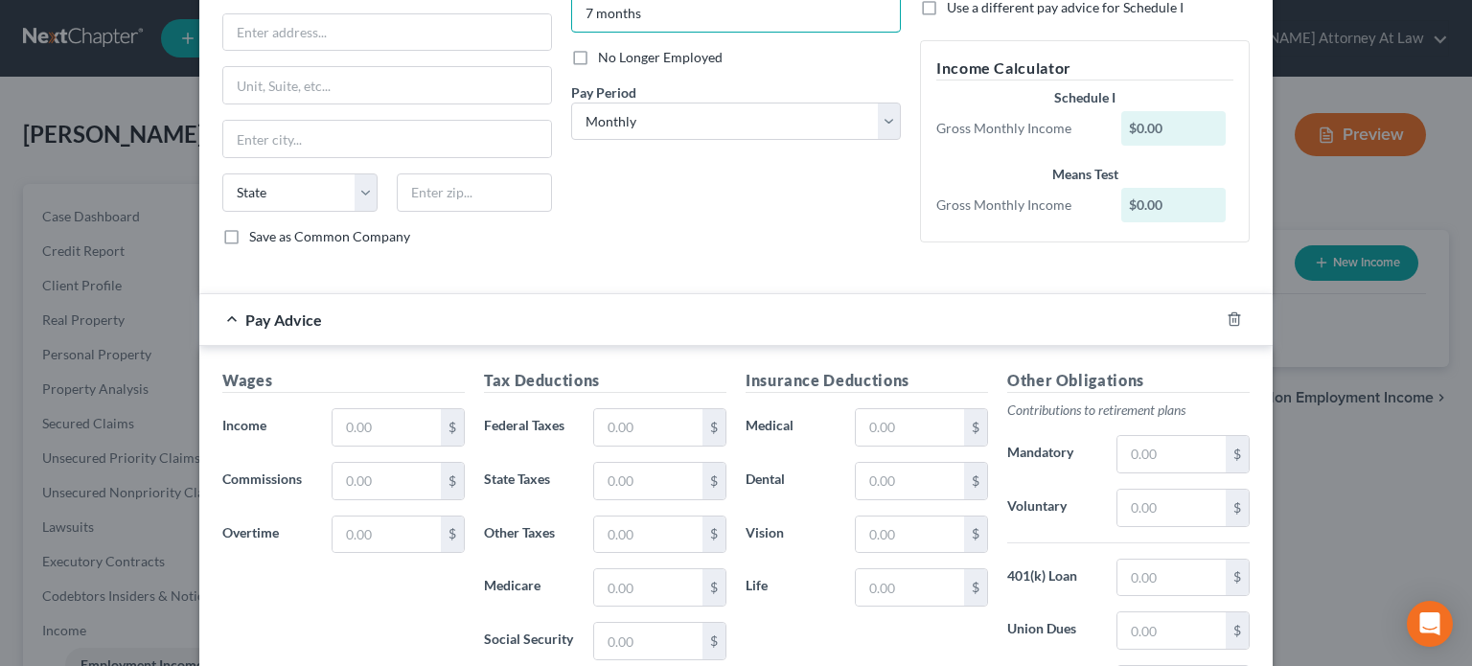
scroll to position [287, 0]
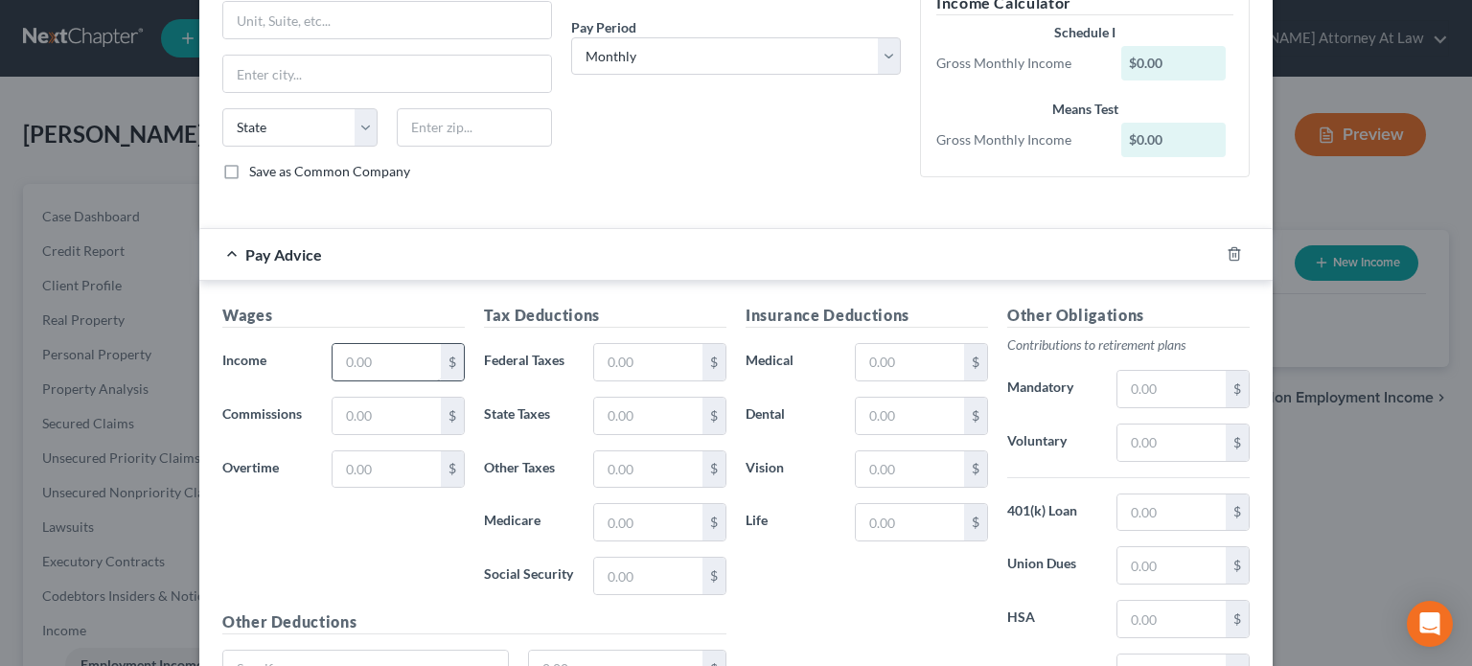
type input "7 months"
click at [391, 356] on input "text" at bounding box center [386, 362] width 108 height 36
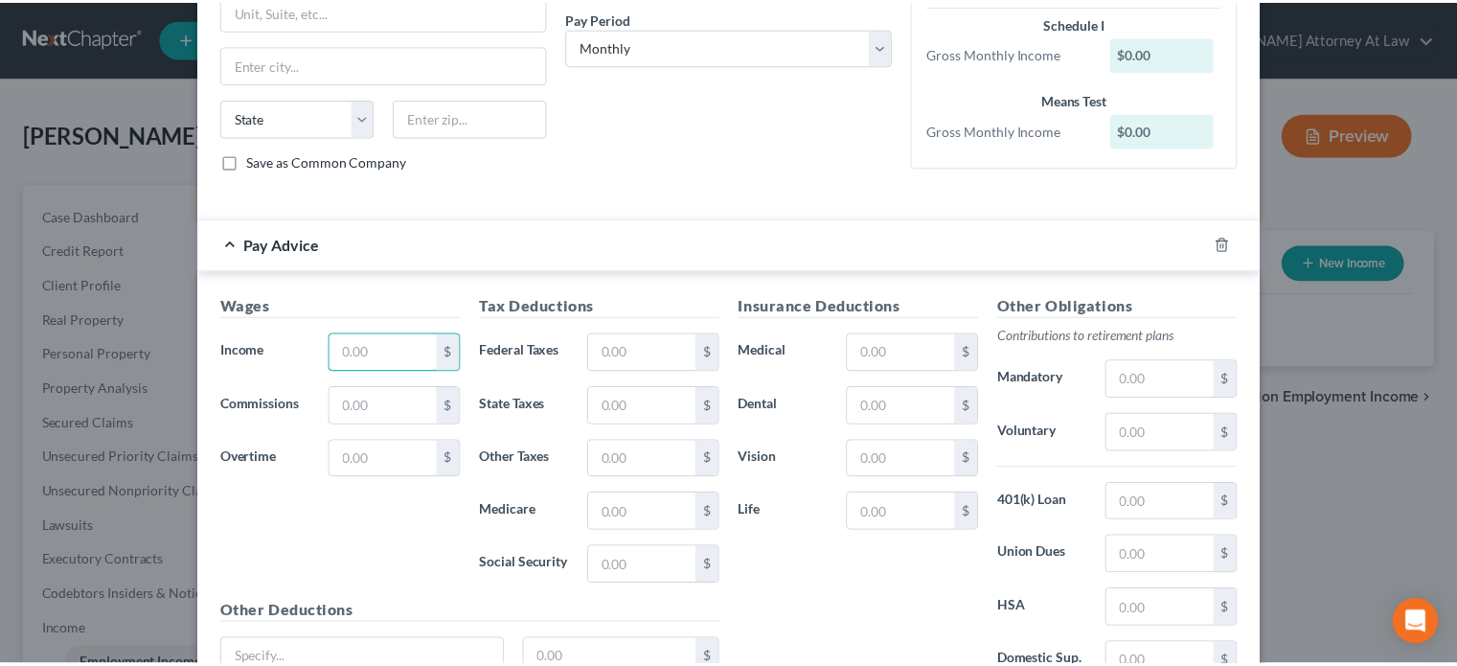
scroll to position [469, 0]
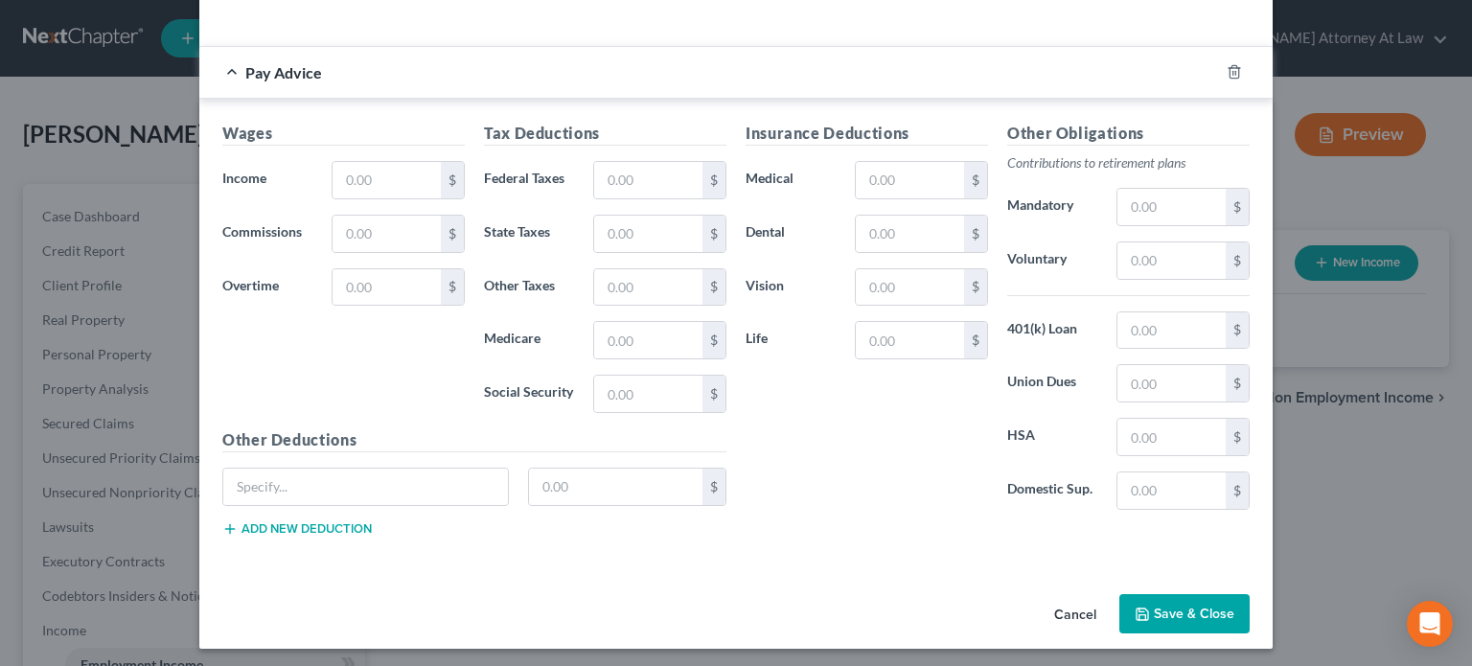
click at [1155, 606] on button "Save & Close" at bounding box center [1184, 614] width 130 height 40
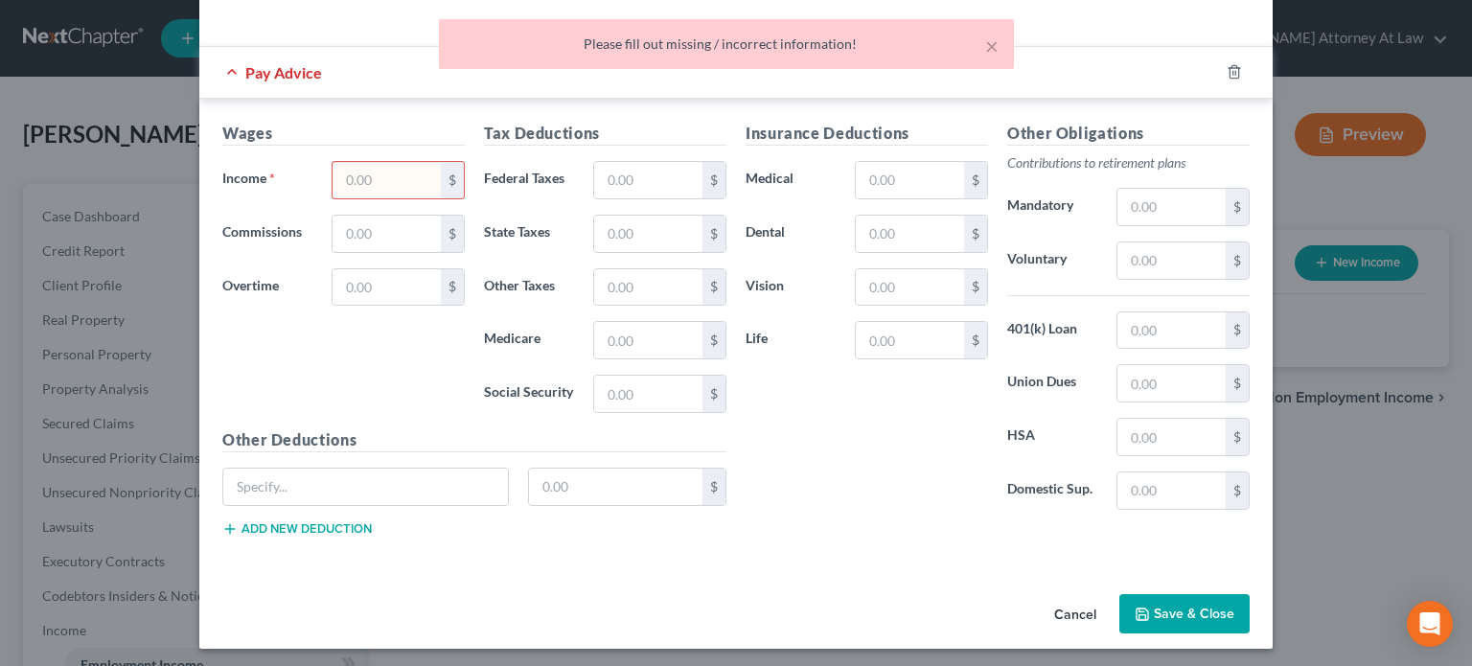
click at [1059, 611] on button "Cancel" at bounding box center [1075, 615] width 73 height 38
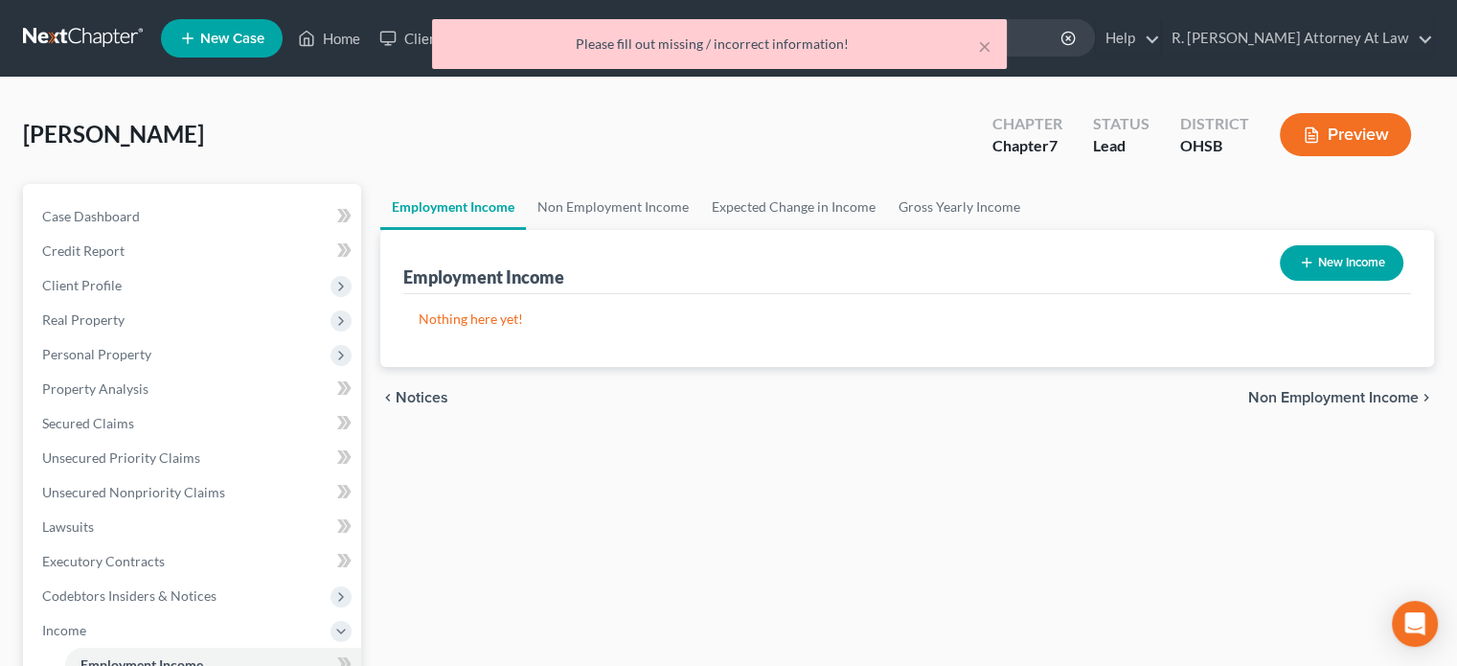
click at [340, 36] on div "× Please fill out missing / incorrect information!" at bounding box center [718, 48] width 1457 height 59
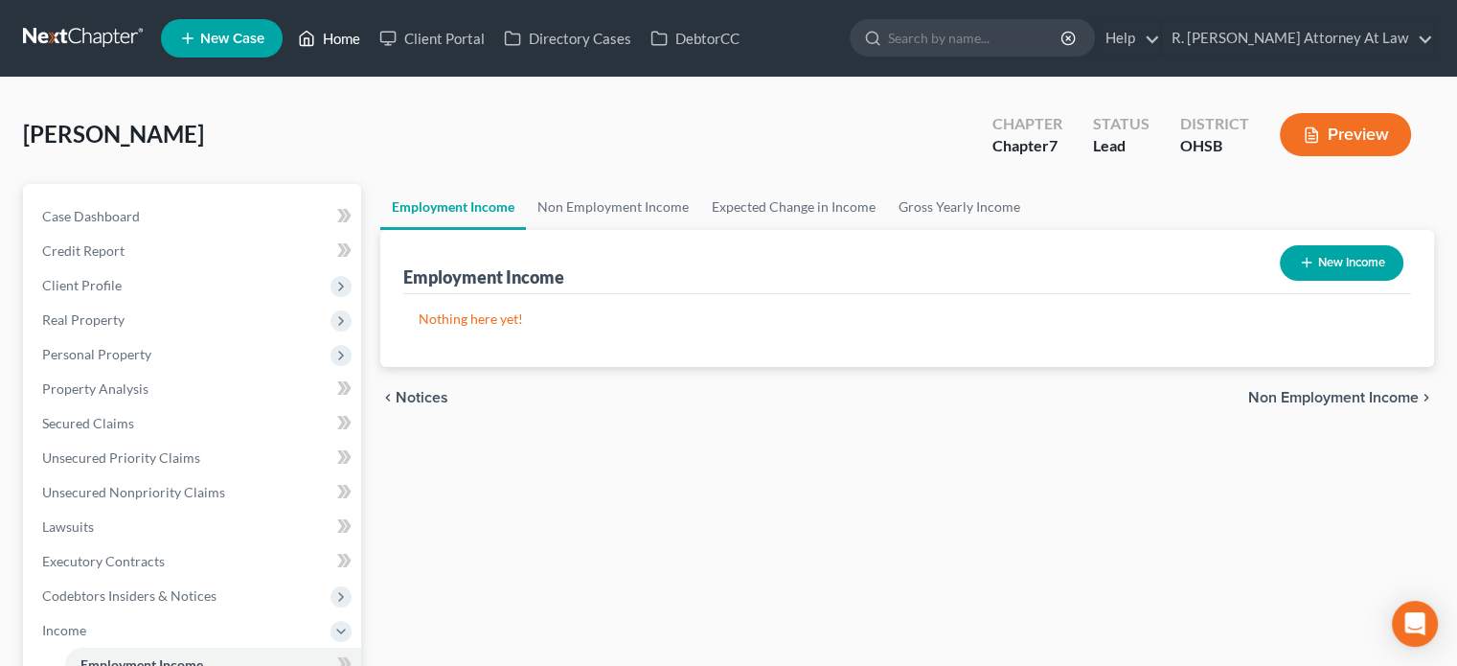
click at [340, 36] on link "Home" at bounding box center [328, 38] width 81 height 34
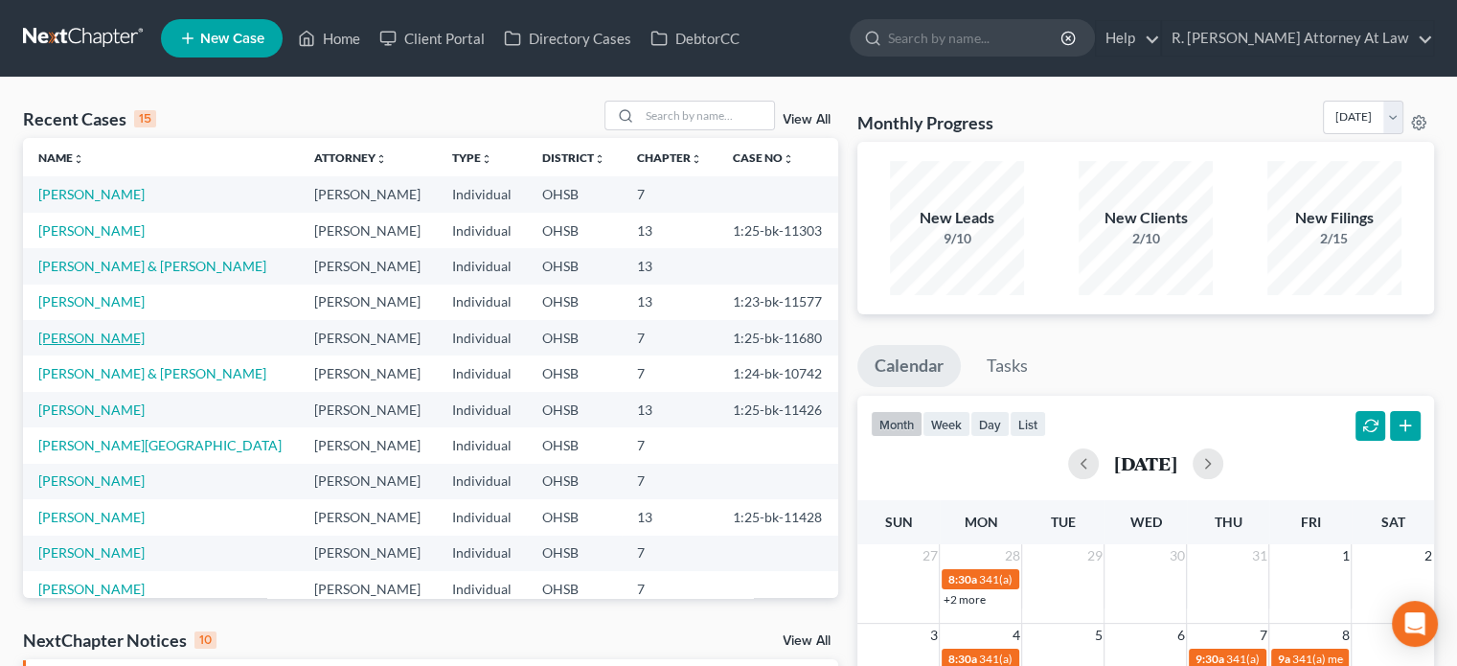
click at [89, 337] on link "[PERSON_NAME]" at bounding box center [91, 338] width 106 height 16
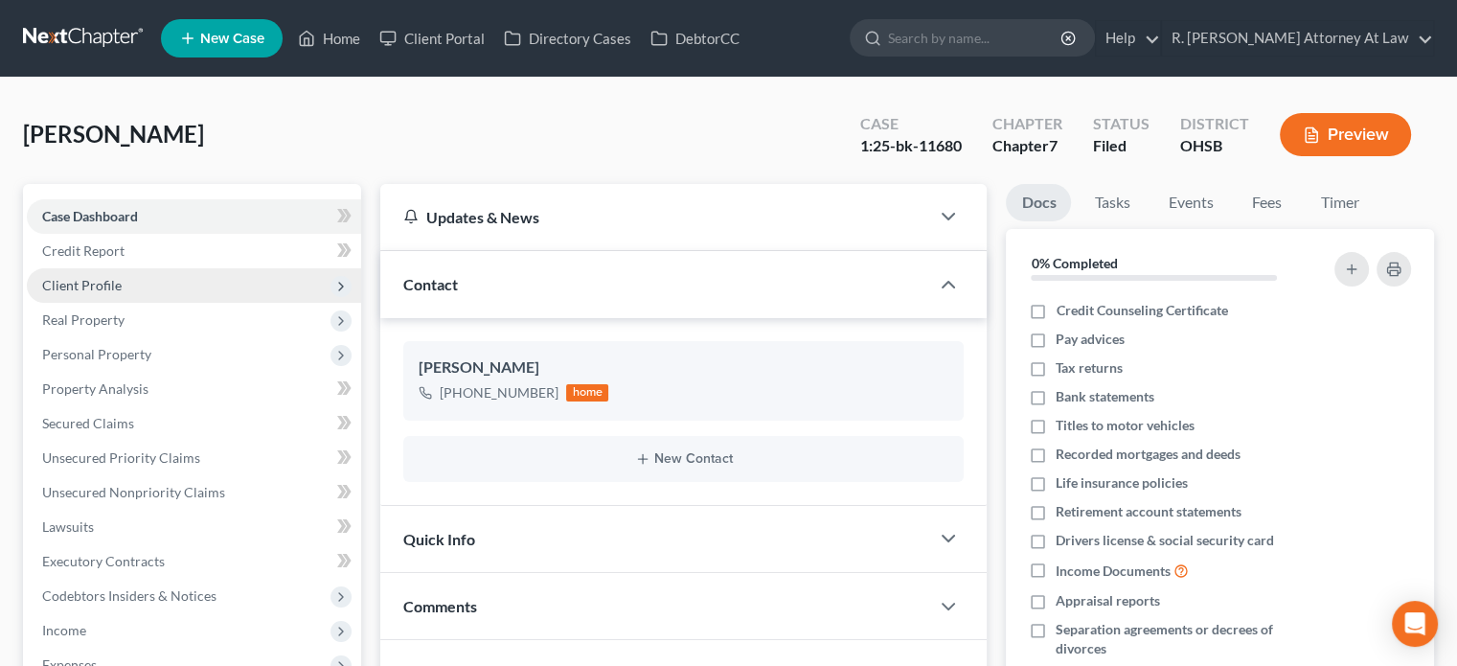
click at [73, 288] on span "Client Profile" at bounding box center [82, 285] width 80 height 16
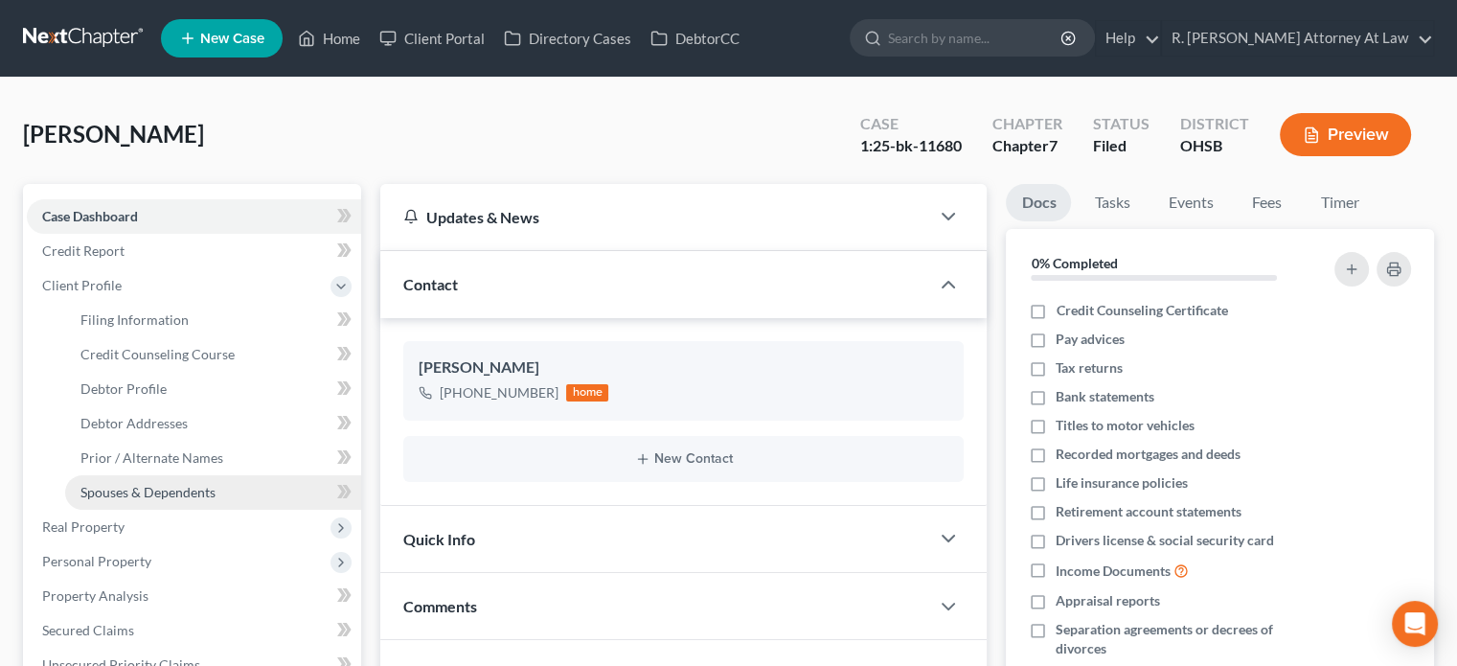
click at [133, 494] on span "Spouses & Dependents" at bounding box center [147, 492] width 135 height 16
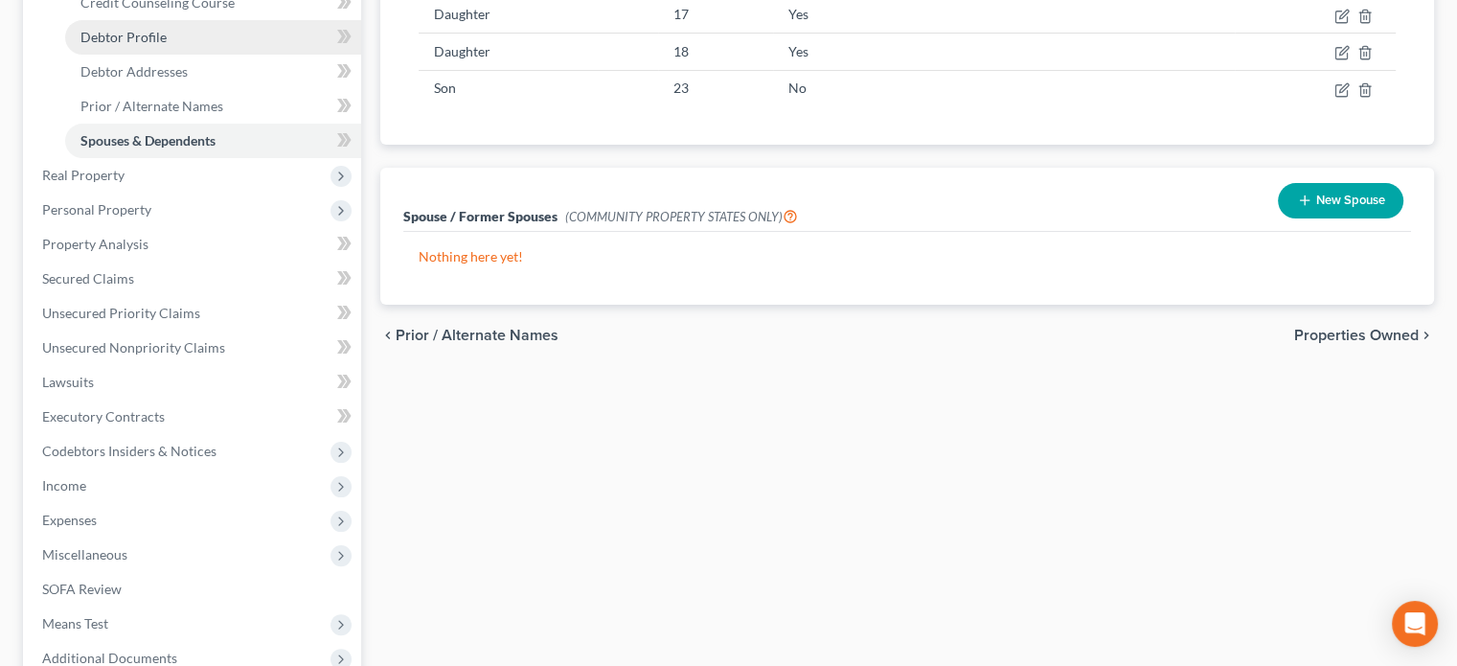
scroll to position [558, 0]
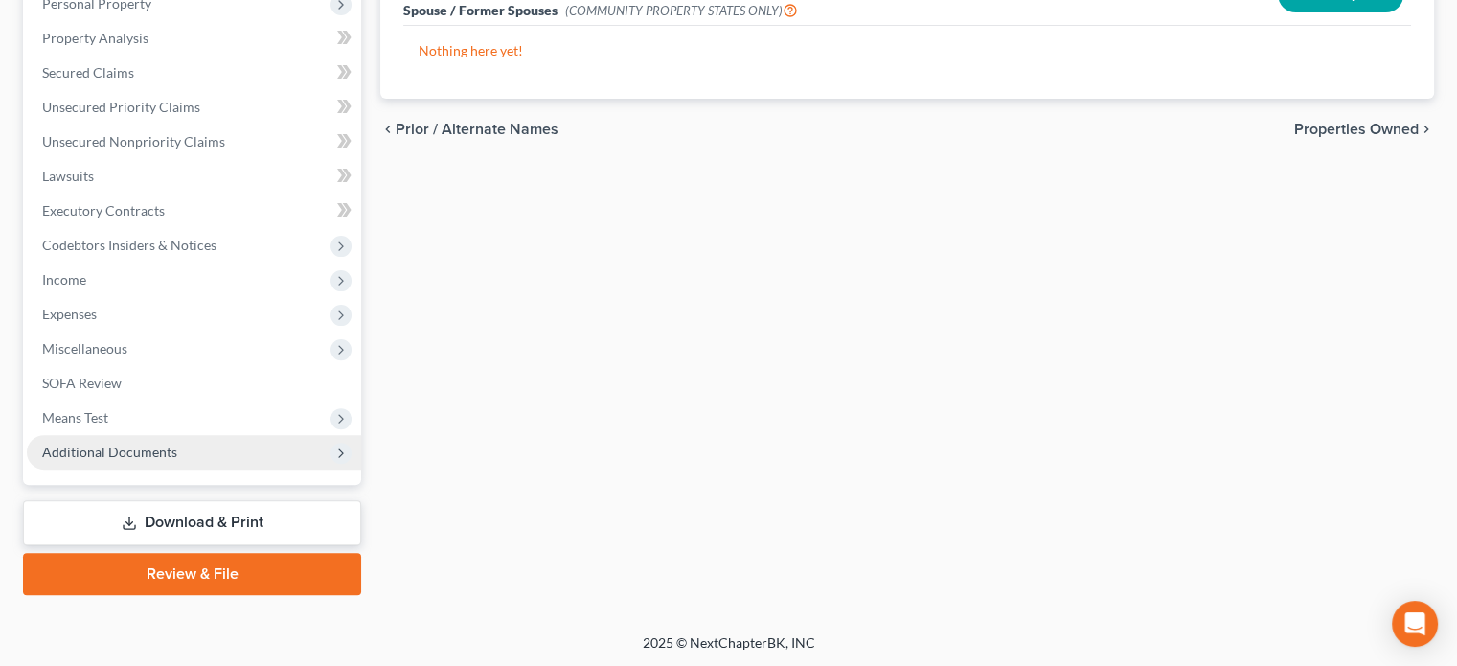
click at [111, 446] on span "Additional Documents" at bounding box center [109, 452] width 135 height 16
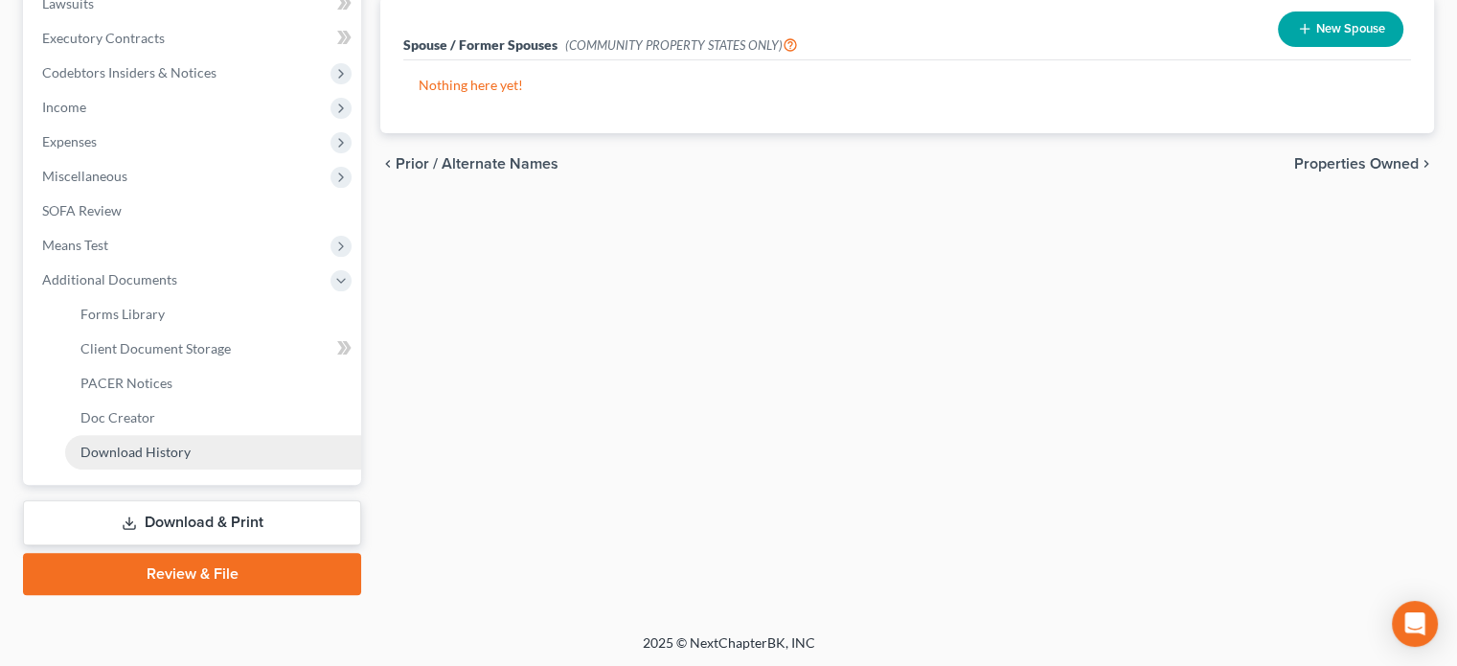
click at [138, 452] on span "Download History" at bounding box center [135, 452] width 110 height 16
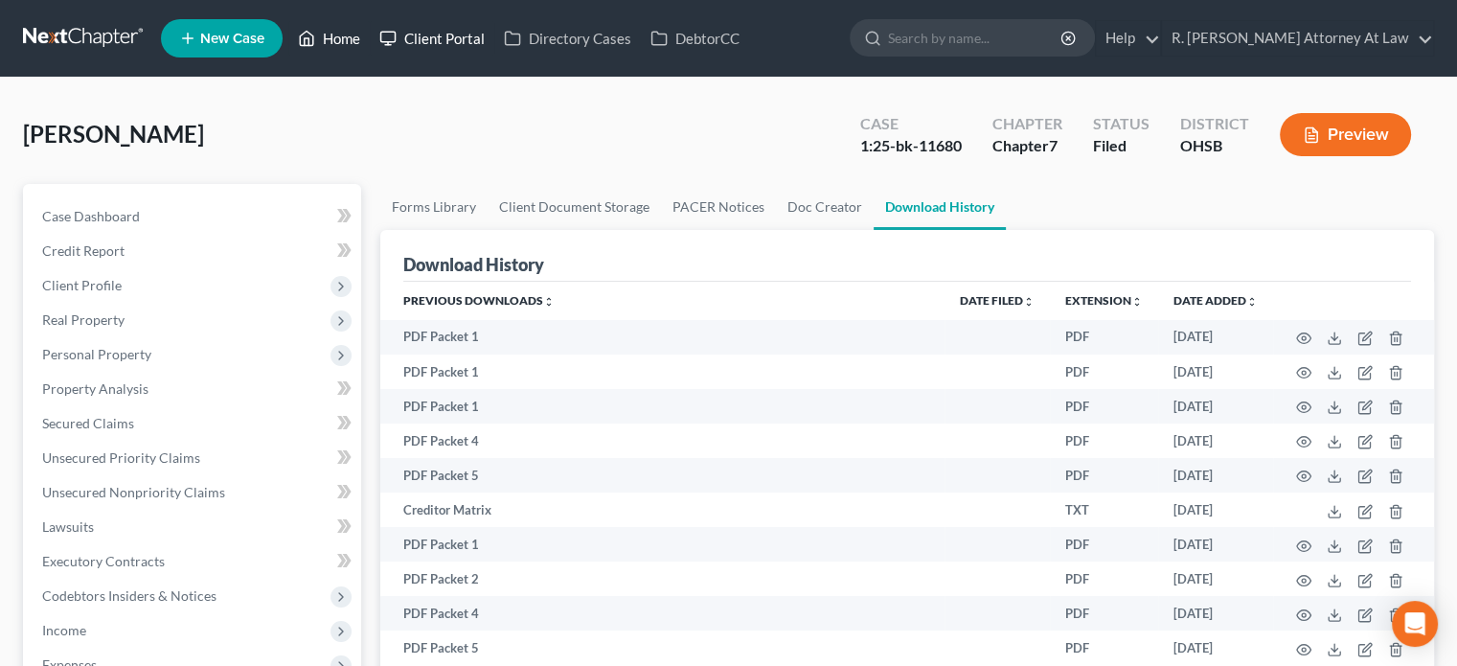
drag, startPoint x: 341, startPoint y: 36, endPoint x: 420, endPoint y: 39, distance: 78.6
click at [341, 36] on link "Home" at bounding box center [328, 38] width 81 height 34
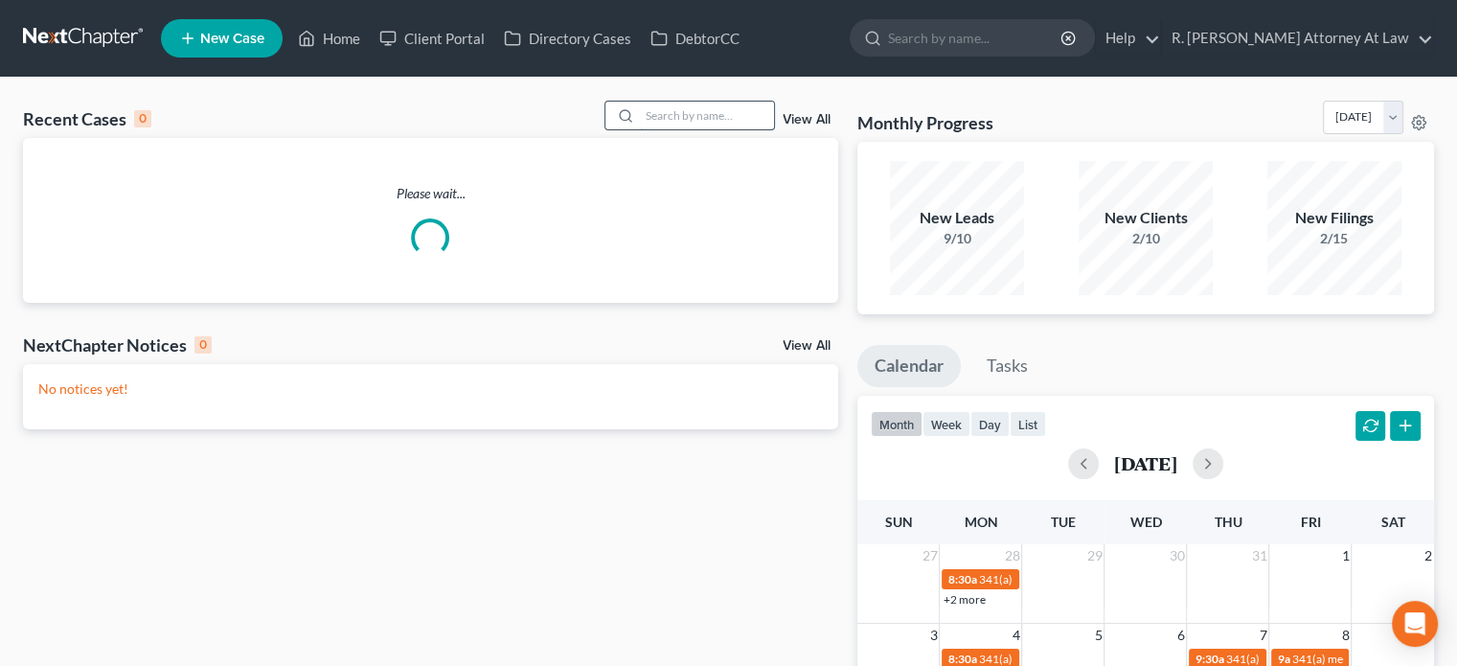
click at [684, 118] on input "search" at bounding box center [707, 116] width 134 height 28
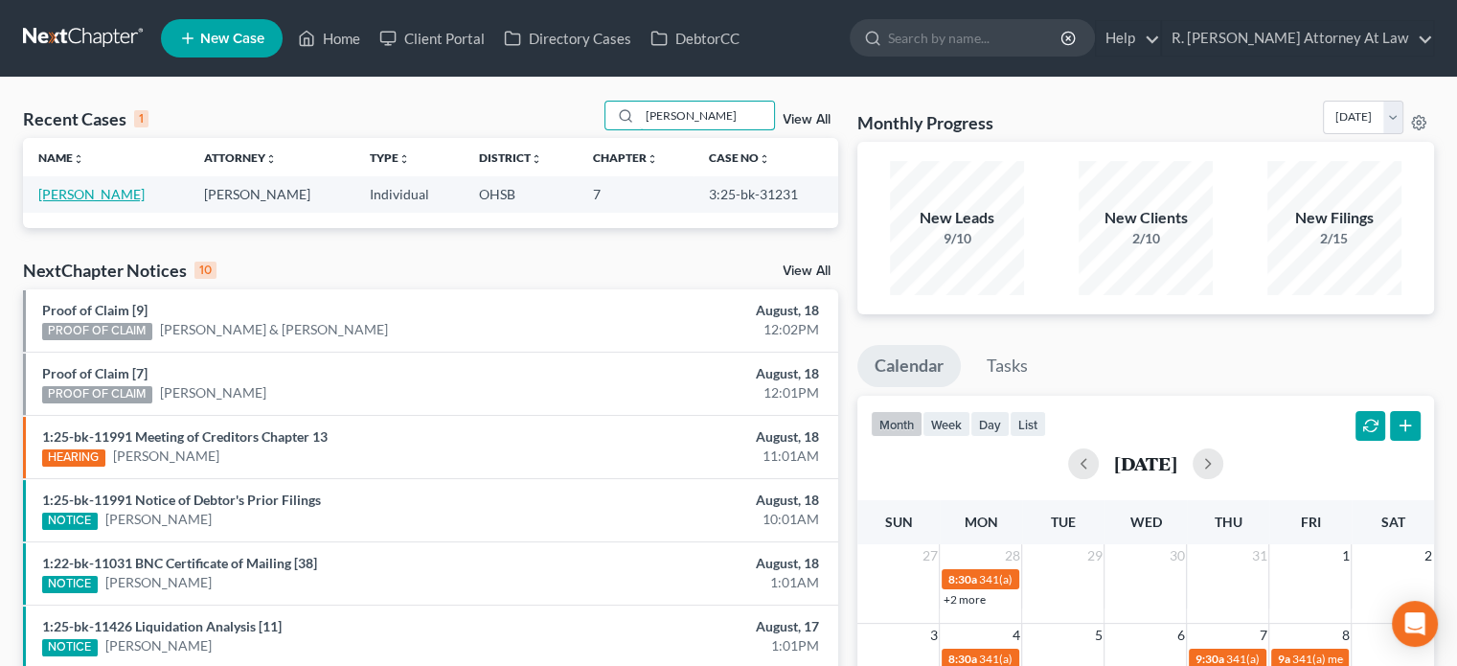
type input "ertley"
click at [57, 196] on link "[PERSON_NAME]" at bounding box center [91, 194] width 106 height 16
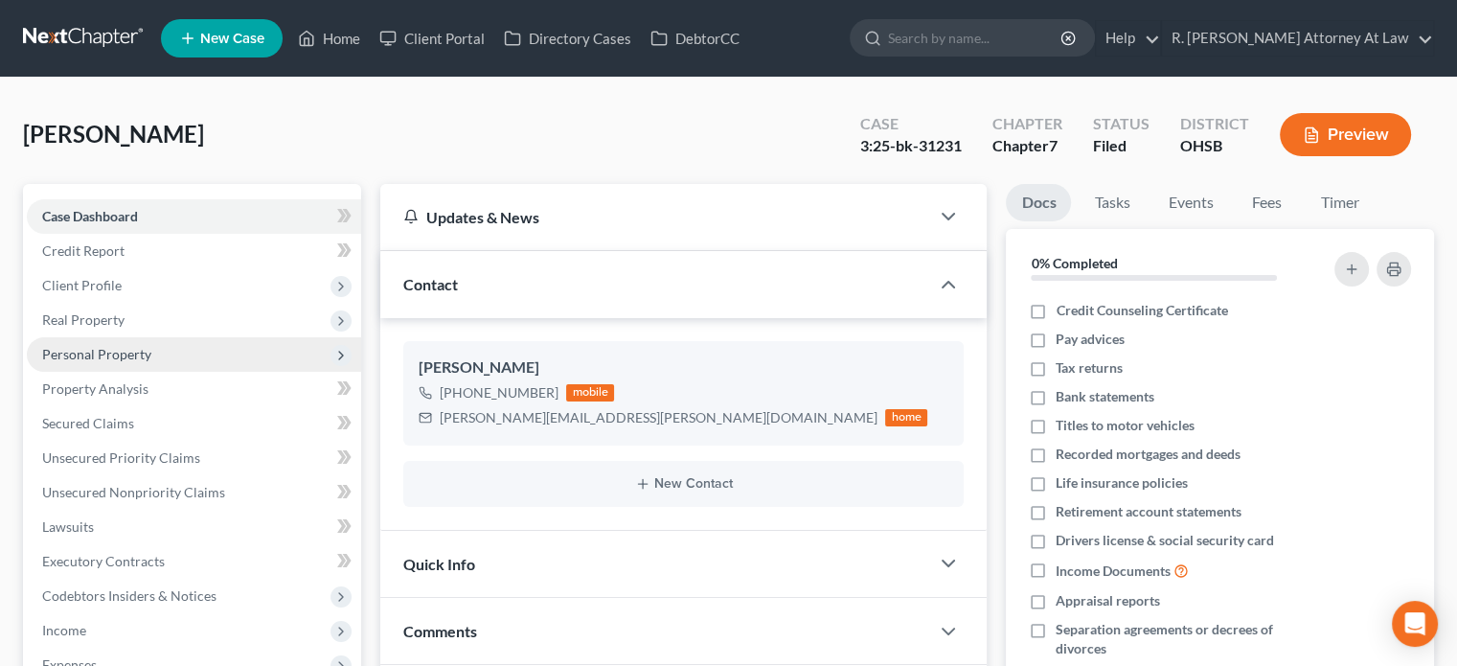
drag, startPoint x: 96, startPoint y: 318, endPoint x: 117, endPoint y: 336, distance: 27.9
click at [96, 318] on span "Real Property" at bounding box center [83, 319] width 82 height 16
click at [119, 347] on span "Properties Owned" at bounding box center [134, 354] width 109 height 16
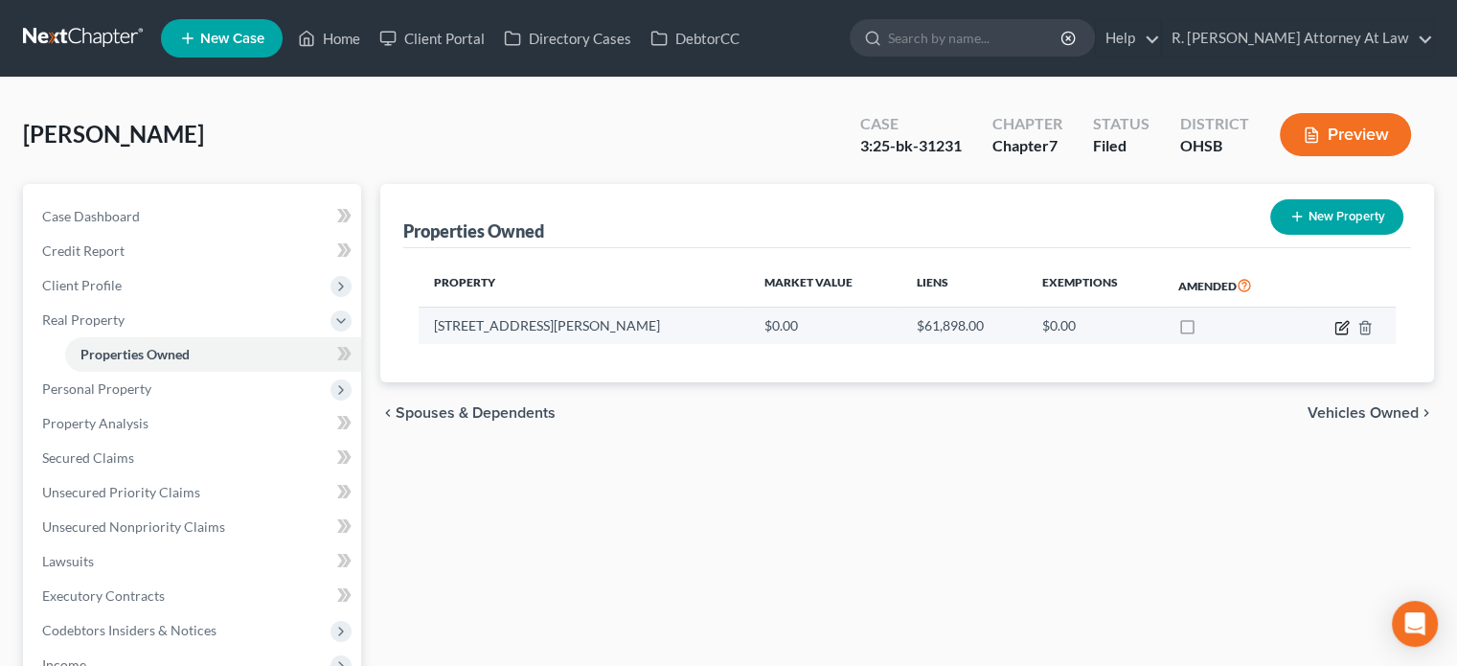
click at [1345, 325] on icon "button" at bounding box center [1343, 325] width 9 height 9
select select "36"
select select "56"
select select "0"
select select "7"
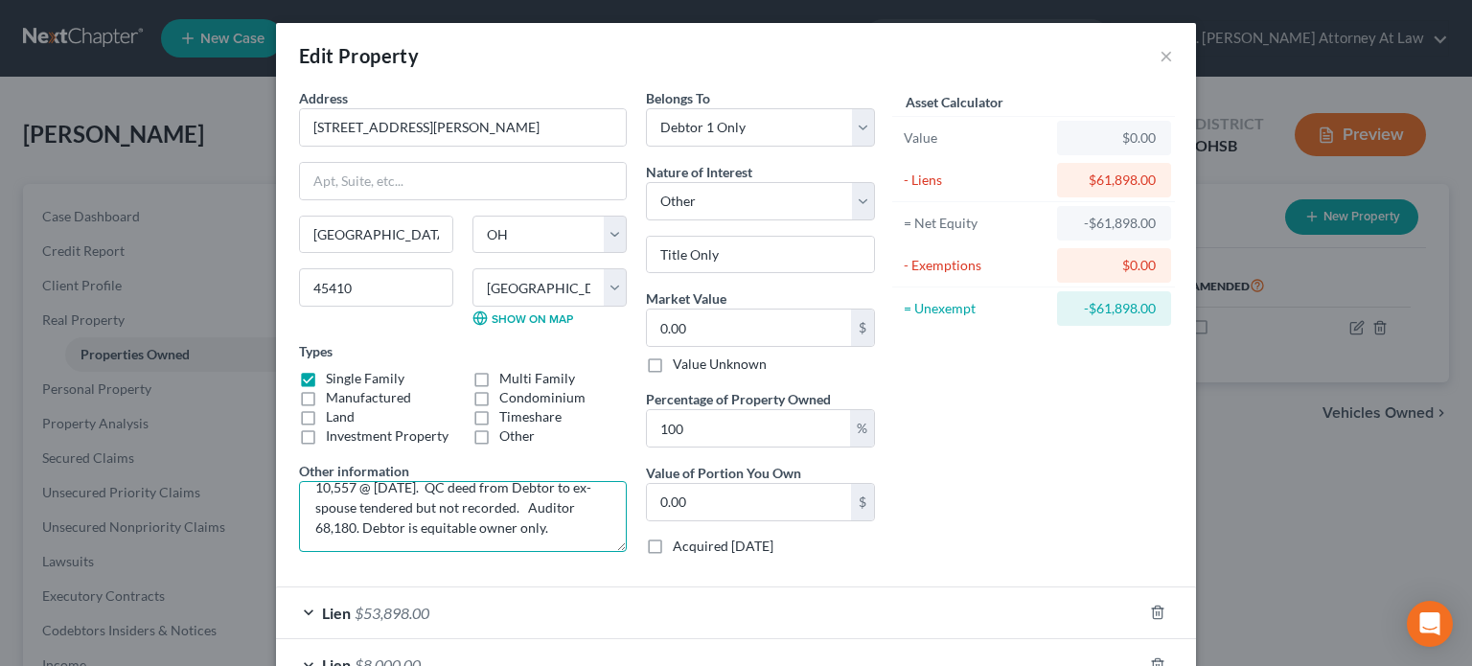
scroll to position [60, 0]
click at [554, 528] on textarea "Debtor's ex spouse received title by dissolution decree entered 3/11/2021. Debt…" at bounding box center [463, 516] width 328 height 71
click at [544, 537] on textarea "Debtor's ex spouse received title by dissolution decree entered 3/11/2021. Debt…" at bounding box center [463, 516] width 328 height 71
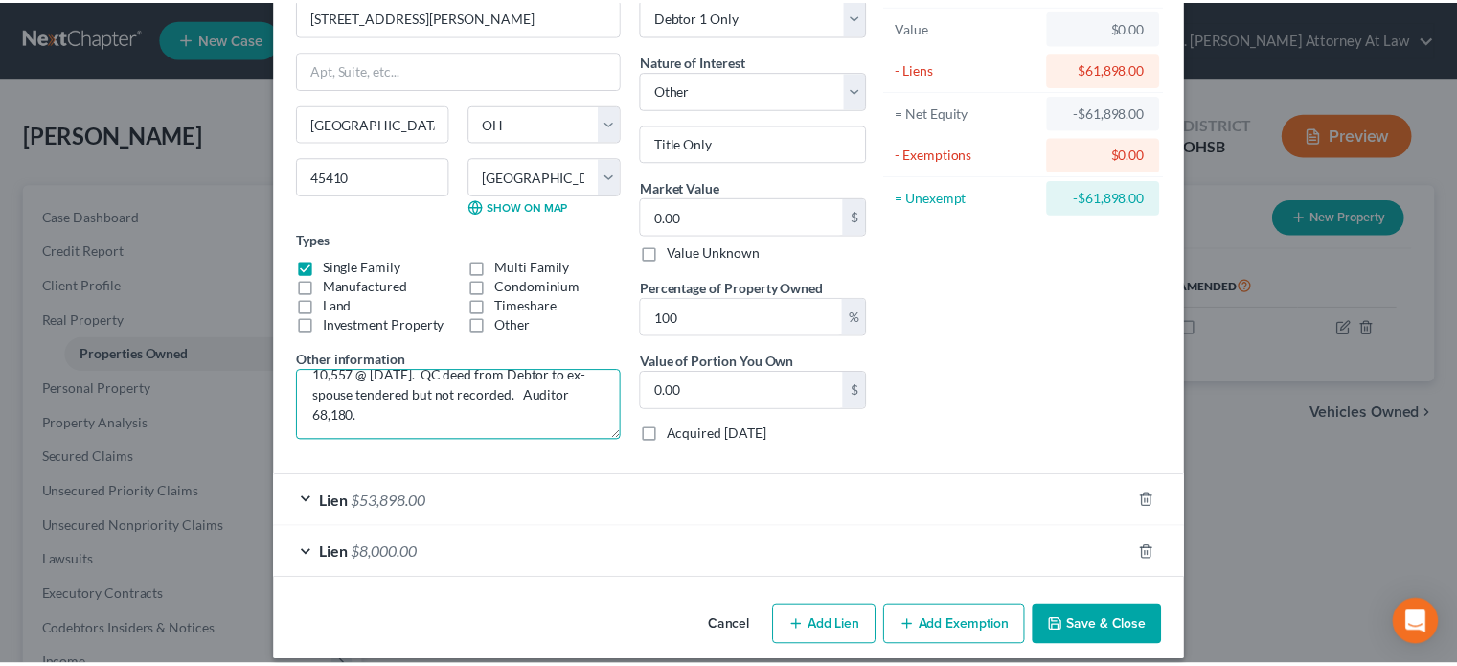
scroll to position [126, 0]
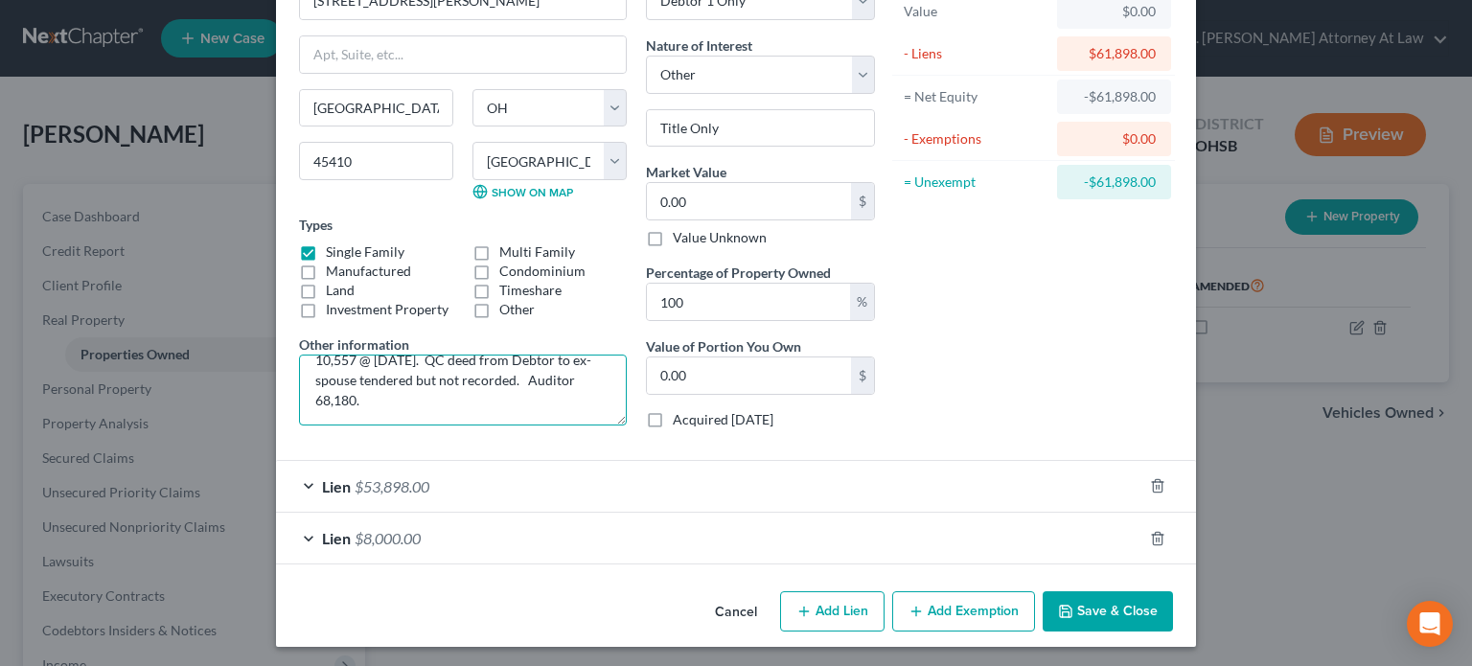
type textarea "Debtor's ex spouse received title by dissolution decree entered 3/11/2021. Debt…"
click at [1084, 611] on button "Save & Close" at bounding box center [1107, 611] width 130 height 40
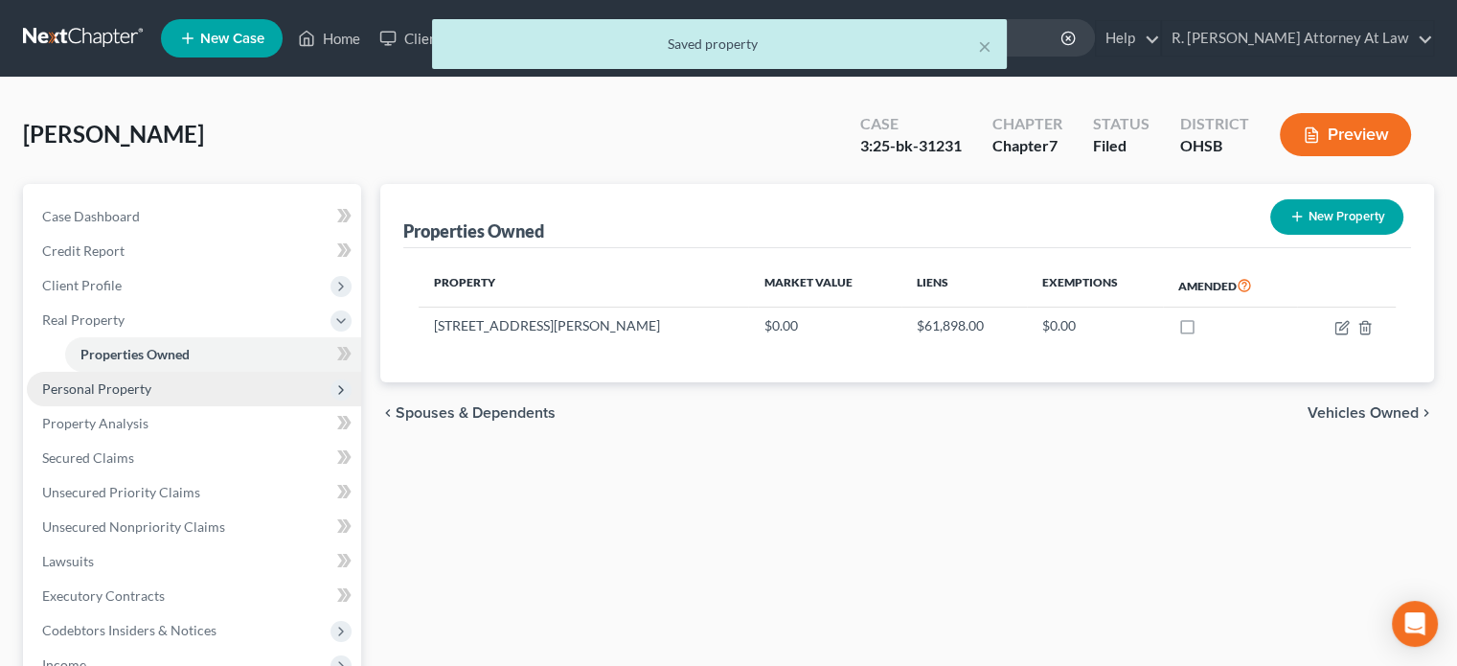
click at [134, 380] on span "Personal Property" at bounding box center [96, 388] width 109 height 16
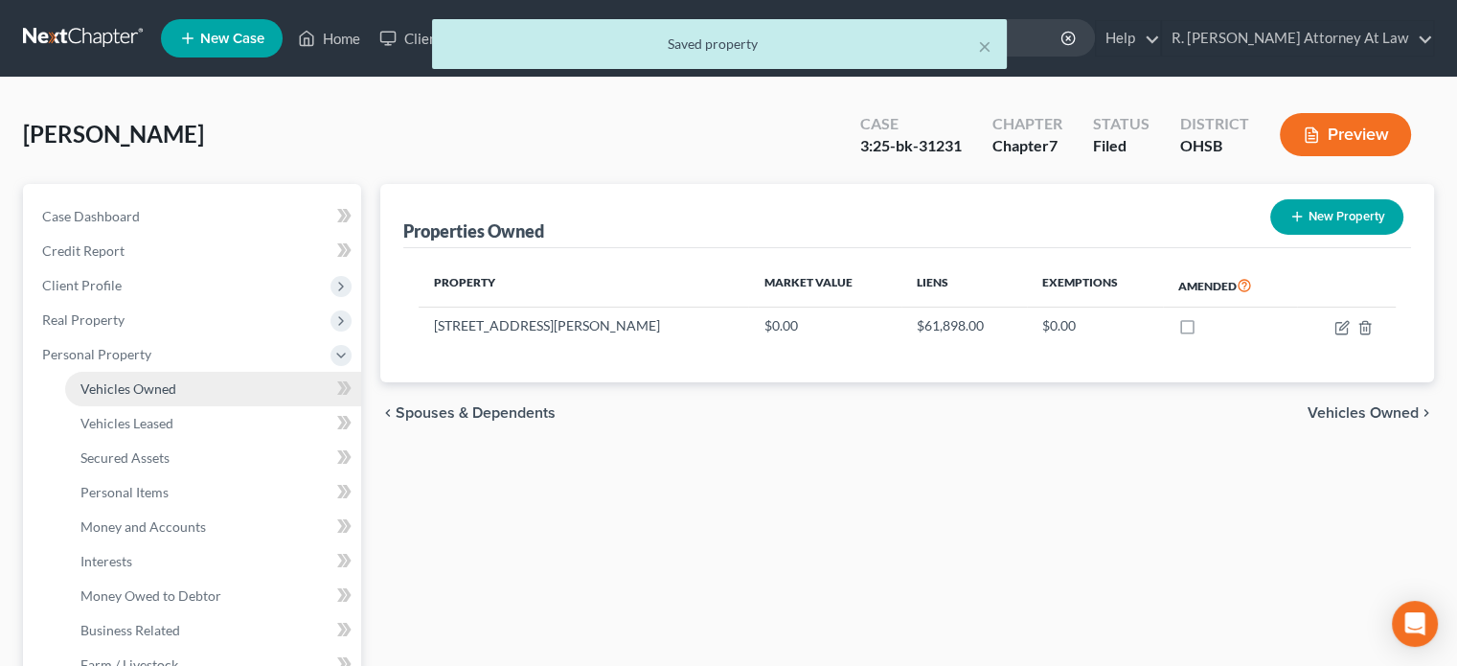
click at [130, 378] on link "Vehicles Owned" at bounding box center [213, 389] width 296 height 34
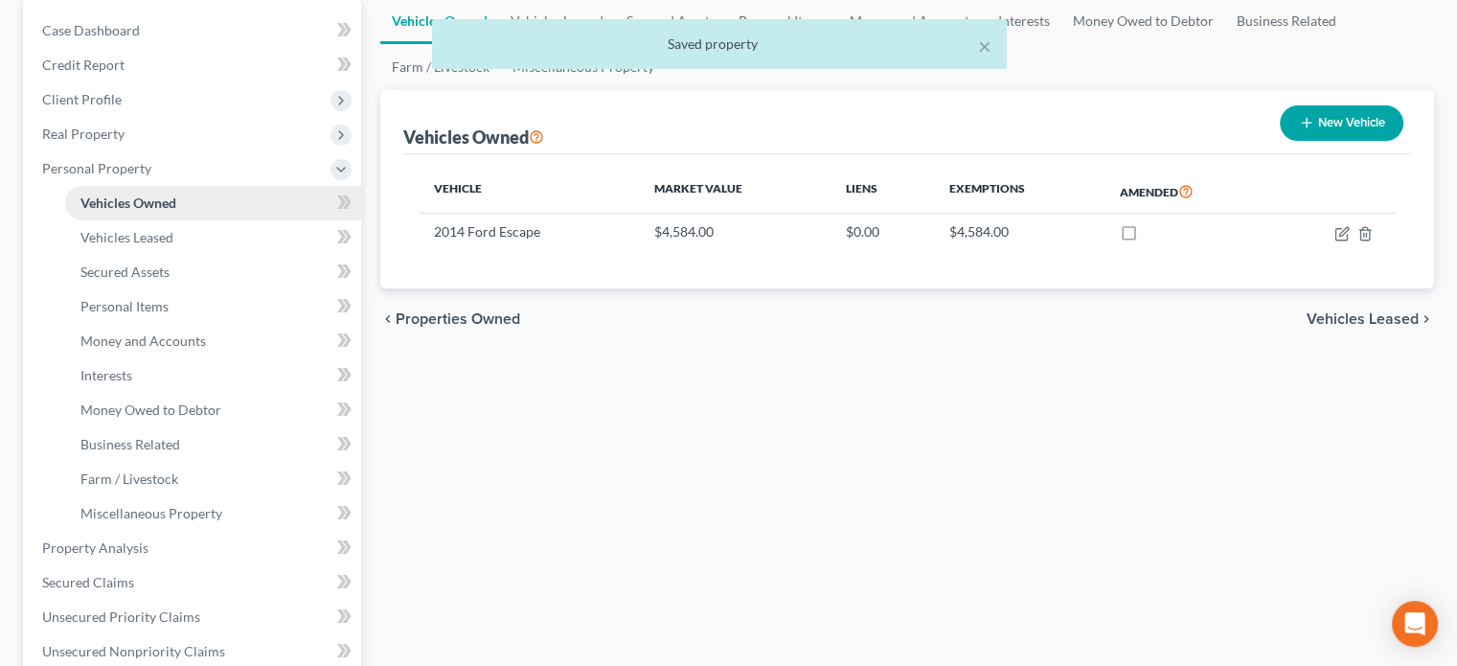
scroll to position [192, 0]
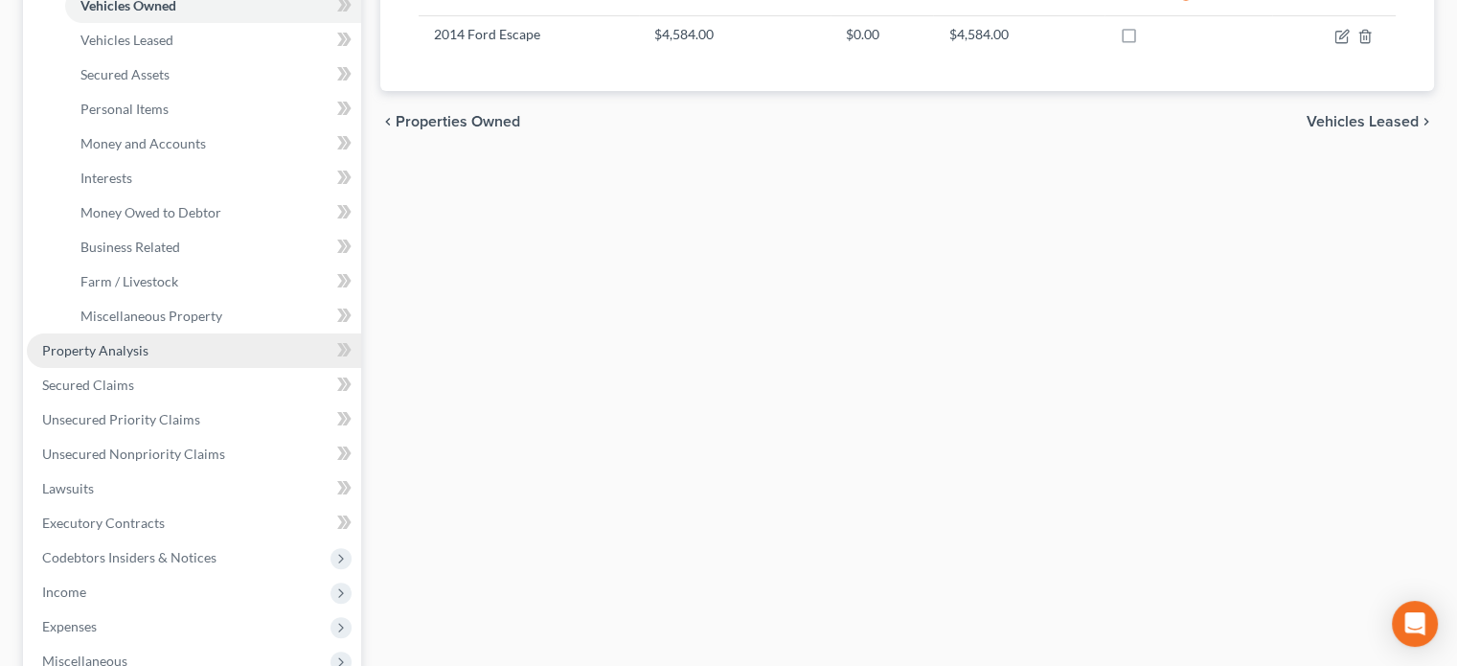
click at [80, 349] on span "Property Analysis" at bounding box center [95, 350] width 106 height 16
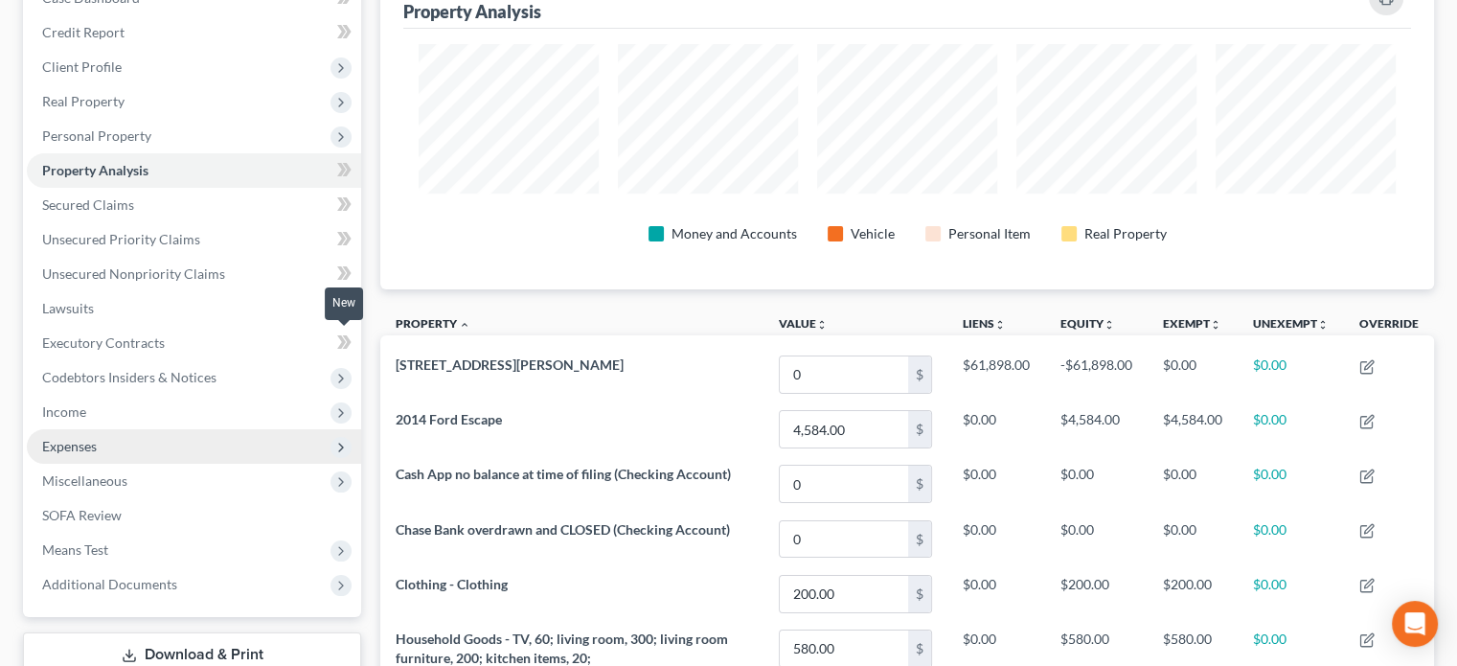
scroll to position [287, 0]
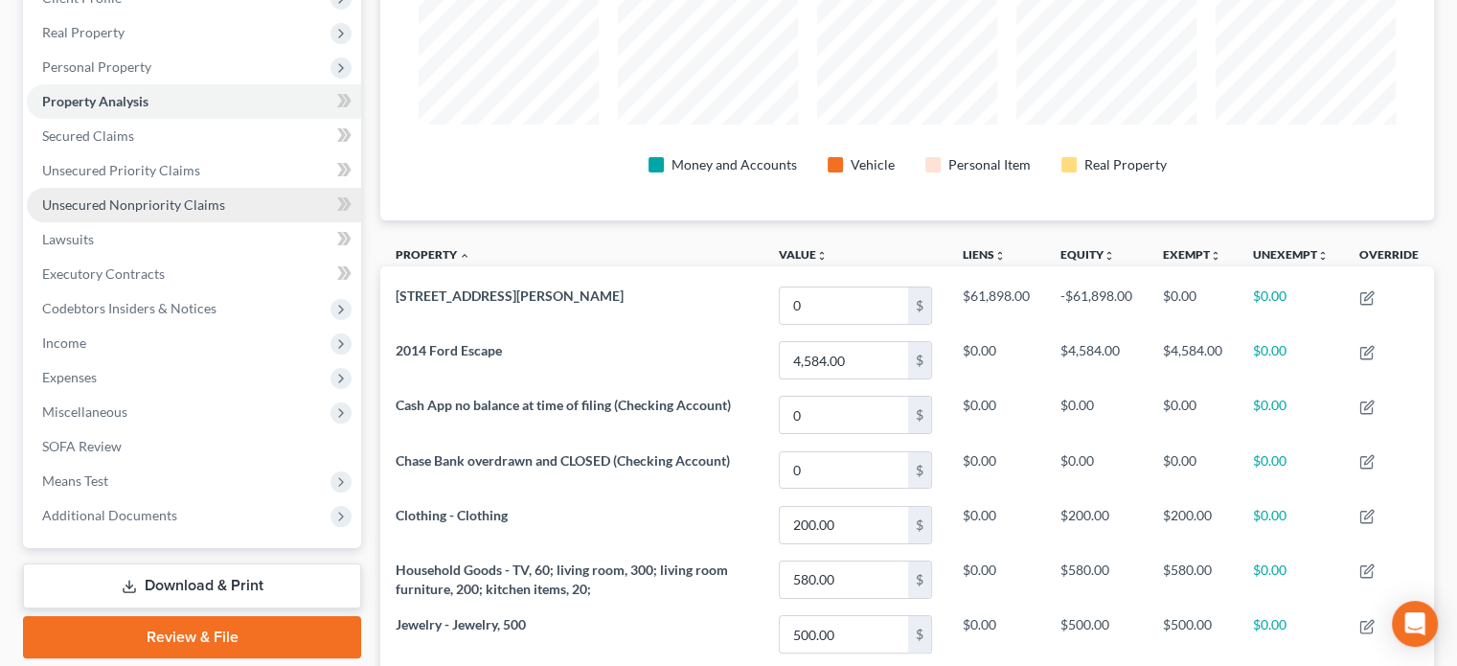
drag, startPoint x: 85, startPoint y: 202, endPoint x: 130, endPoint y: 213, distance: 46.2
click at [84, 202] on span "Unsecured Nonpriority Claims" at bounding box center [133, 204] width 183 height 16
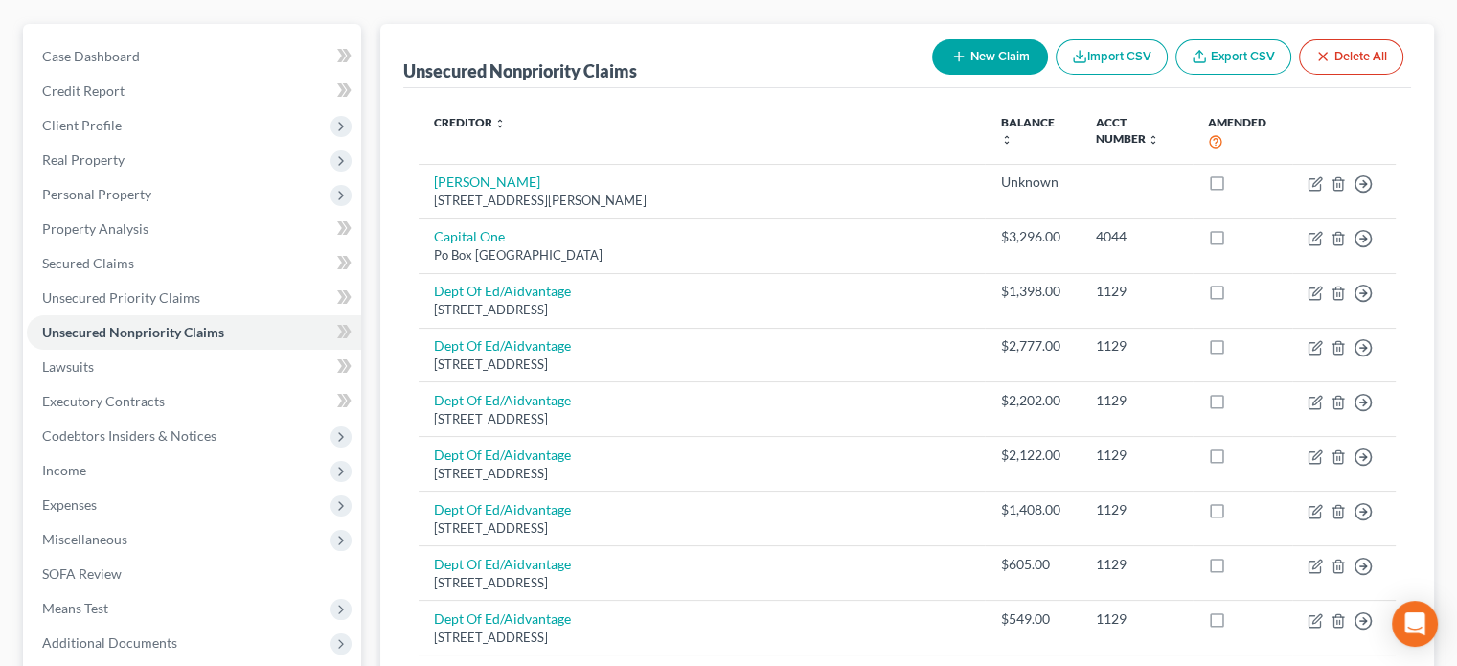
scroll to position [192, 0]
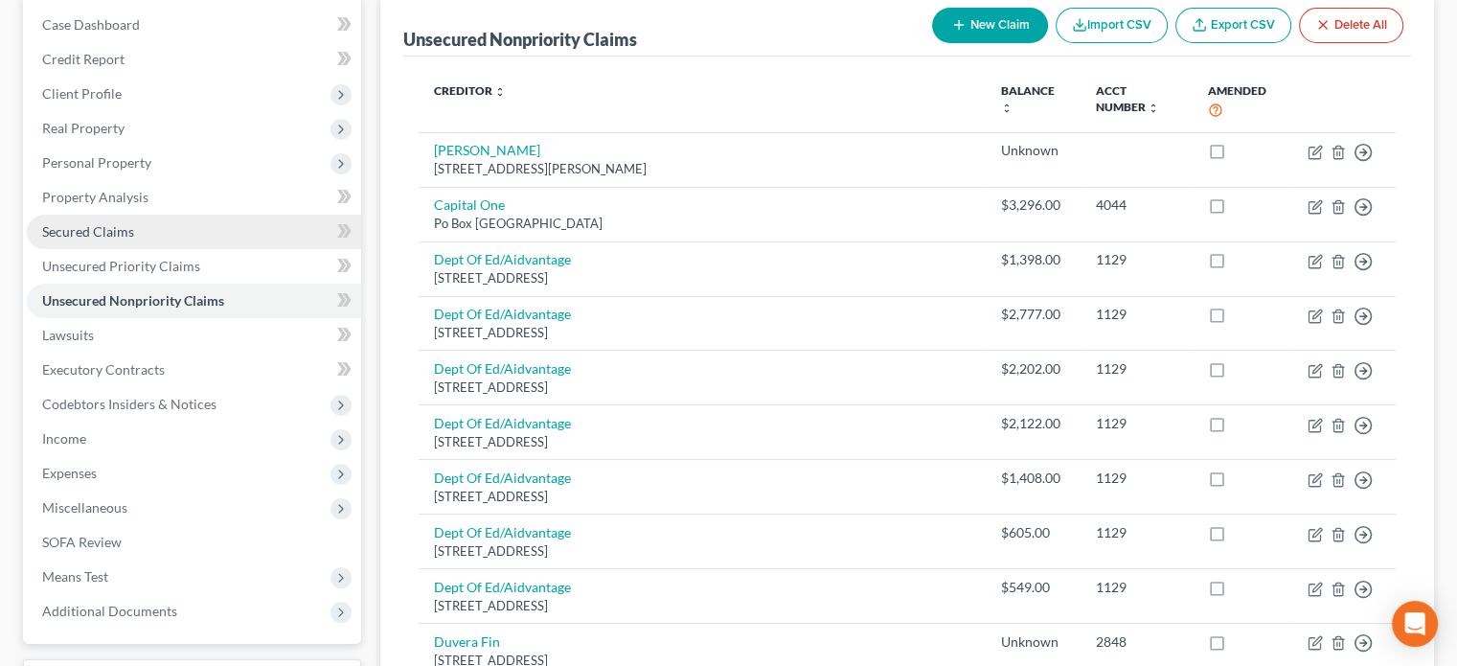
click at [88, 231] on span "Secured Claims" at bounding box center [88, 231] width 92 height 16
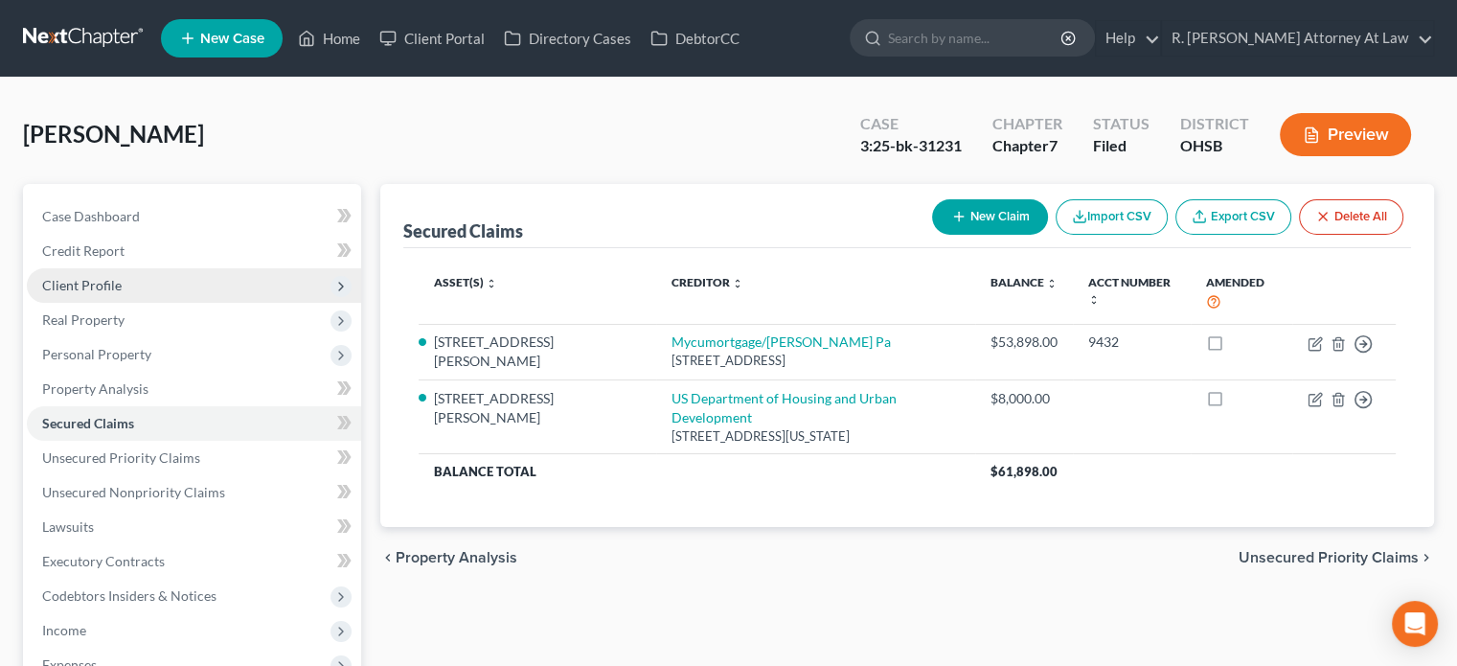
click at [90, 284] on span "Client Profile" at bounding box center [82, 285] width 80 height 16
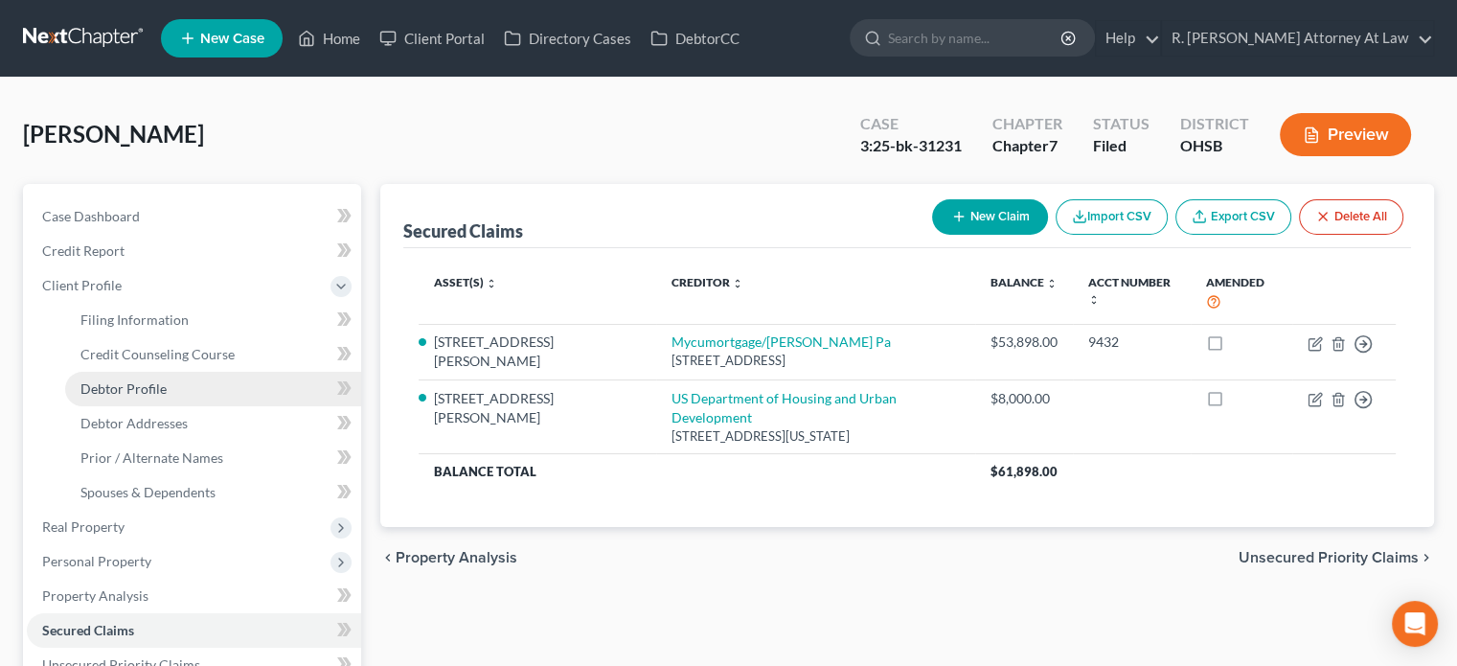
click at [138, 377] on link "Debtor Profile" at bounding box center [213, 389] width 296 height 34
select select "3"
select select "0"
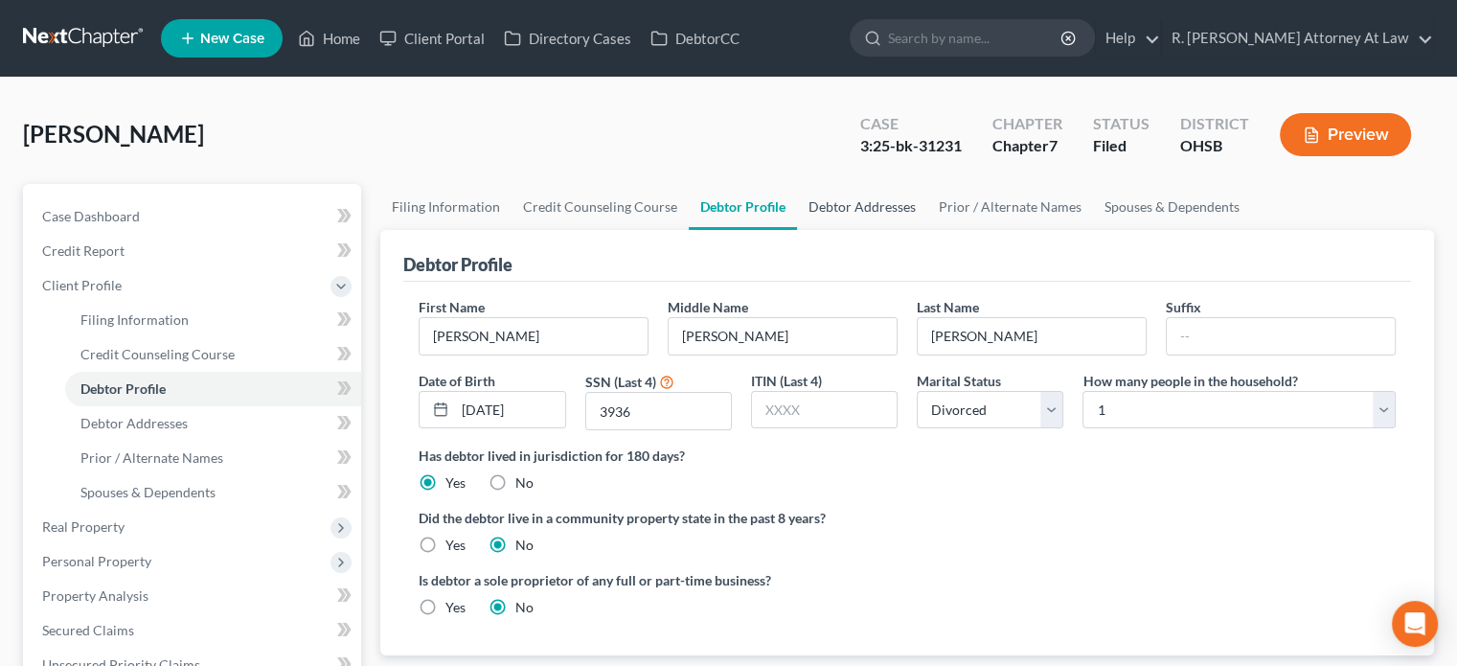
click at [826, 202] on link "Debtor Addresses" at bounding box center [862, 207] width 130 height 46
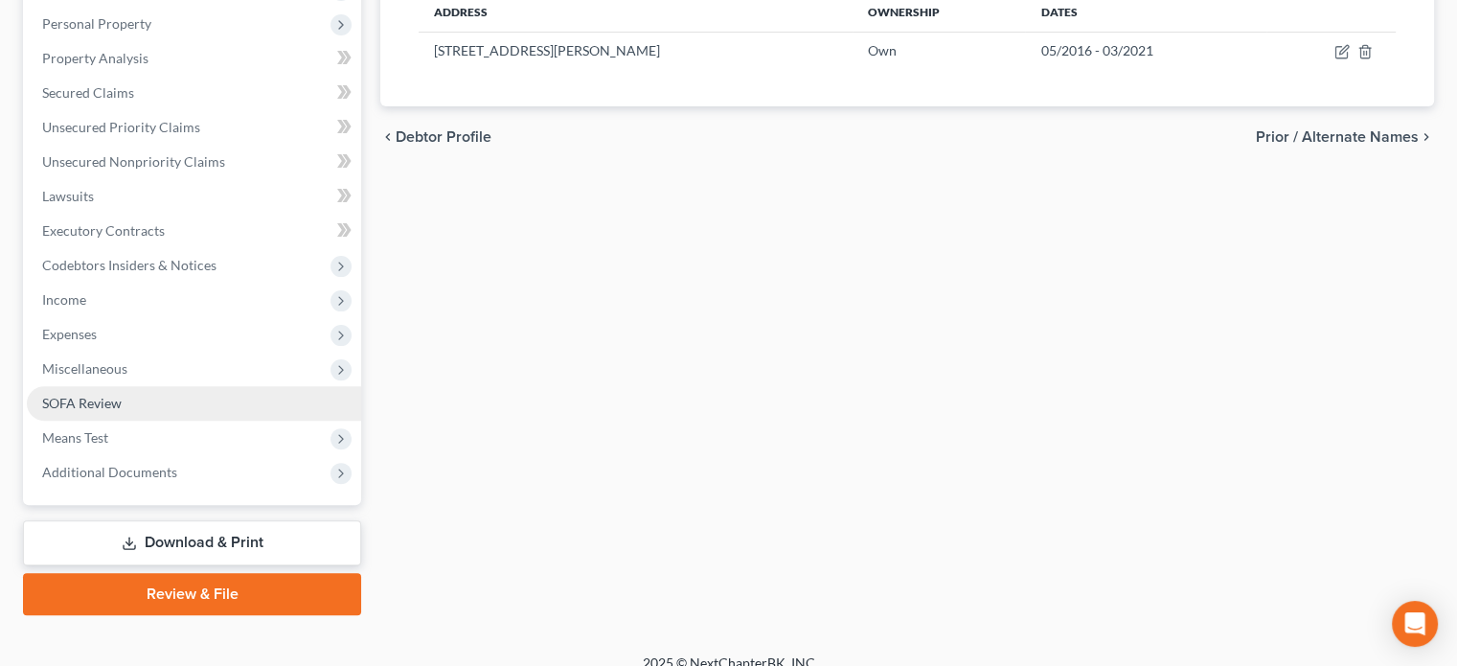
scroll to position [558, 0]
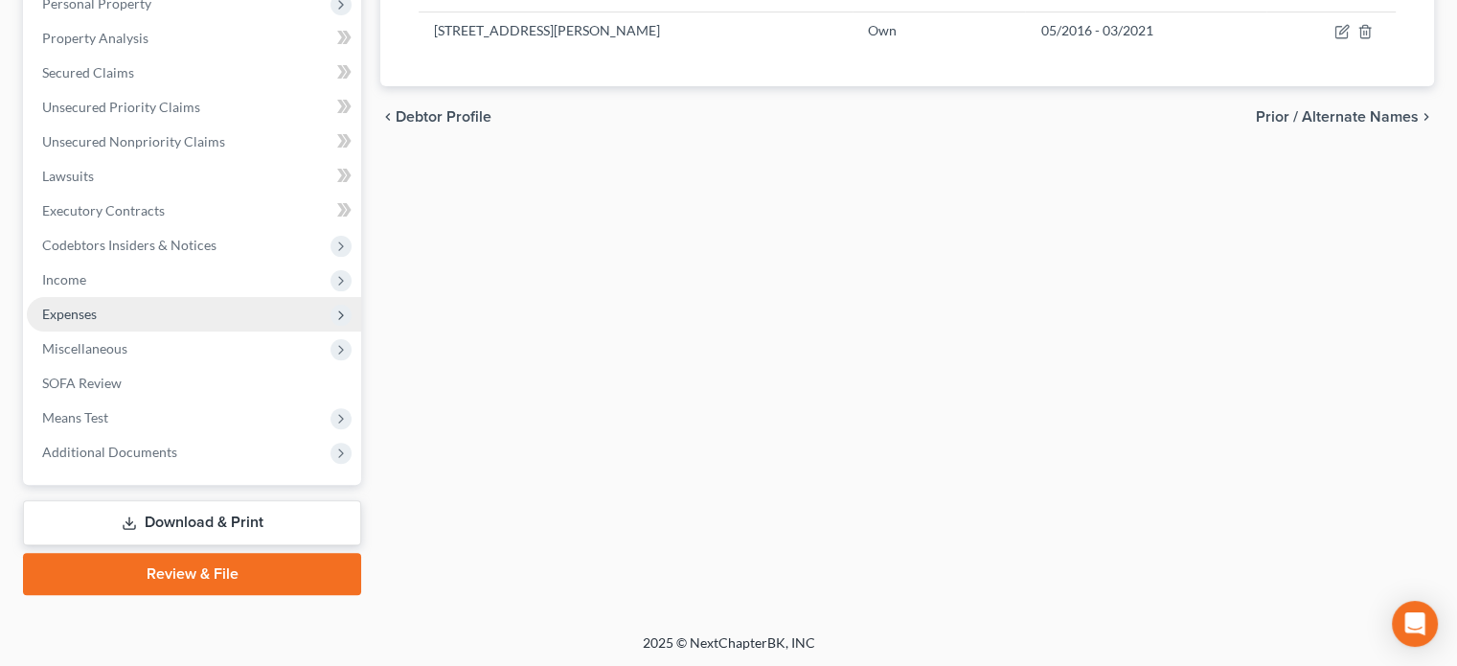
click at [62, 321] on span "Expenses" at bounding box center [194, 314] width 334 height 34
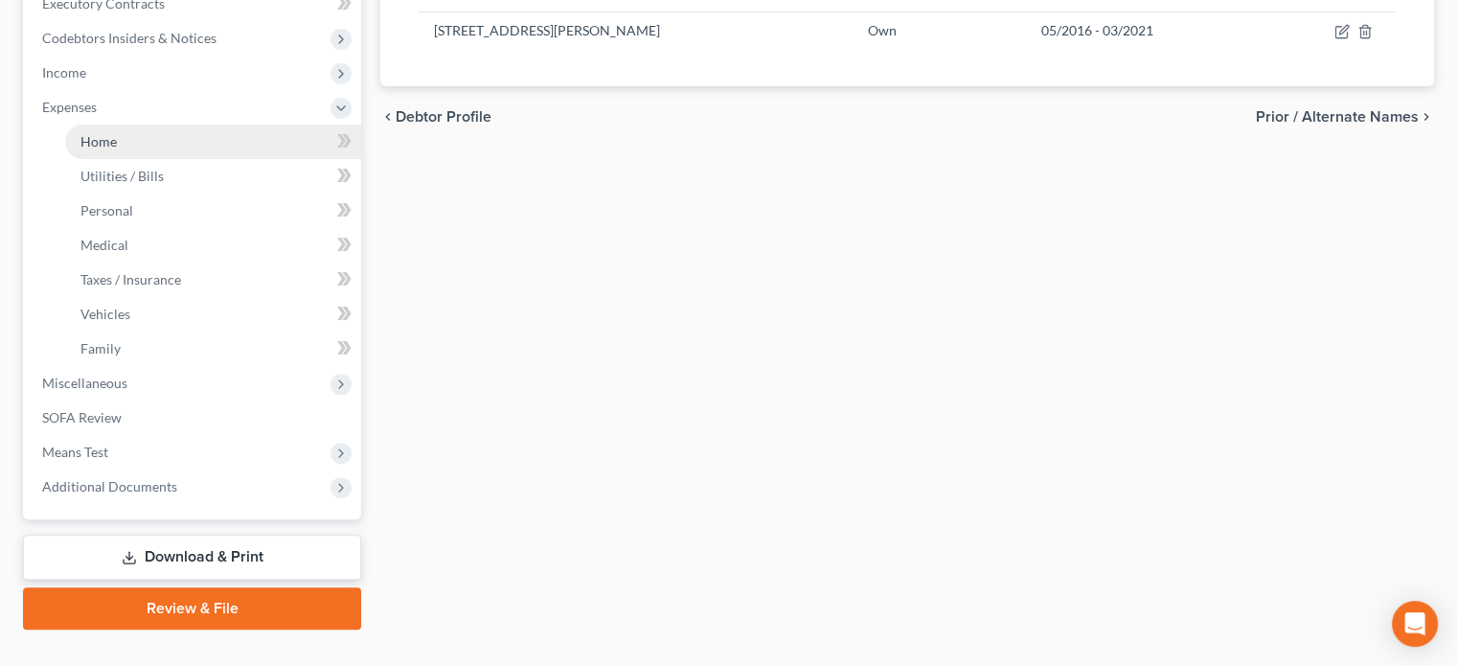
scroll to position [351, 0]
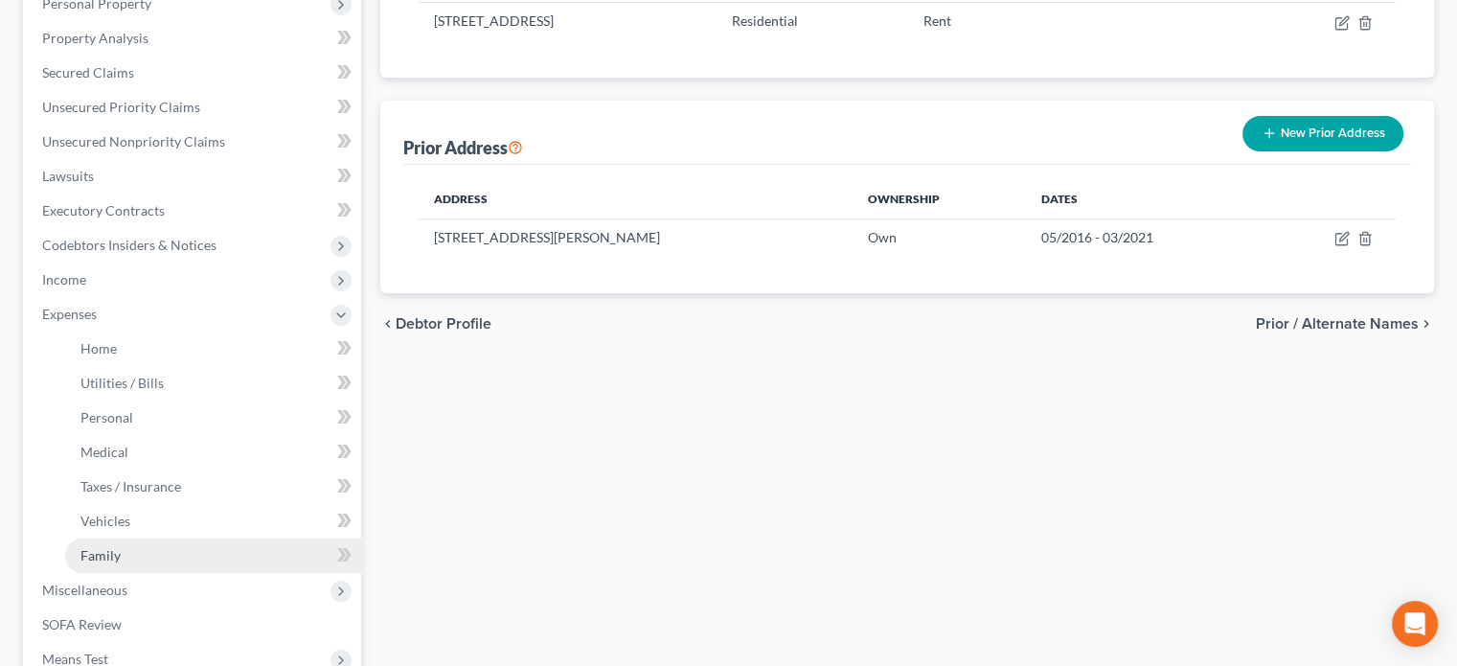
click at [103, 555] on span "Family" at bounding box center [100, 555] width 40 height 16
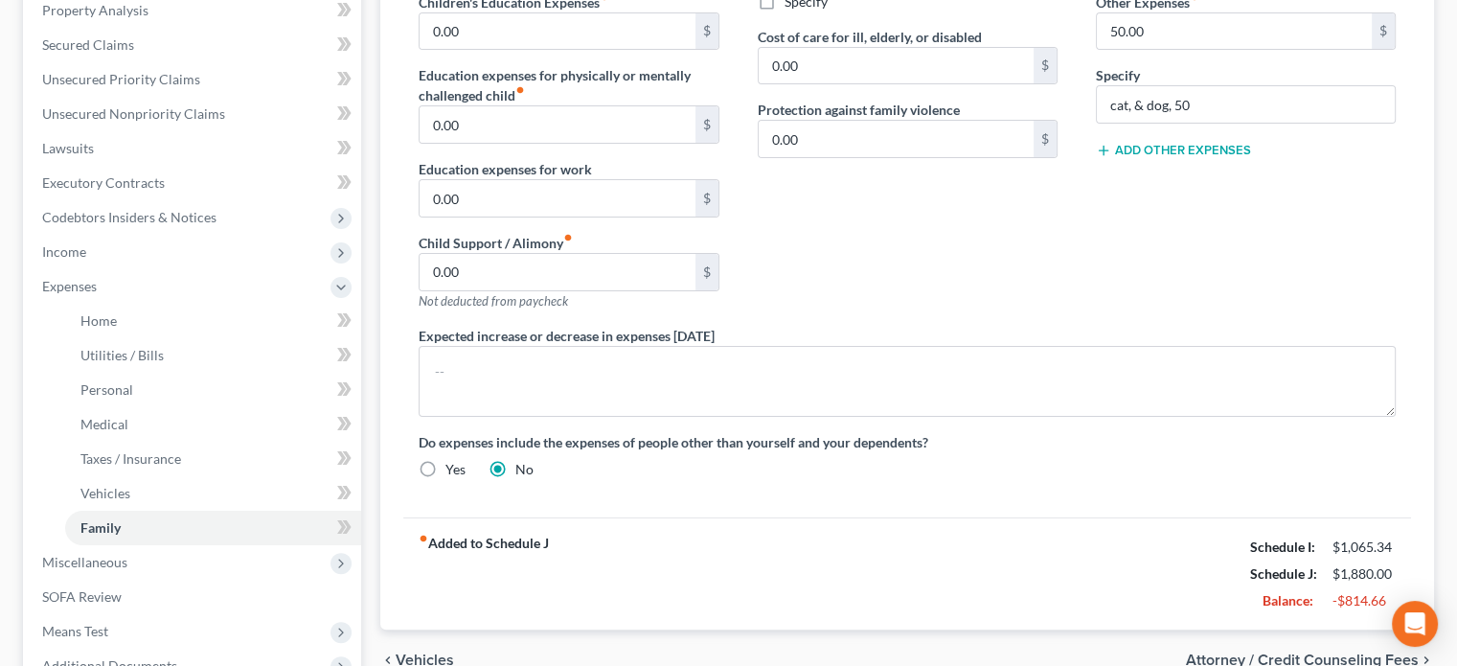
scroll to position [479, 0]
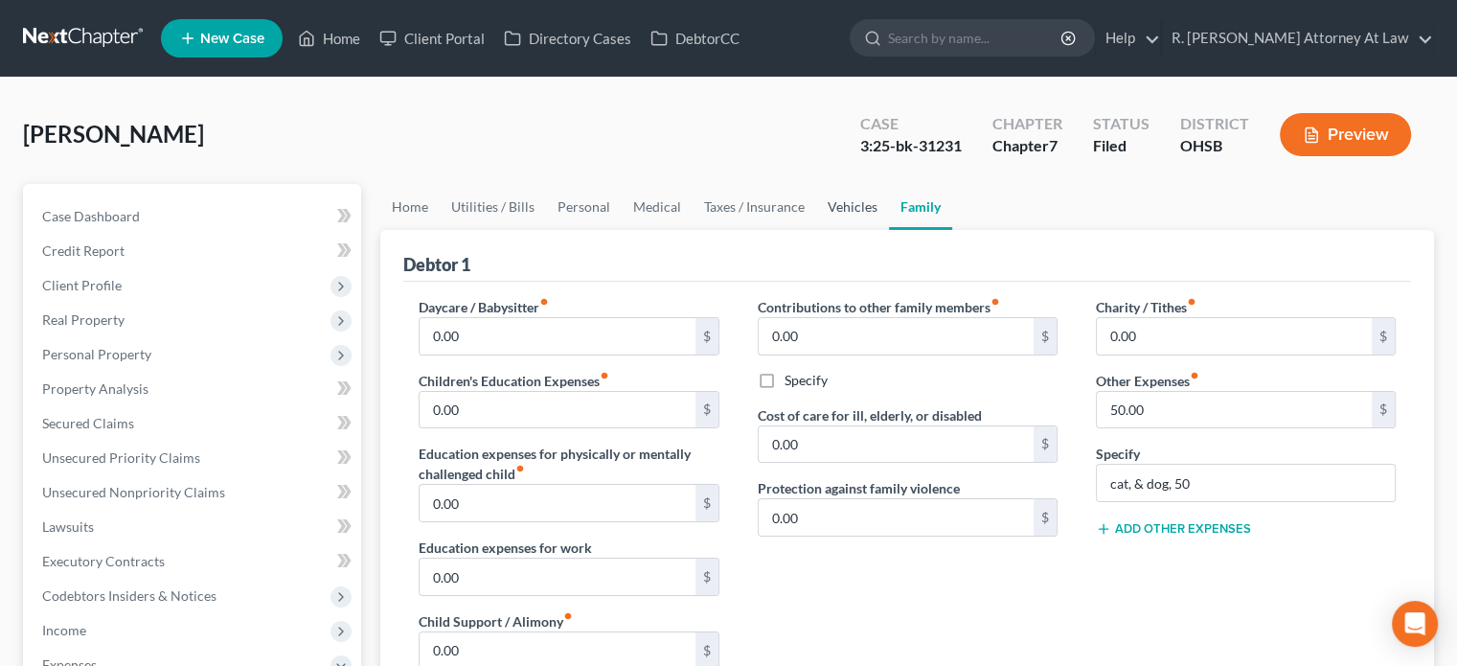
click at [843, 208] on link "Vehicles" at bounding box center [852, 207] width 73 height 46
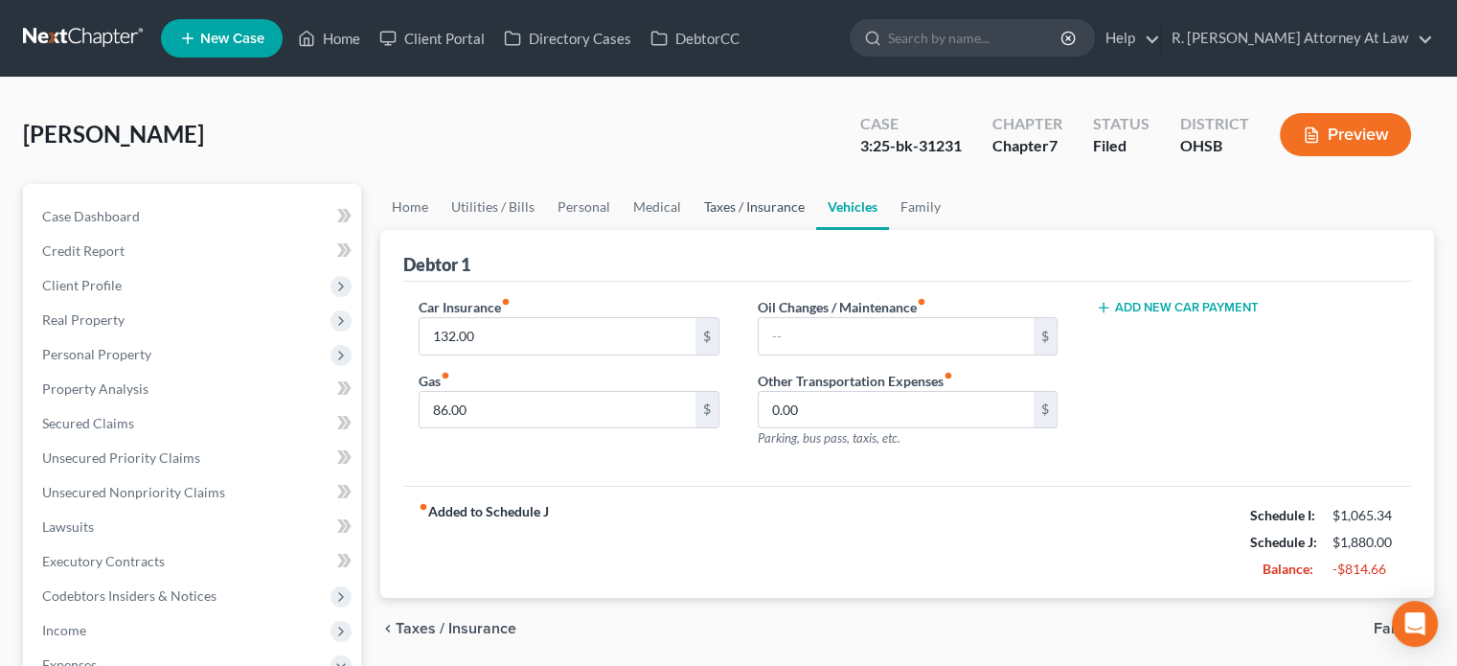
click at [759, 205] on link "Taxes / Insurance" at bounding box center [755, 207] width 124 height 46
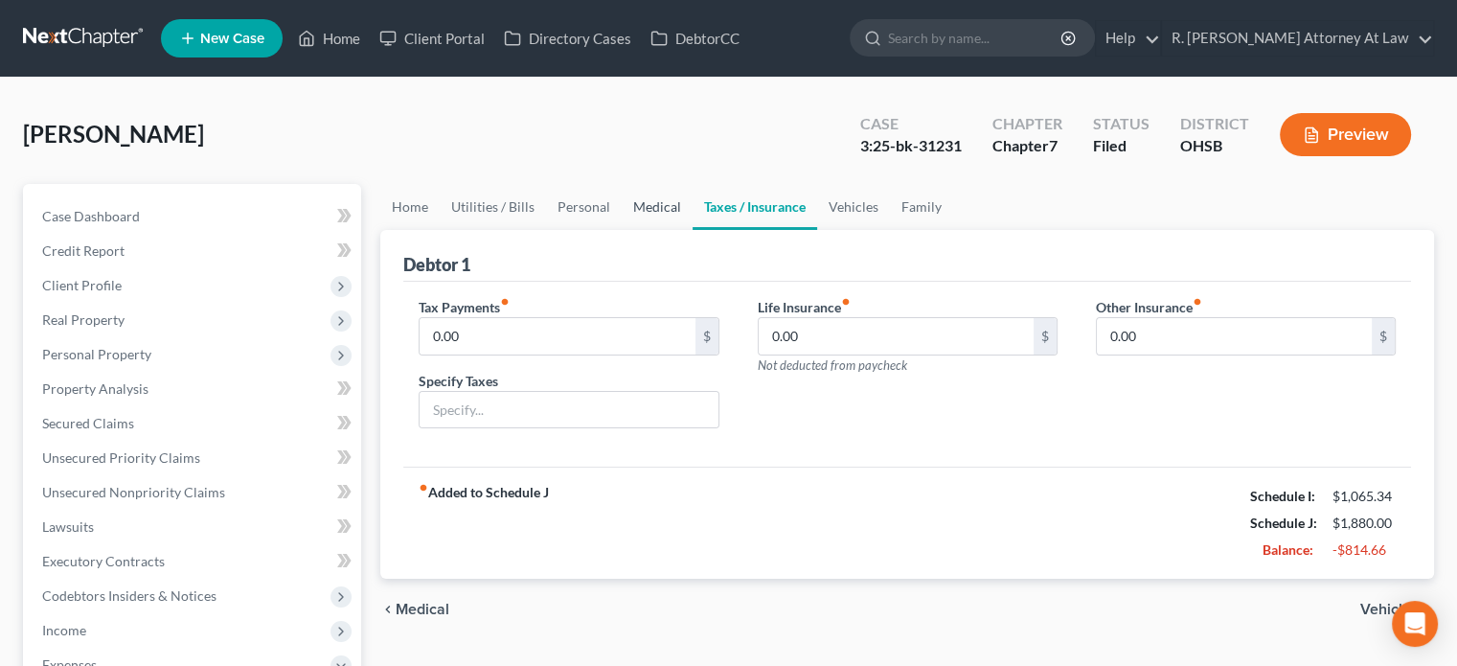
click at [667, 205] on link "Medical" at bounding box center [657, 207] width 71 height 46
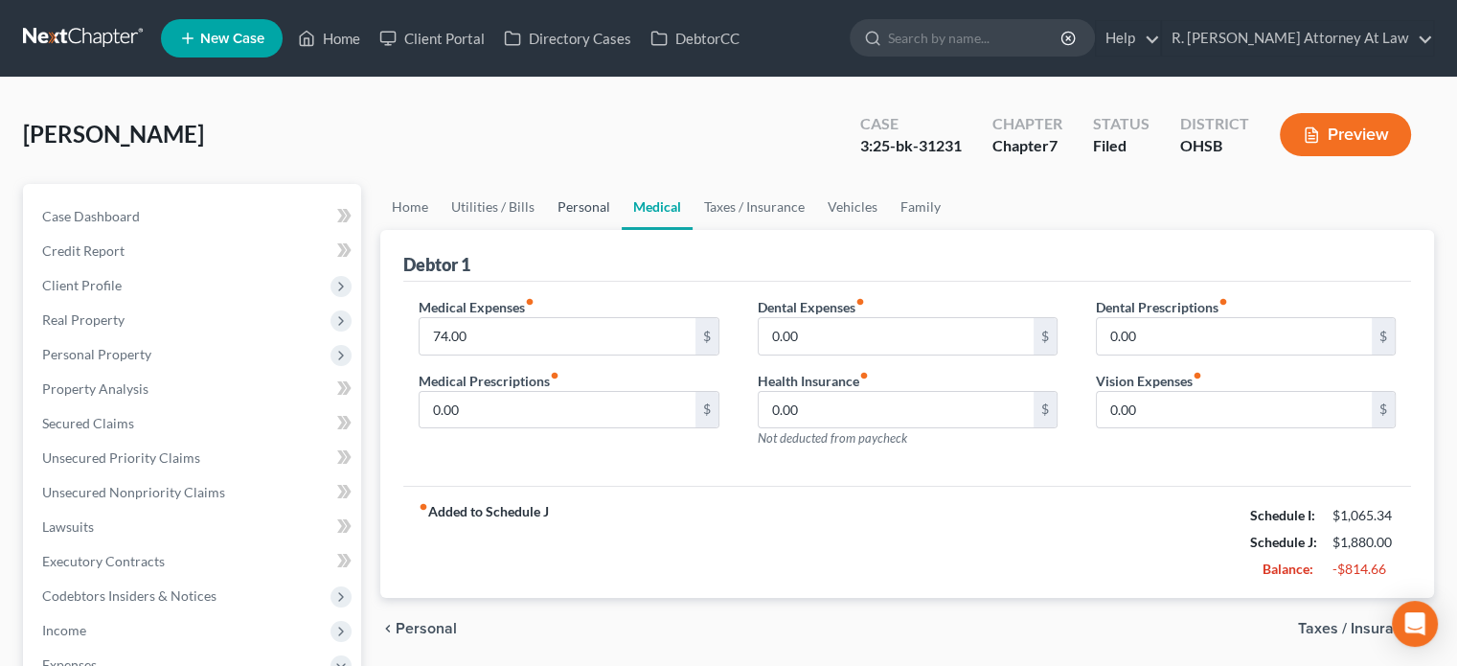
click at [580, 199] on link "Personal" at bounding box center [584, 207] width 76 height 46
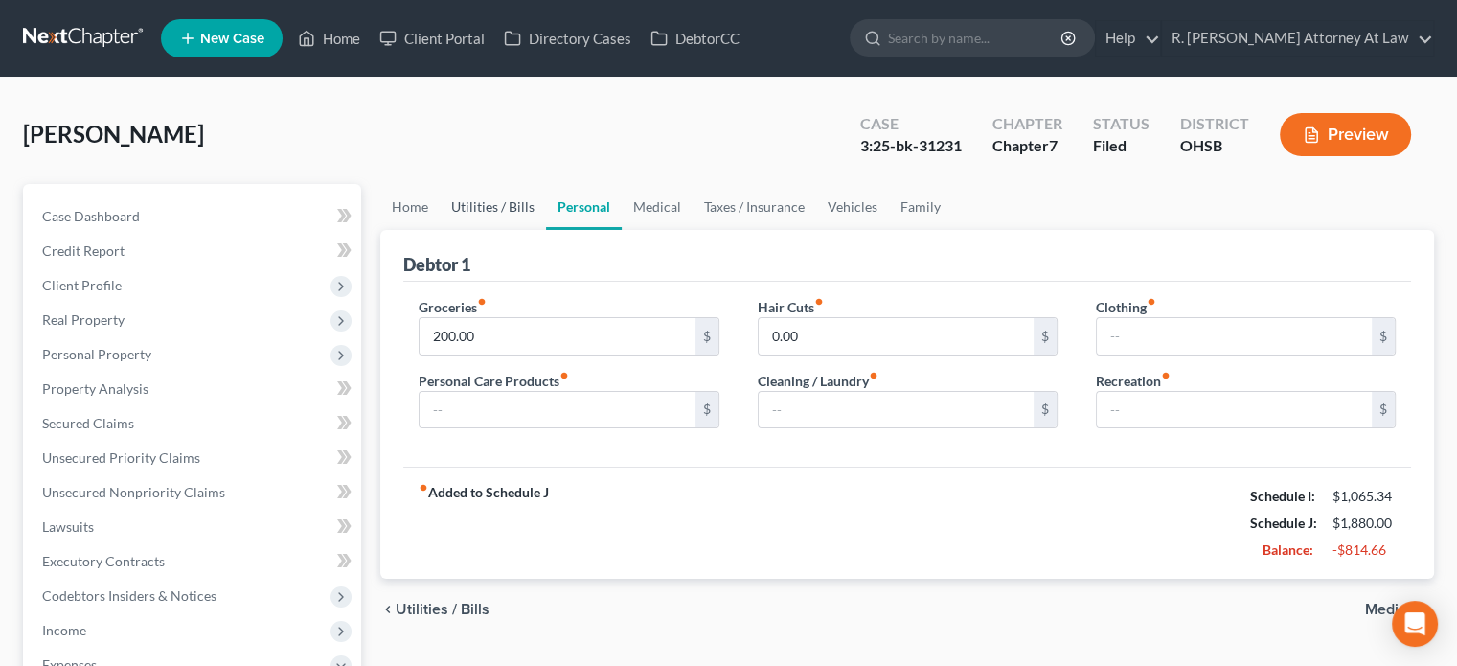
click at [494, 201] on link "Utilities / Bills" at bounding box center [493, 207] width 106 height 46
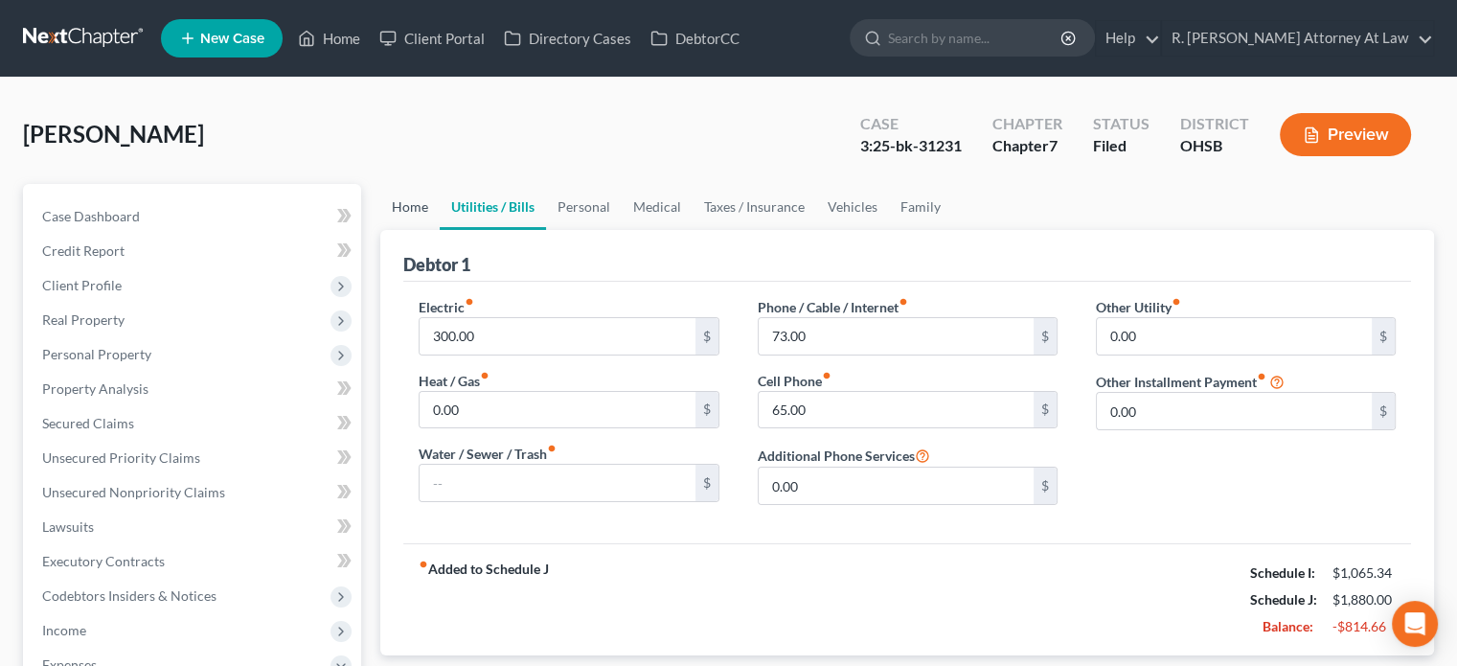
click at [411, 208] on link "Home" at bounding box center [409, 207] width 59 height 46
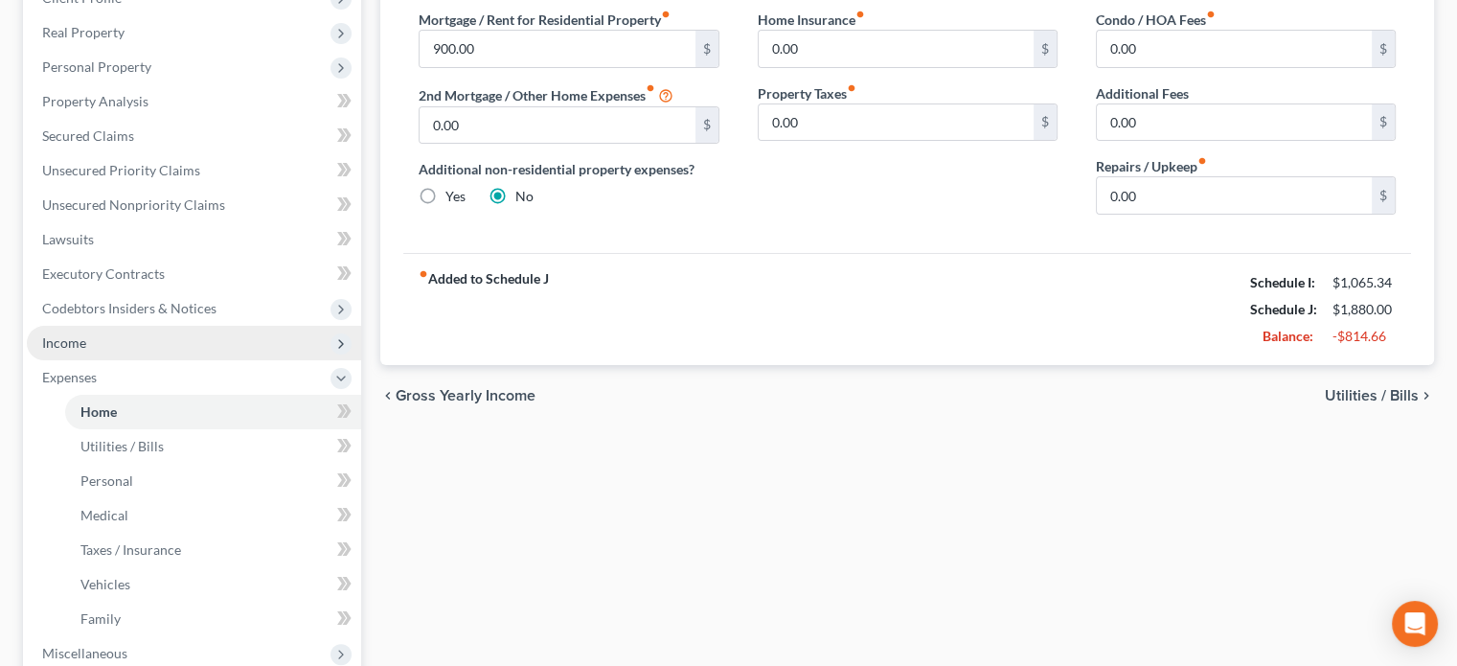
click at [68, 346] on span "Income" at bounding box center [64, 342] width 44 height 16
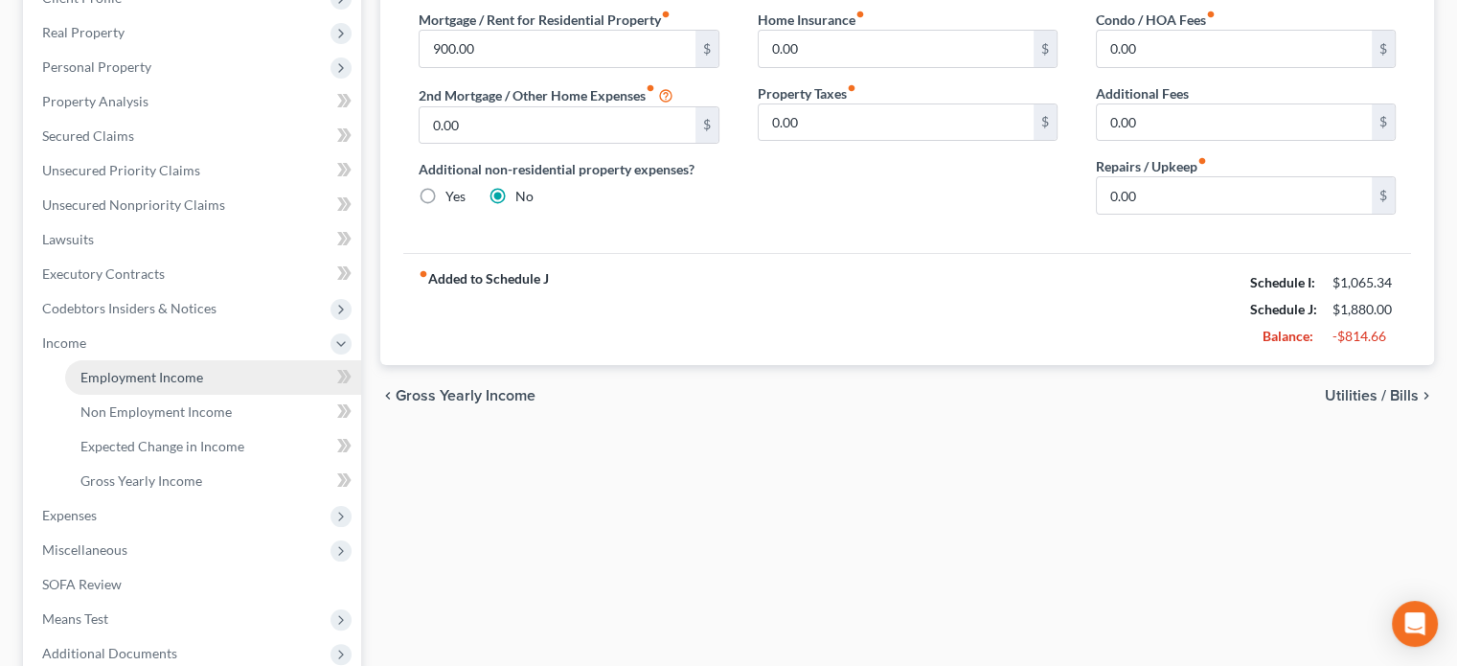
click at [100, 377] on span "Employment Income" at bounding box center [141, 377] width 123 height 16
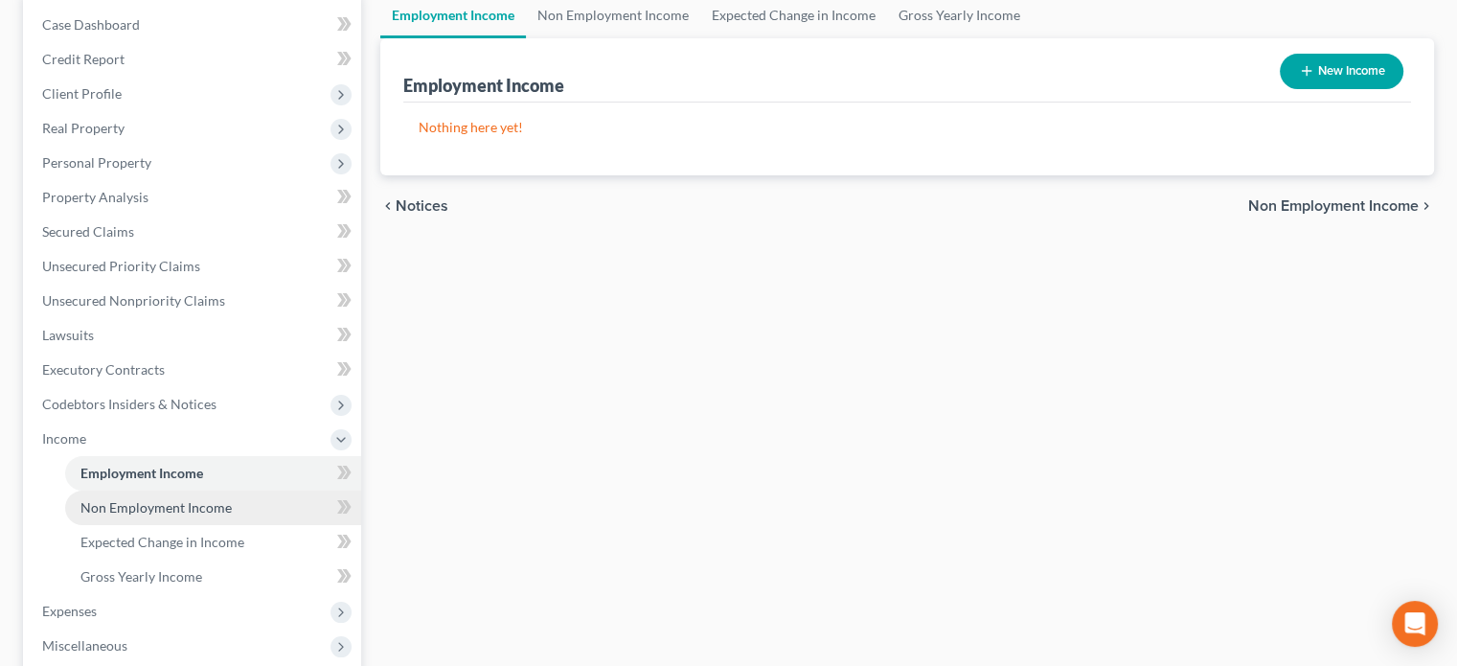
click at [136, 503] on span "Non Employment Income" at bounding box center [155, 507] width 151 height 16
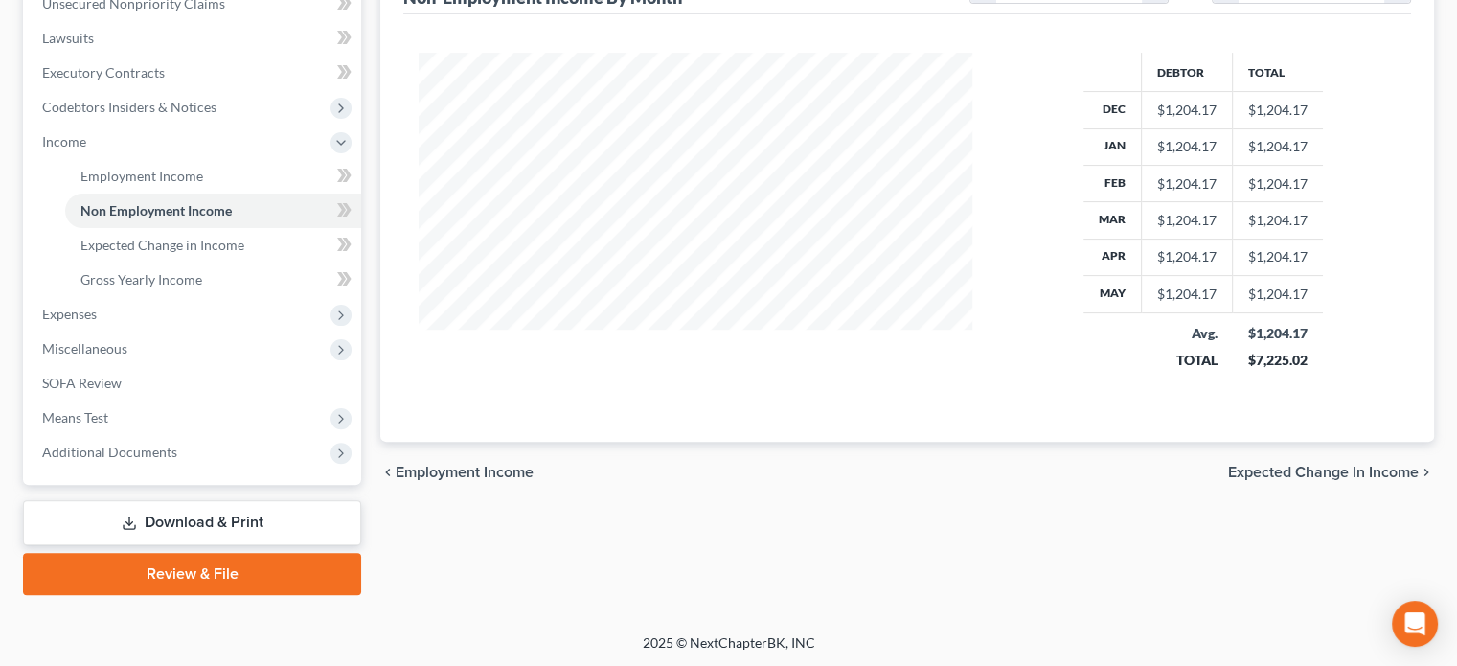
click at [181, 512] on link "Download & Print" at bounding box center [192, 522] width 338 height 45
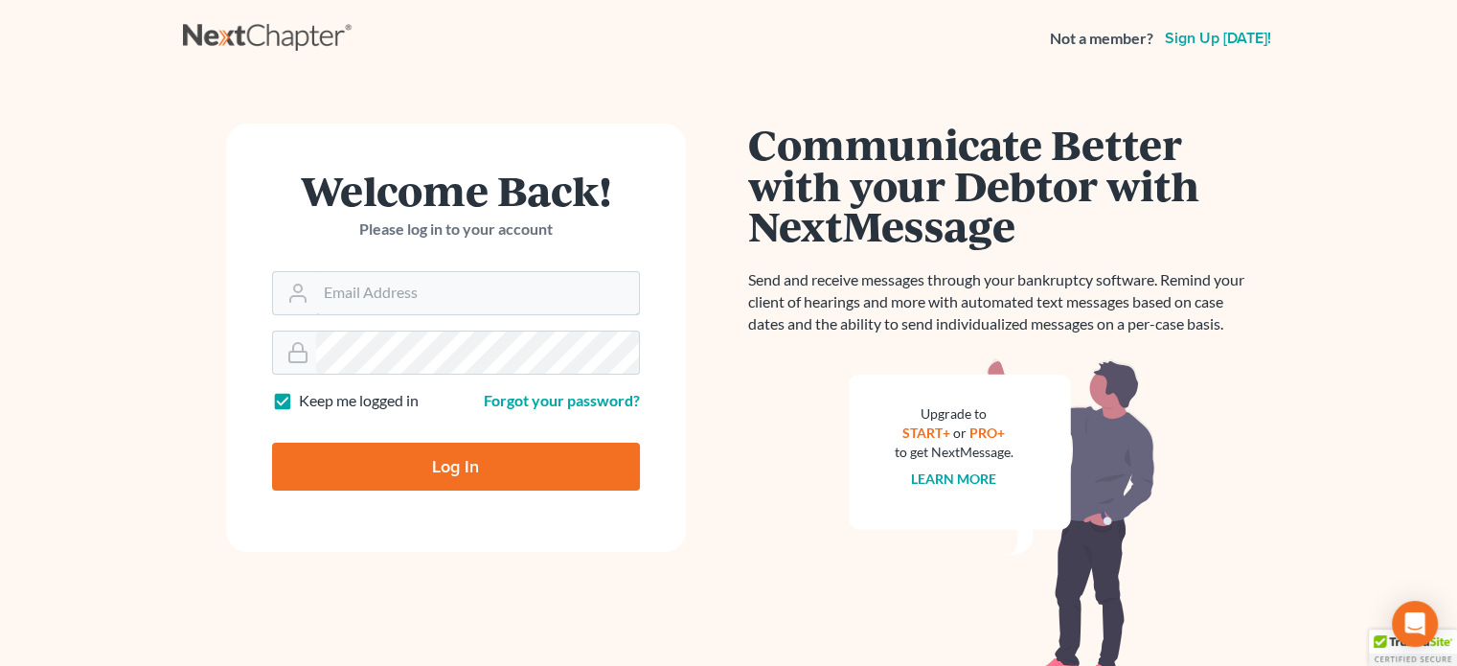
type input "[EMAIL_ADDRESS][DOMAIN_NAME]"
click at [425, 461] on input "Log In" at bounding box center [456, 467] width 368 height 48
type input "Thinking..."
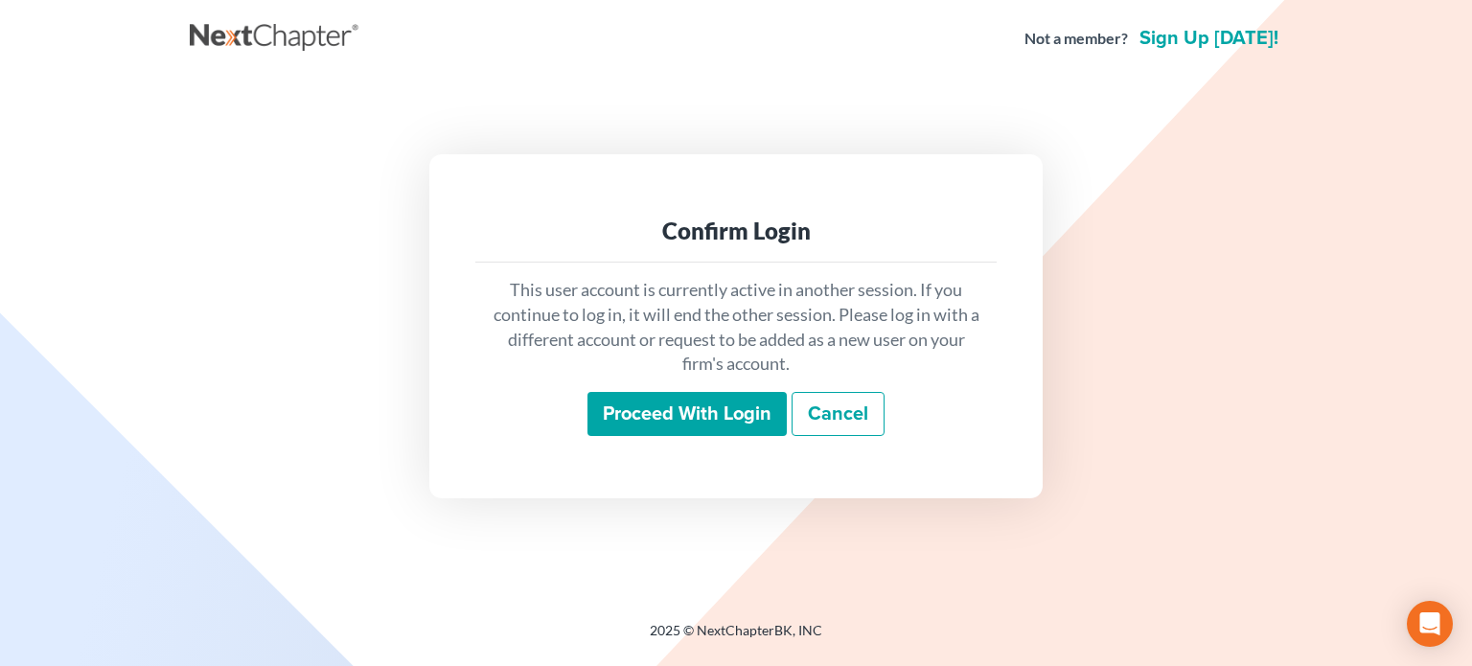
click at [628, 408] on input "Proceed with login" at bounding box center [686, 414] width 199 height 44
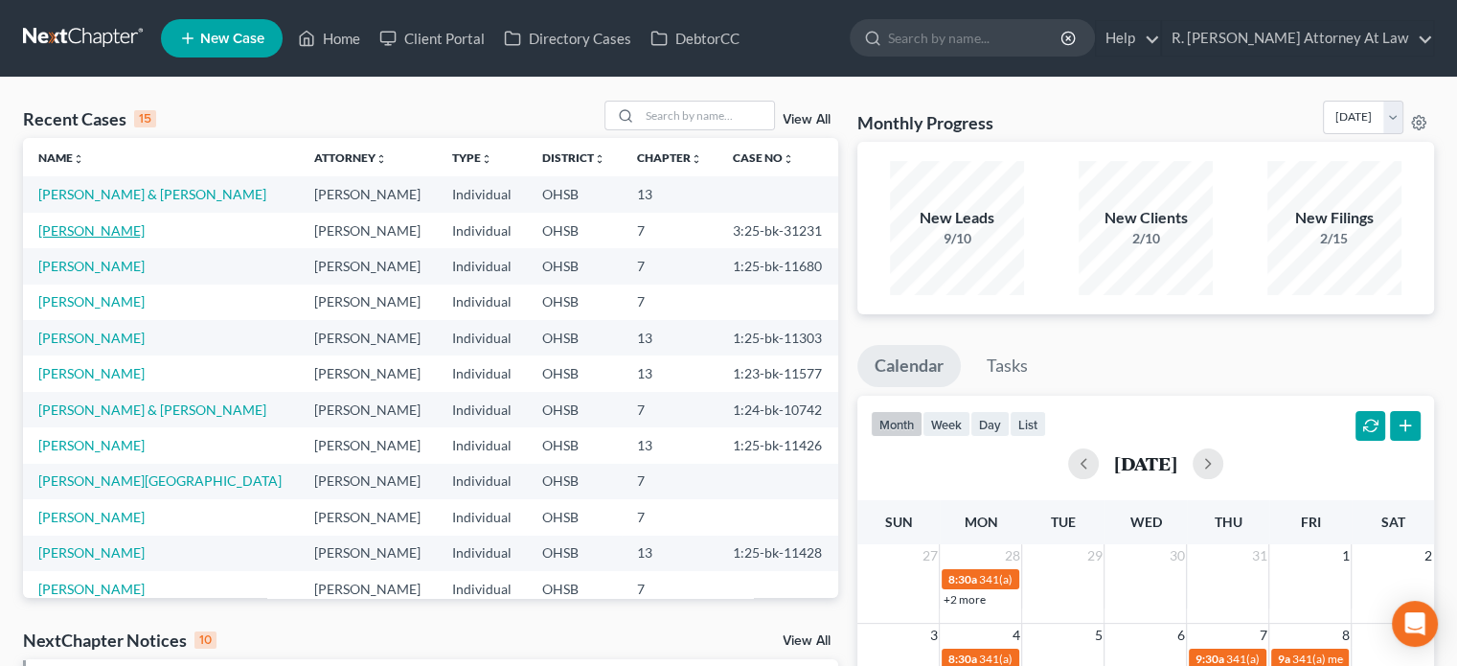
click at [72, 231] on link "[PERSON_NAME]" at bounding box center [91, 230] width 106 height 16
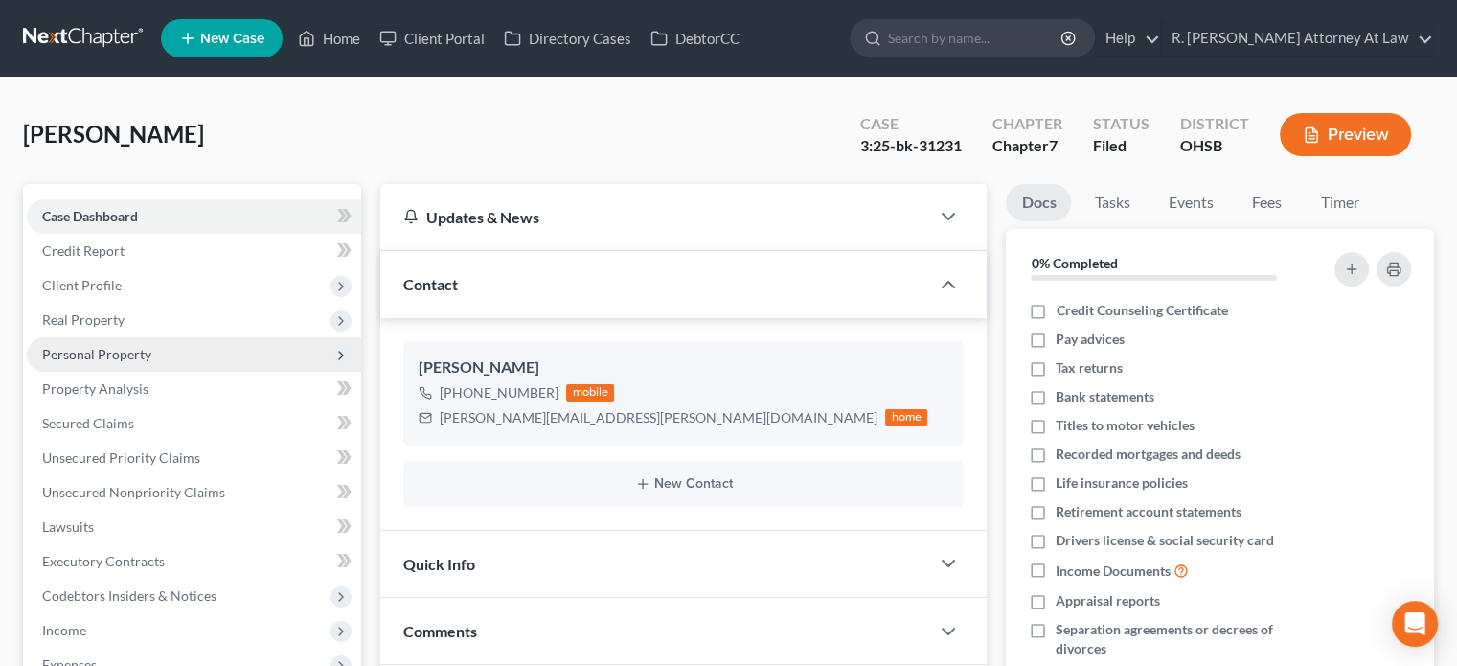
click at [73, 355] on span "Personal Property" at bounding box center [96, 354] width 109 height 16
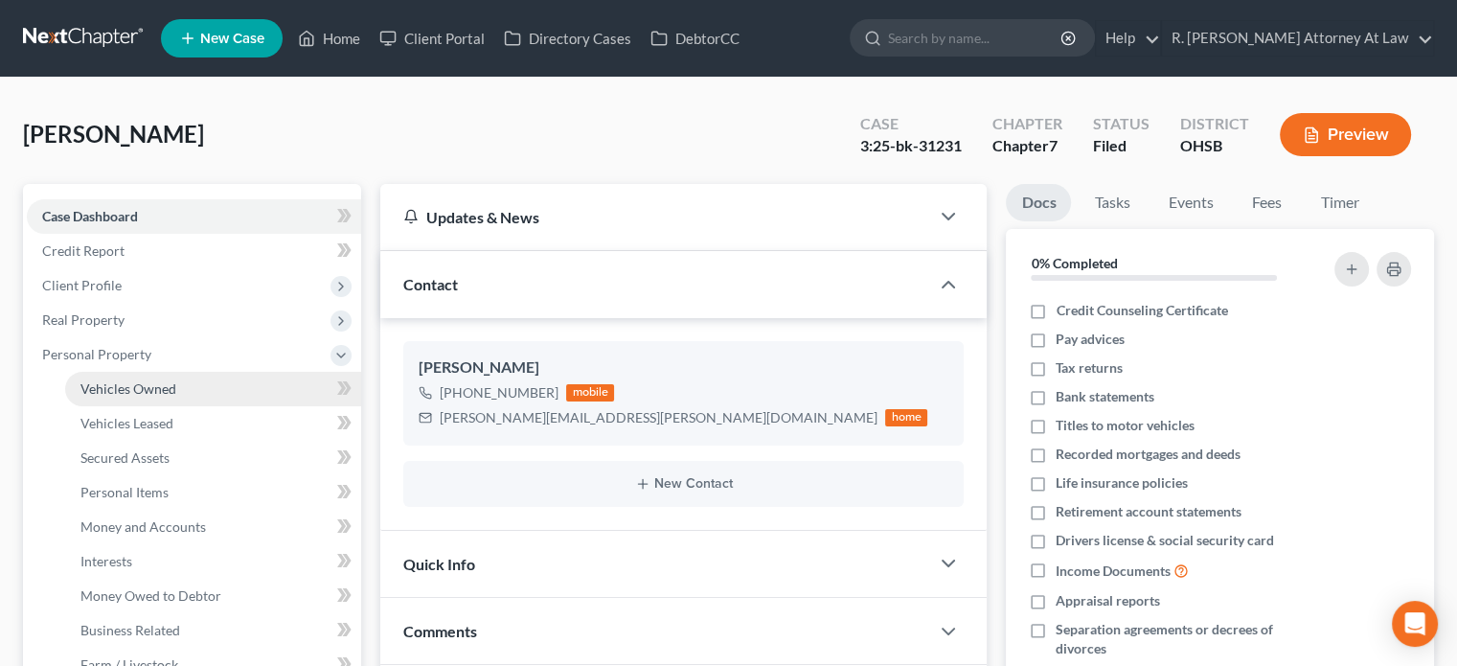
click at [89, 382] on span "Vehicles Owned" at bounding box center [128, 388] width 96 height 16
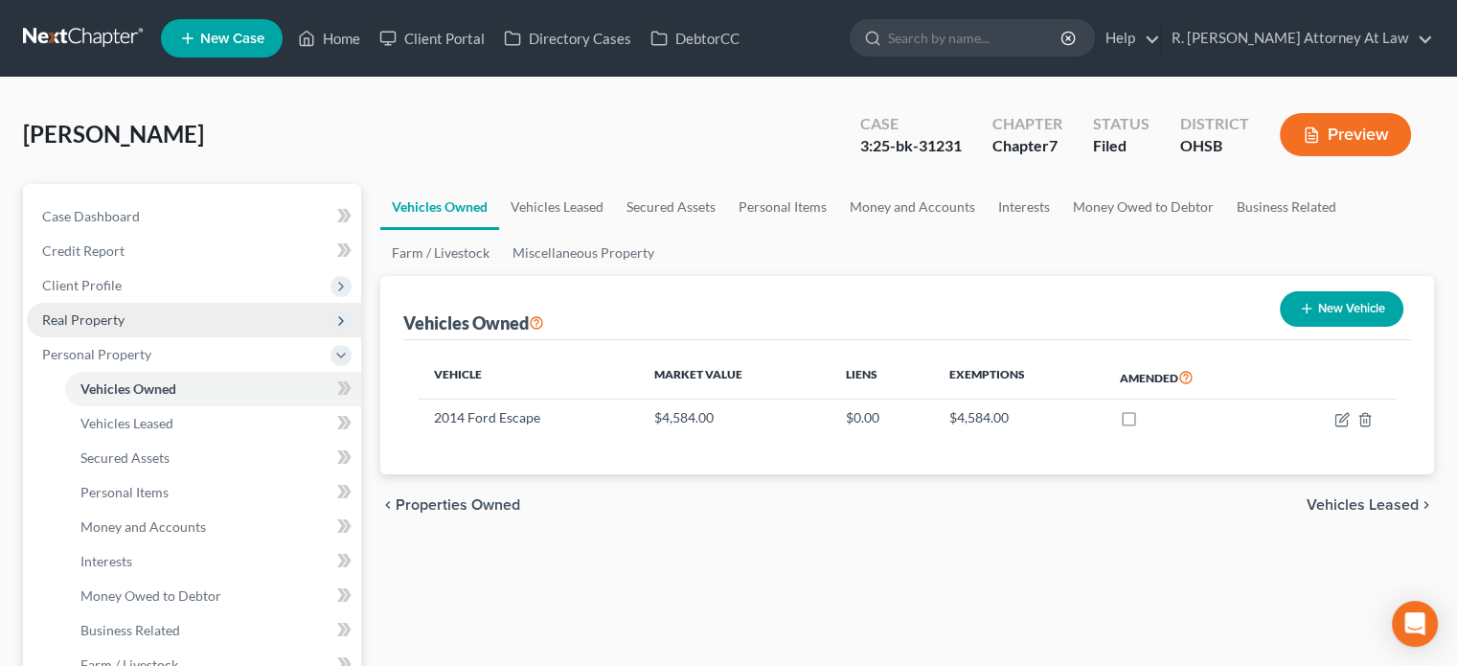
click at [88, 321] on span "Real Property" at bounding box center [83, 319] width 82 height 16
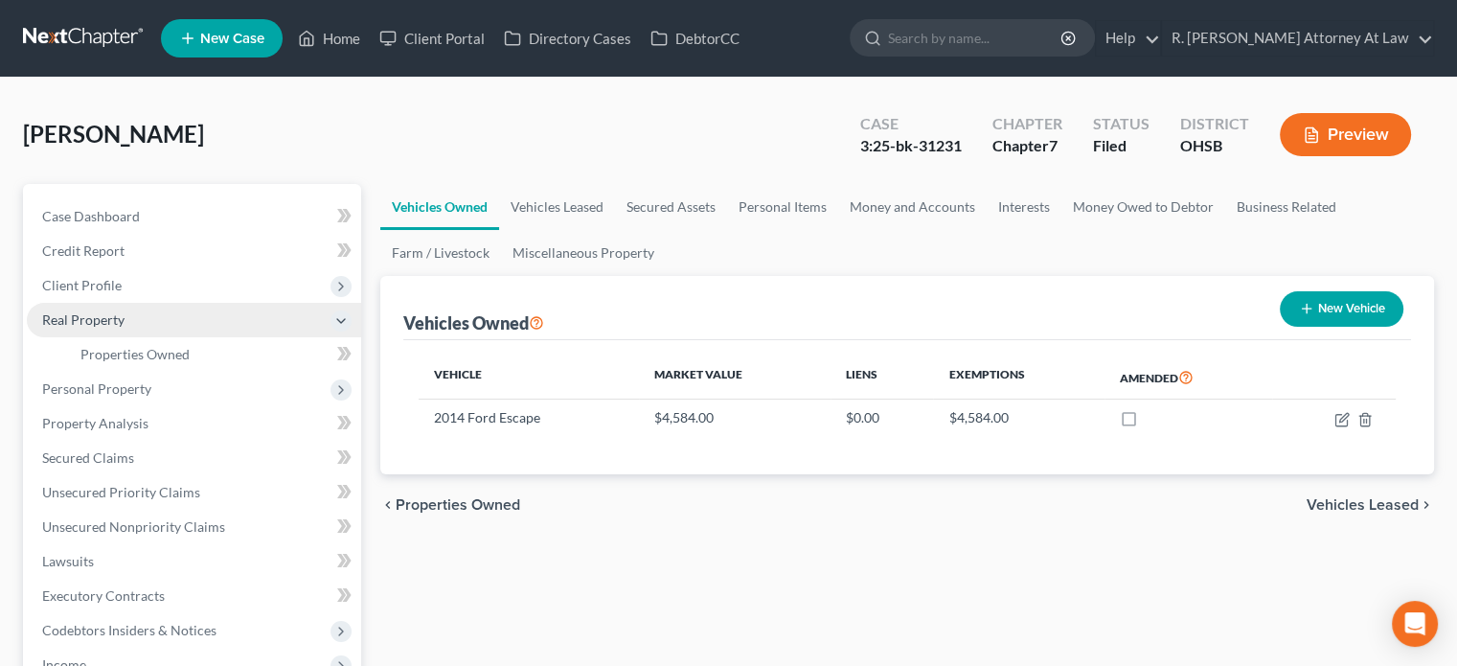
click at [83, 317] on span "Real Property" at bounding box center [83, 319] width 82 height 16
click at [95, 329] on span "Real Property" at bounding box center [194, 320] width 334 height 34
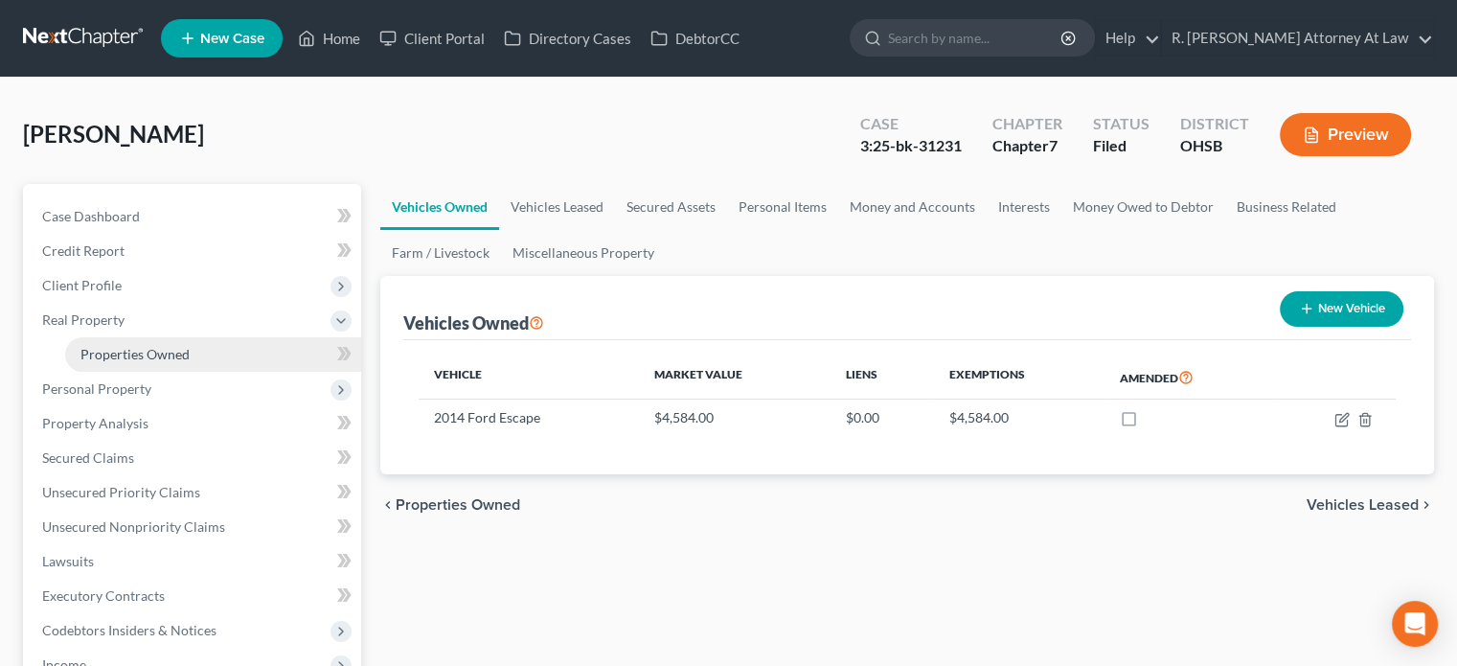
click at [130, 355] on span "Properties Owned" at bounding box center [134, 354] width 109 height 16
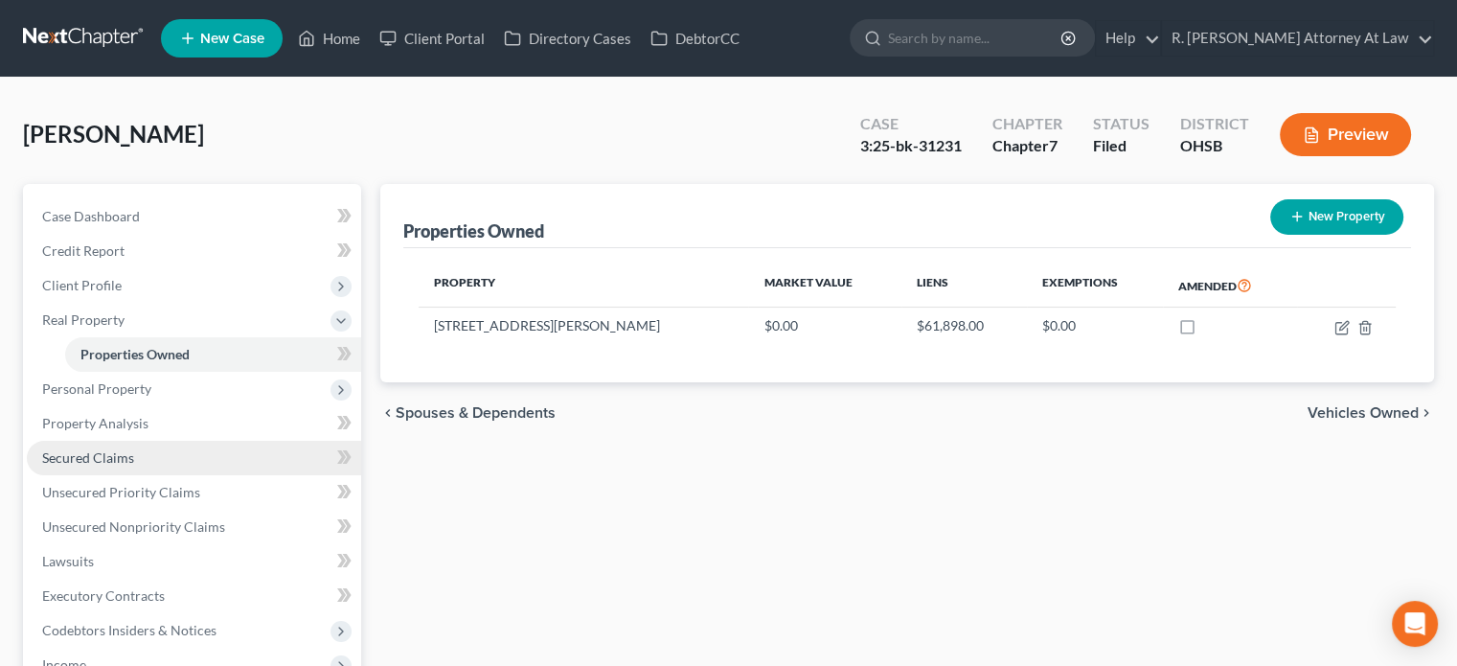
click at [85, 462] on span "Secured Claims" at bounding box center [88, 457] width 92 height 16
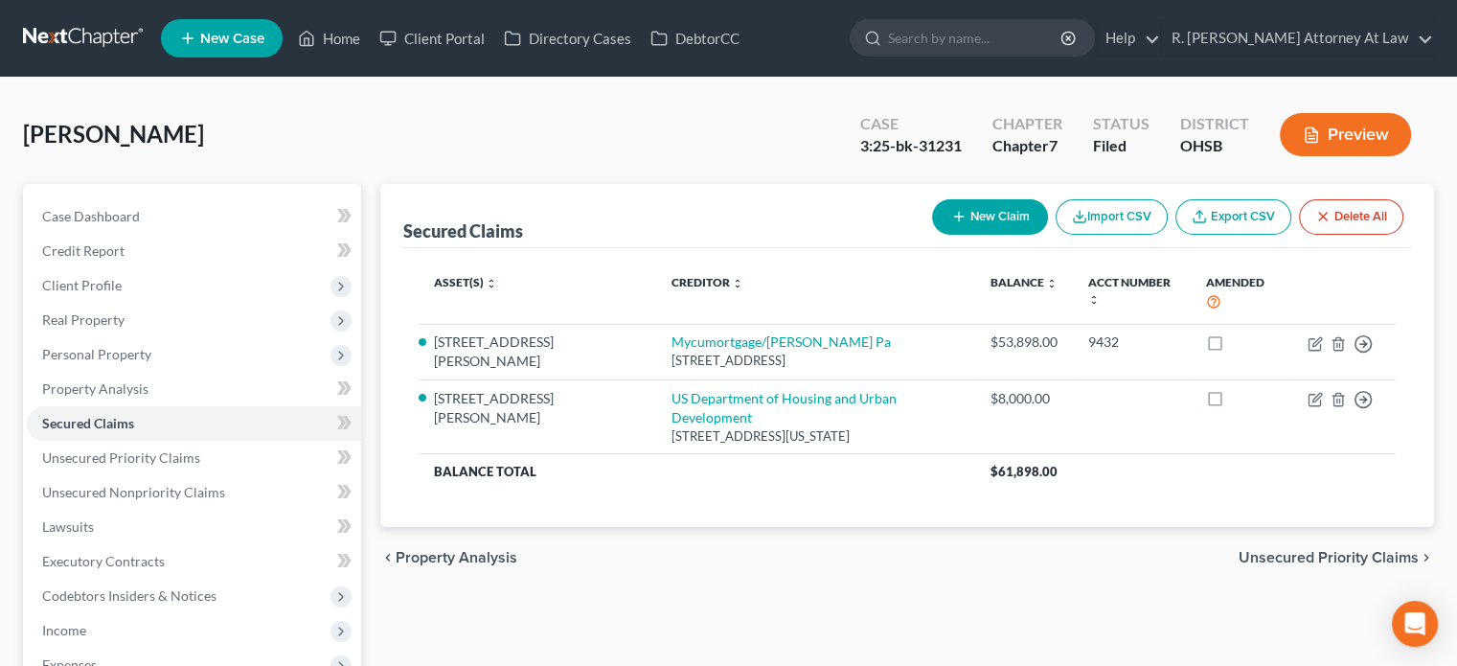
click at [1191, 280] on th "Amended" at bounding box center [1242, 293] width 102 height 60
drag, startPoint x: 755, startPoint y: 560, endPoint x: 705, endPoint y: 595, distance: 61.1
click at [766, 625] on div "Secured Claims New Claim Import CSV Export CSV Delete All Asset(s) expand_more …" at bounding box center [907, 565] width 1073 height 762
drag, startPoint x: 0, startPoint y: 711, endPoint x: 519, endPoint y: 103, distance: 799.9
click at [519, 103] on div "Ertley, Jamie Upgraded Case 3:25-bk-31231 Chapter Chapter 7 Status Filed Distri…" at bounding box center [728, 142] width 1411 height 83
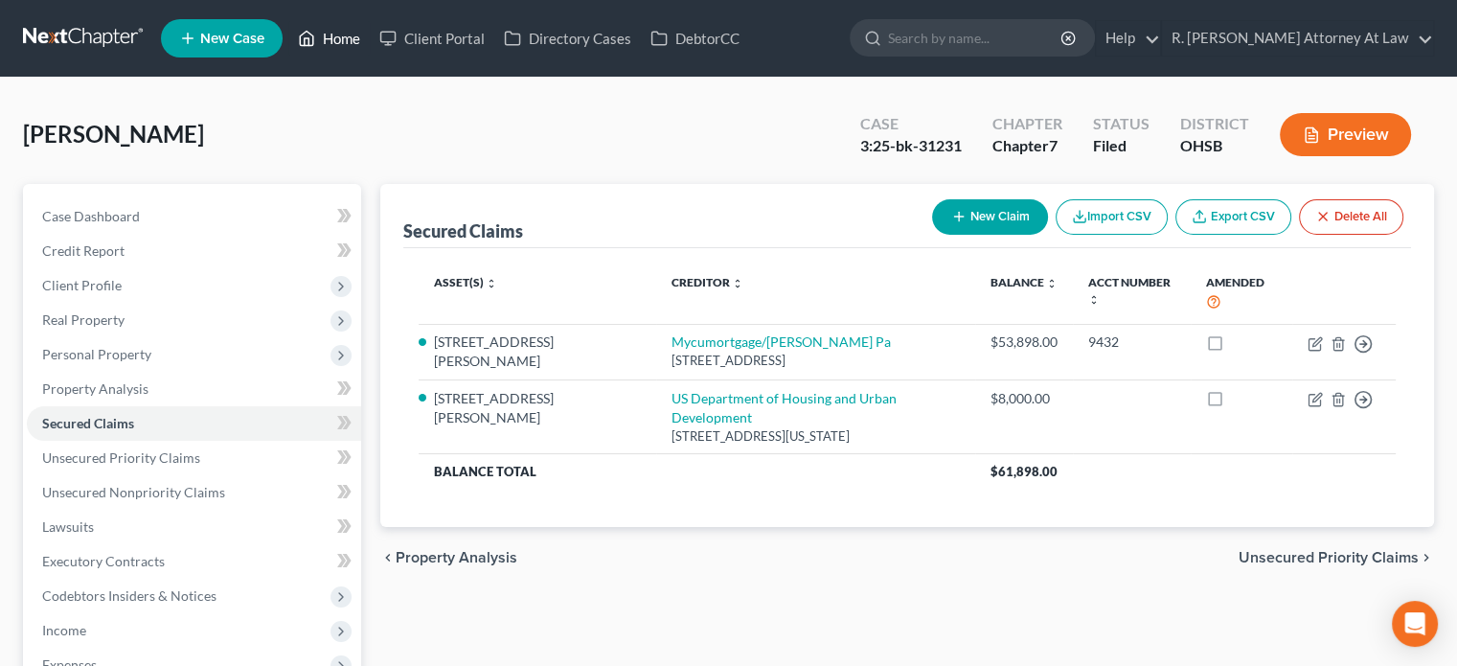
click at [331, 38] on link "Home" at bounding box center [328, 38] width 81 height 34
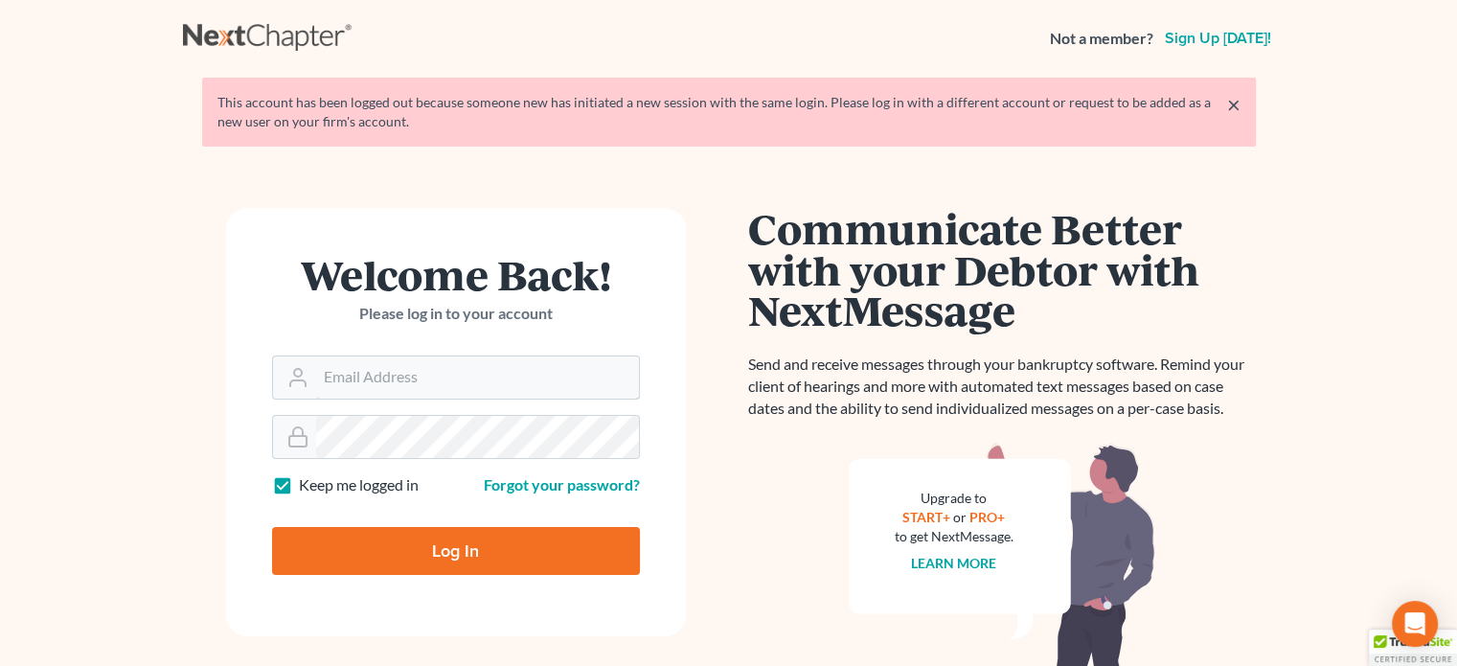
type input "[EMAIL_ADDRESS][DOMAIN_NAME]"
click at [454, 543] on input "Log In" at bounding box center [456, 551] width 368 height 48
type input "Thinking..."
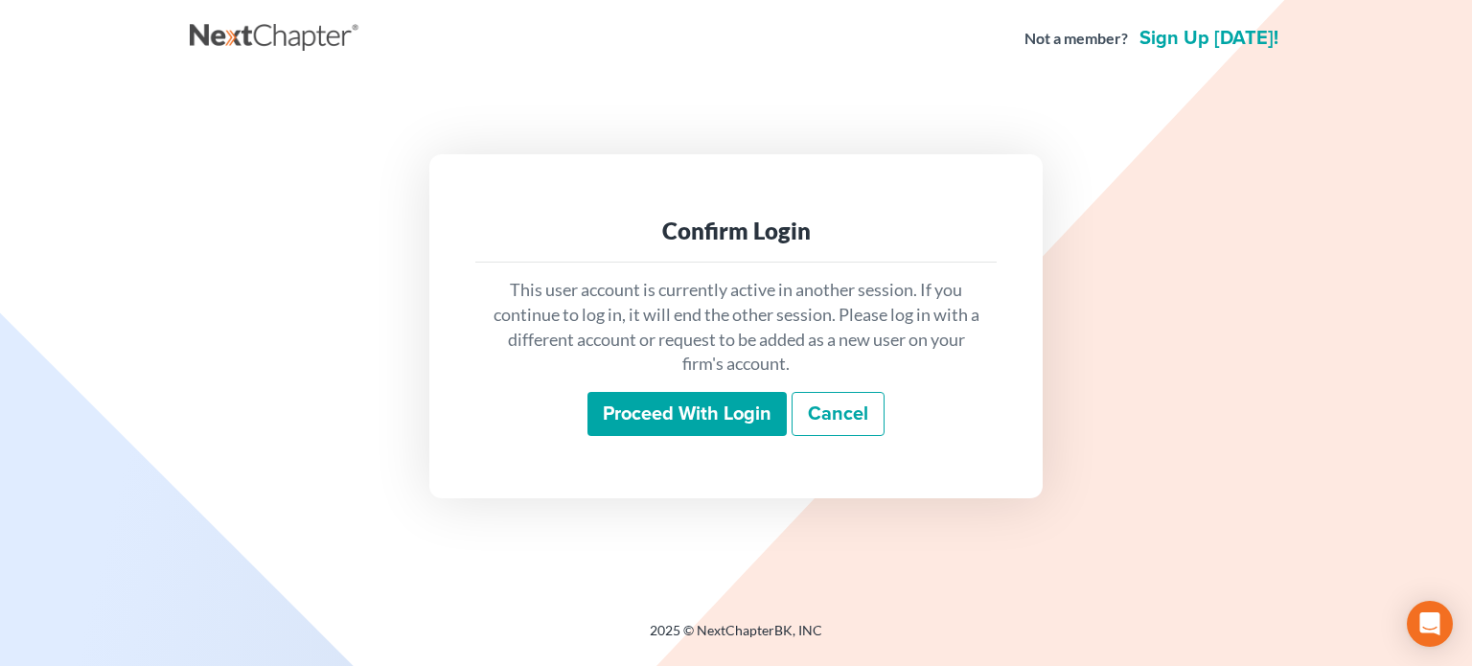
drag, startPoint x: 677, startPoint y: 420, endPoint x: 672, endPoint y: 400, distance: 20.9
click at [674, 407] on input "Proceed with login" at bounding box center [686, 414] width 199 height 44
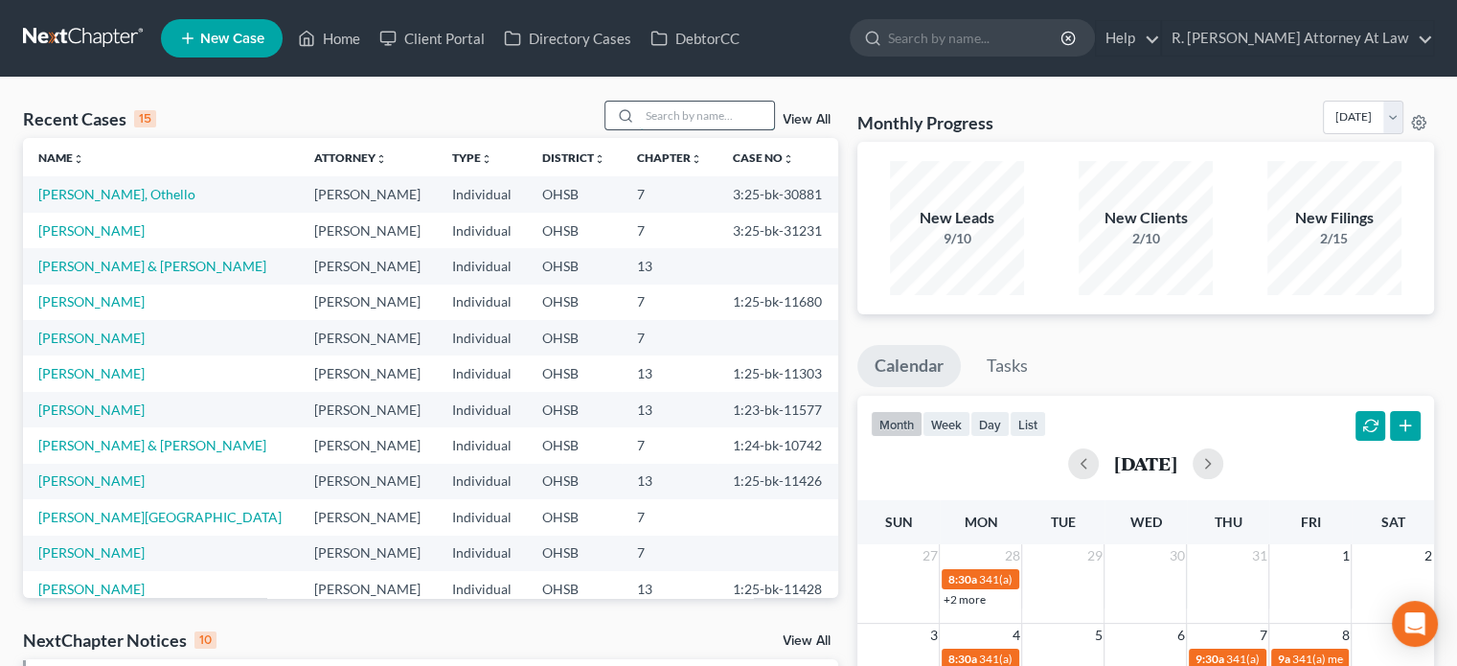
click at [656, 114] on input "search" at bounding box center [707, 116] width 134 height 28
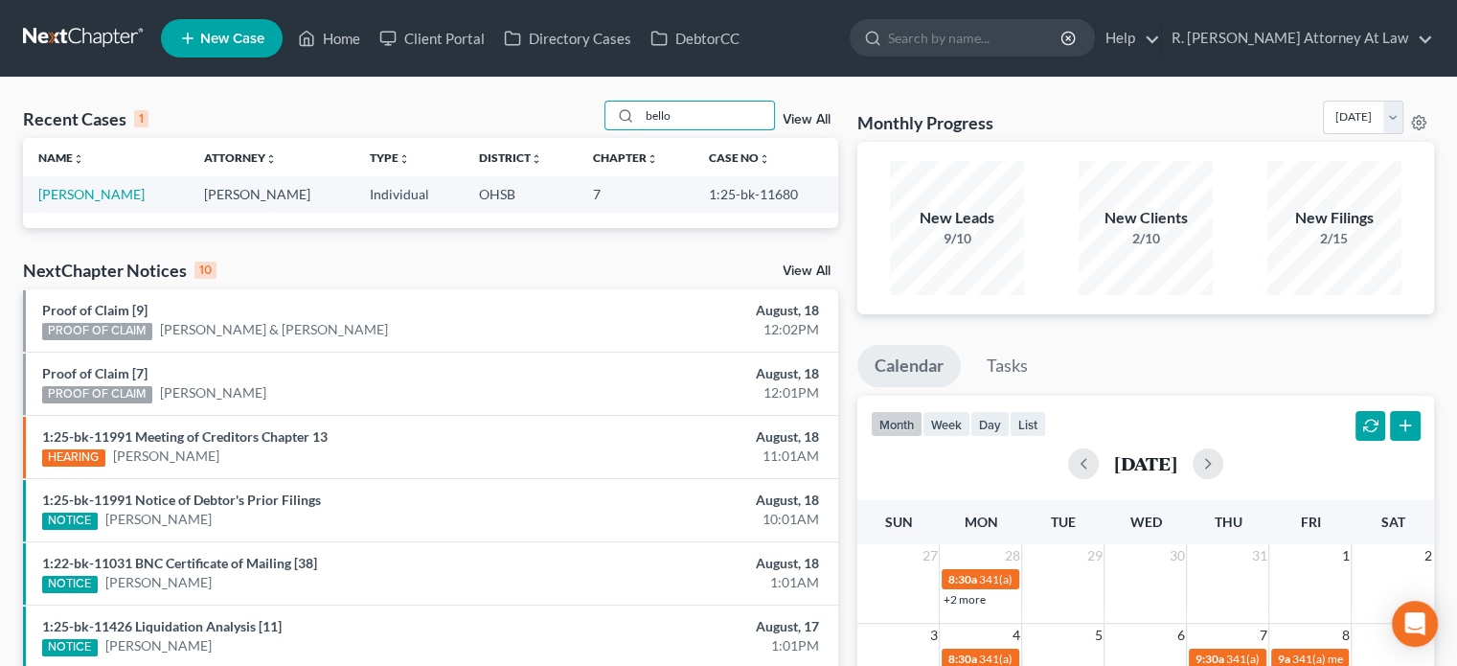
type input "bello"
click at [85, 190] on link "[PERSON_NAME]" at bounding box center [91, 194] width 106 height 16
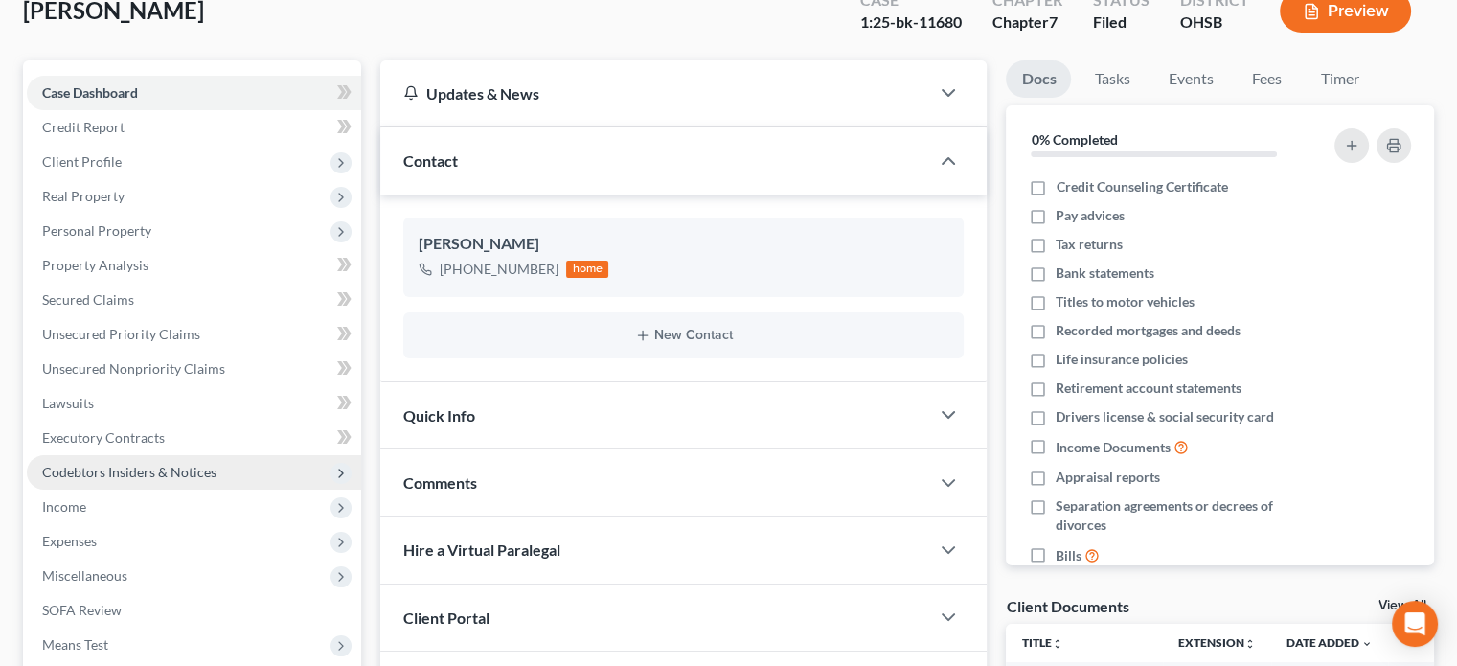
scroll to position [351, 0]
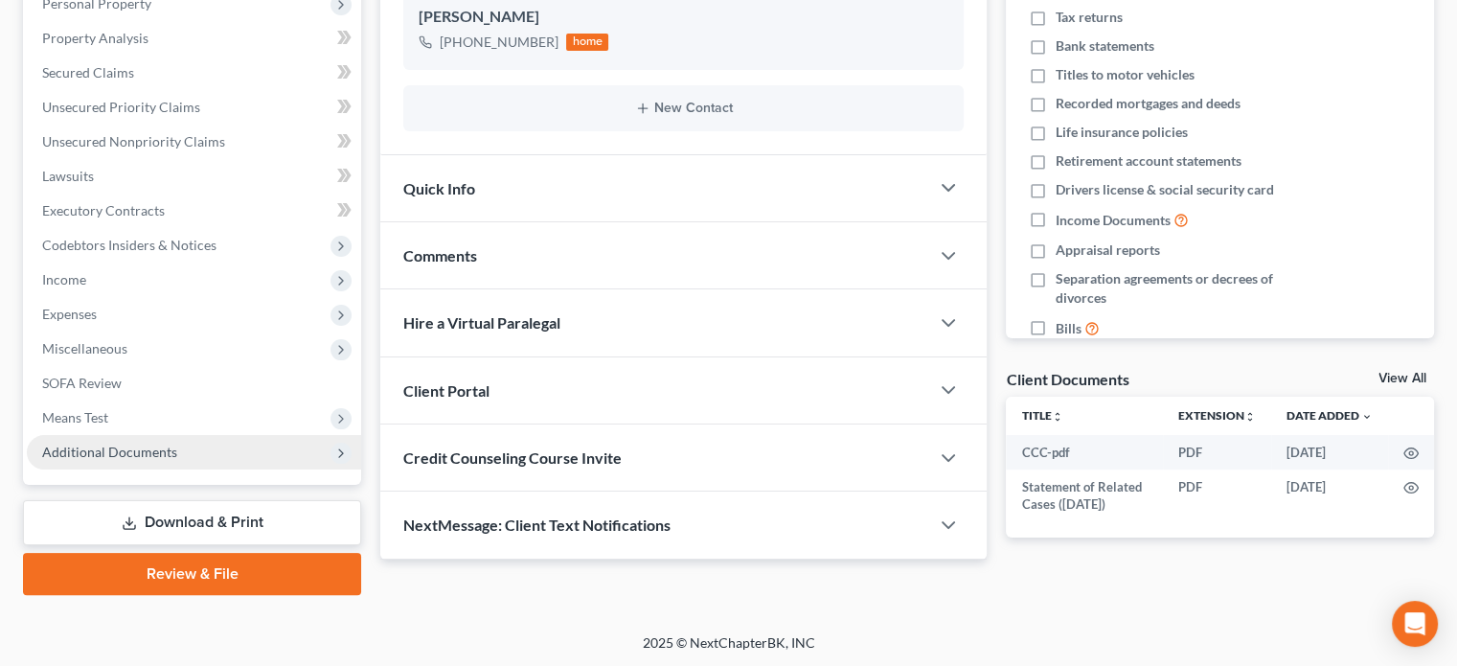
click at [92, 447] on span "Additional Documents" at bounding box center [109, 452] width 135 height 16
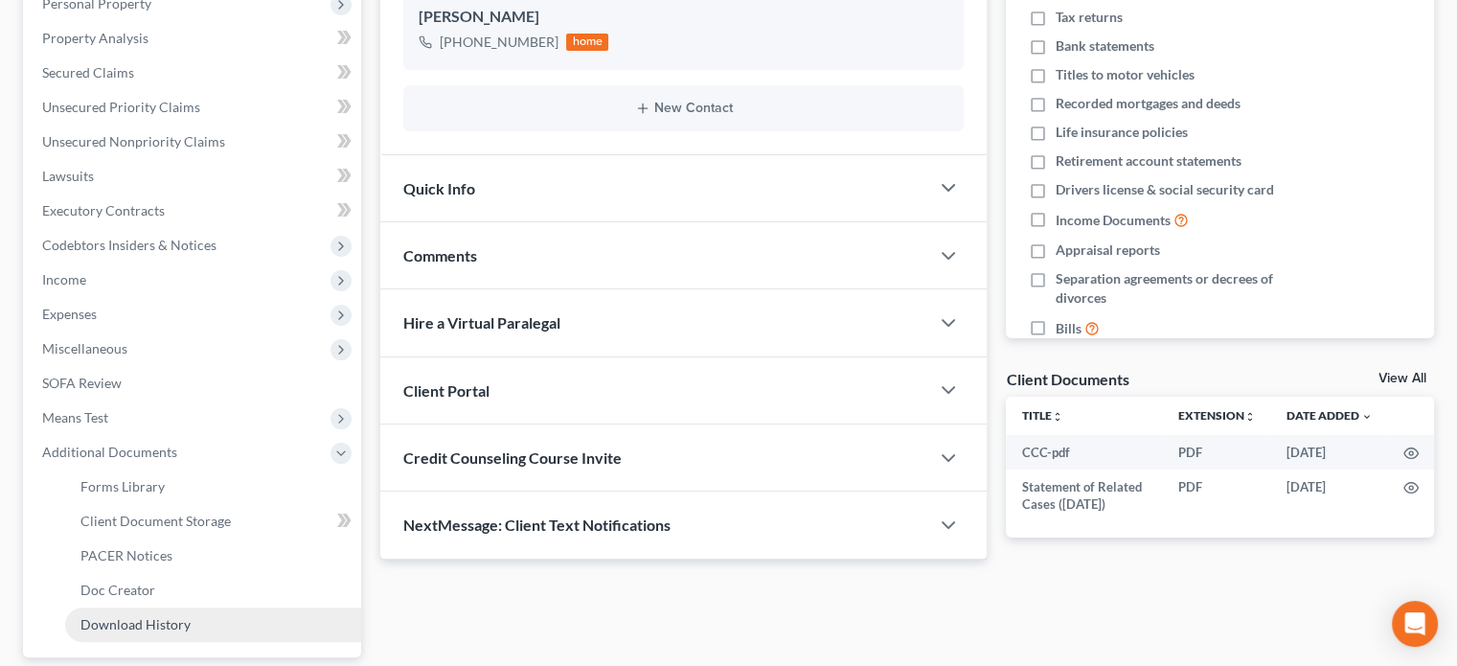
click at [108, 629] on span "Download History" at bounding box center [135, 624] width 110 height 16
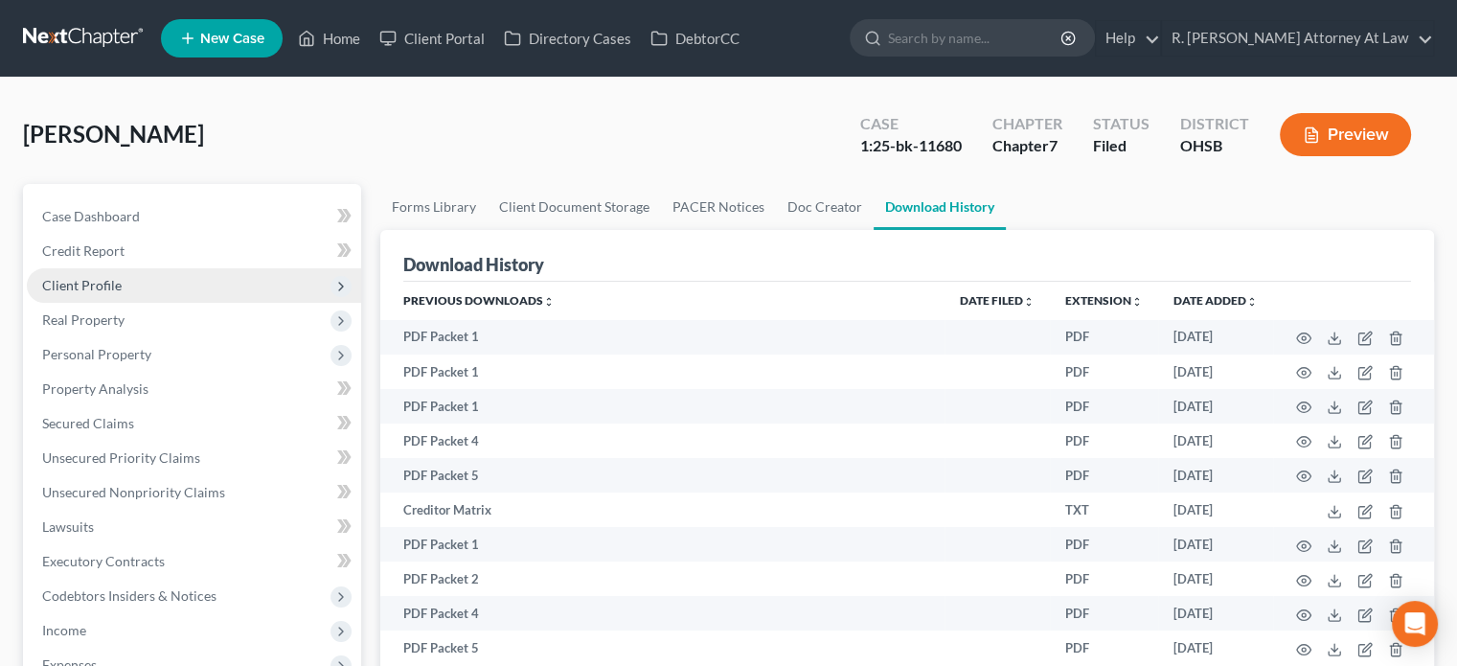
click at [88, 285] on span "Client Profile" at bounding box center [82, 285] width 80 height 16
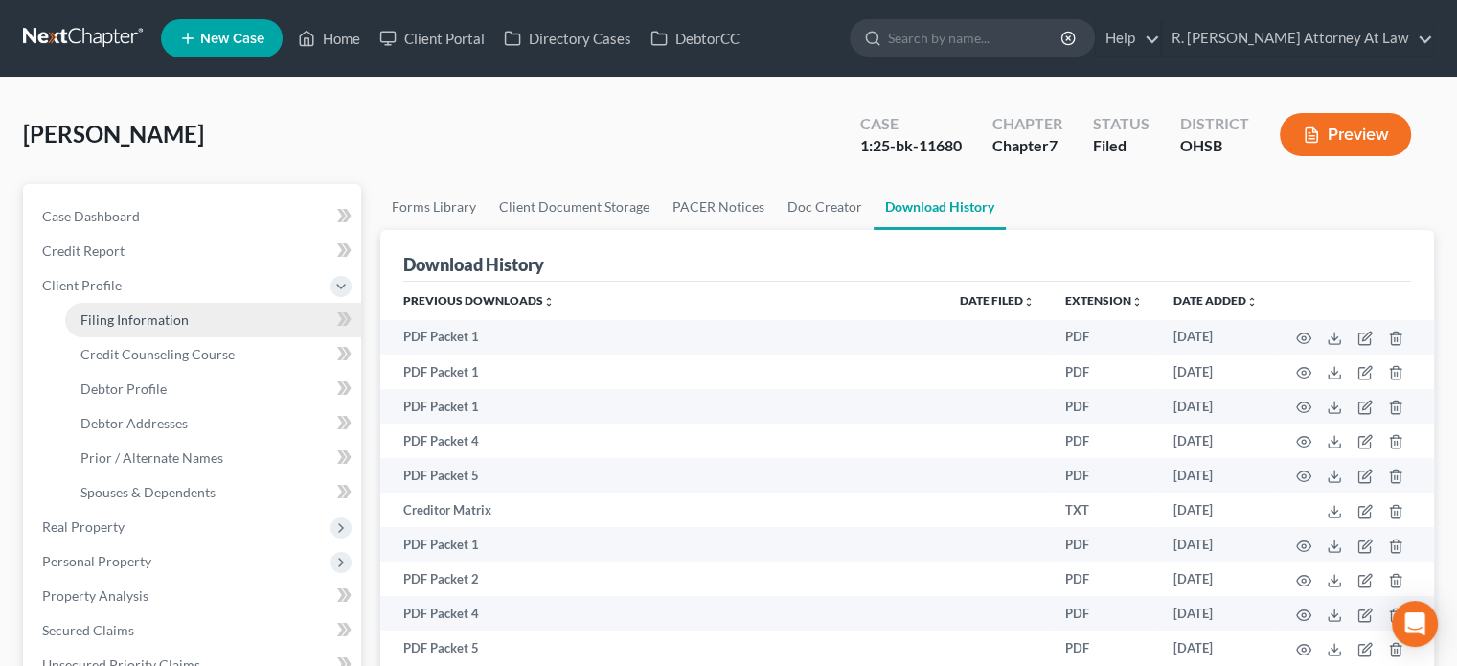
click at [94, 319] on span "Filing Information" at bounding box center [134, 319] width 108 height 16
select select "0"
select select "3"
select select "0"
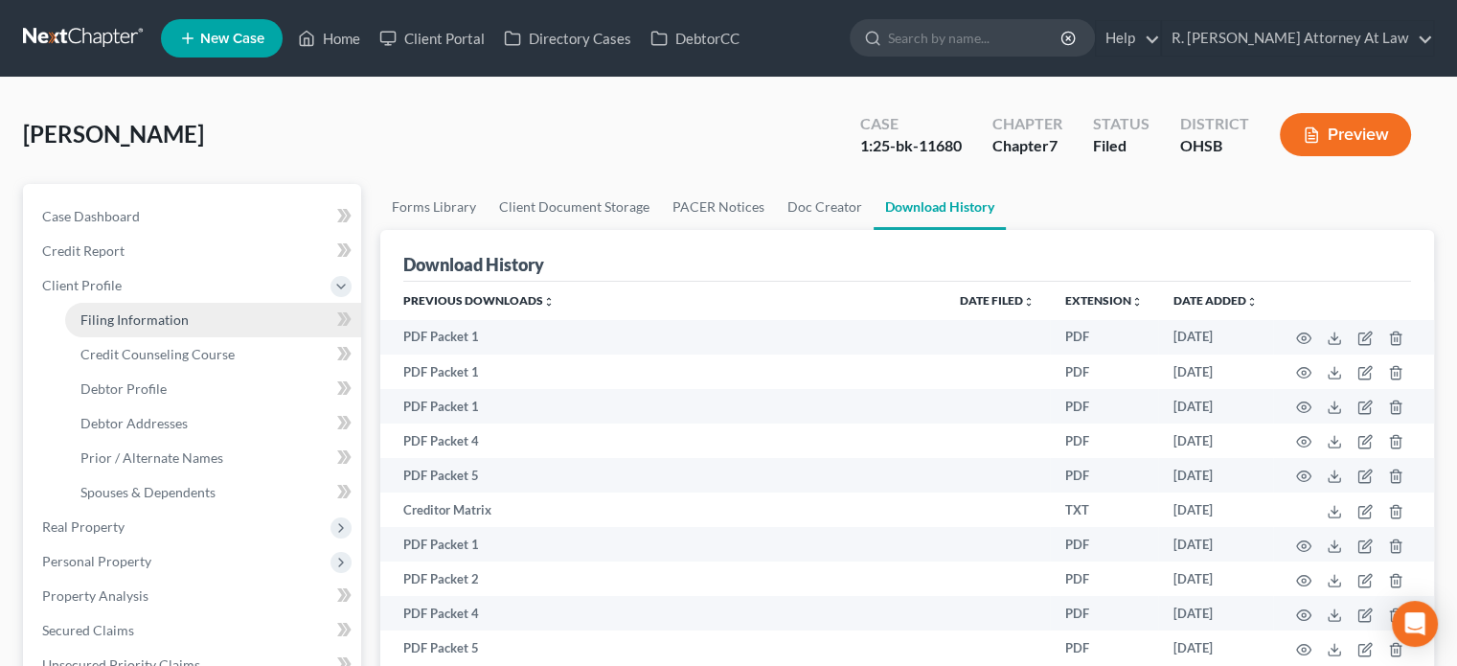
select select "36"
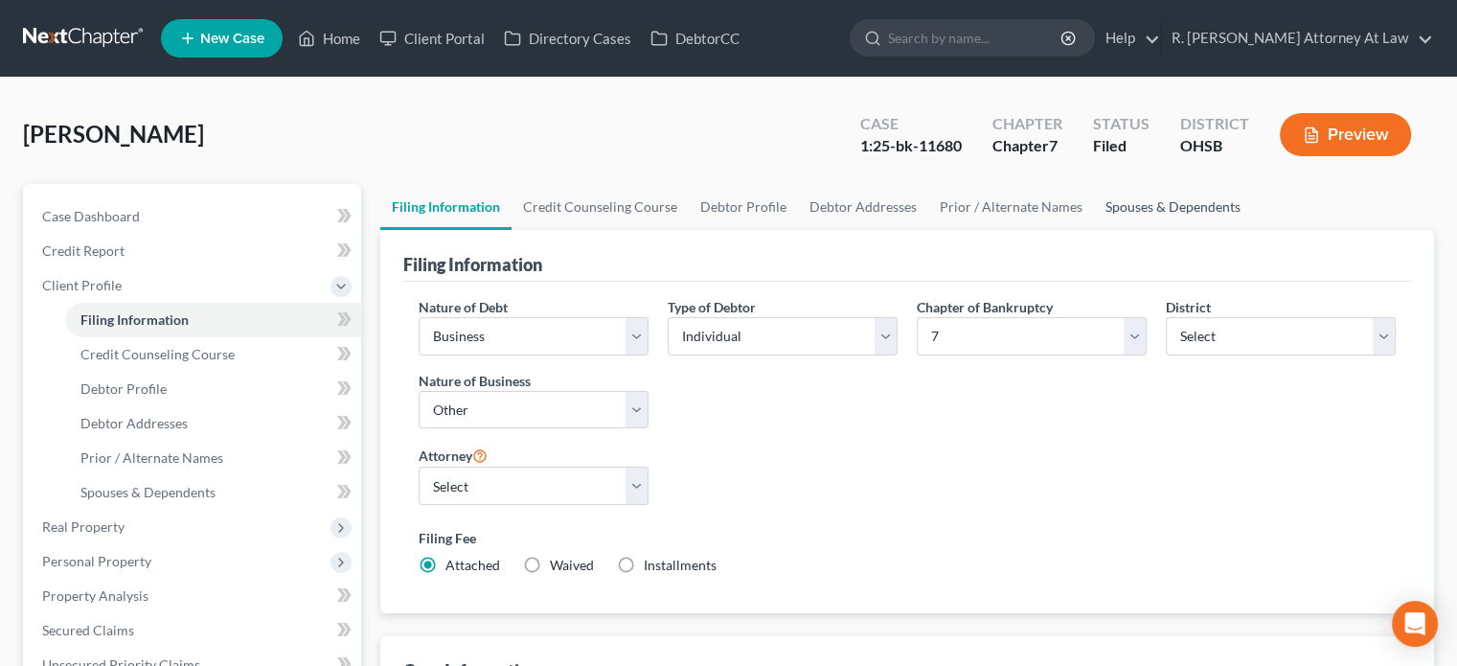
click at [1156, 206] on link "Spouses & Dependents" at bounding box center [1173, 207] width 158 height 46
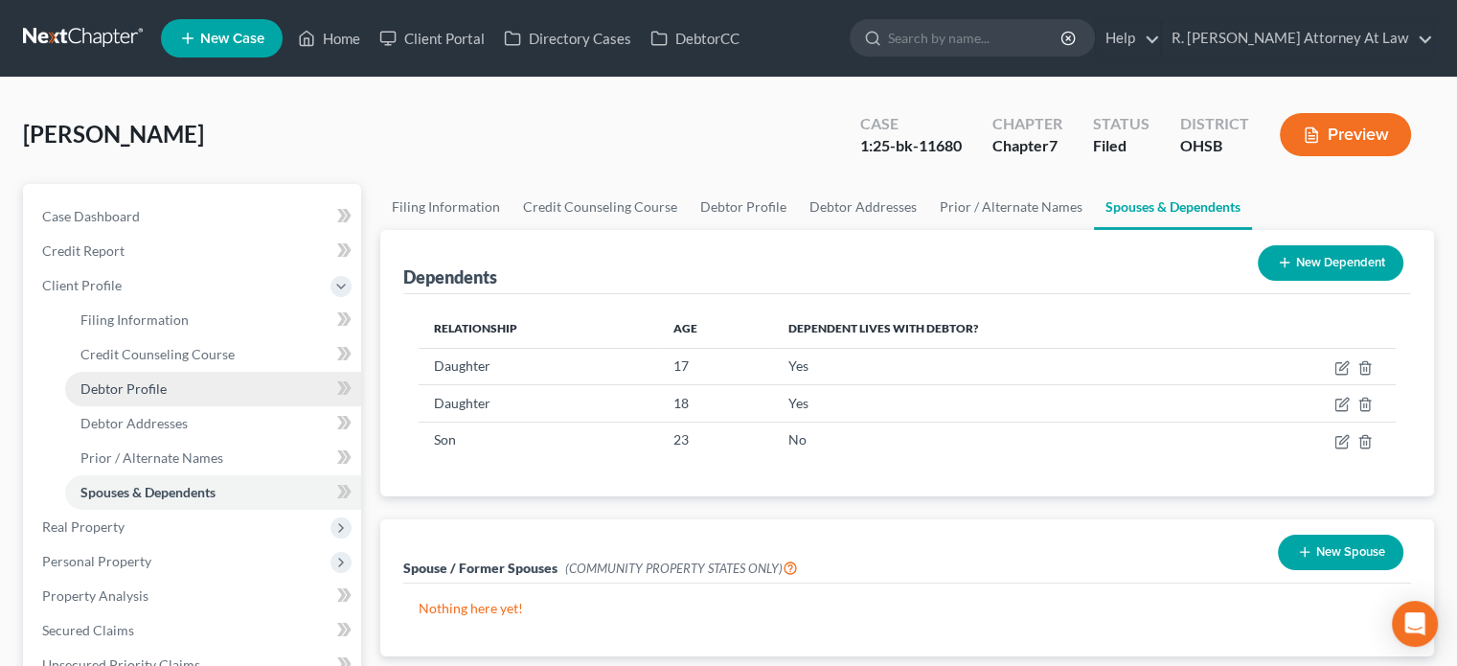
click at [103, 389] on span "Debtor Profile" at bounding box center [123, 388] width 86 height 16
select select "3"
select select "2"
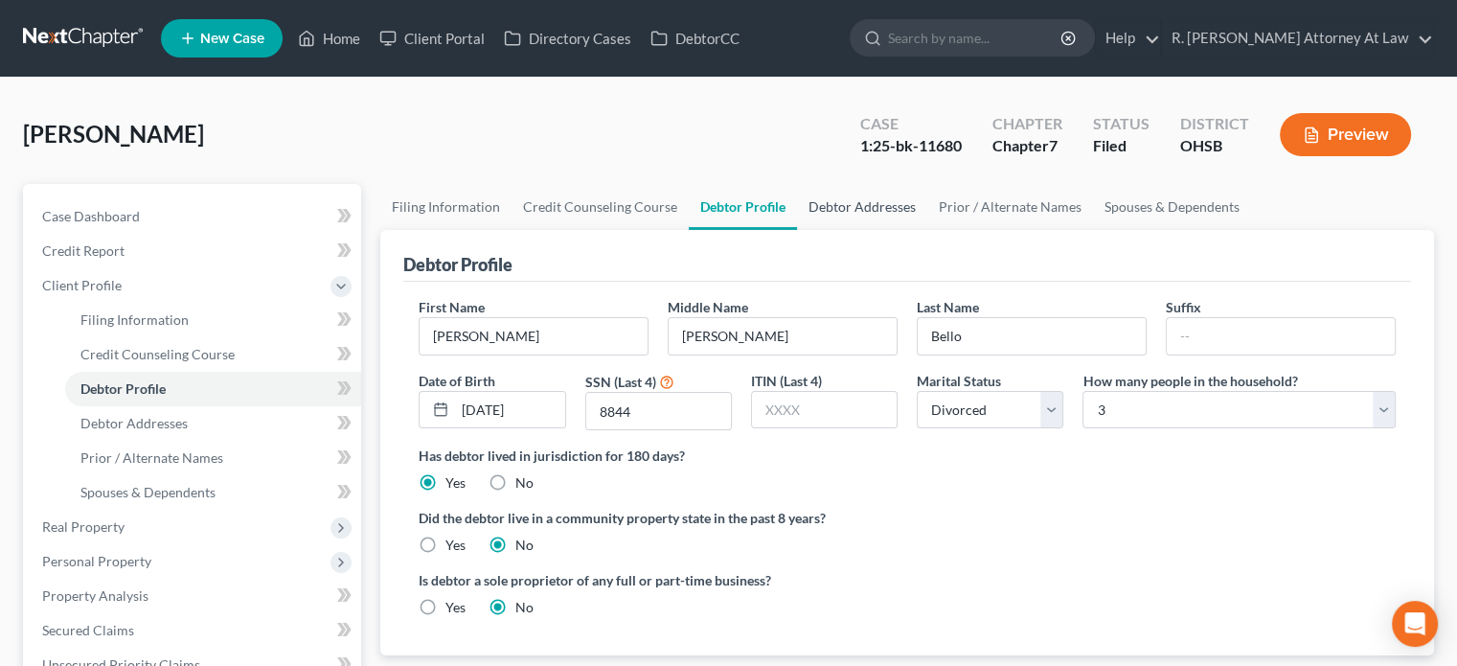
click at [853, 205] on link "Debtor Addresses" at bounding box center [862, 207] width 130 height 46
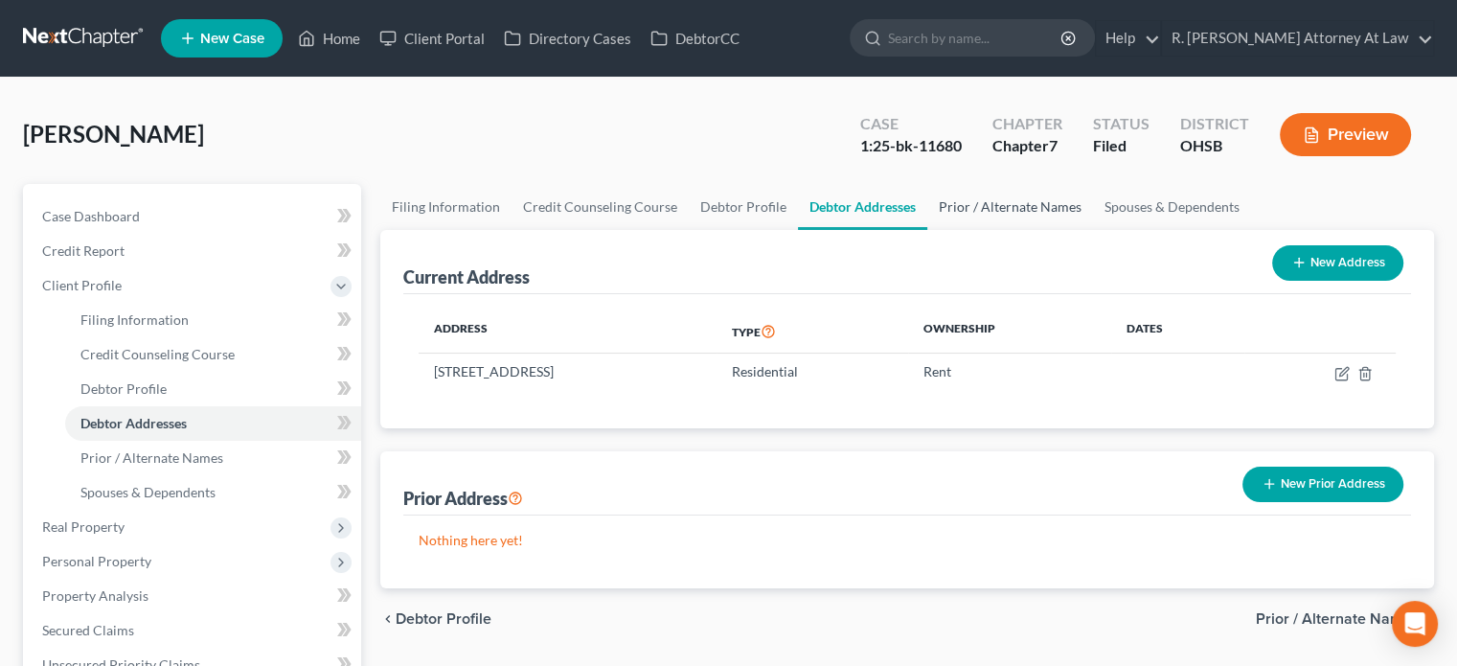
click at [1012, 204] on link "Prior / Alternate Names" at bounding box center [1010, 207] width 166 height 46
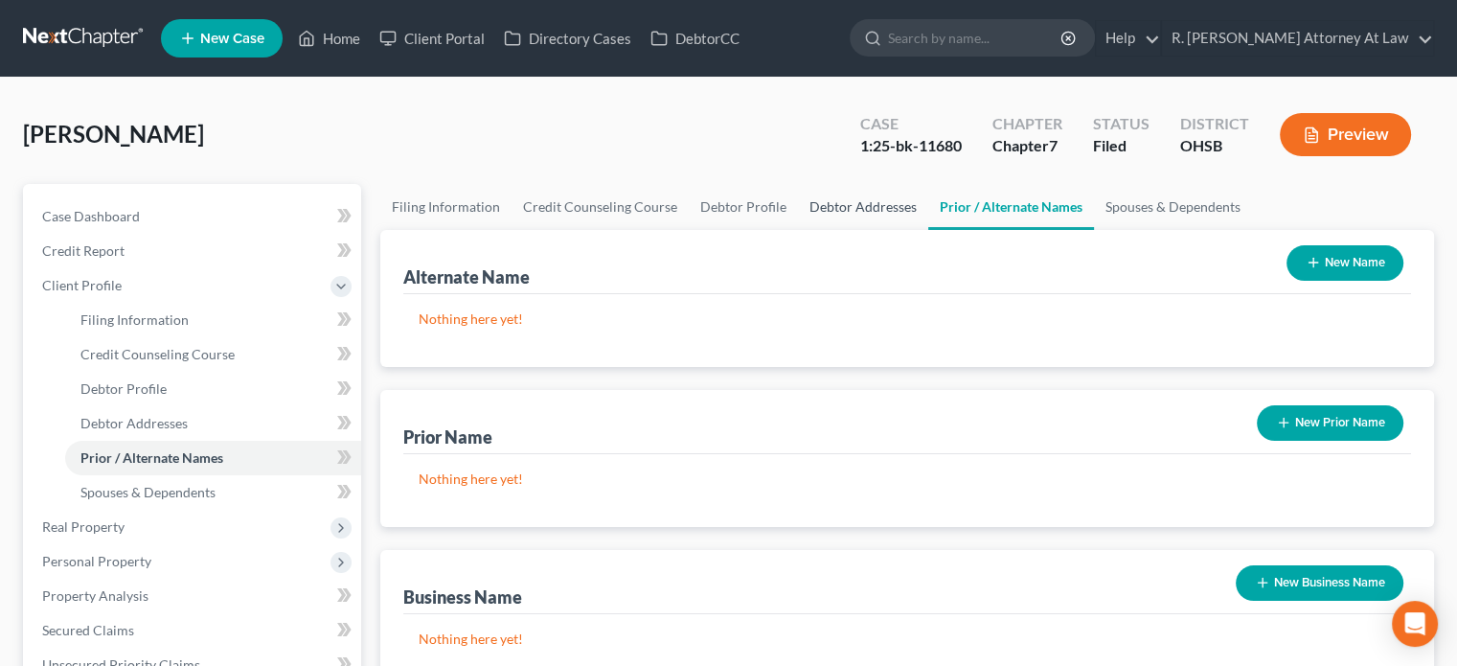
click at [832, 202] on link "Debtor Addresses" at bounding box center [863, 207] width 130 height 46
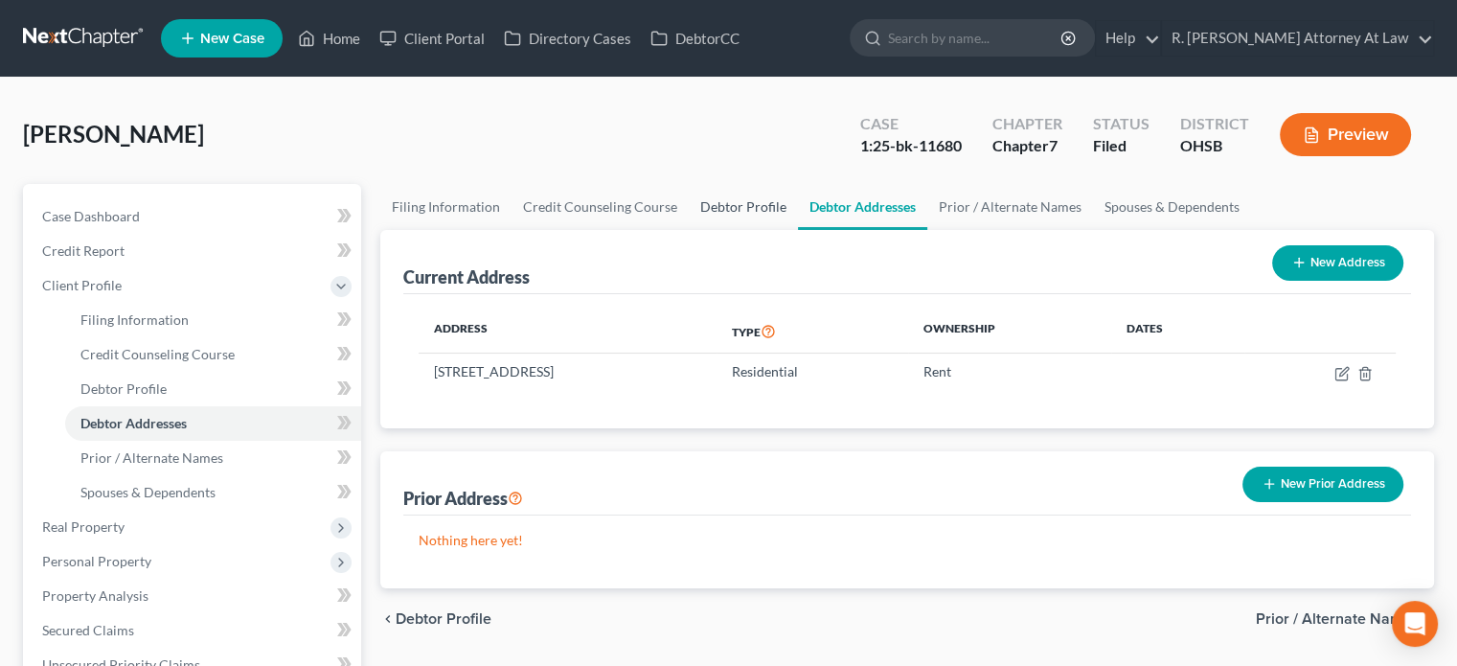
click at [720, 210] on link "Debtor Profile" at bounding box center [743, 207] width 109 height 46
select select "3"
select select "2"
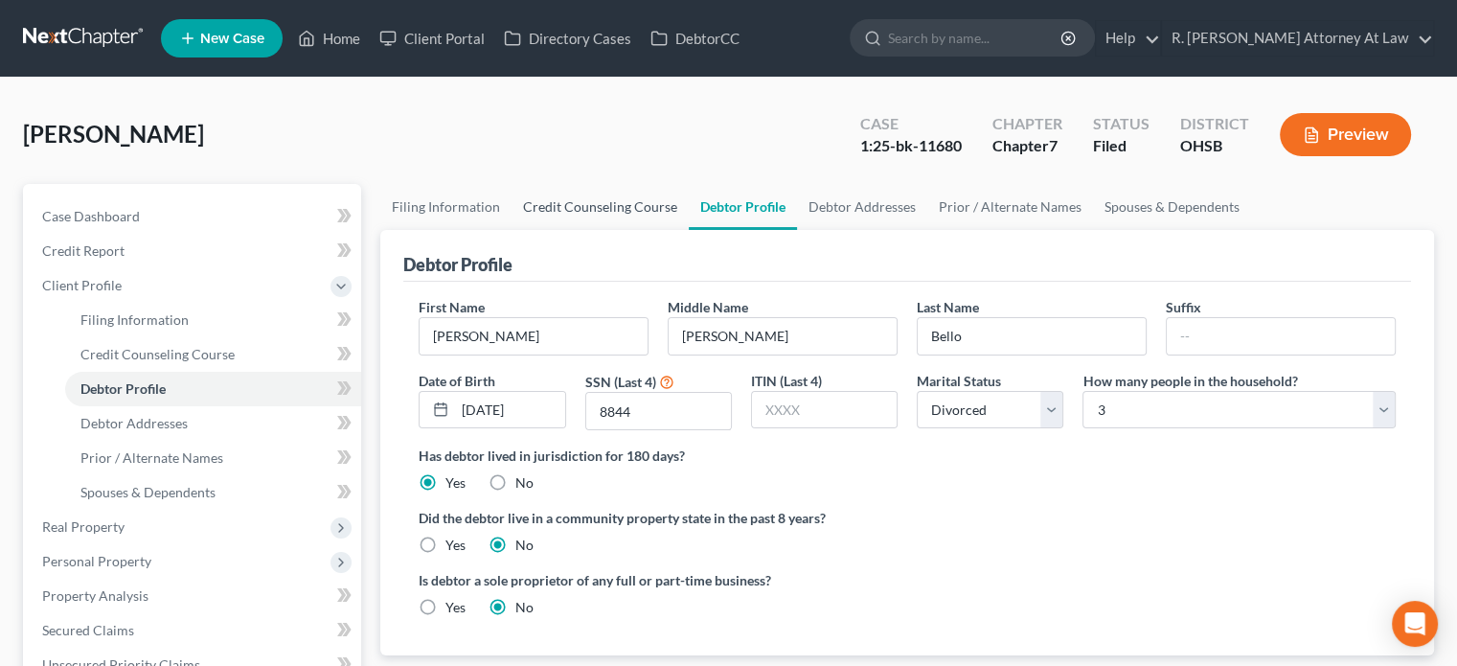
click at [583, 202] on link "Credit Counseling Course" at bounding box center [600, 207] width 177 height 46
